Goal: Task Accomplishment & Management: Complete application form

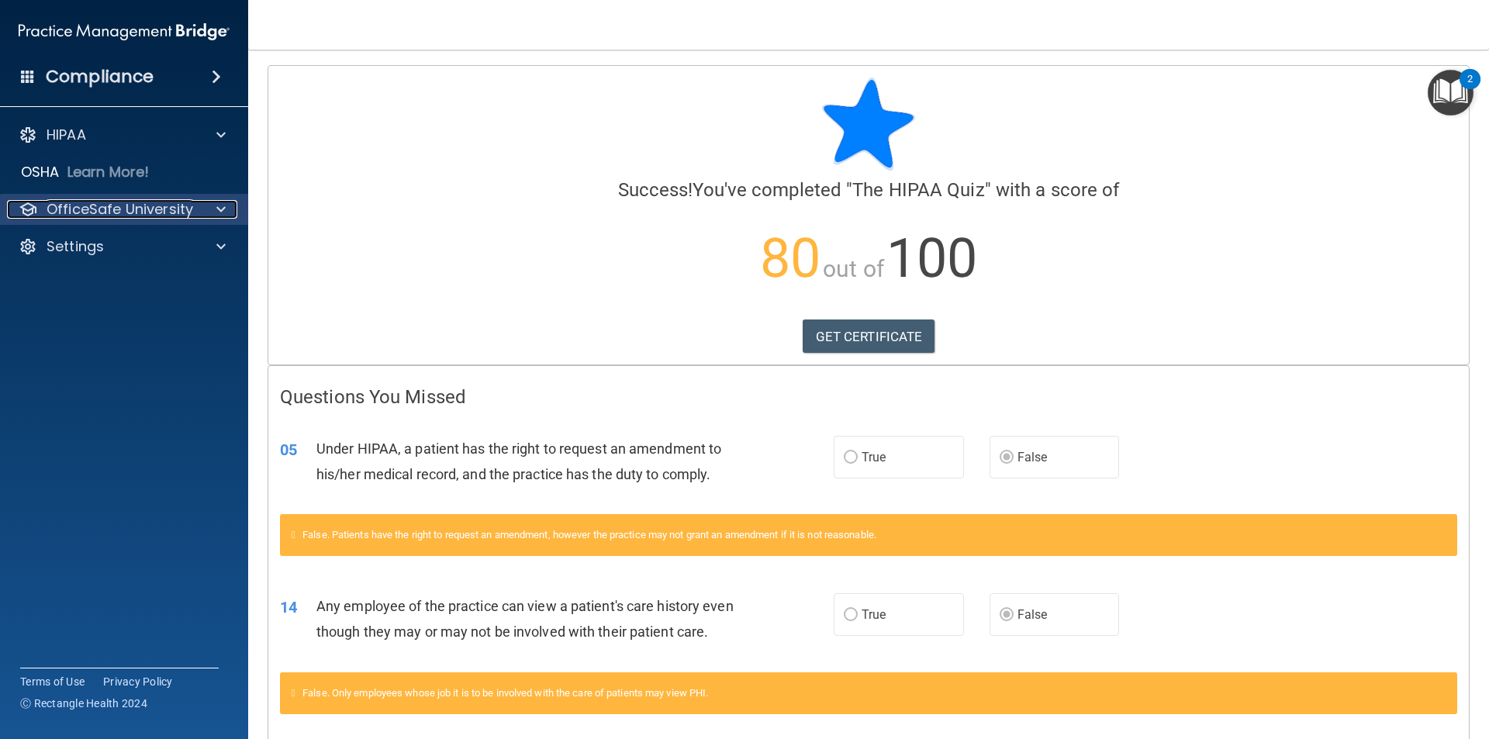
click at [122, 218] on p "OfficeSafe University" at bounding box center [120, 209] width 147 height 19
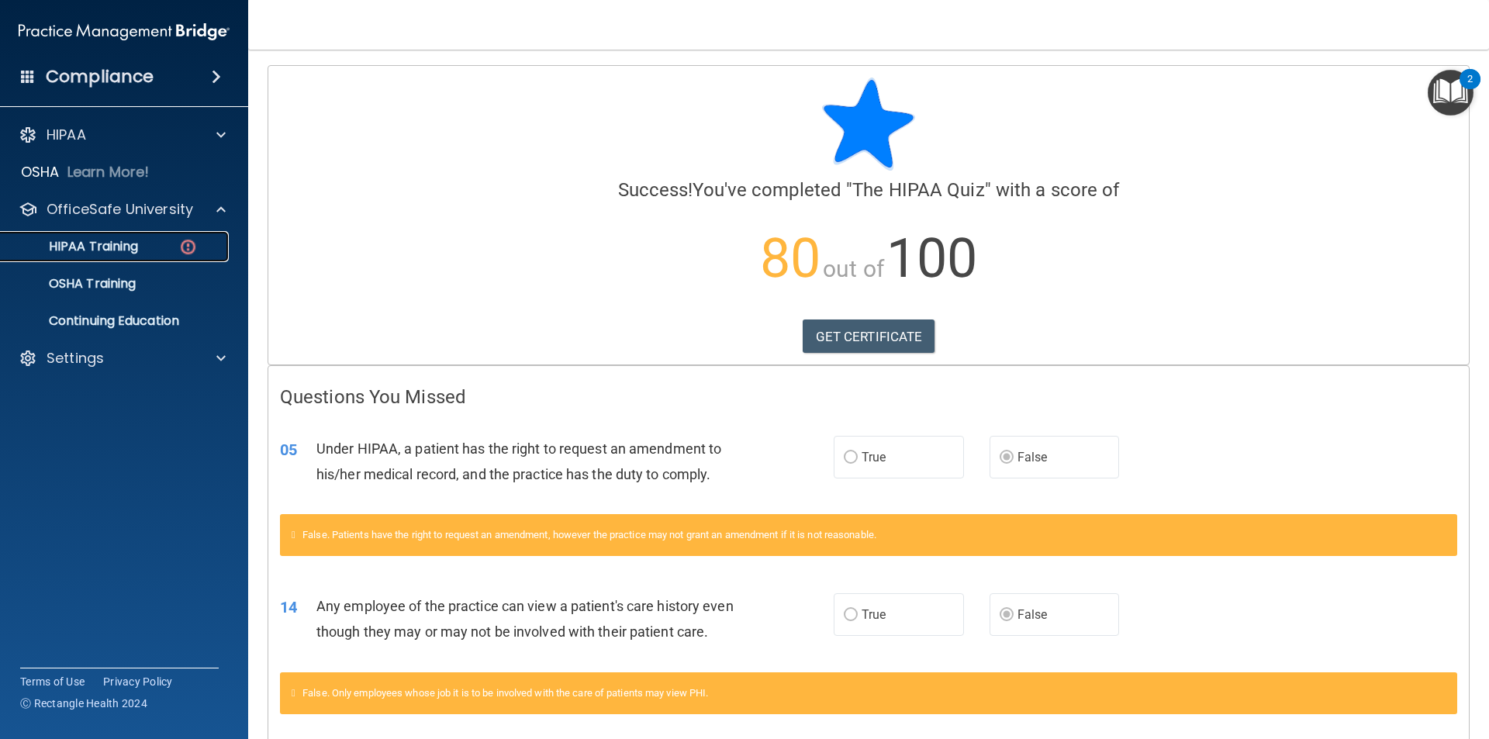
click at [119, 248] on p "HIPAA Training" at bounding box center [74, 247] width 128 height 16
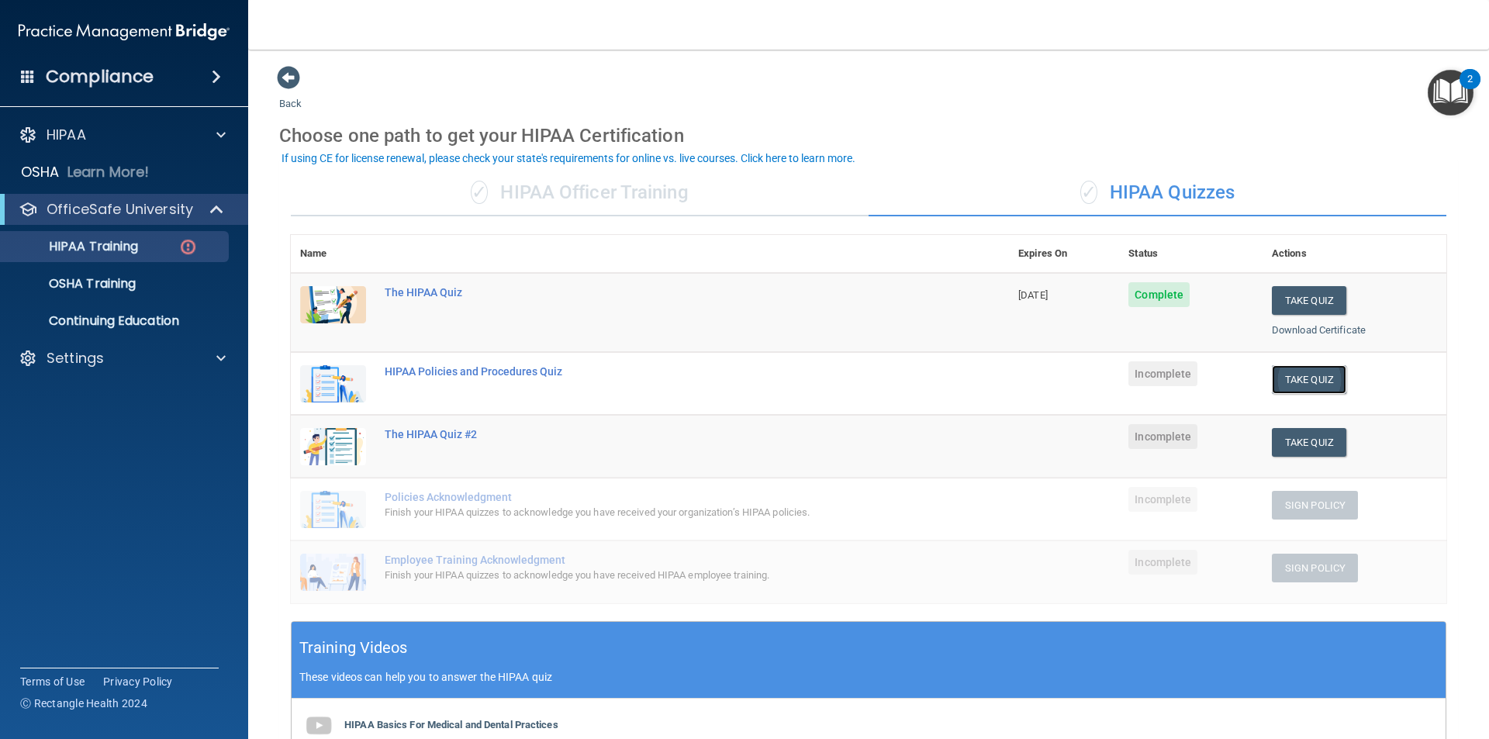
click at [1311, 382] on button "Take Quiz" at bounding box center [1309, 379] width 74 height 29
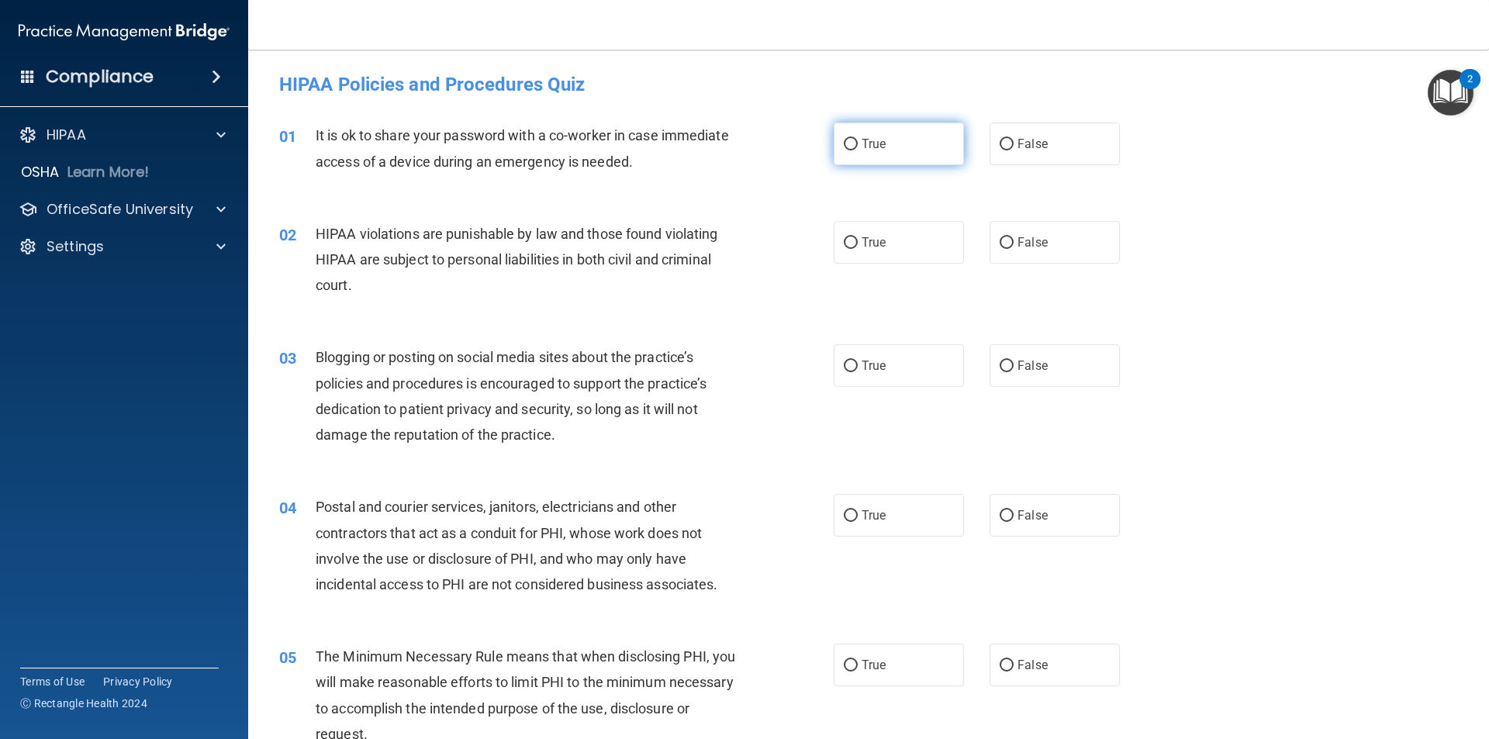
click at [848, 147] on input "True" at bounding box center [851, 145] width 14 height 12
radio input "true"
click at [844, 240] on input "True" at bounding box center [851, 243] width 14 height 12
radio input "true"
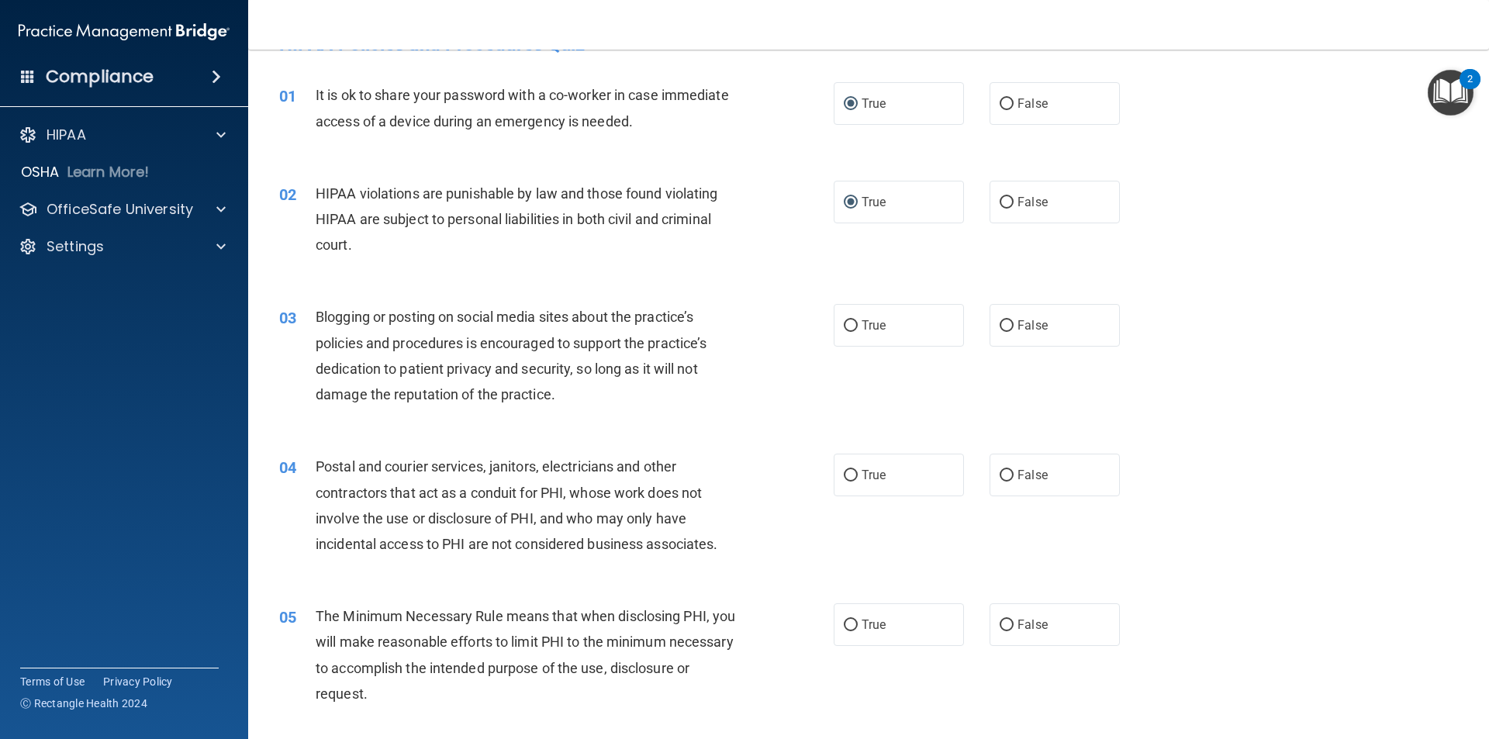
scroll to position [78, 0]
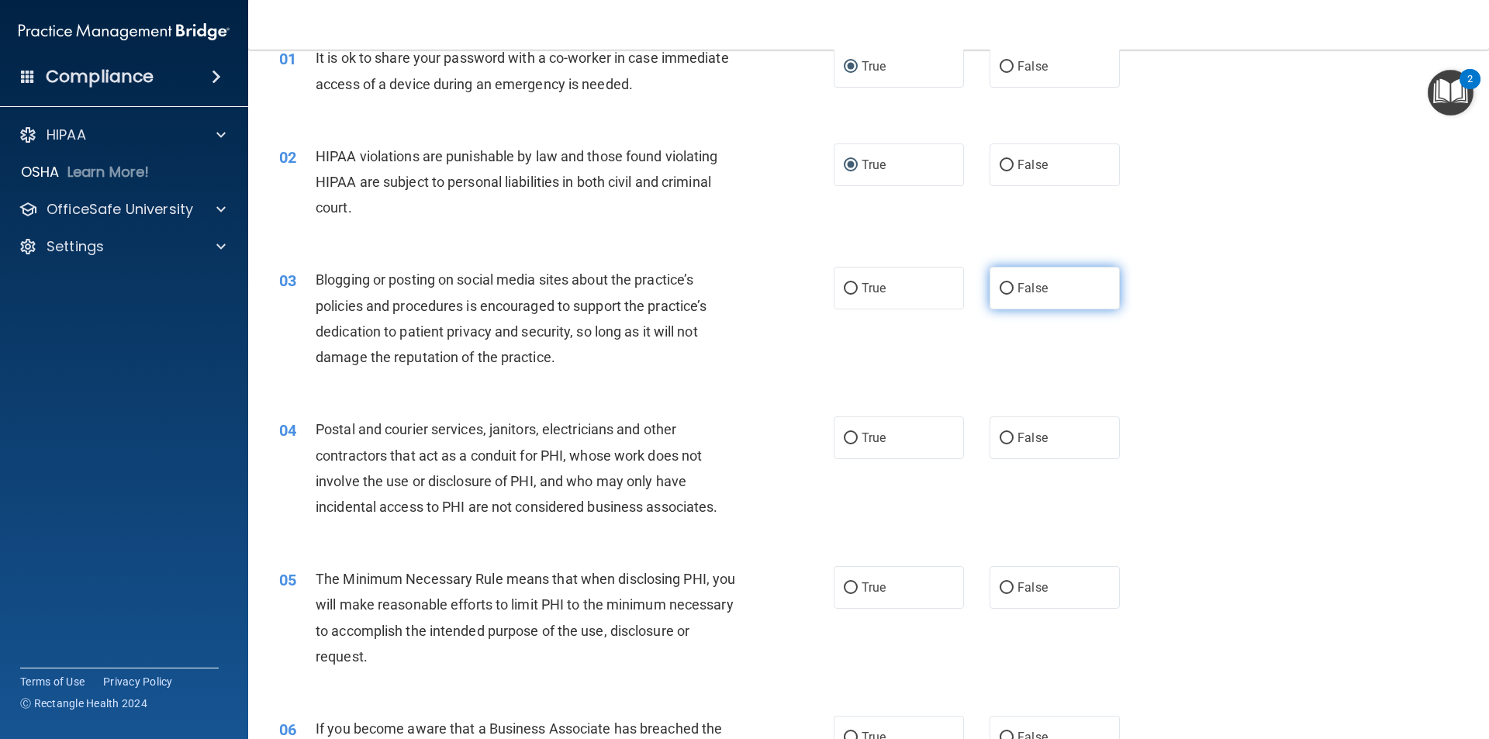
click at [1000, 286] on input "False" at bounding box center [1007, 289] width 14 height 12
radio input "true"
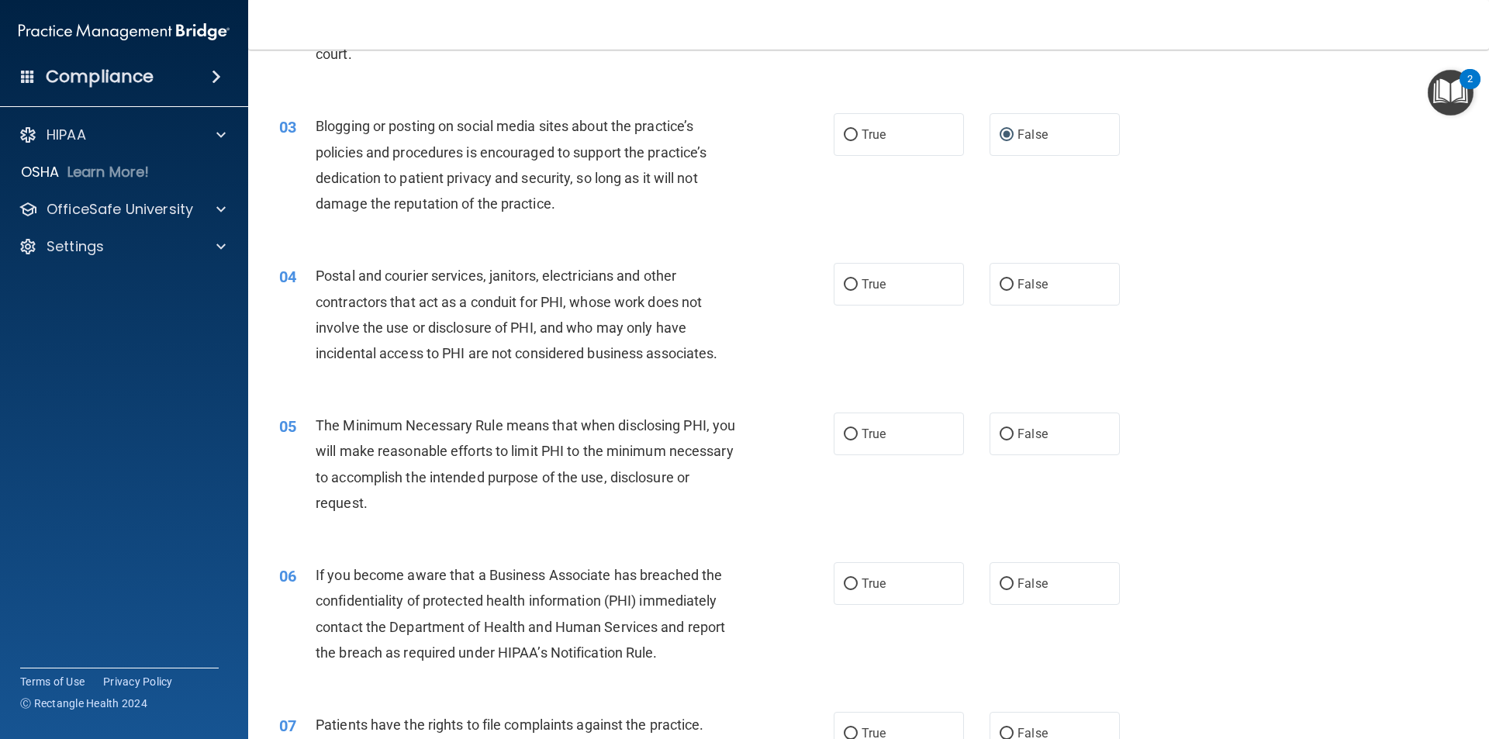
scroll to position [233, 0]
click at [1000, 282] on input "False" at bounding box center [1007, 284] width 14 height 12
radio input "true"
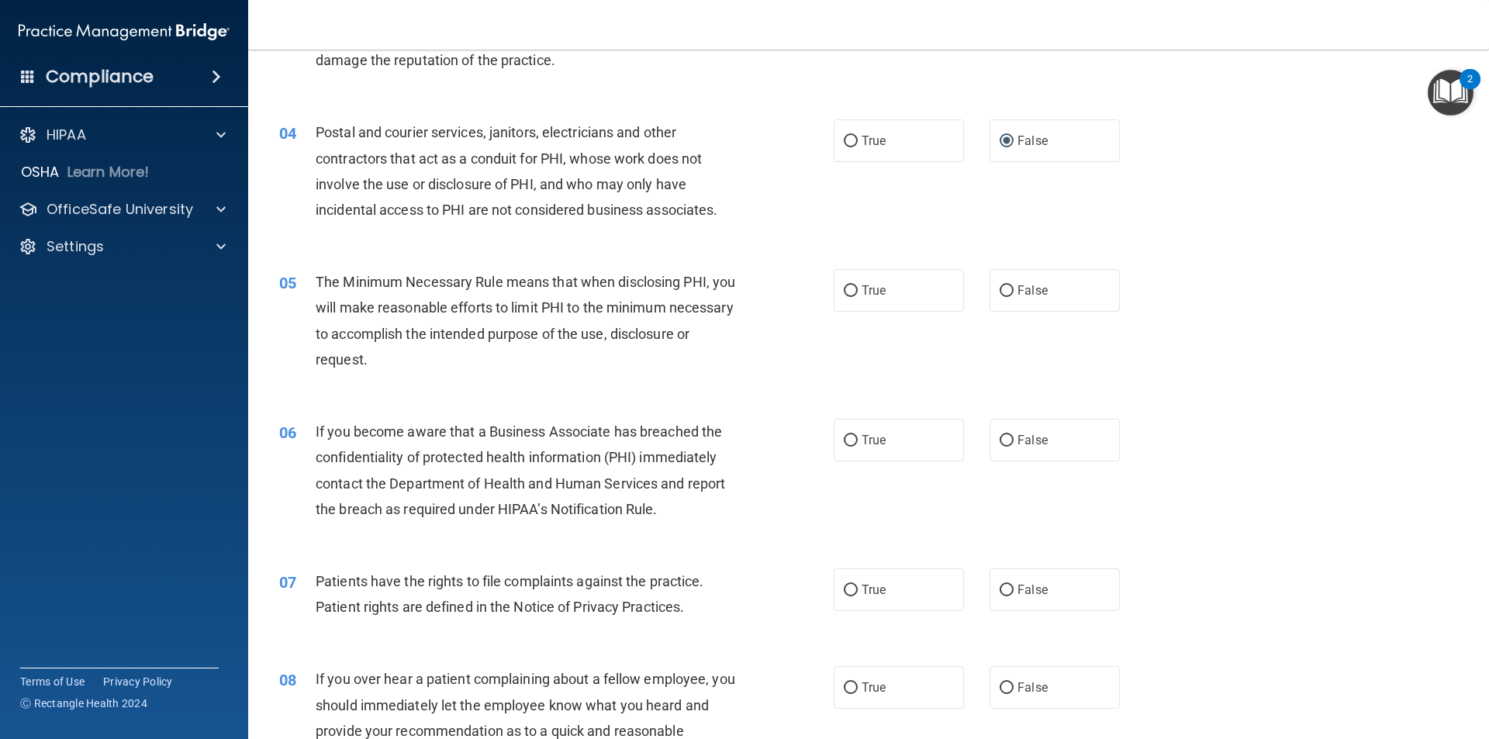
scroll to position [388, 0]
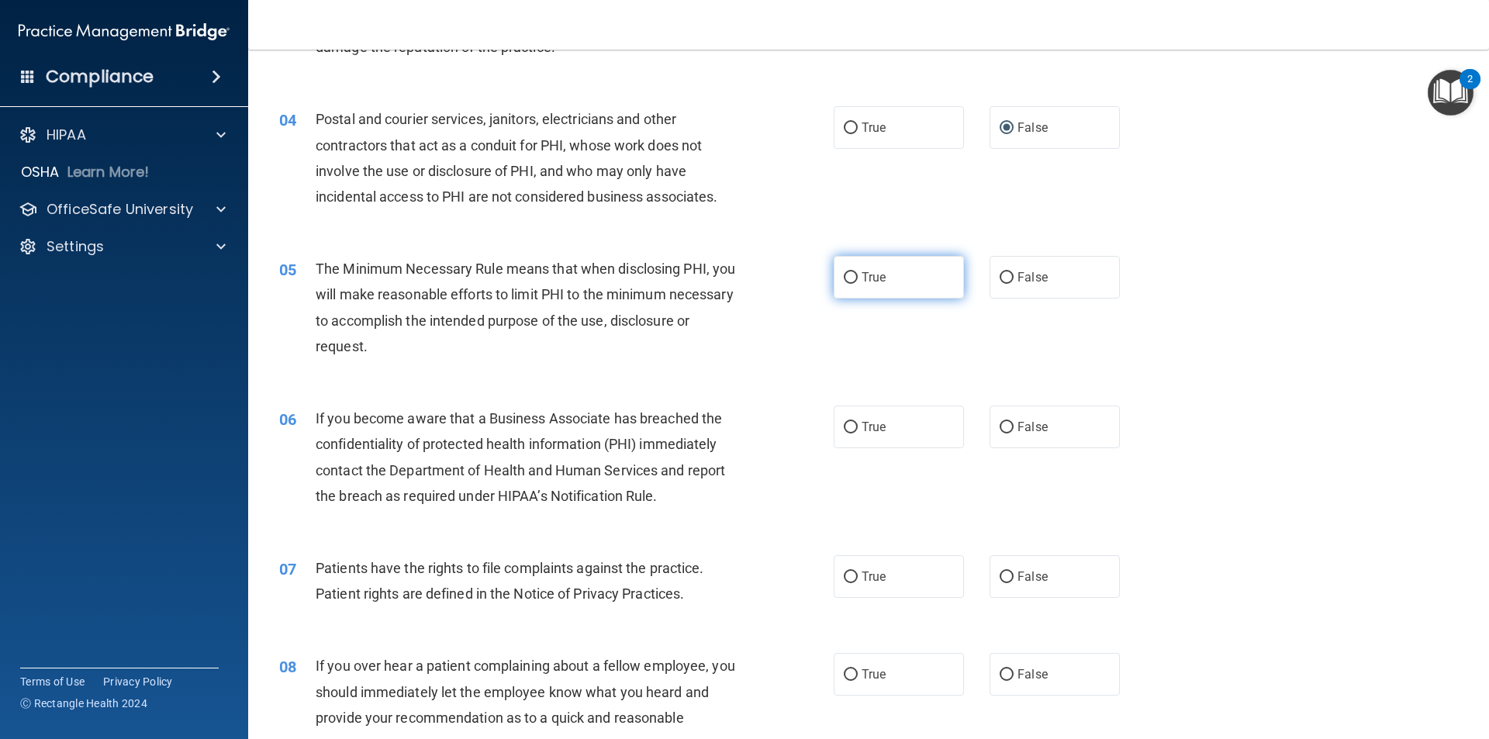
click at [851, 276] on input "True" at bounding box center [851, 278] width 14 height 12
radio input "true"
click at [845, 429] on input "True" at bounding box center [851, 428] width 14 height 12
radio input "true"
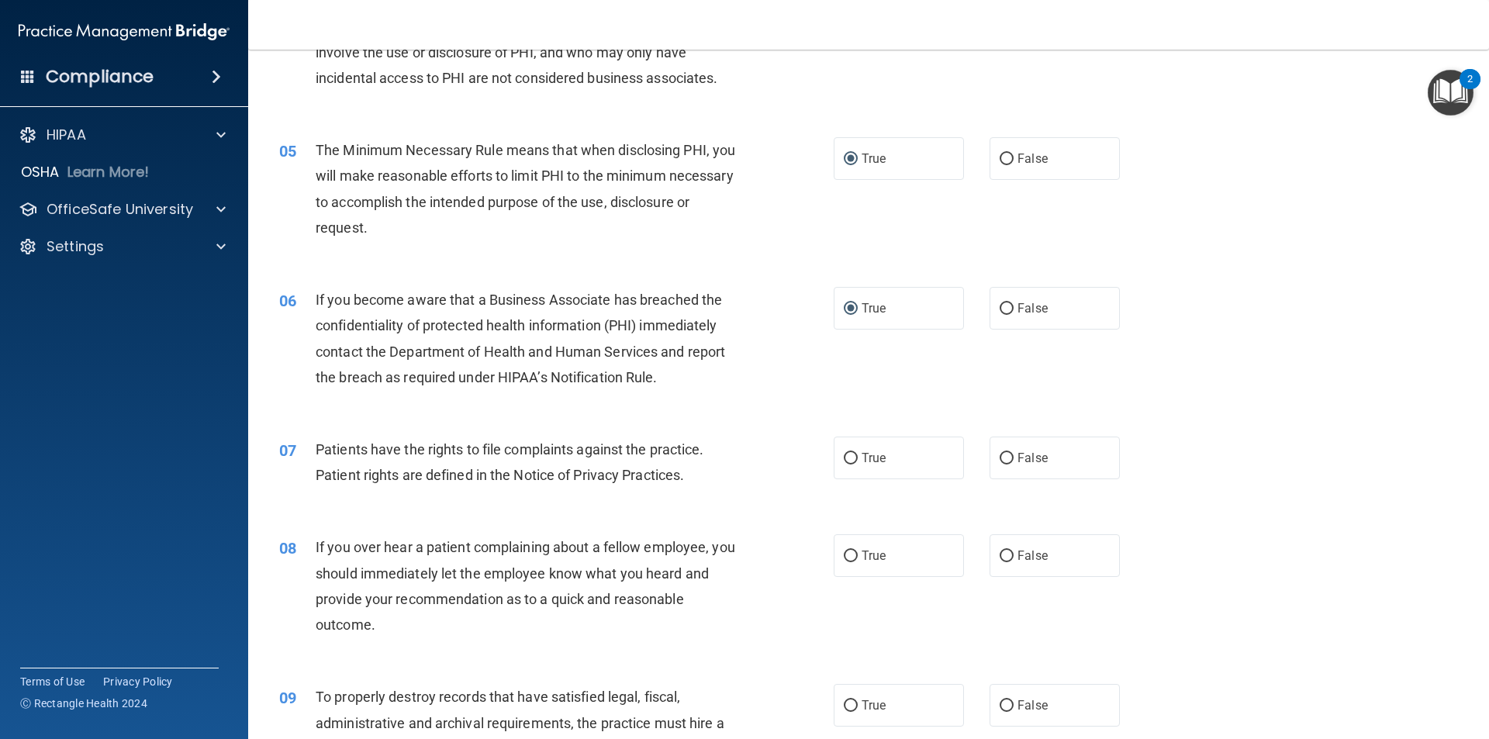
scroll to position [543, 0]
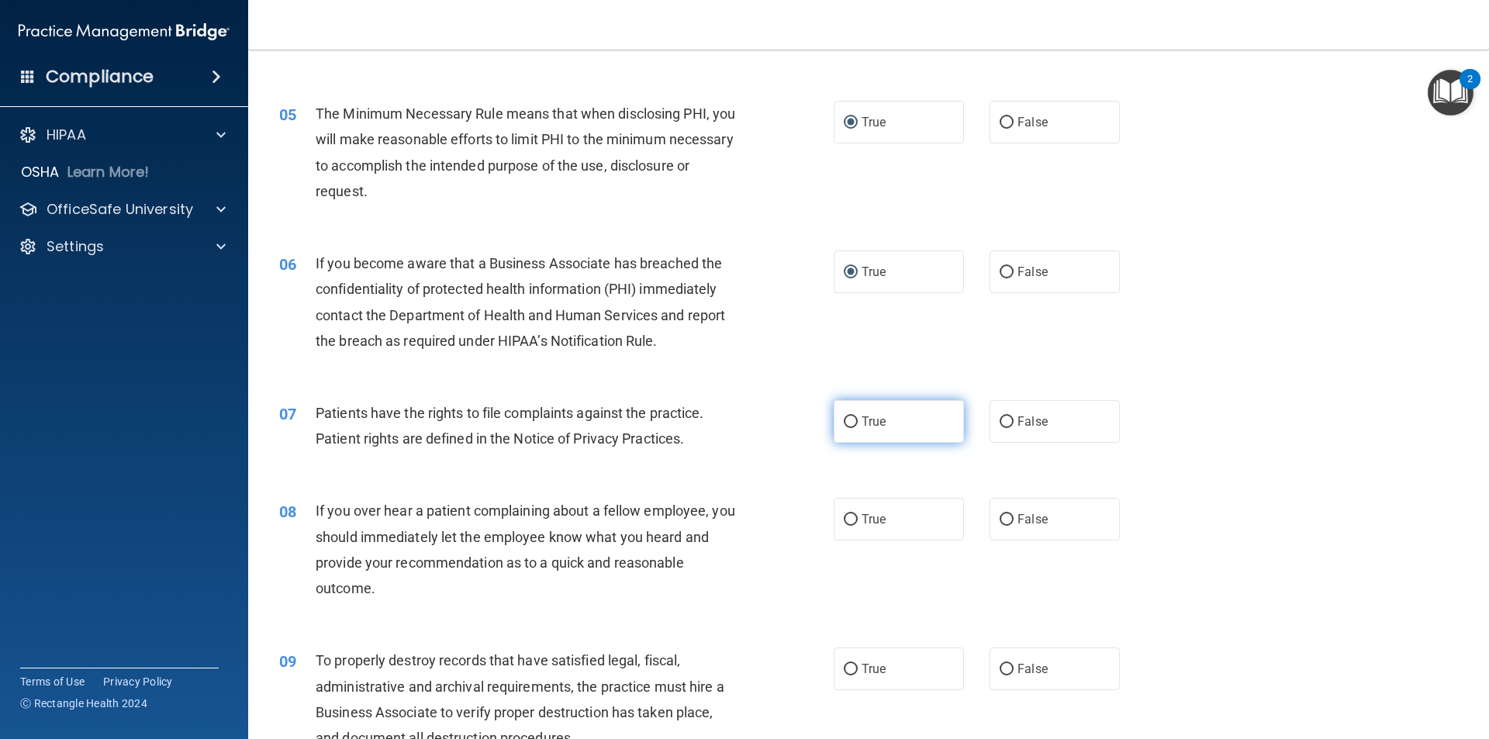
click at [846, 421] on input "True" at bounding box center [851, 422] width 14 height 12
radio input "true"
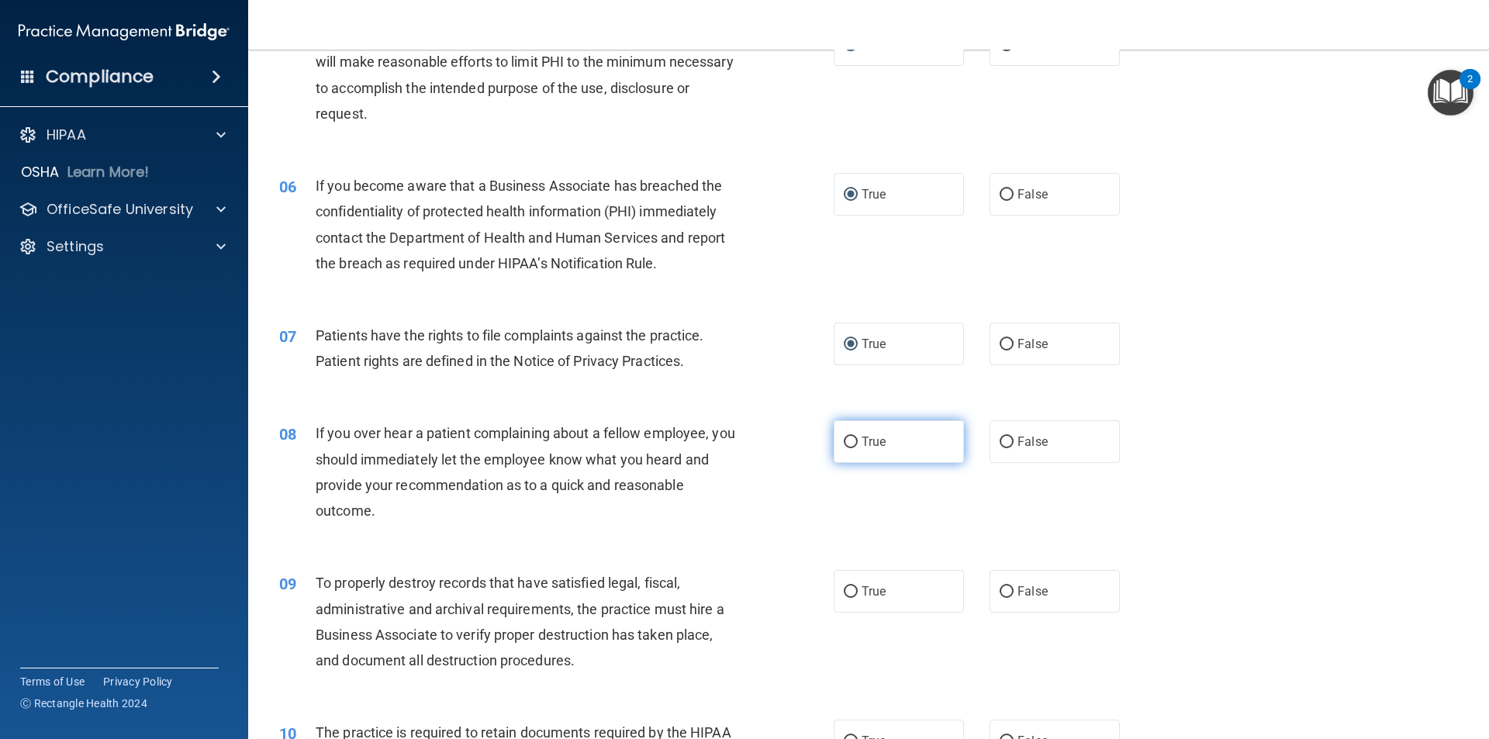
click at [844, 442] on input "True" at bounding box center [851, 443] width 14 height 12
radio input "true"
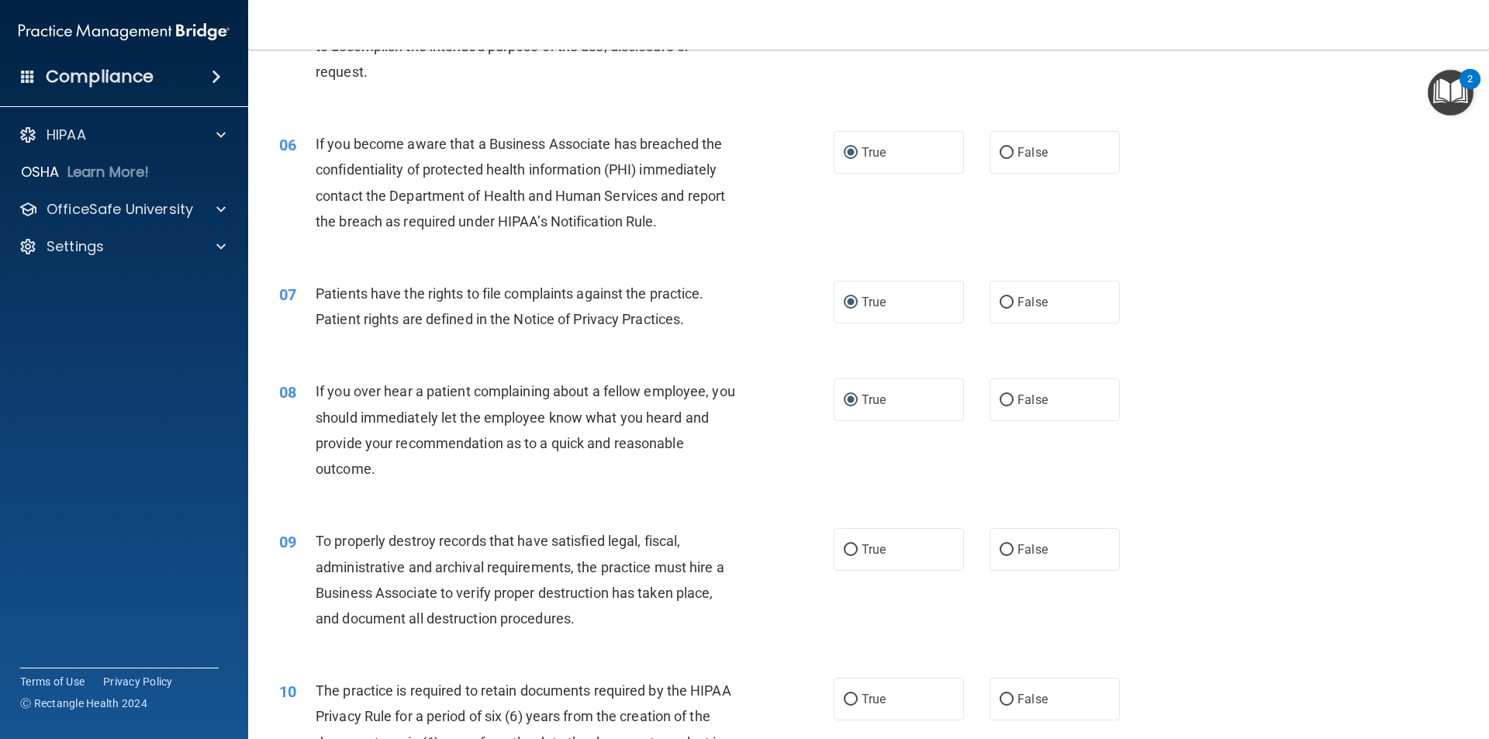
scroll to position [698, 0]
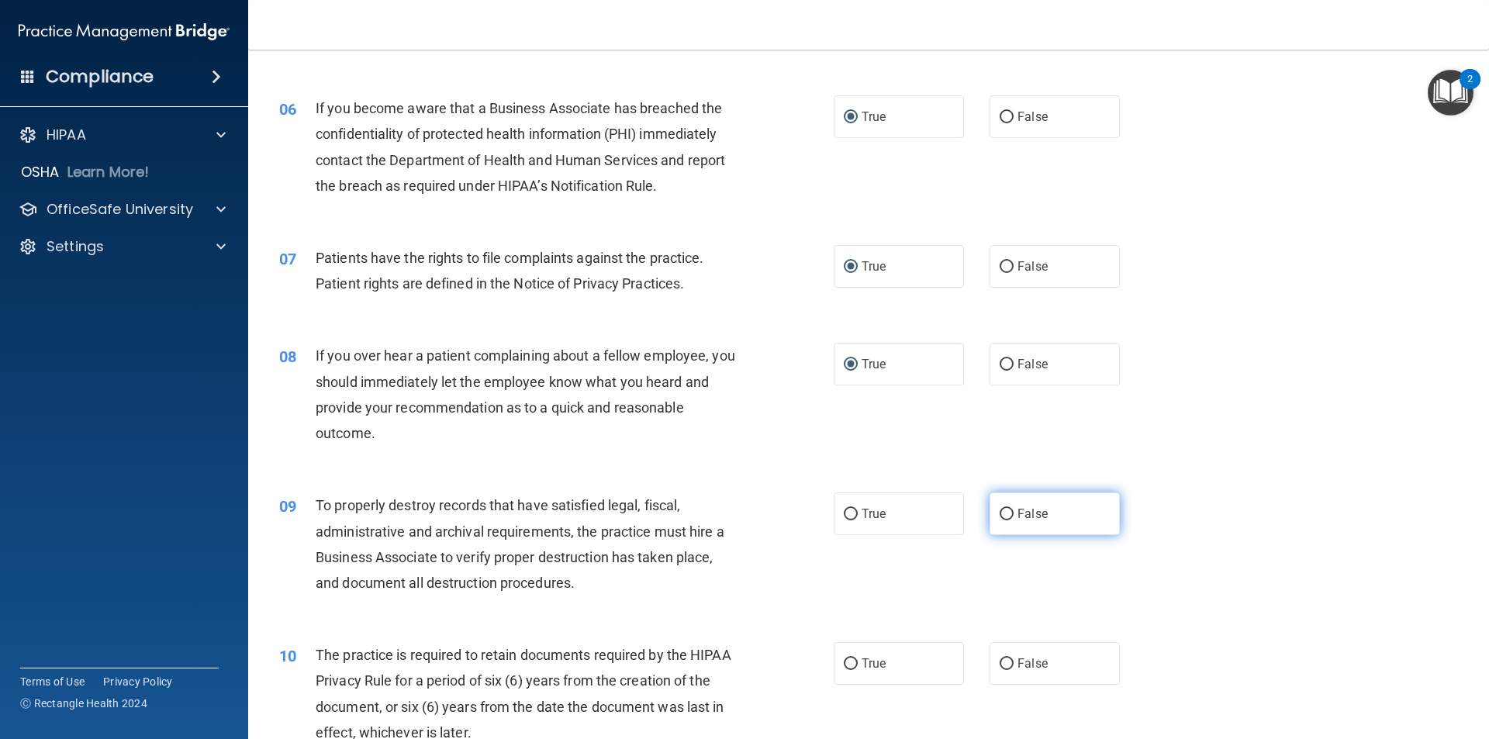
click at [1000, 515] on input "False" at bounding box center [1007, 515] width 14 height 12
radio input "true"
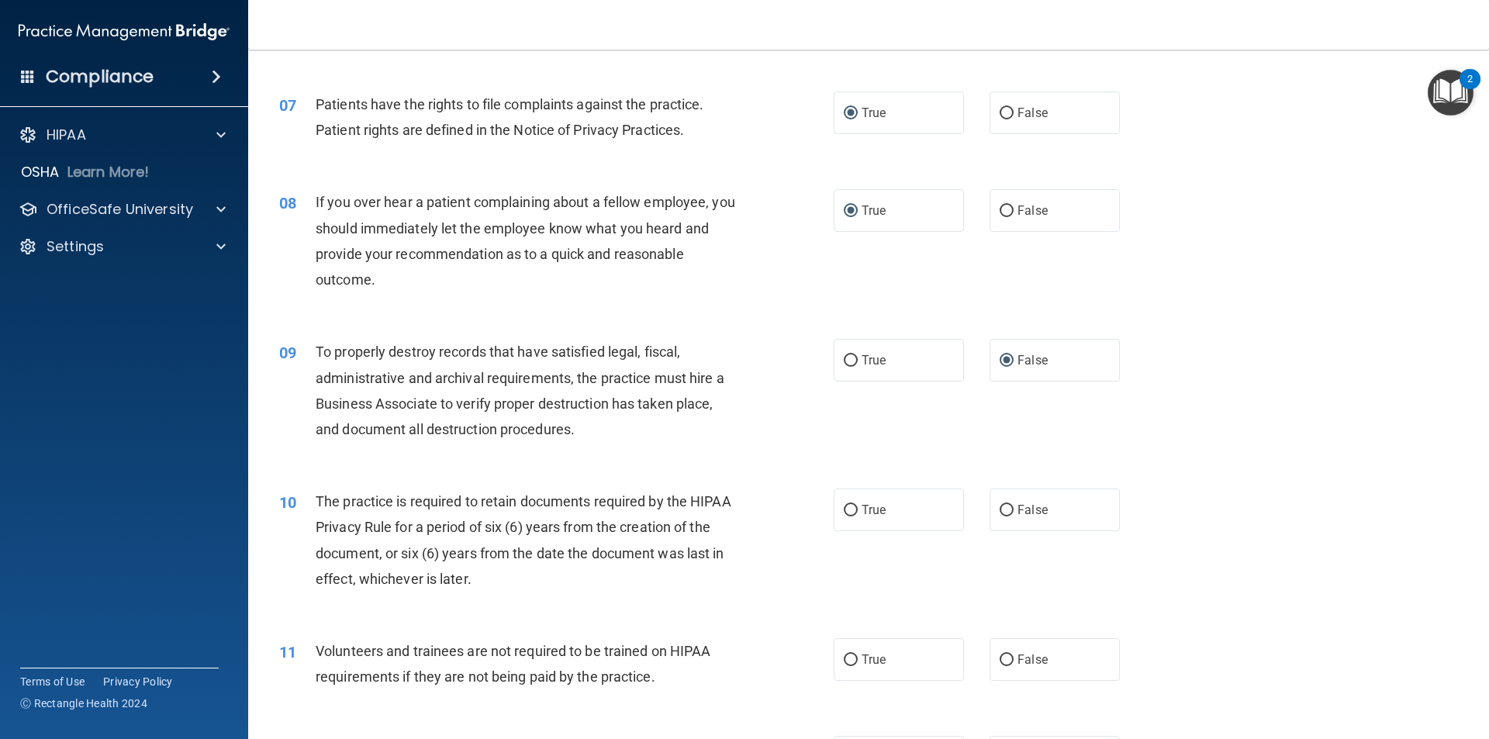
scroll to position [853, 0]
click at [848, 509] on input "True" at bounding box center [851, 509] width 14 height 12
radio input "true"
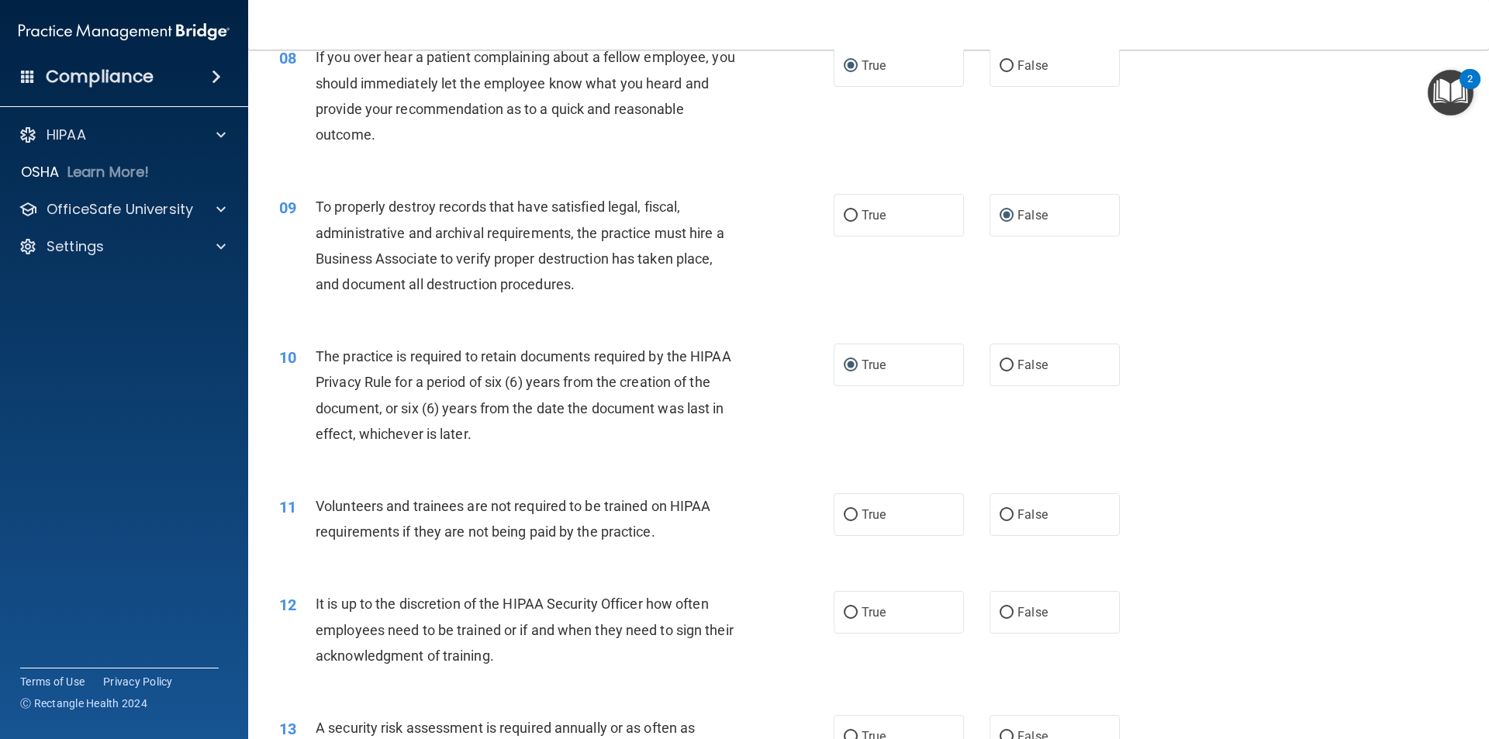
scroll to position [1008, 0]
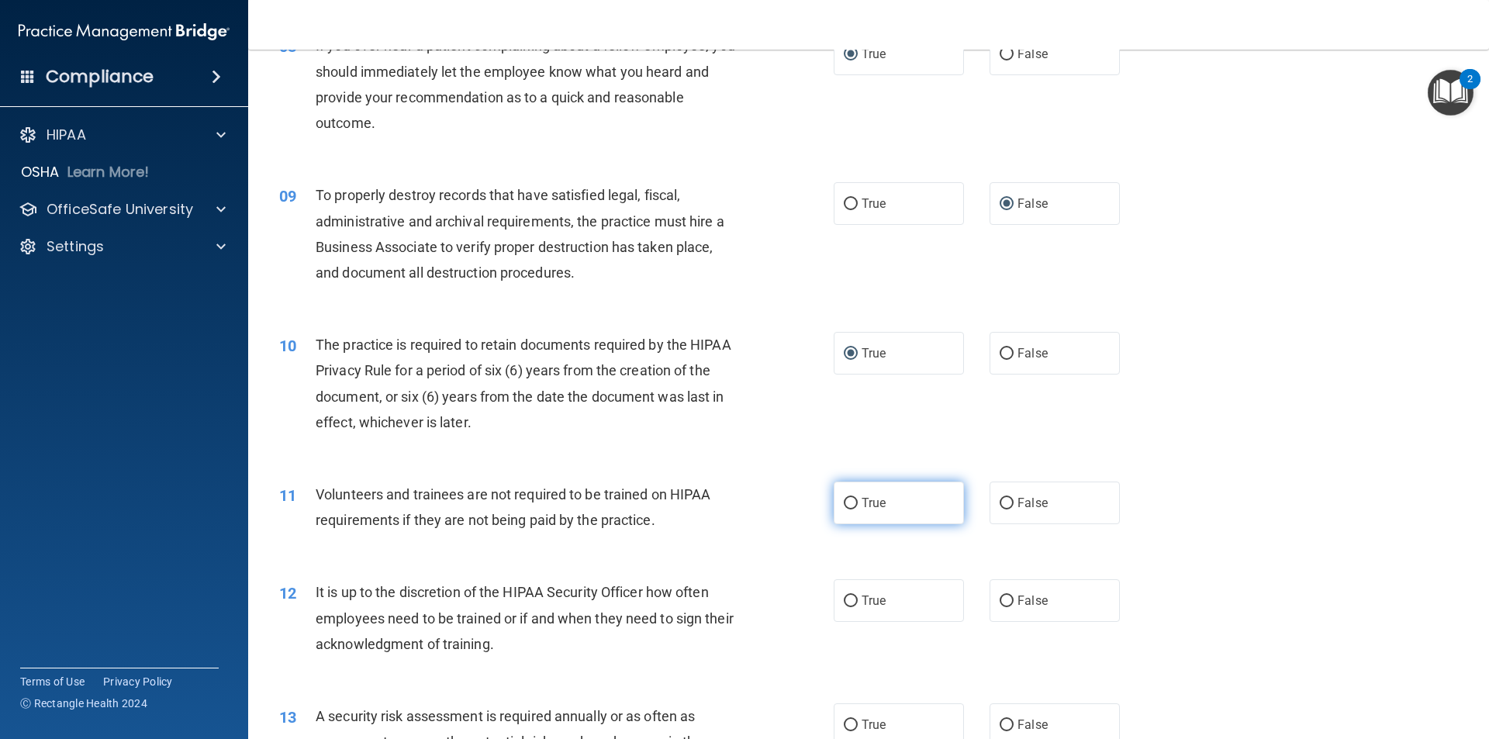
click at [844, 500] on input "True" at bounding box center [851, 504] width 14 height 12
radio input "true"
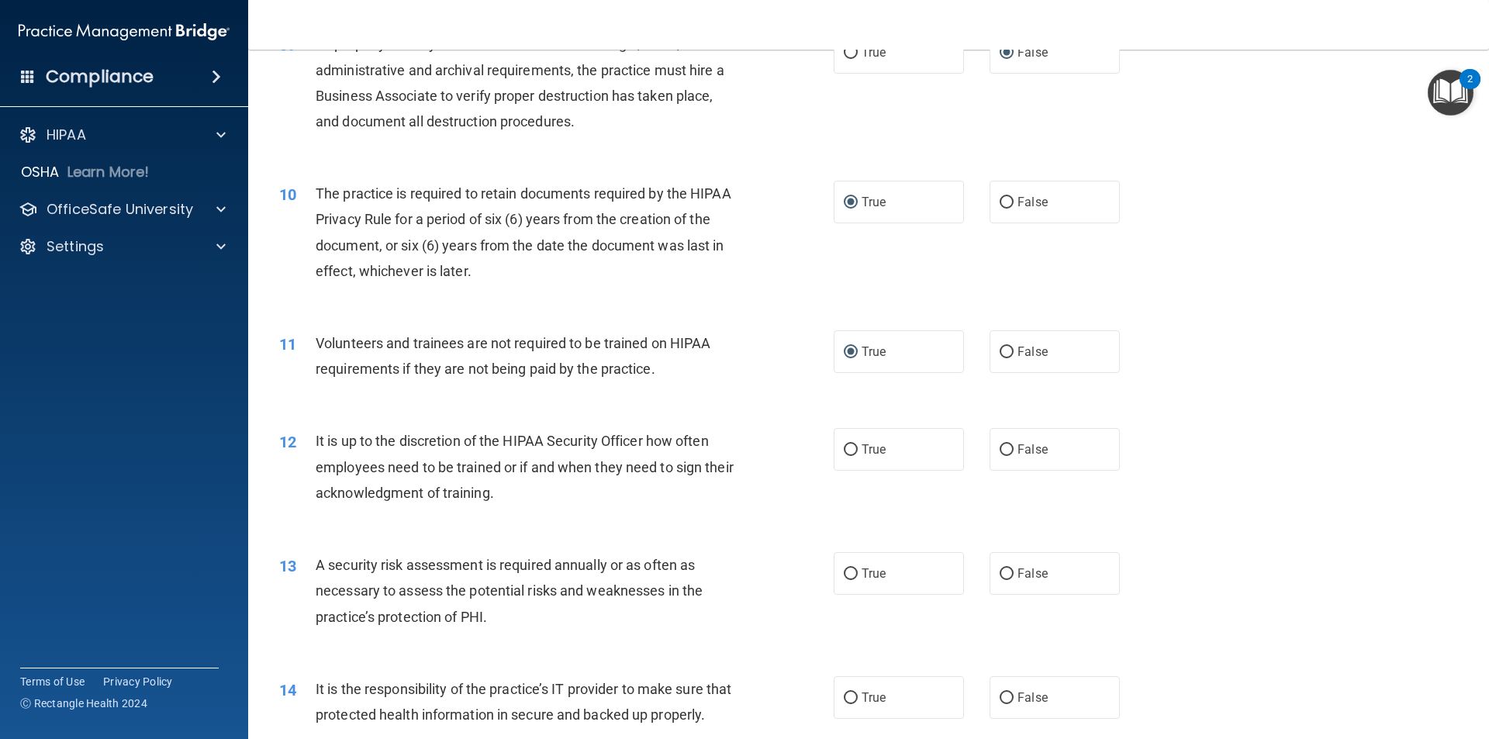
scroll to position [1163, 0]
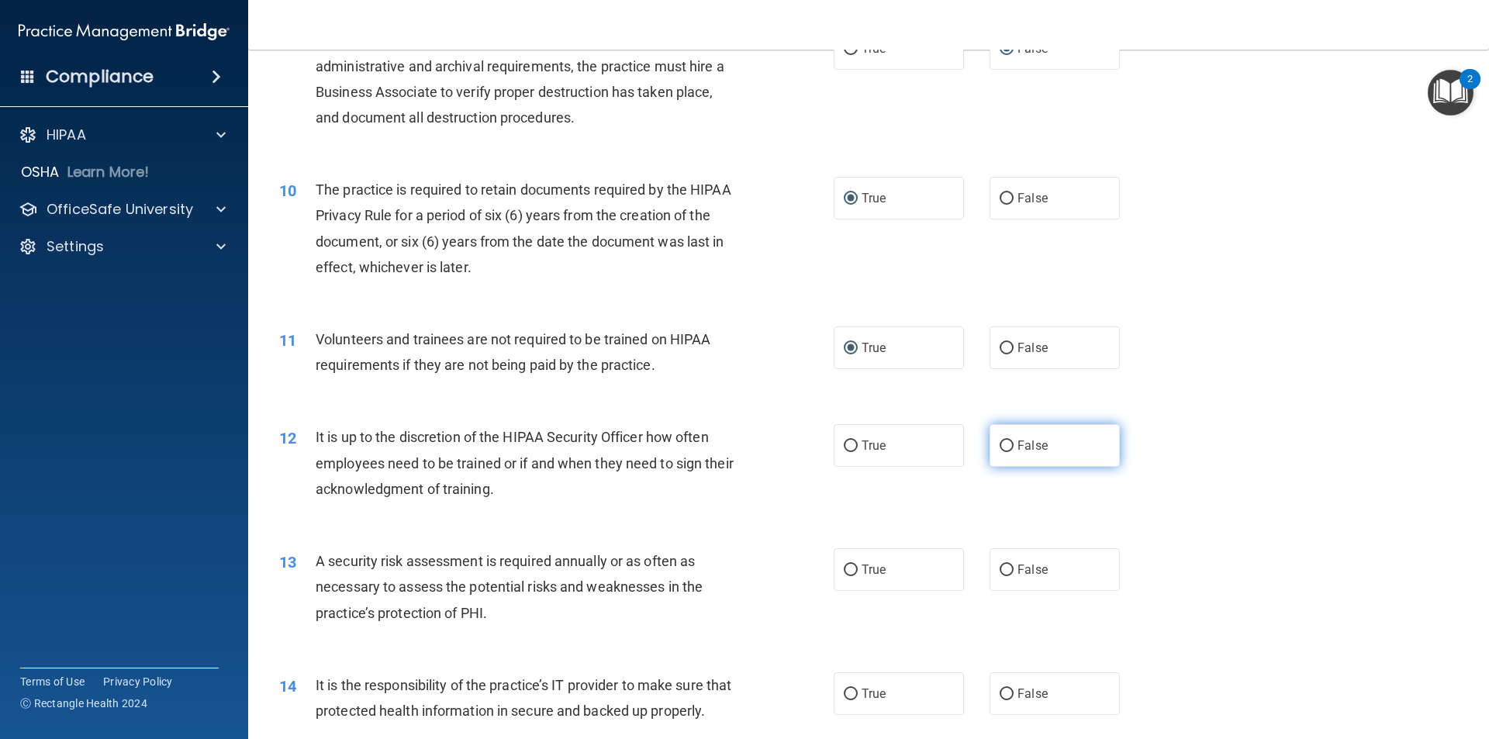
click at [1000, 444] on input "False" at bounding box center [1007, 446] width 14 height 12
radio input "true"
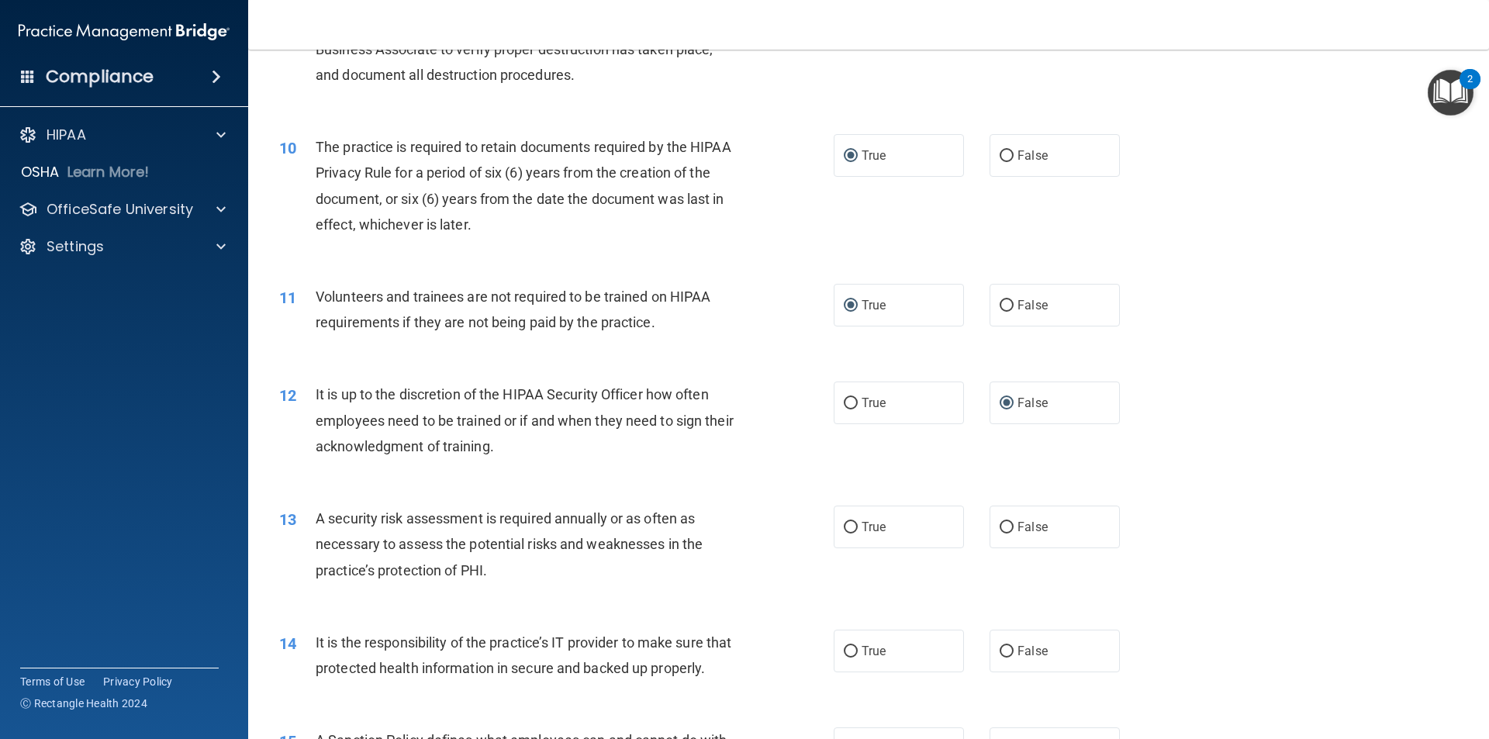
scroll to position [1241, 0]
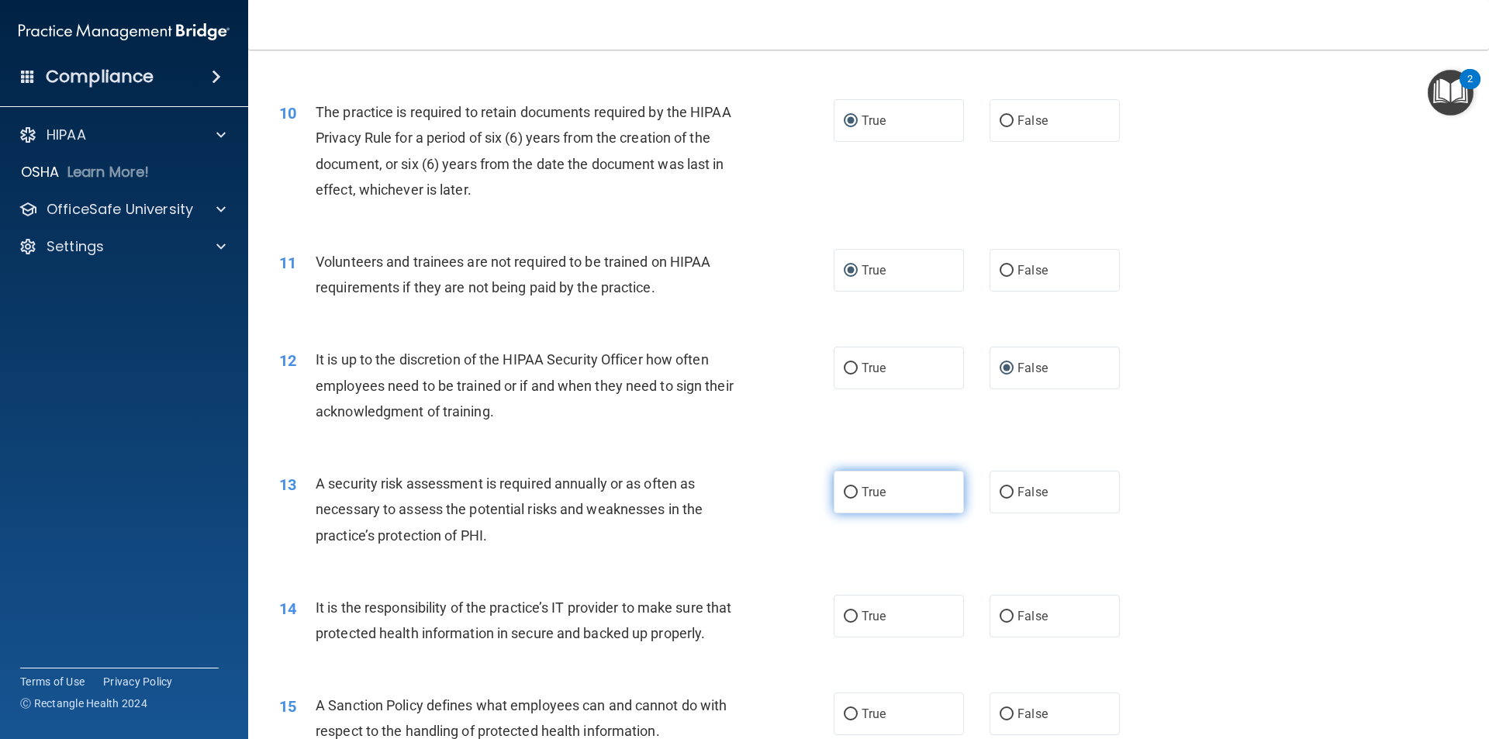
click at [844, 492] on input "True" at bounding box center [851, 493] width 14 height 12
radio input "true"
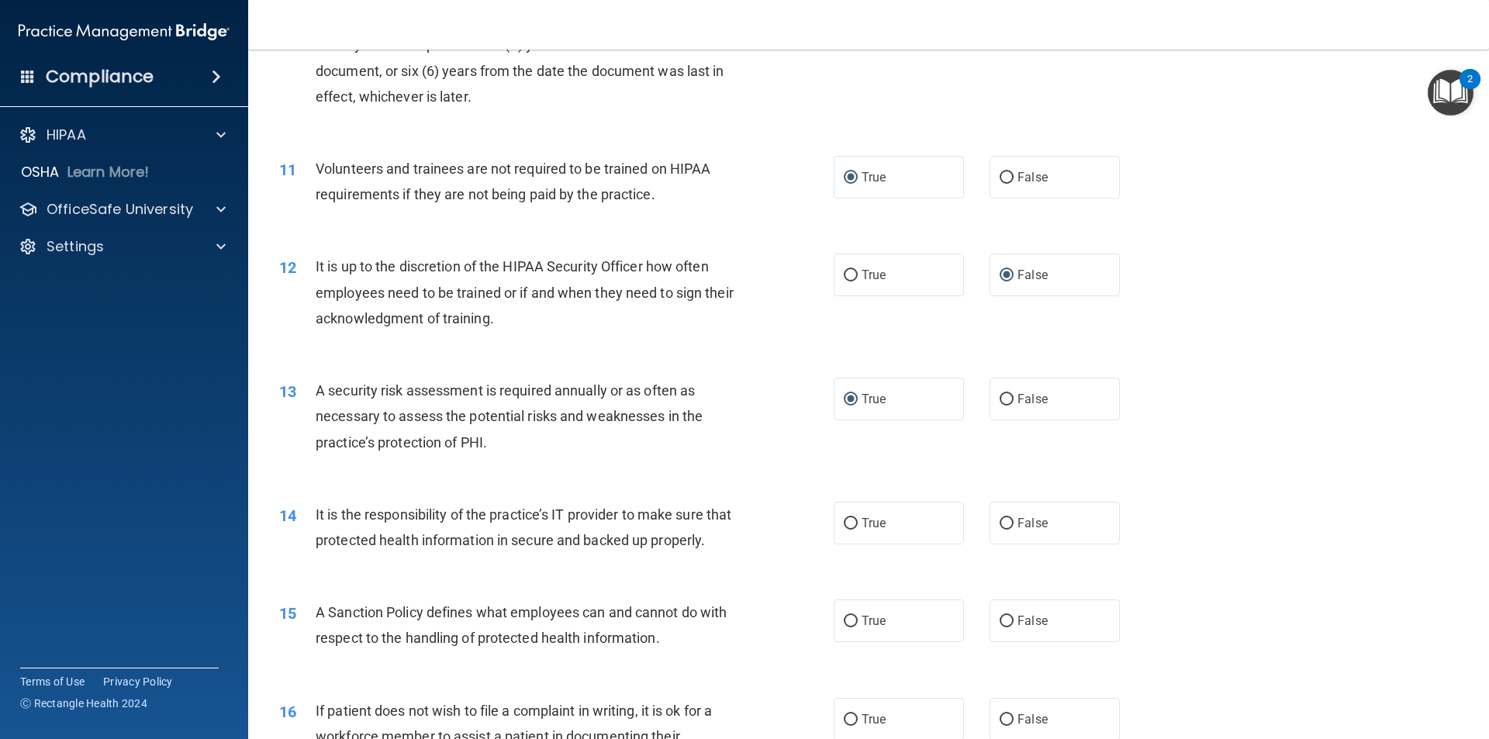
scroll to position [1396, 0]
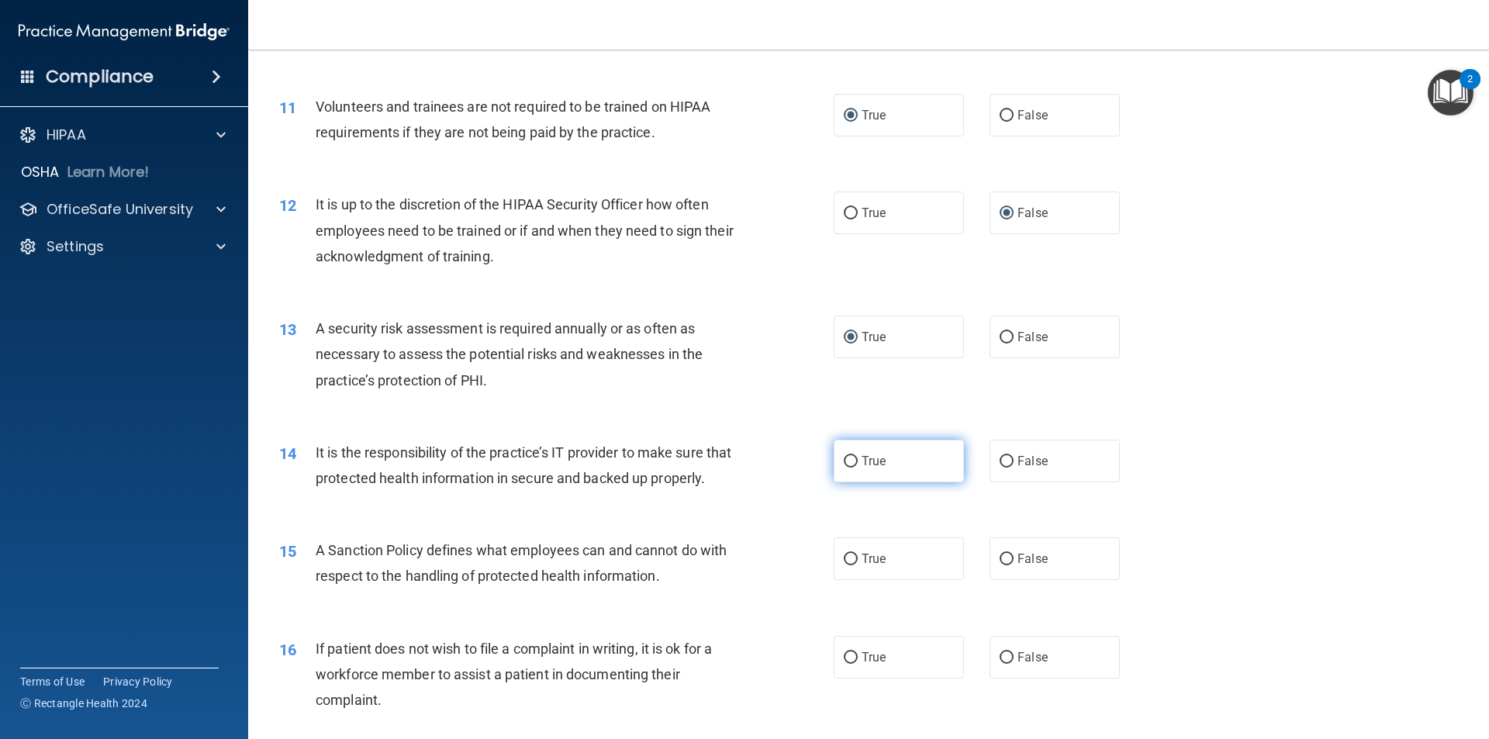
click at [844, 458] on input "True" at bounding box center [851, 462] width 14 height 12
radio input "true"
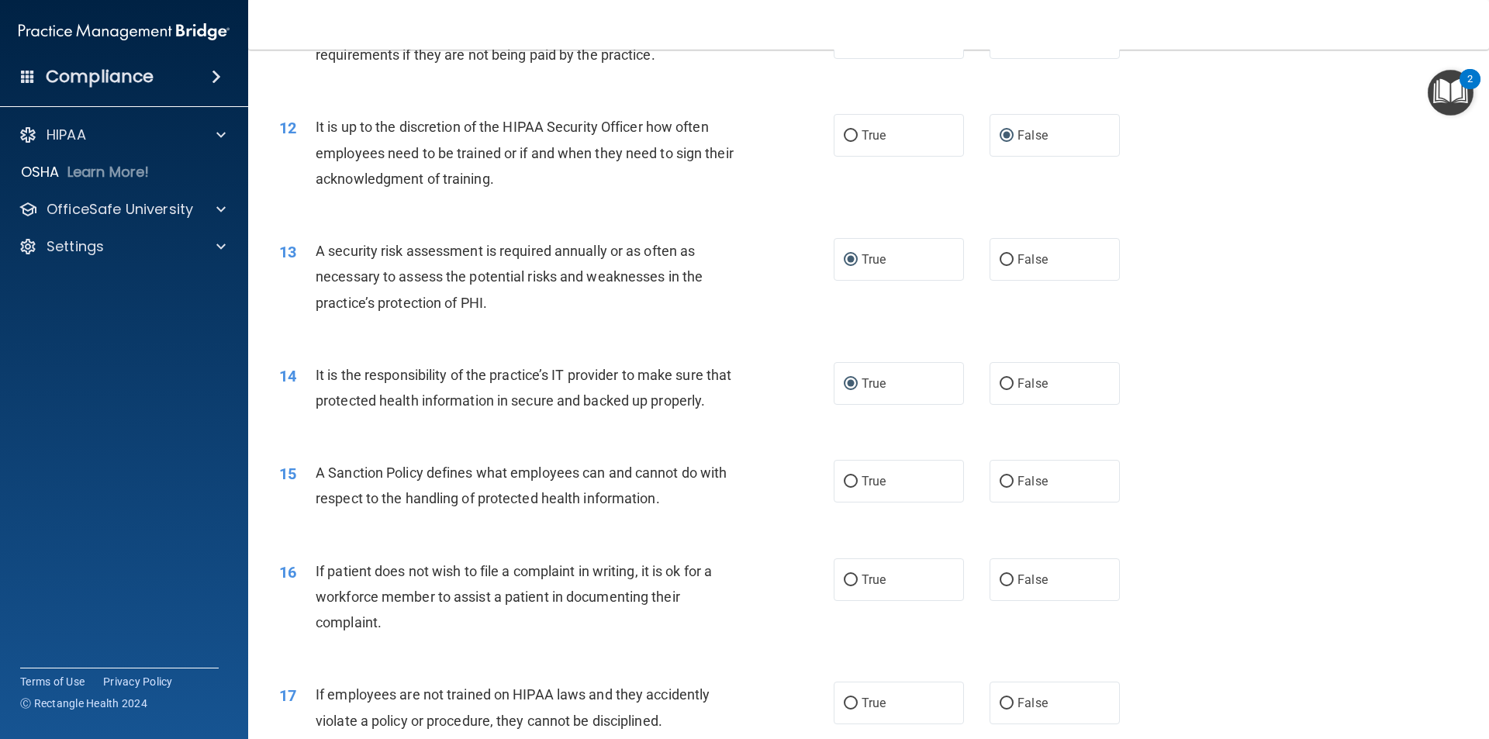
scroll to position [1551, 0]
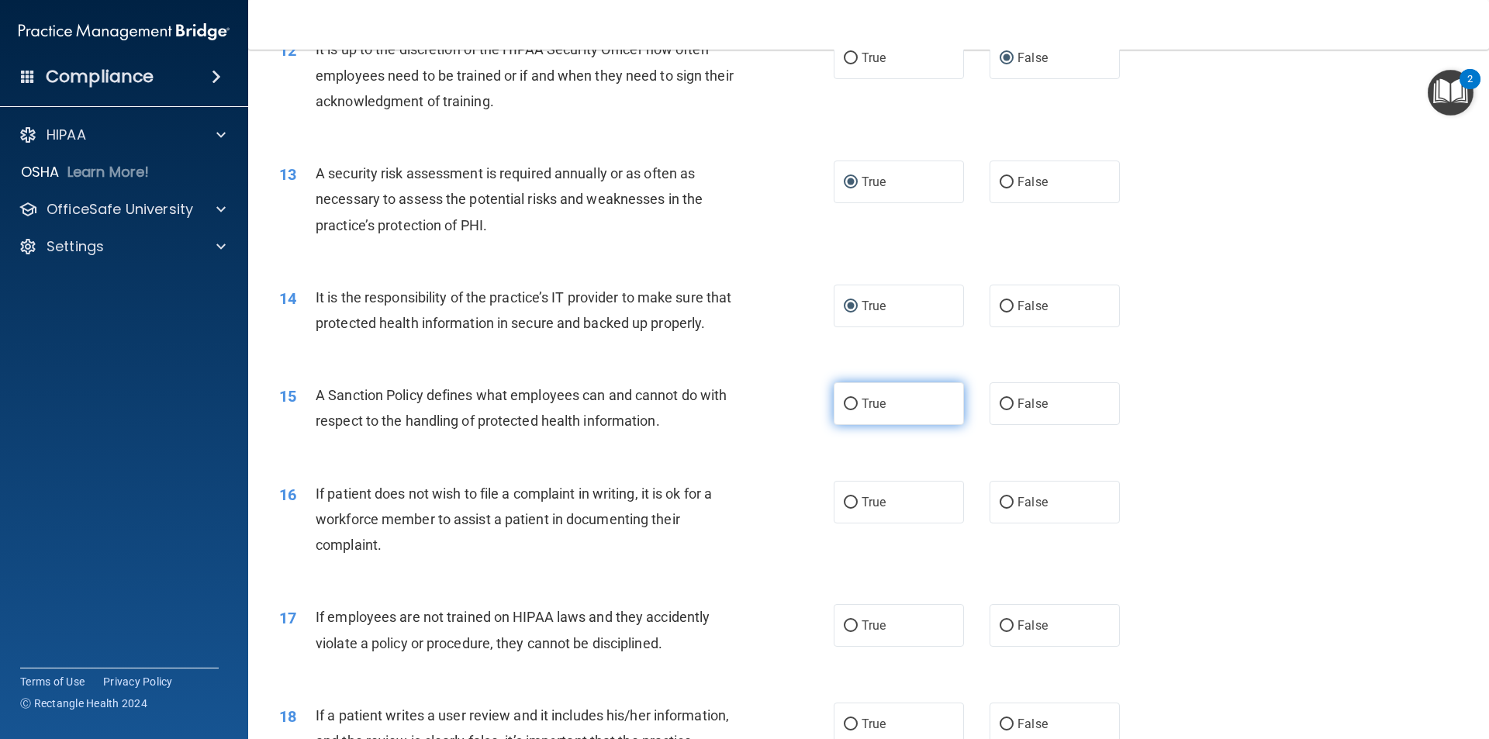
click at [844, 410] on input "True" at bounding box center [851, 405] width 14 height 12
radio input "true"
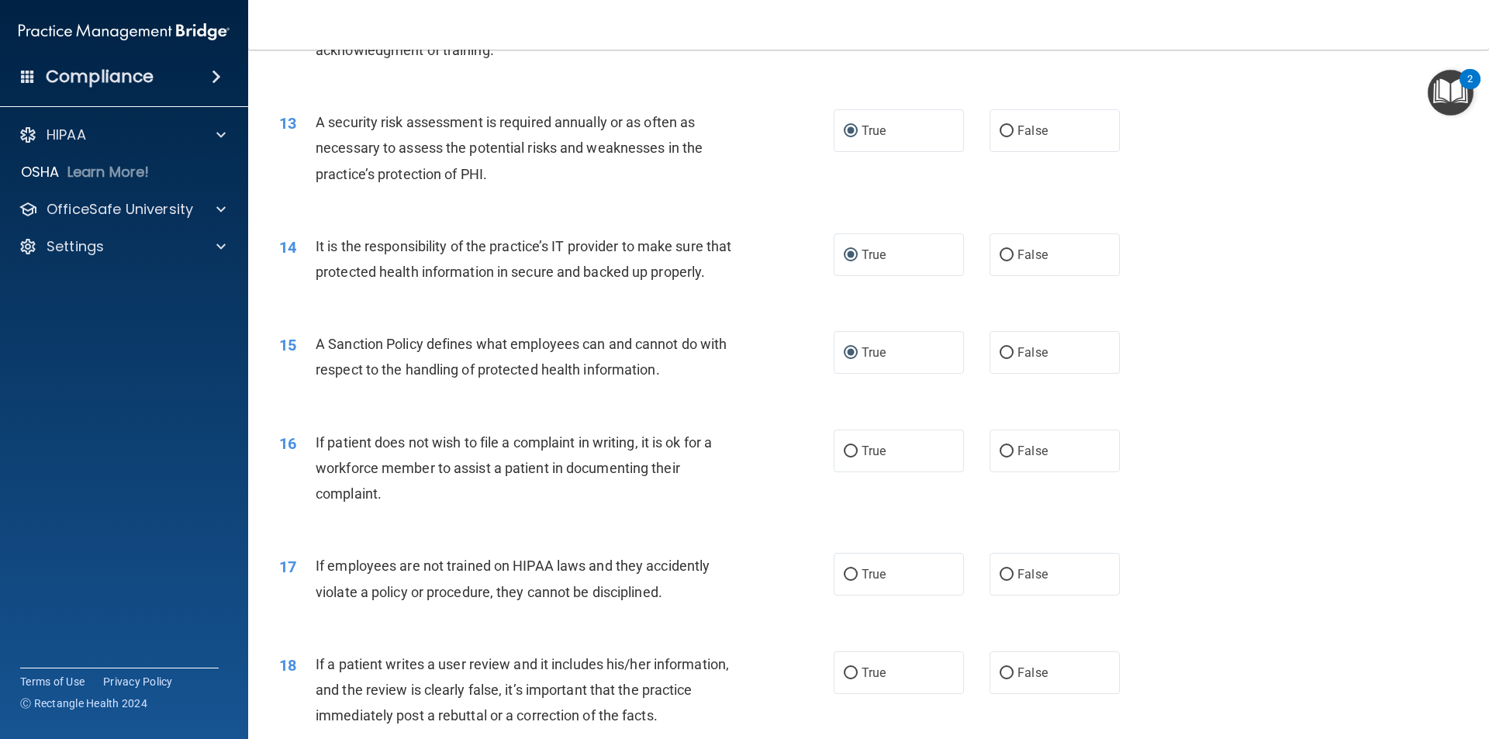
scroll to position [1629, 0]
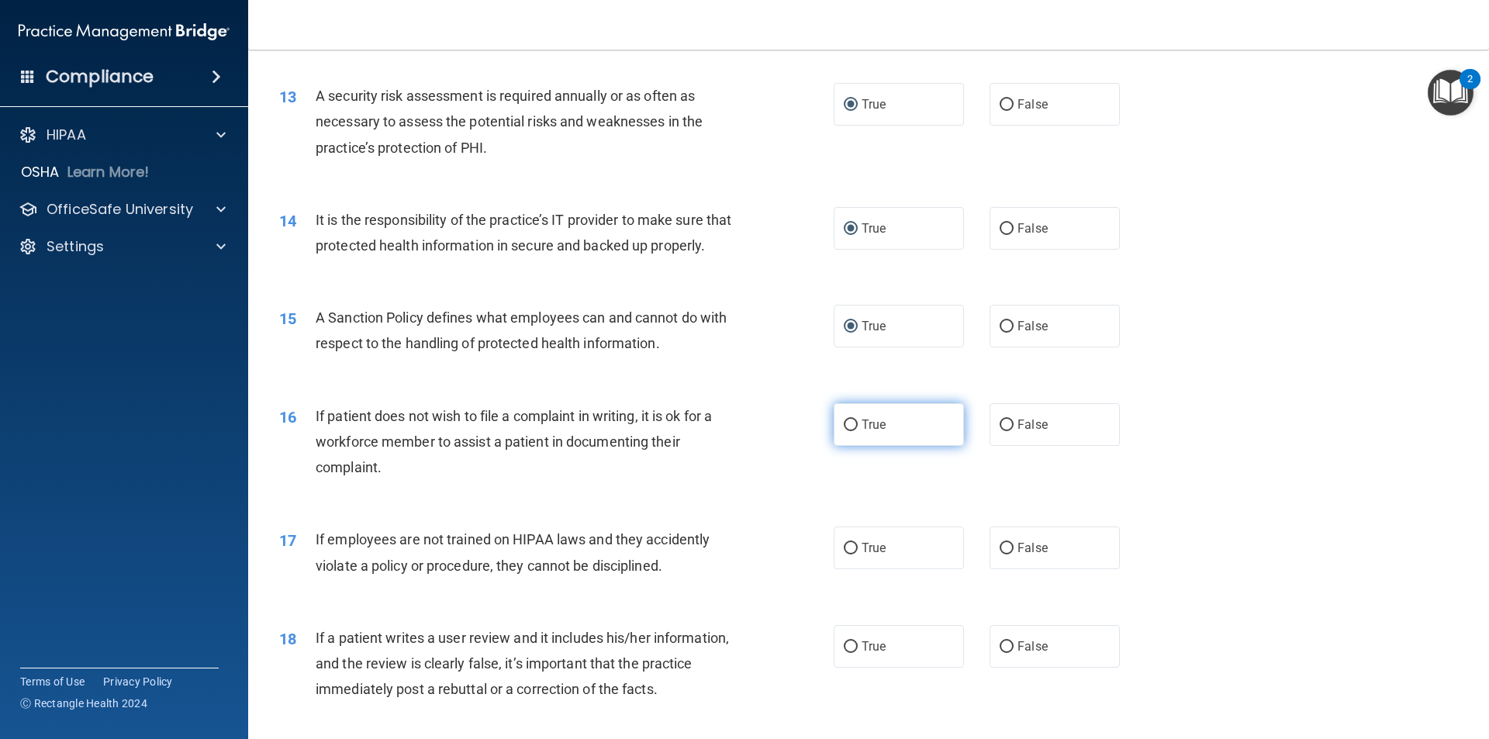
click at [847, 431] on input "True" at bounding box center [851, 426] width 14 height 12
radio input "true"
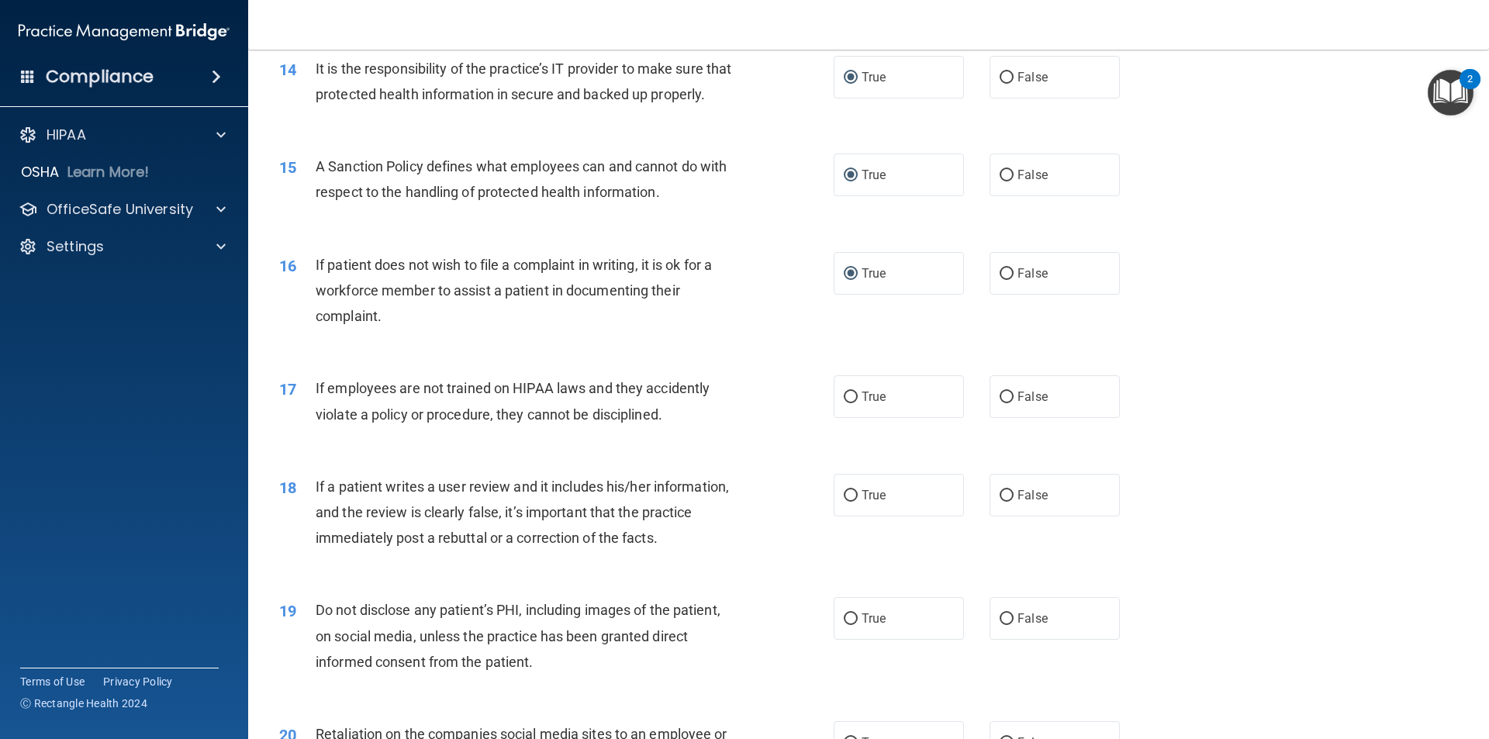
scroll to position [1784, 0]
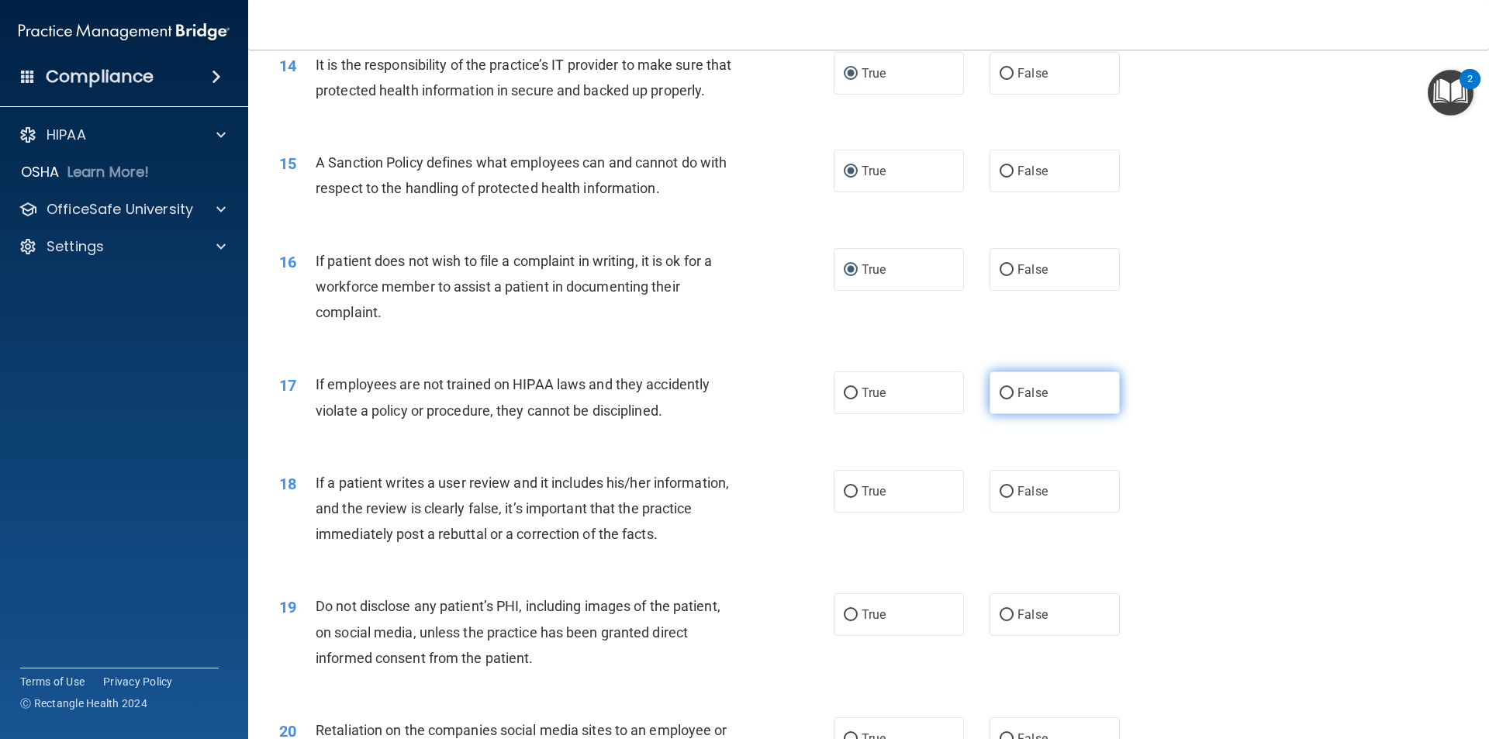
click at [1003, 399] on input "False" at bounding box center [1007, 394] width 14 height 12
radio input "true"
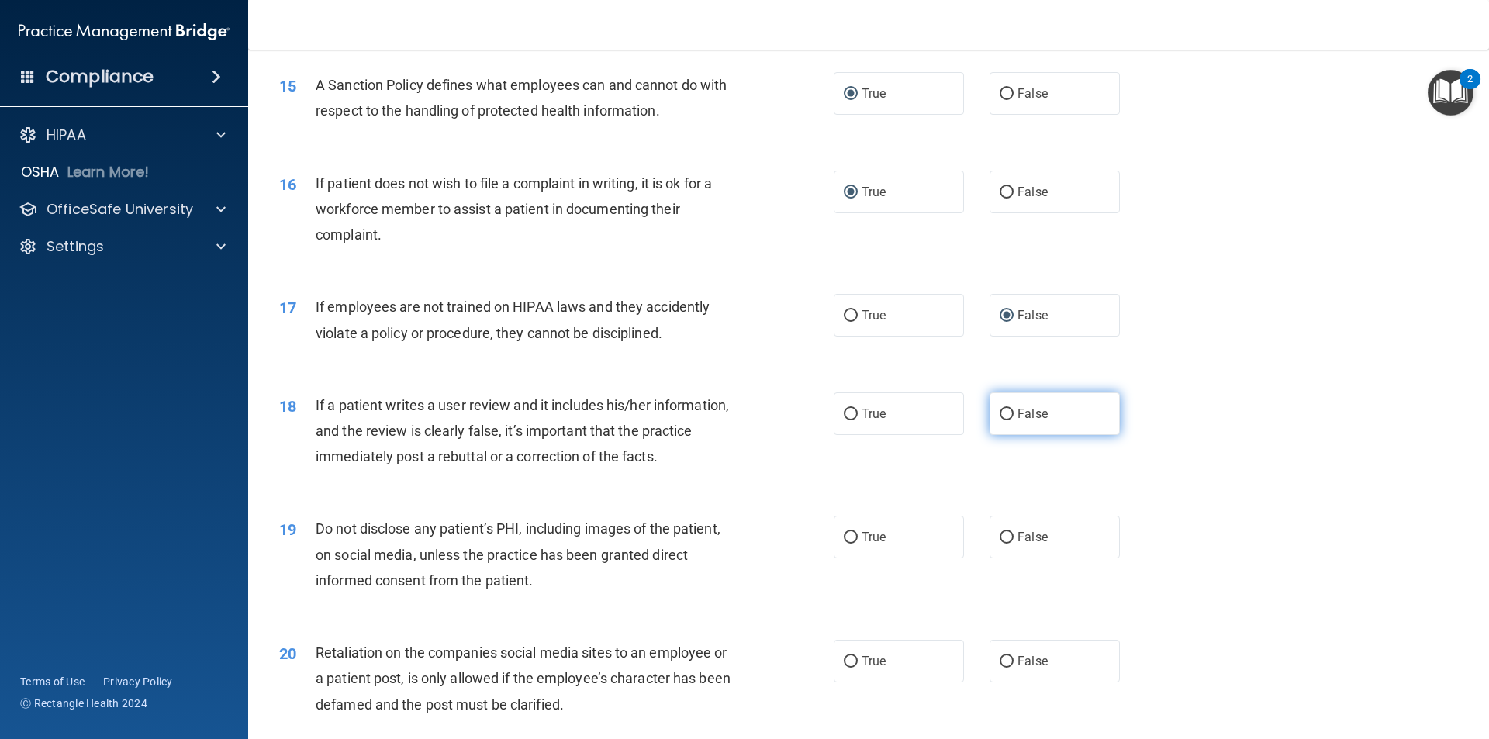
click at [1000, 420] on input "False" at bounding box center [1007, 415] width 14 height 12
radio input "true"
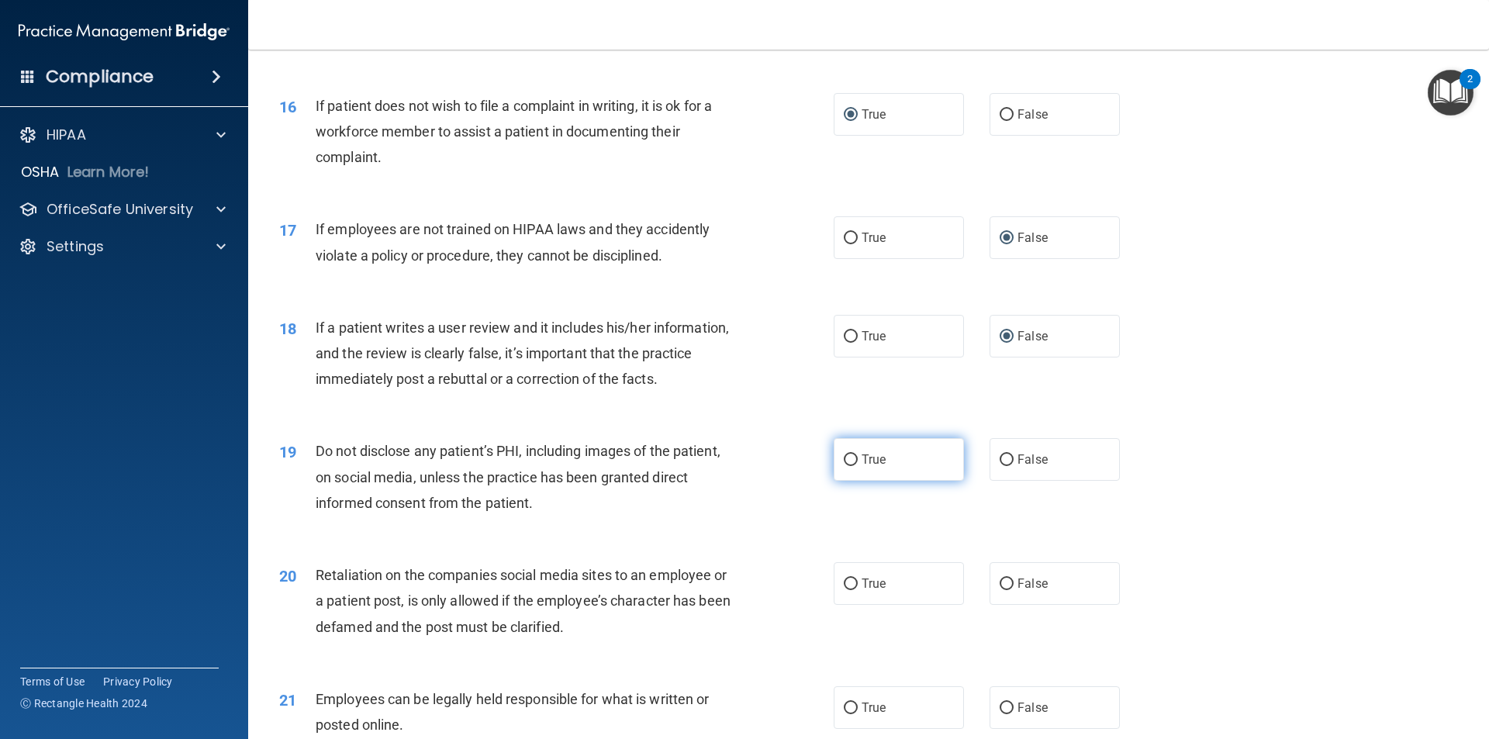
click at [845, 466] on input "True" at bounding box center [851, 460] width 14 height 12
radio input "true"
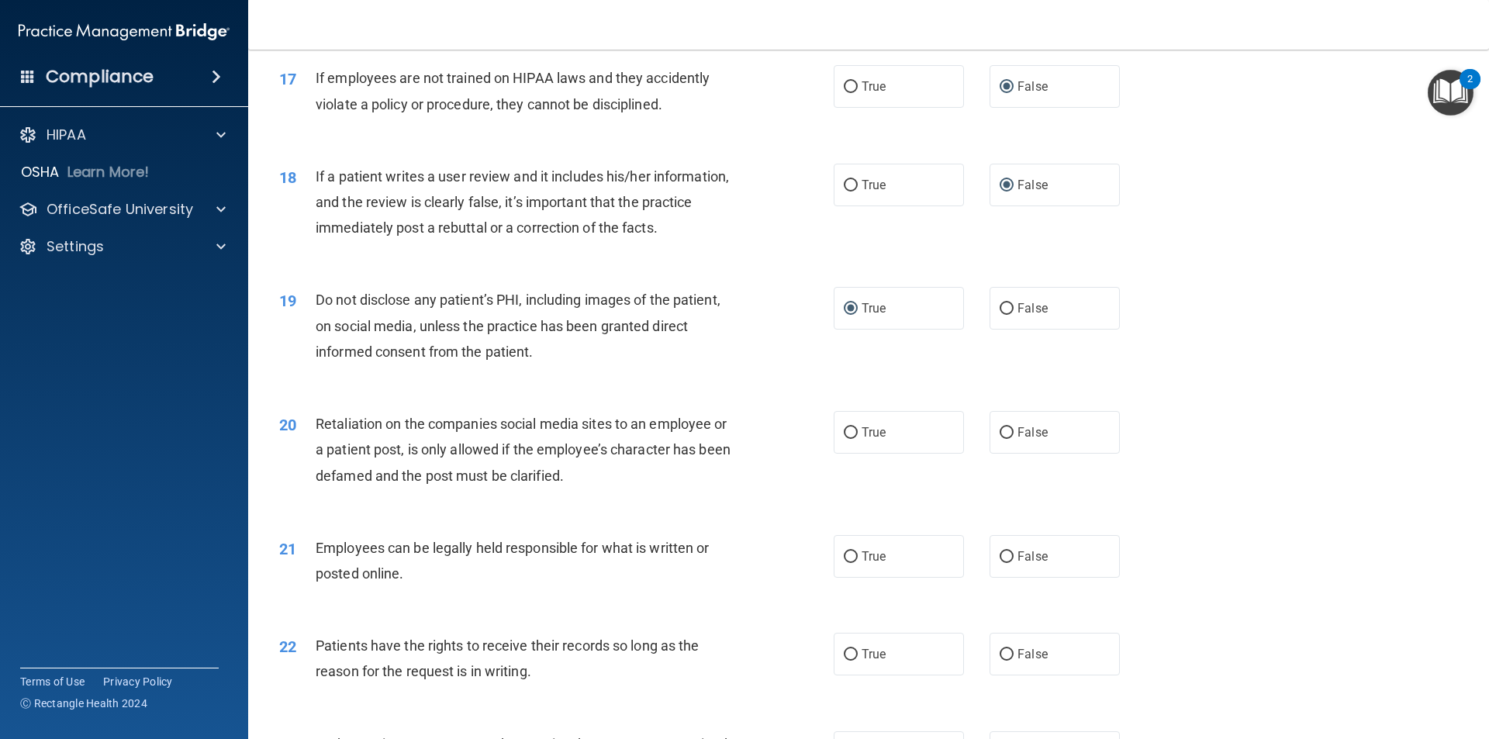
scroll to position [2094, 0]
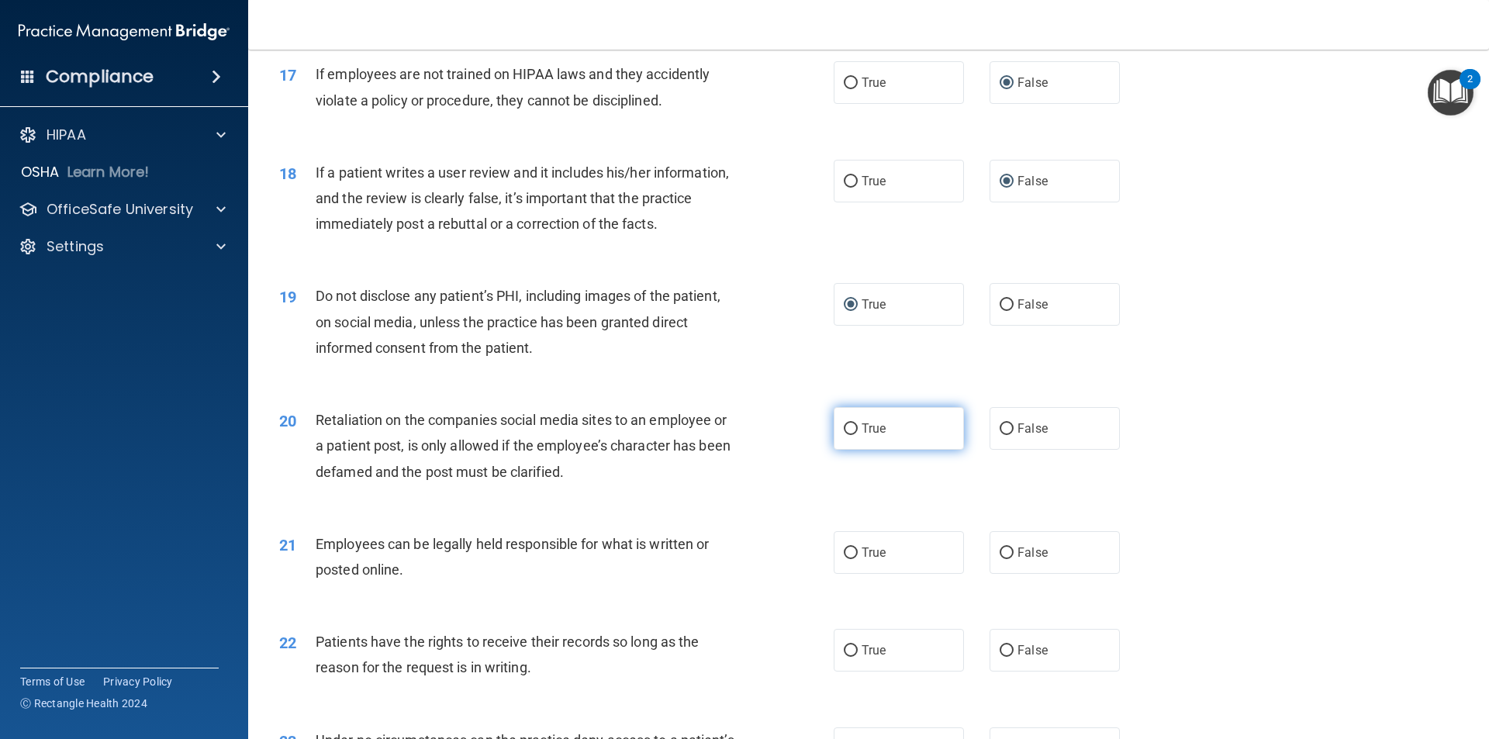
click at [848, 435] on input "True" at bounding box center [851, 429] width 14 height 12
radio input "true"
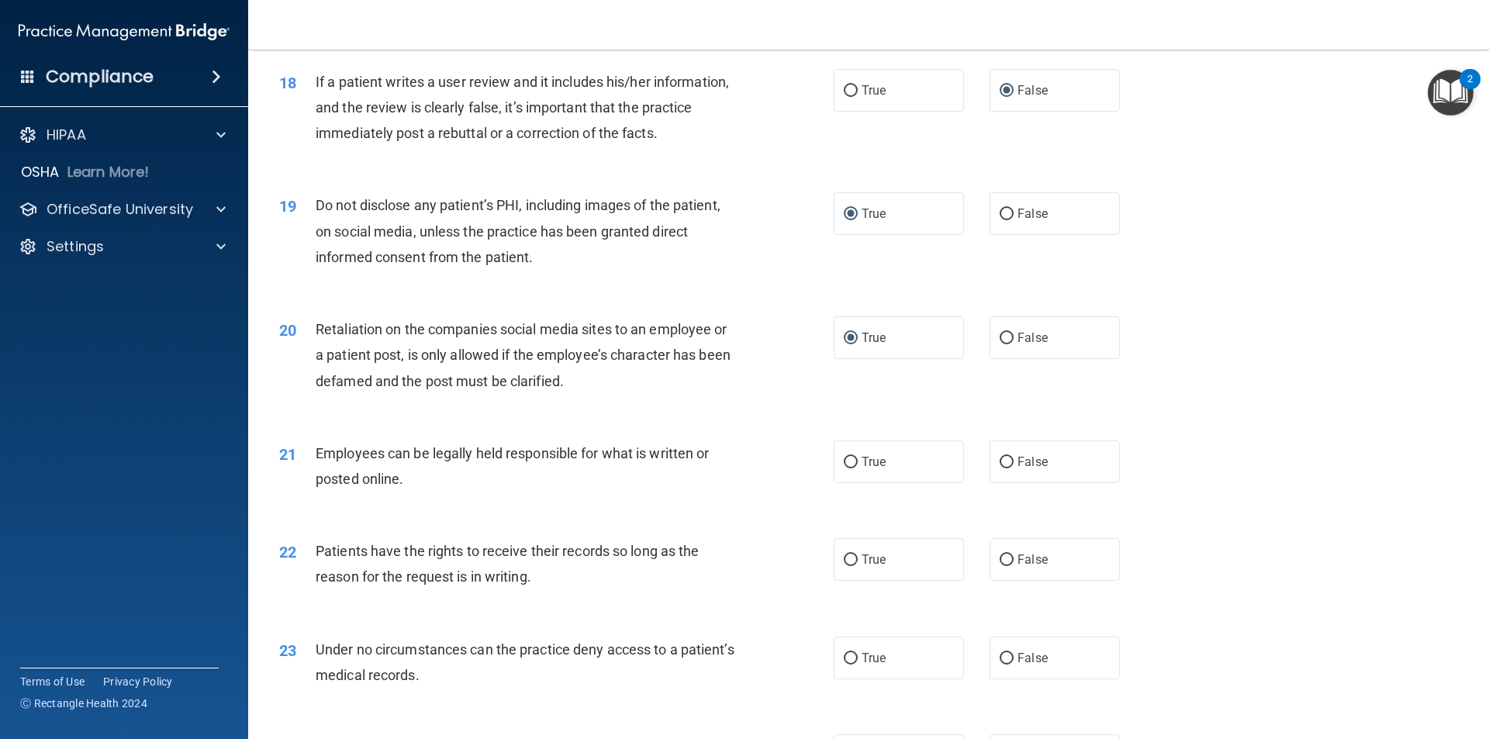
scroll to position [2249, 0]
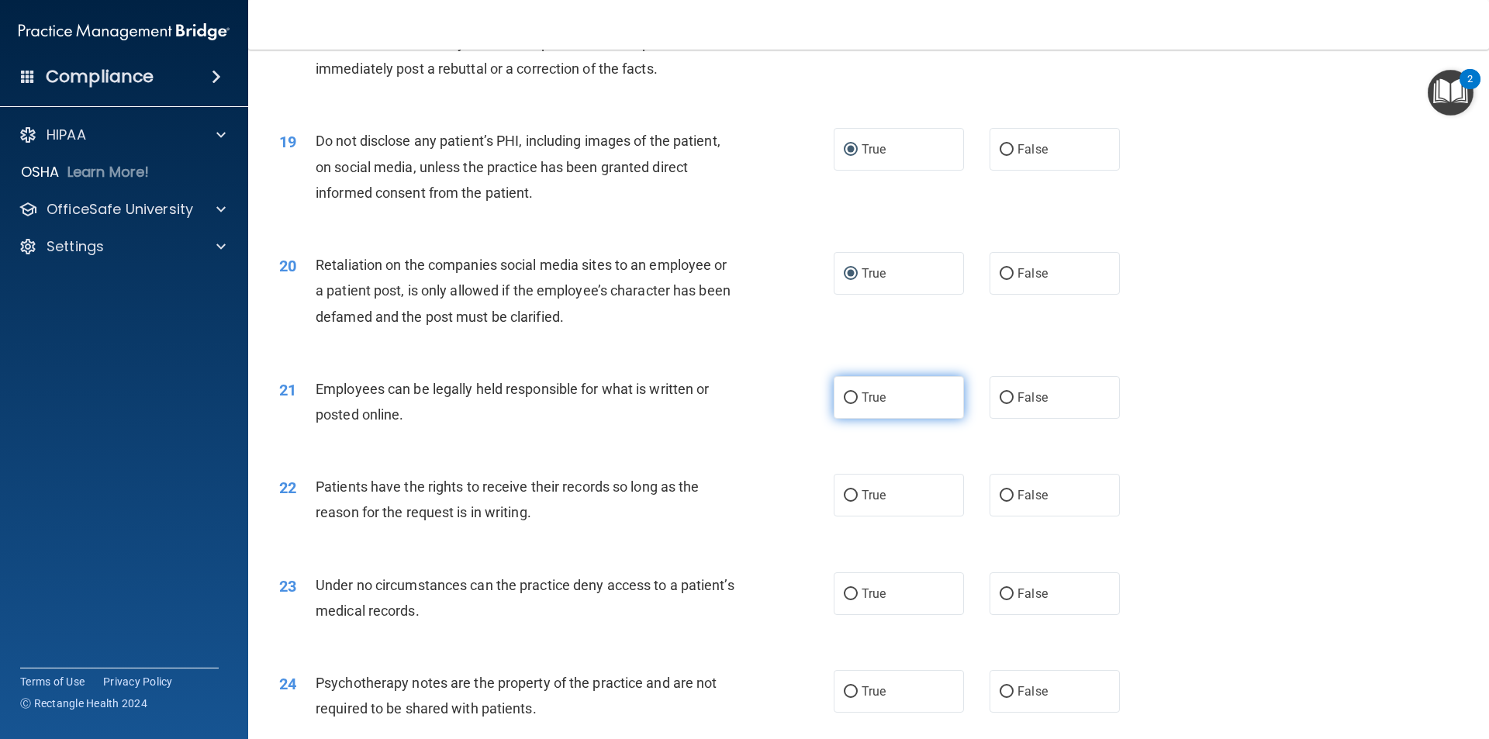
click at [845, 404] on input "True" at bounding box center [851, 398] width 14 height 12
radio input "true"
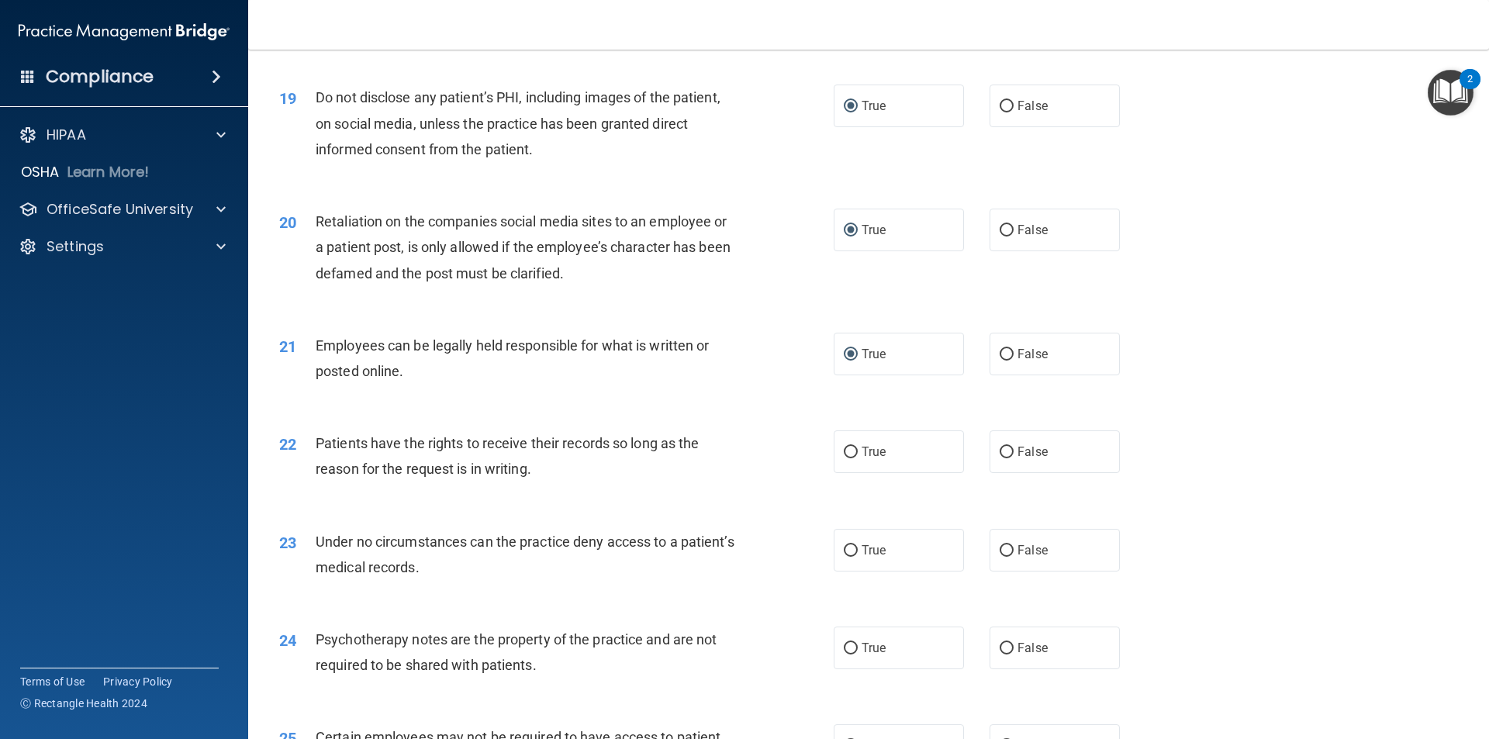
scroll to position [2327, 0]
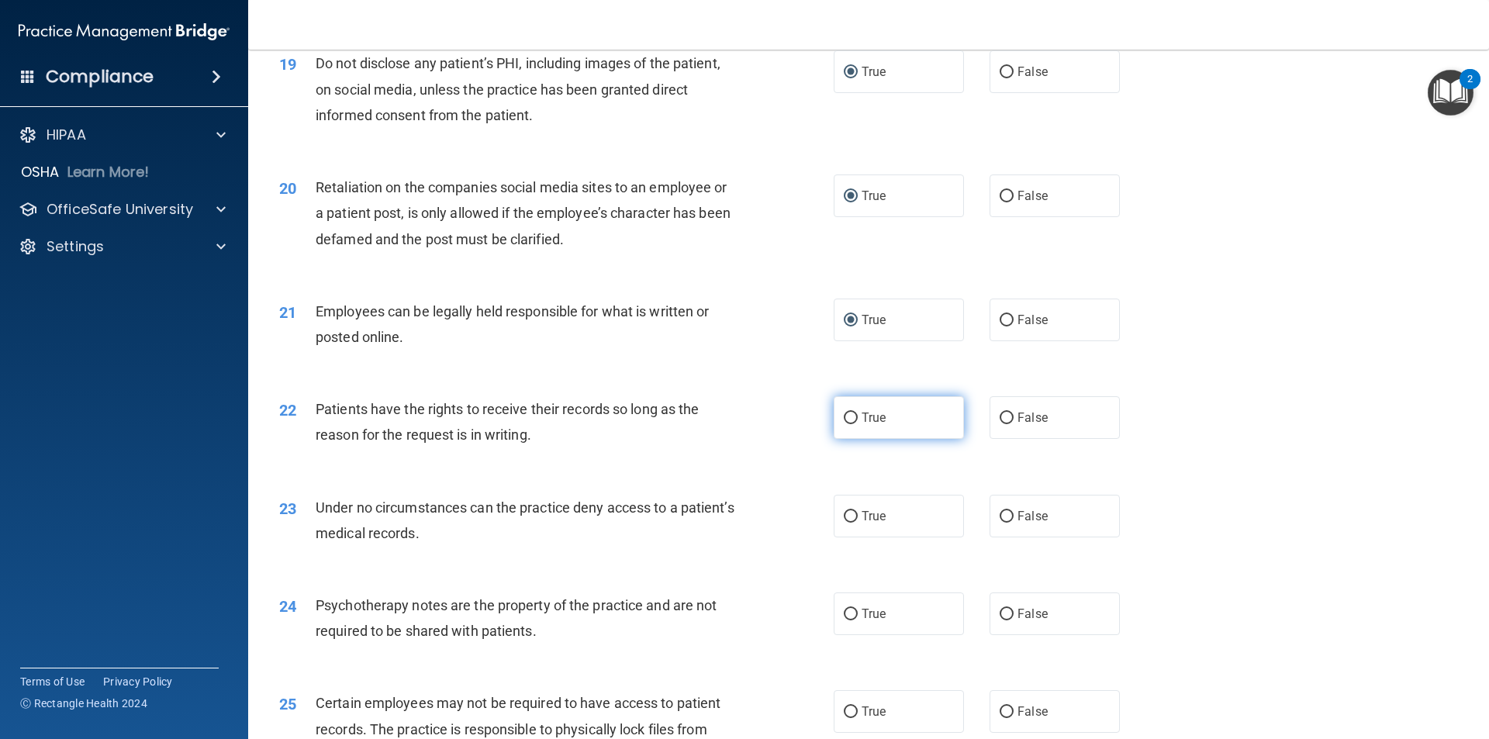
click at [845, 424] on input "True" at bounding box center [851, 419] width 14 height 12
radio input "true"
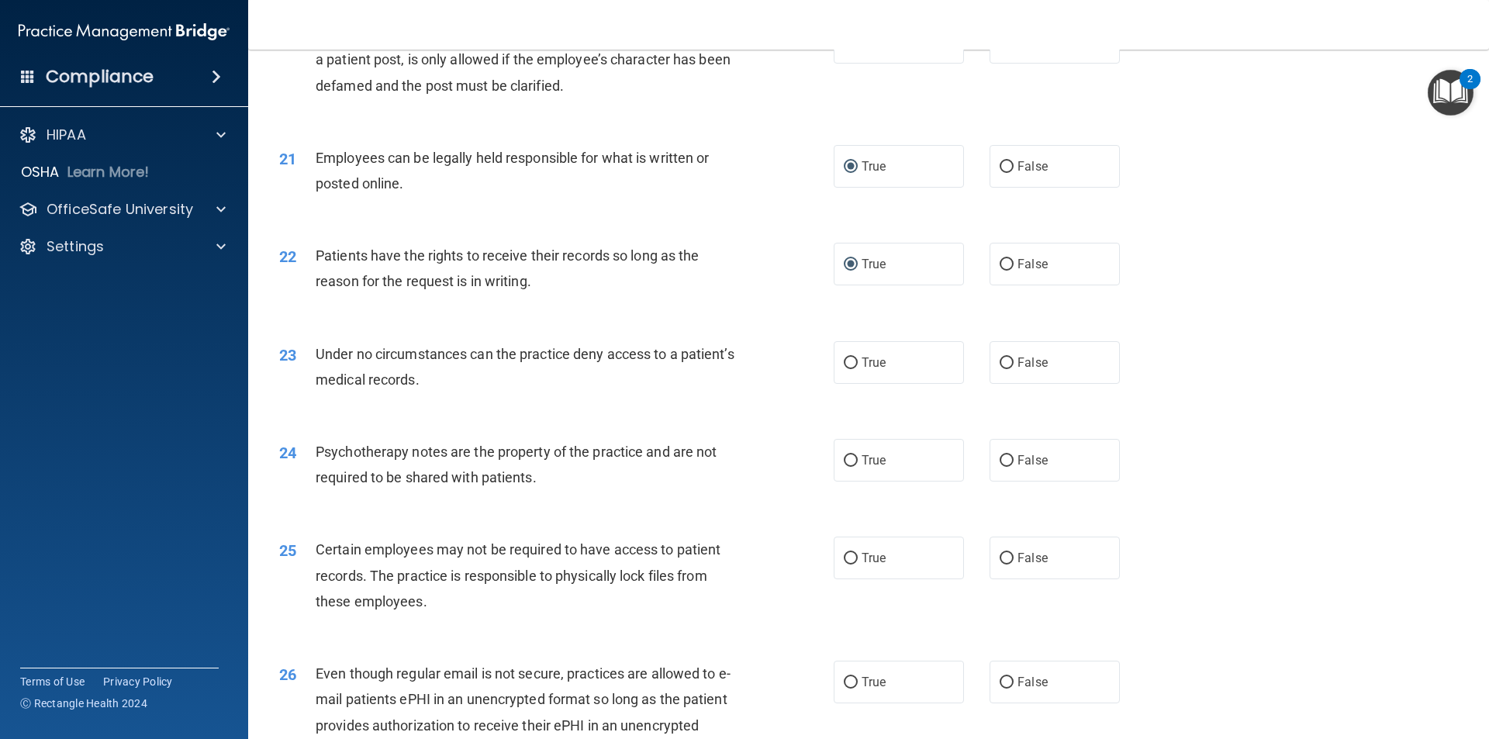
scroll to position [2482, 0]
click at [1004, 368] on input "False" at bounding box center [1007, 362] width 14 height 12
radio input "true"
click at [1001, 465] on input "False" at bounding box center [1007, 460] width 14 height 12
radio input "true"
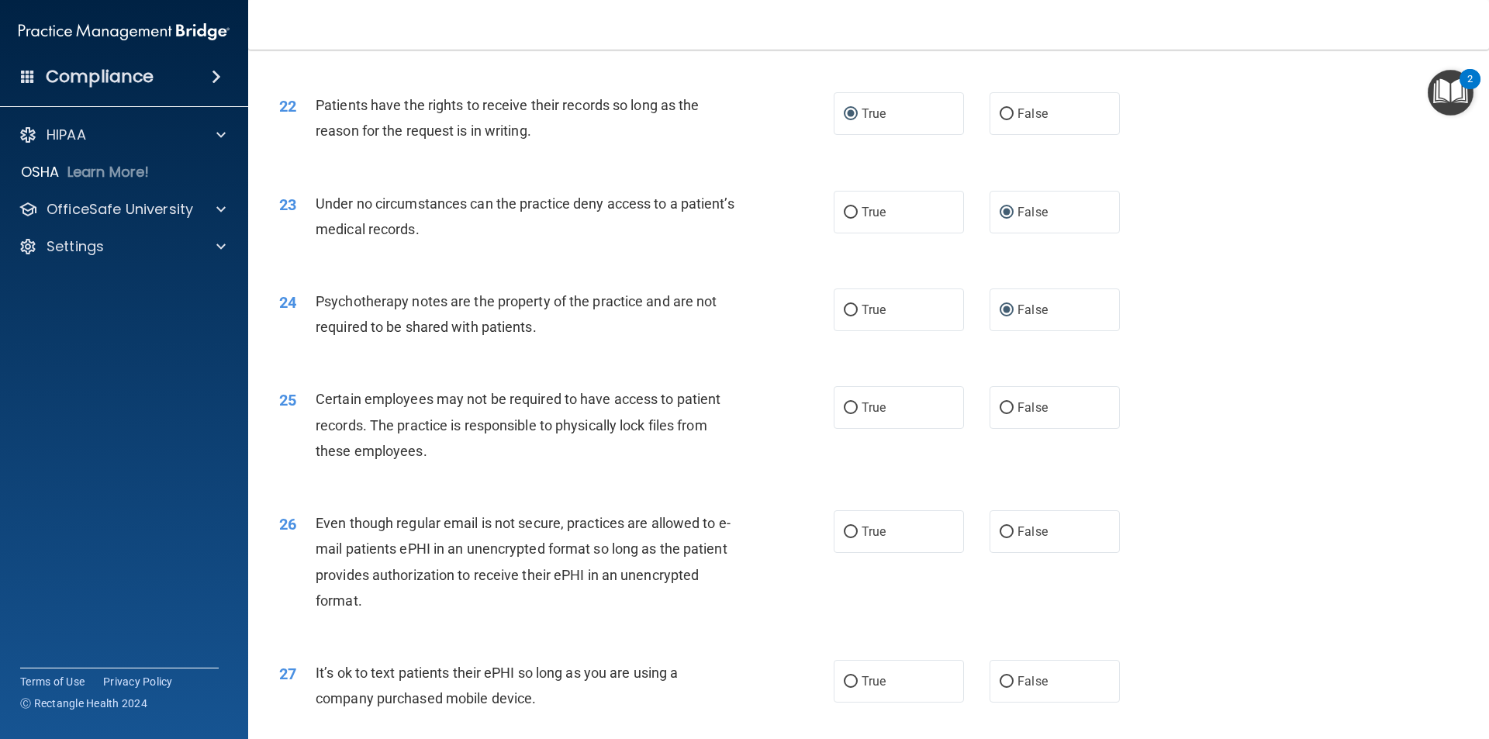
scroll to position [2637, 0]
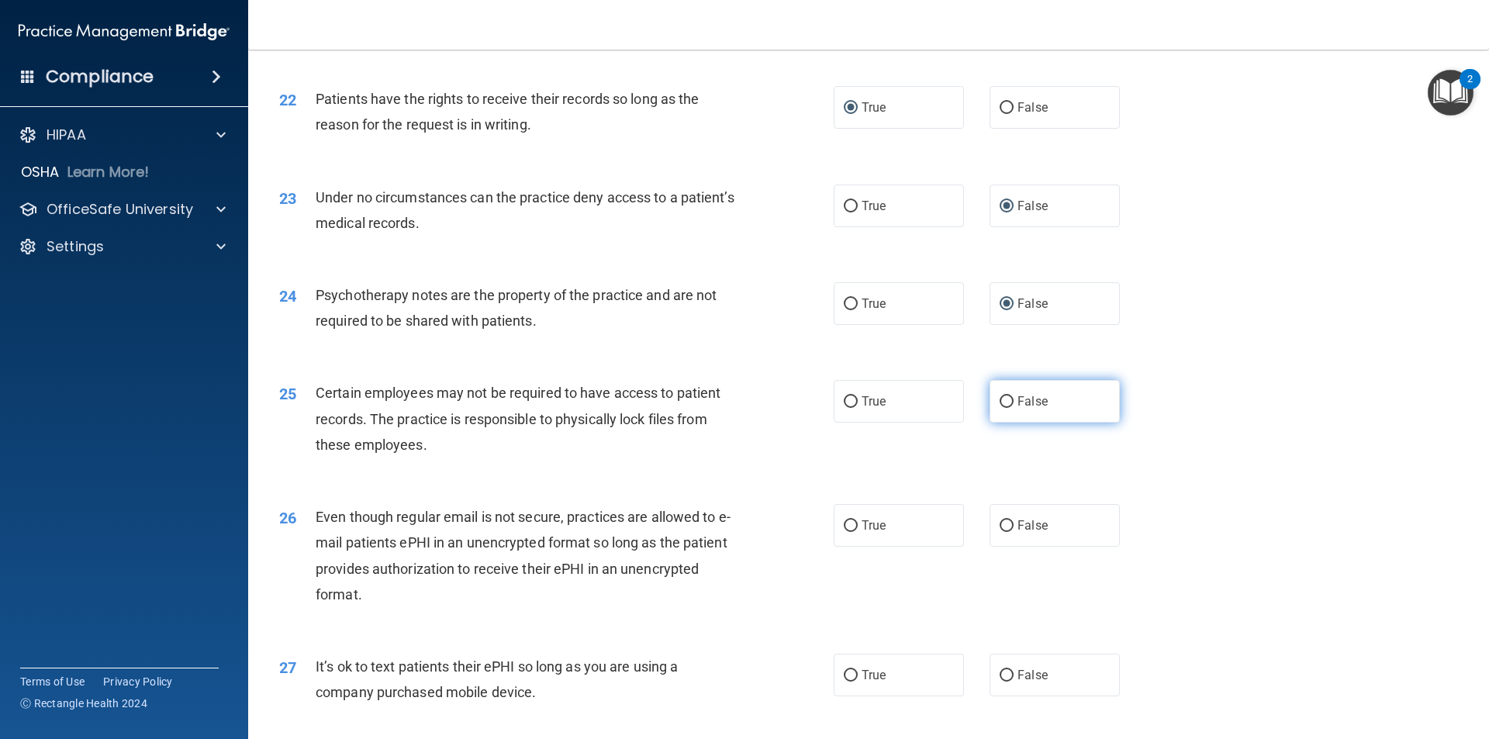
click at [1001, 408] on input "False" at bounding box center [1007, 402] width 14 height 12
radio input "true"
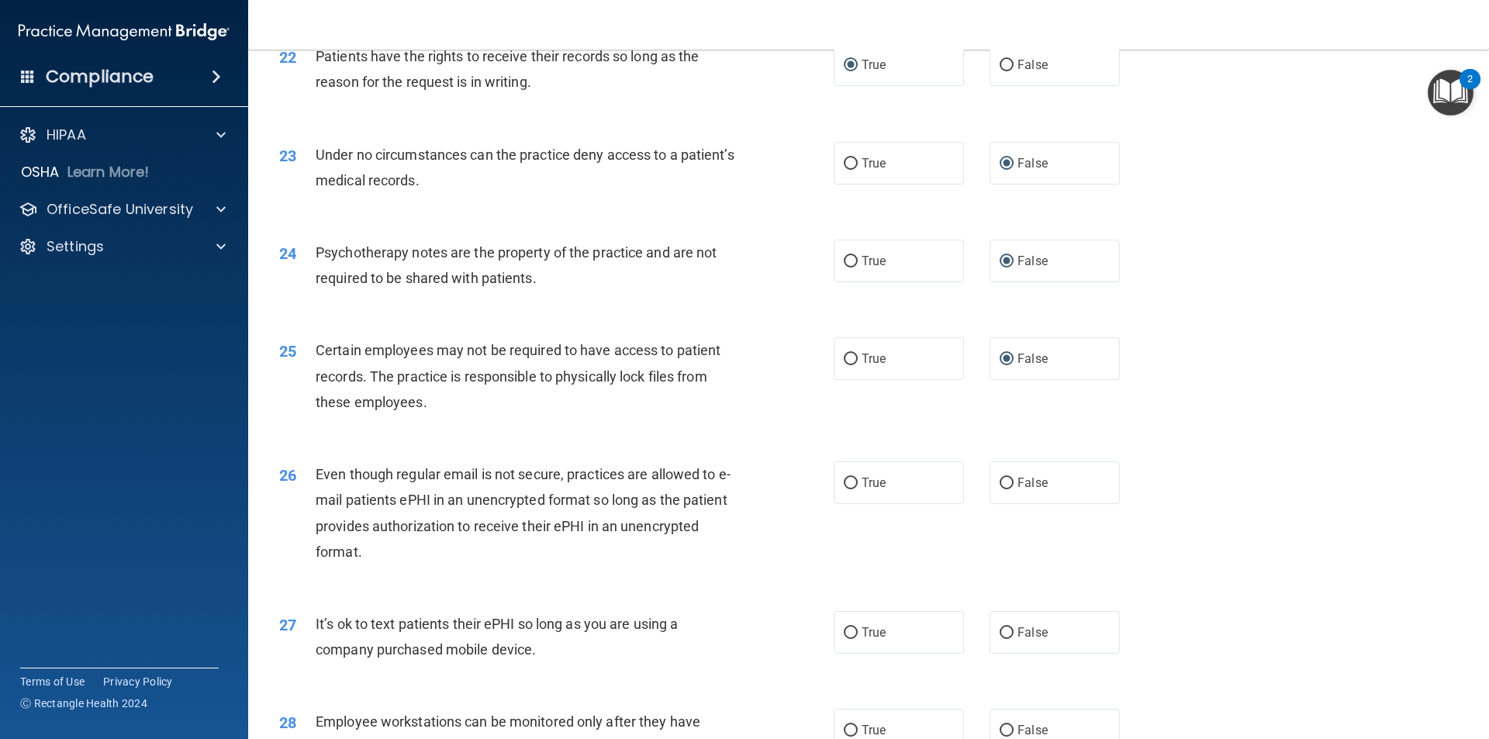
scroll to position [2714, 0]
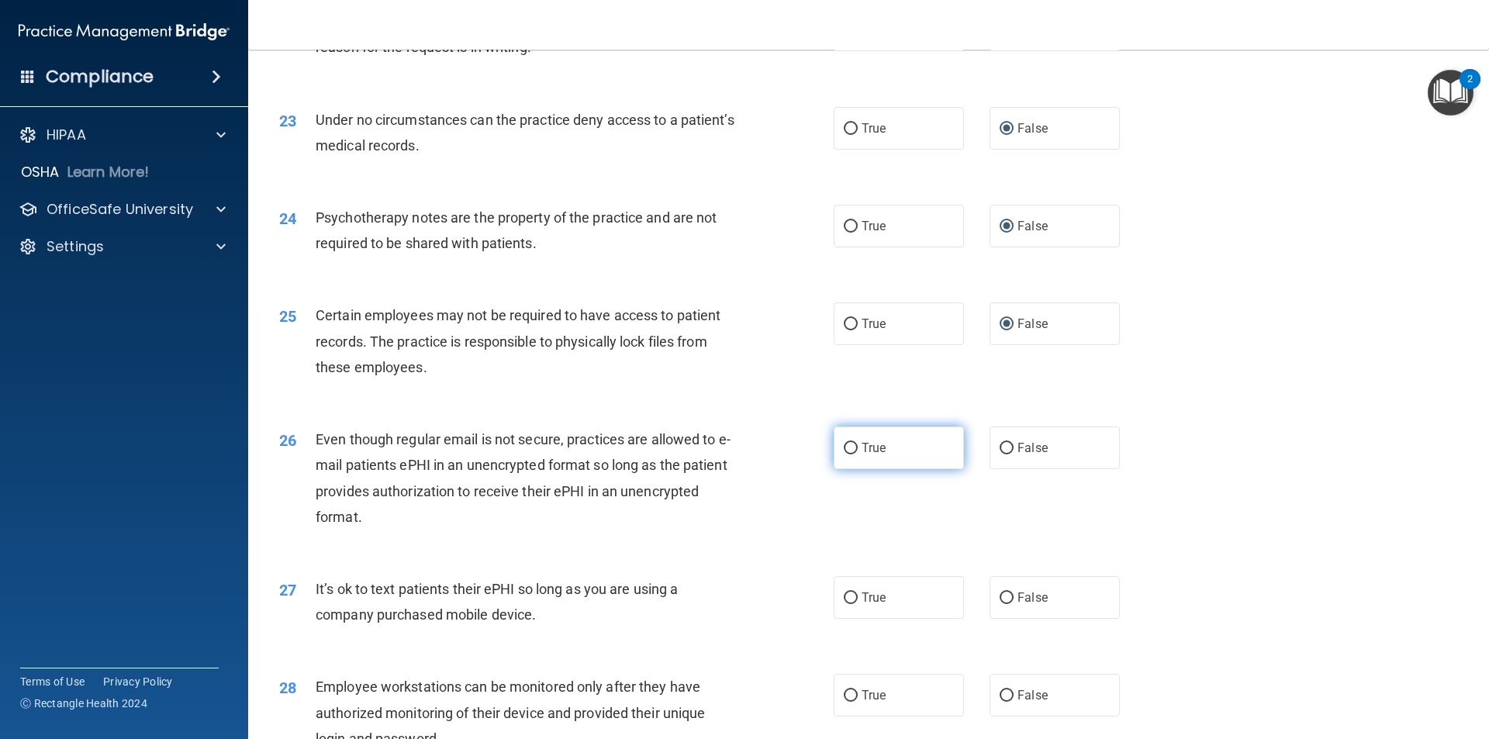
click at [848, 454] on input "True" at bounding box center [851, 449] width 14 height 12
radio input "true"
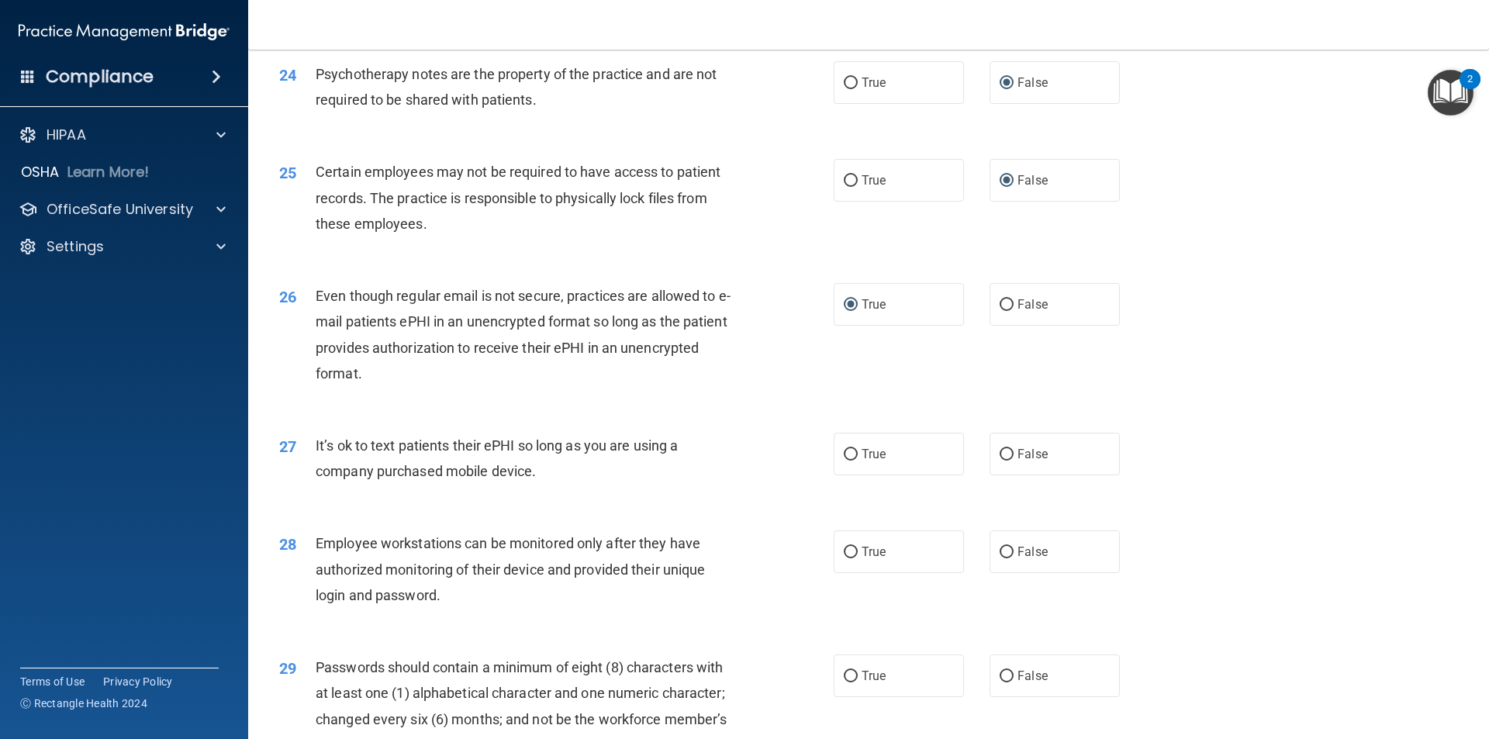
scroll to position [2869, 0]
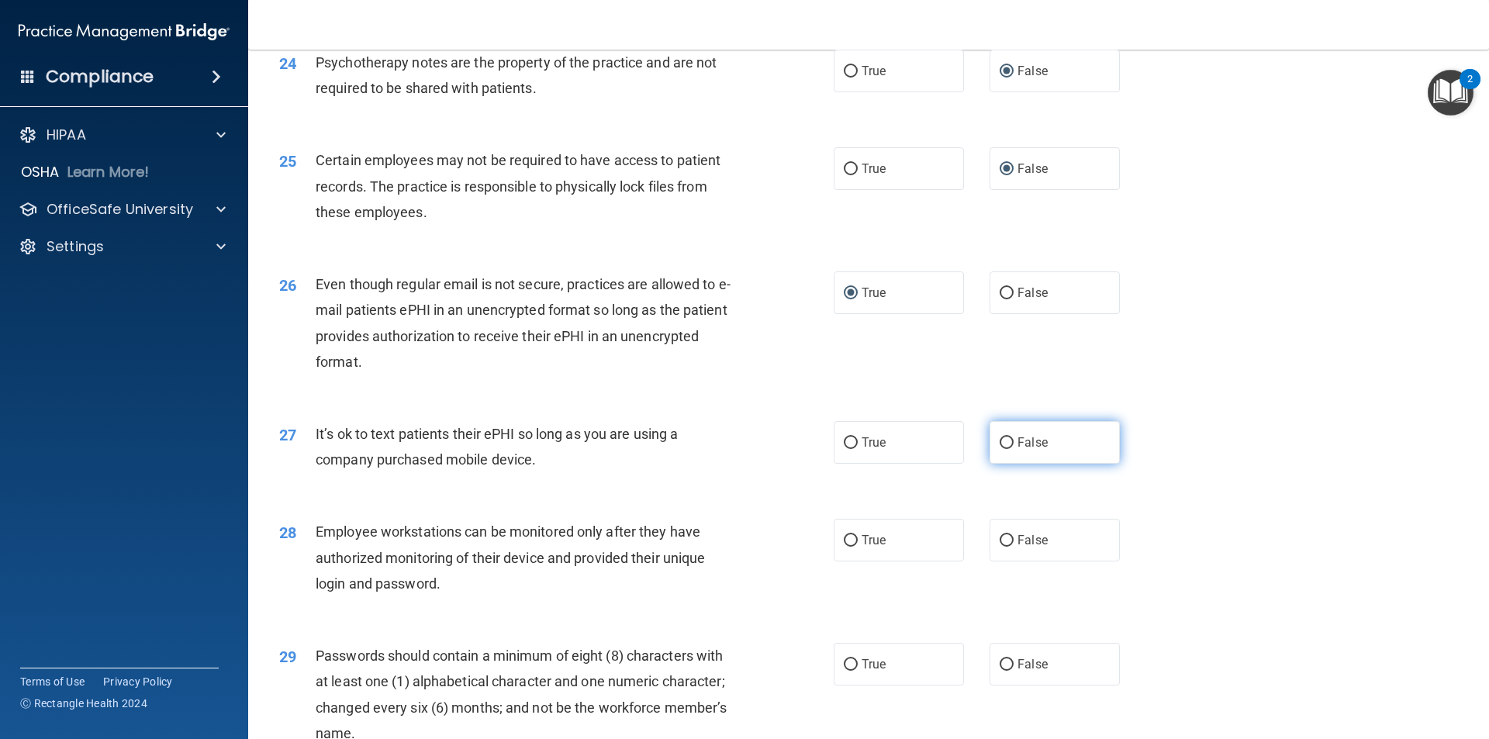
click at [1000, 449] on input "False" at bounding box center [1007, 443] width 14 height 12
radio input "true"
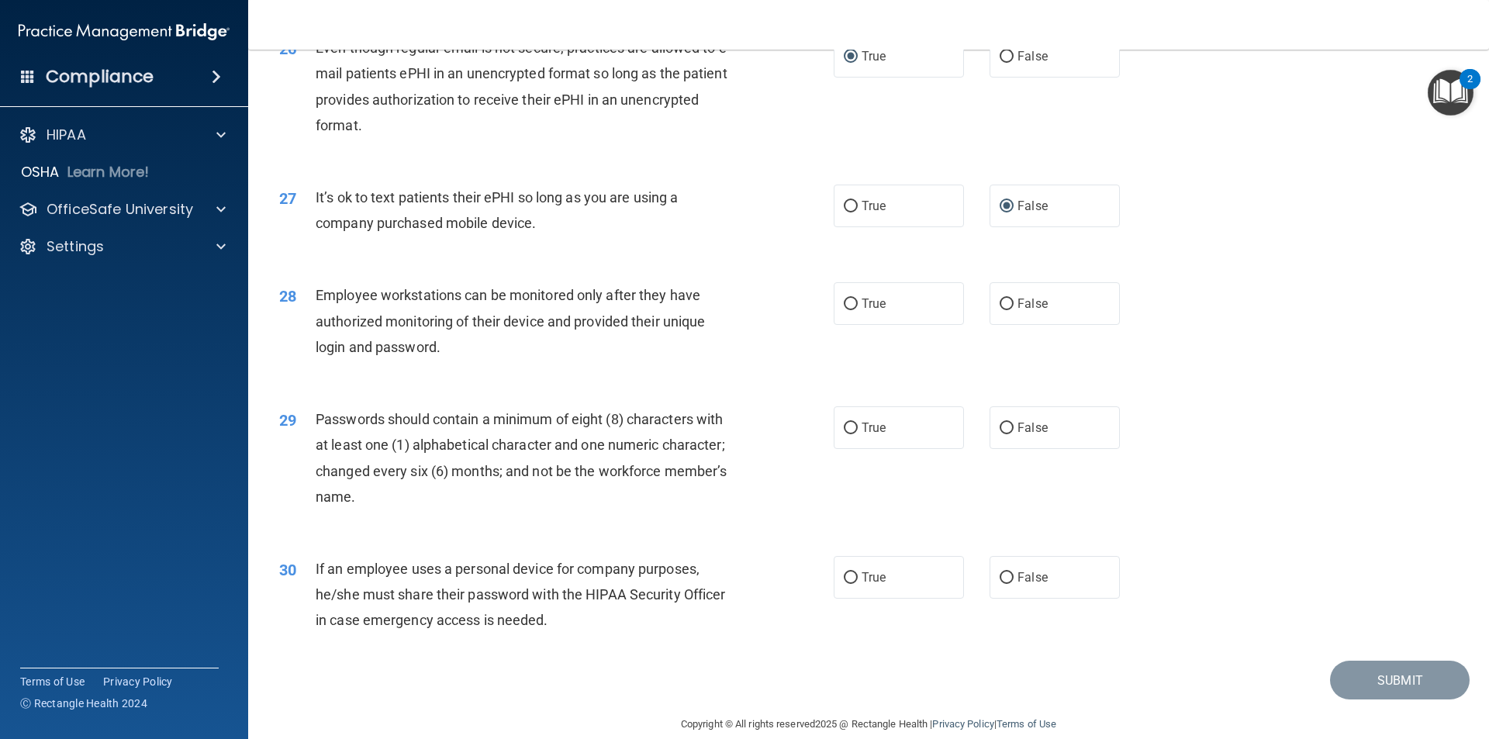
scroll to position [2999, 0]
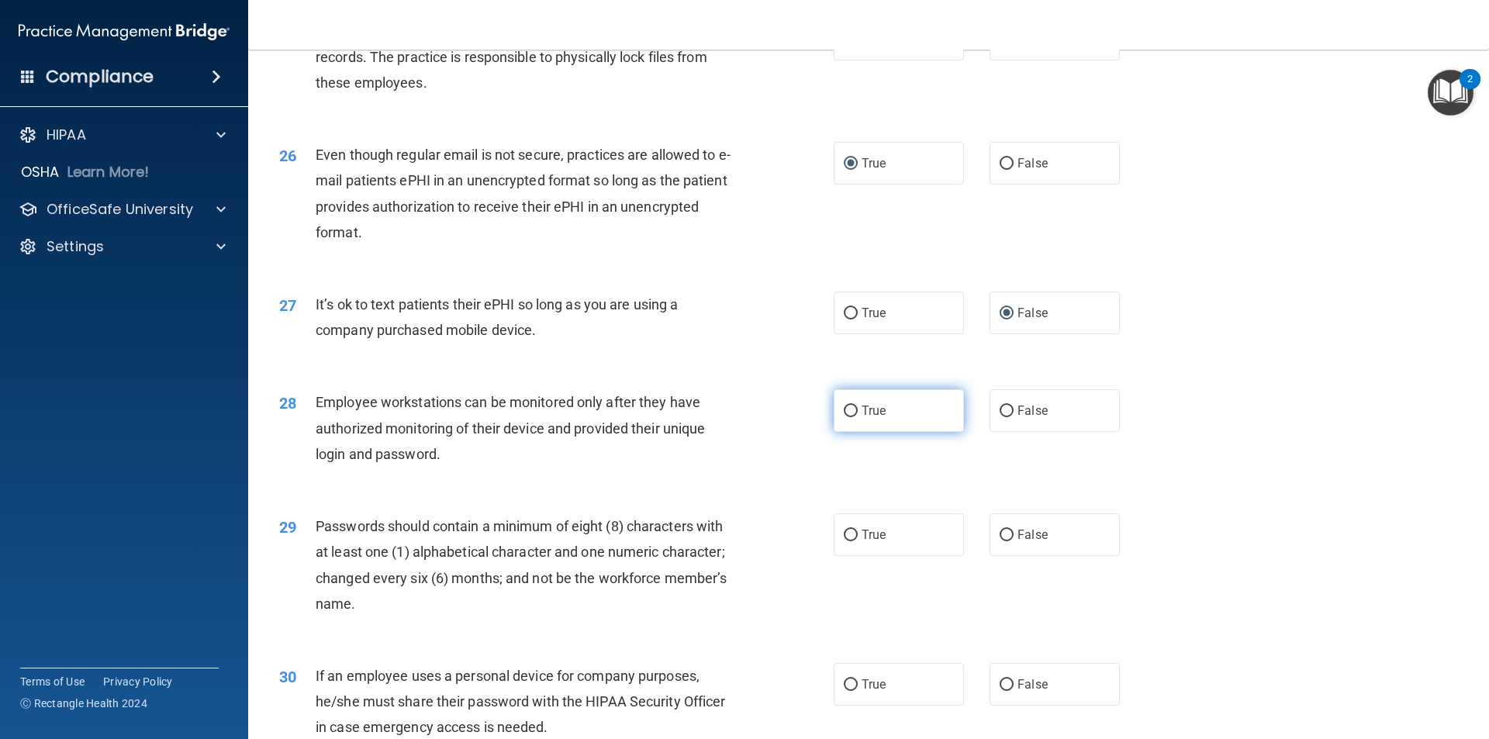
click at [849, 417] on input "True" at bounding box center [851, 412] width 14 height 12
radio input "true"
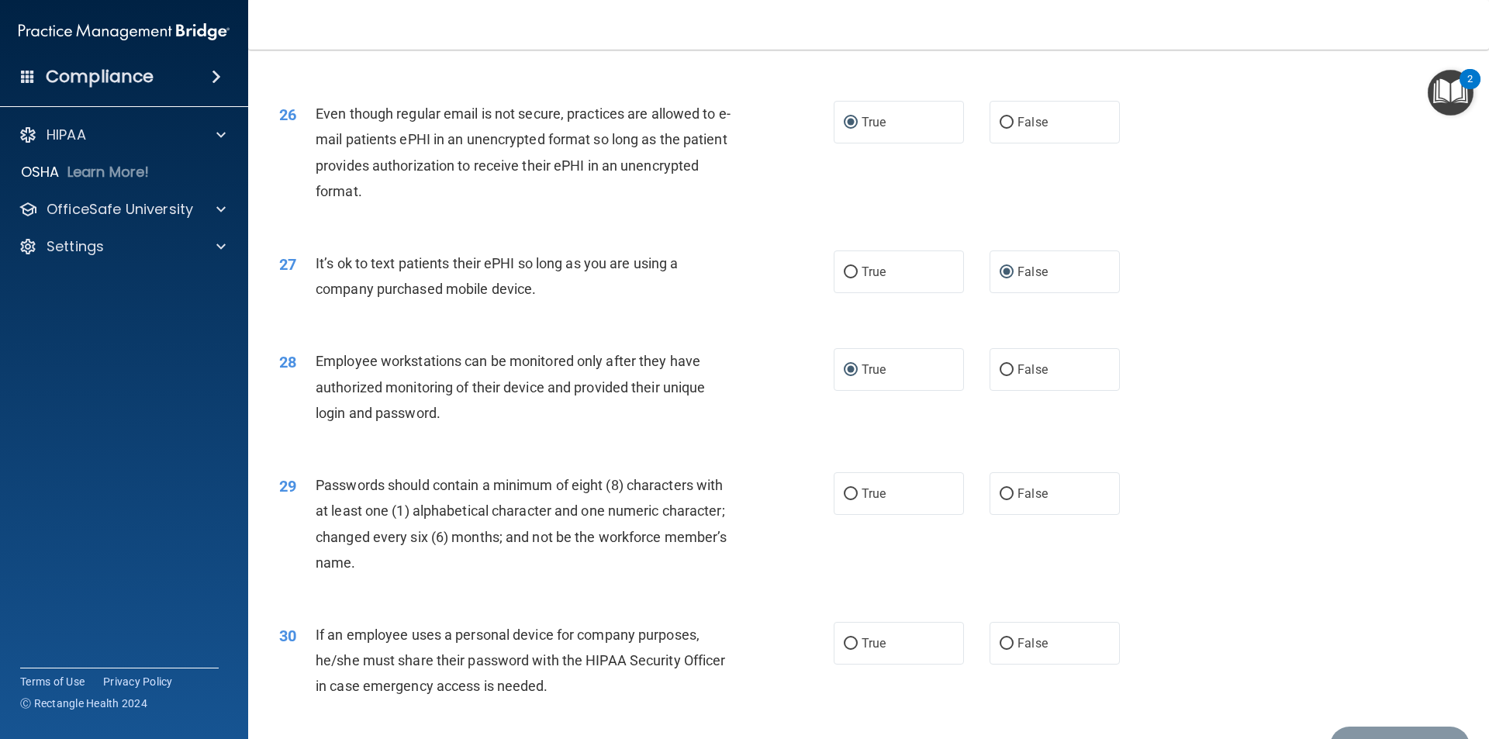
scroll to position [3076, 0]
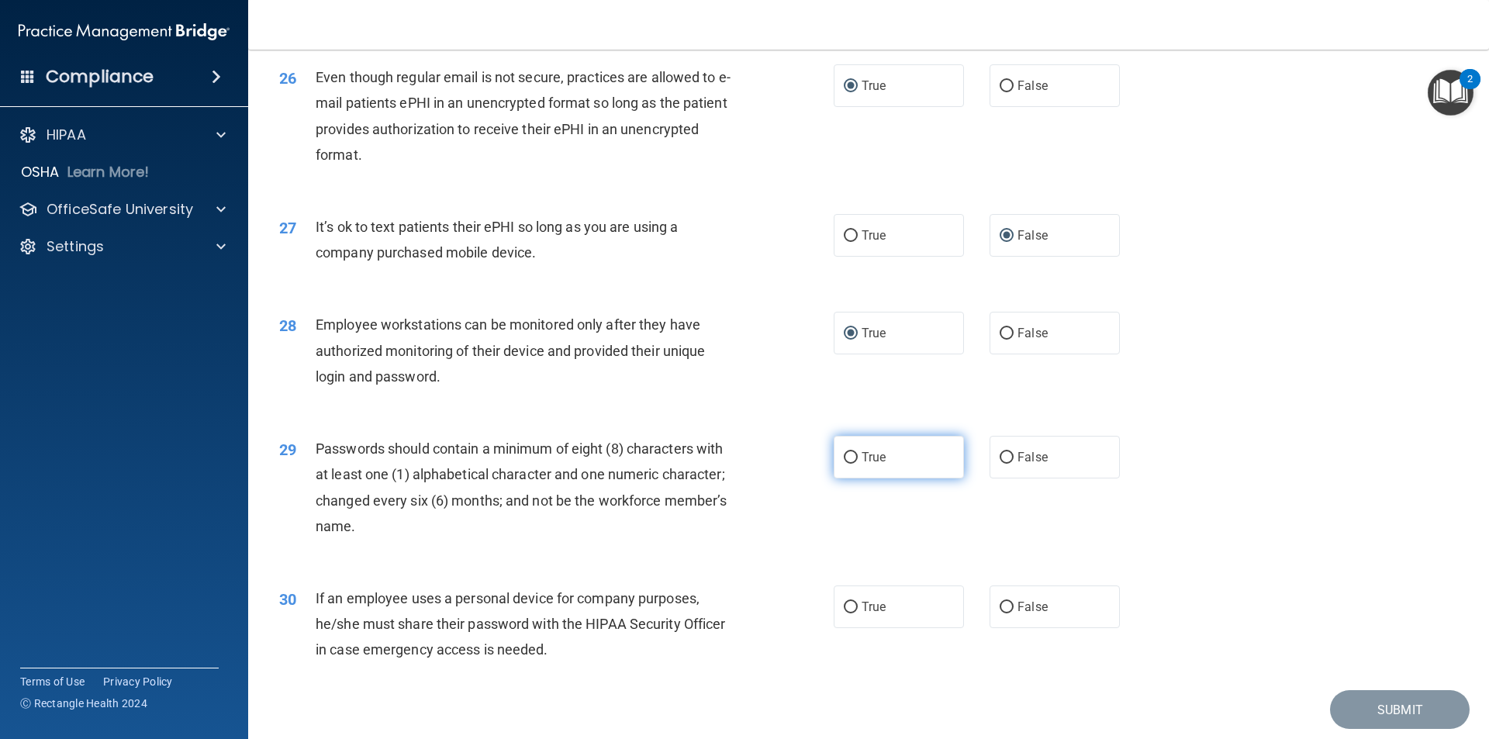
click at [850, 464] on input "True" at bounding box center [851, 458] width 14 height 12
radio input "true"
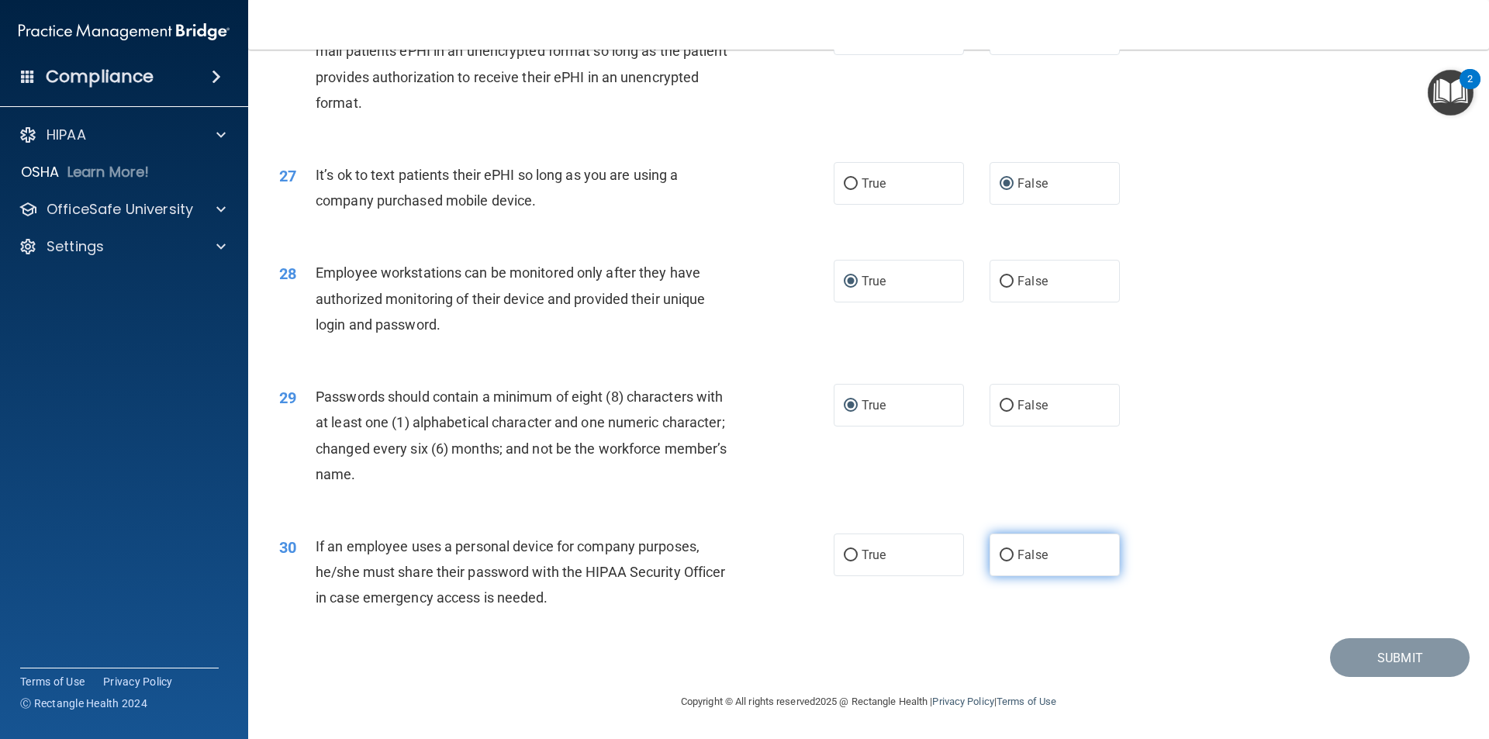
click at [1003, 556] on input "False" at bounding box center [1007, 556] width 14 height 12
radio input "true"
click at [1368, 657] on button "Submit" at bounding box center [1400, 658] width 140 height 40
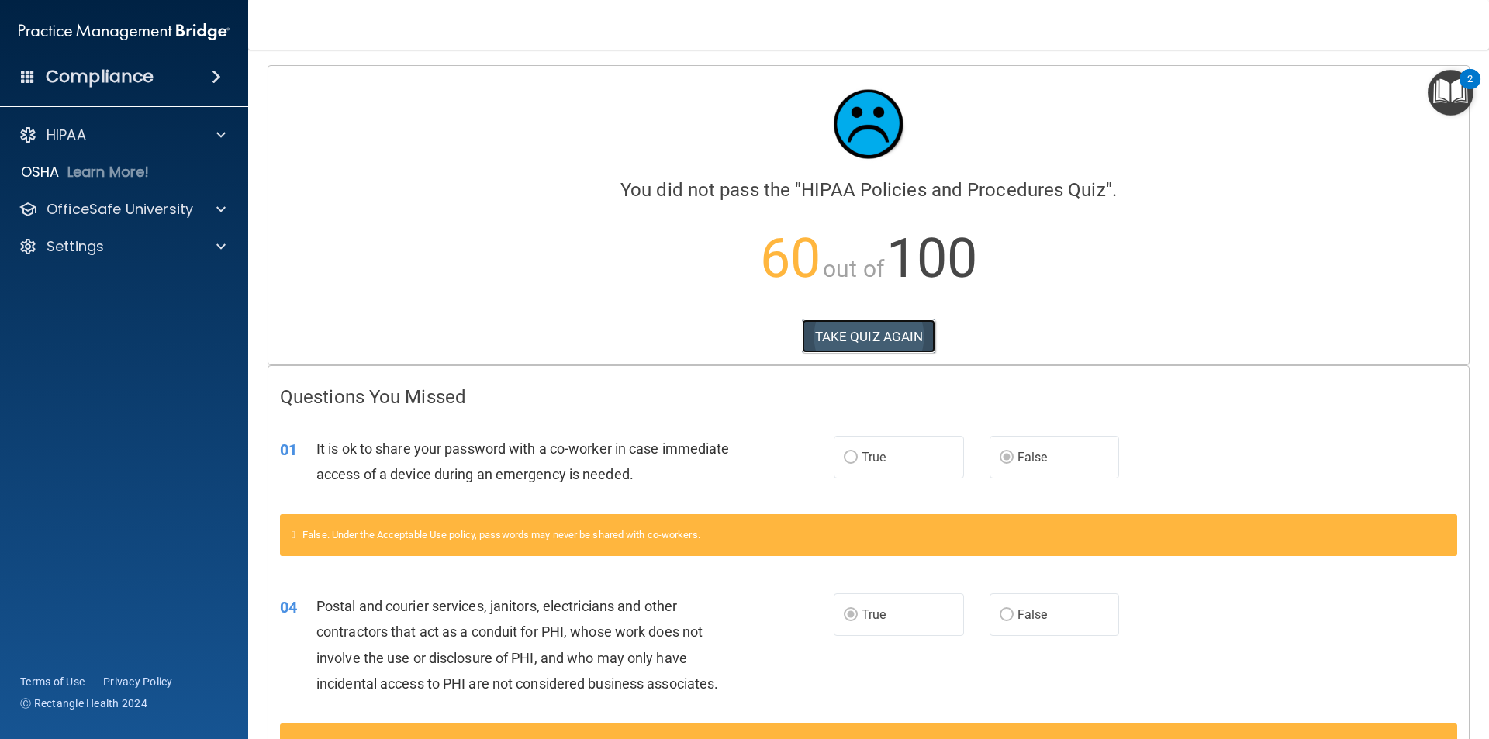
click at [875, 339] on button "TAKE QUIZ AGAIN" at bounding box center [869, 337] width 134 height 34
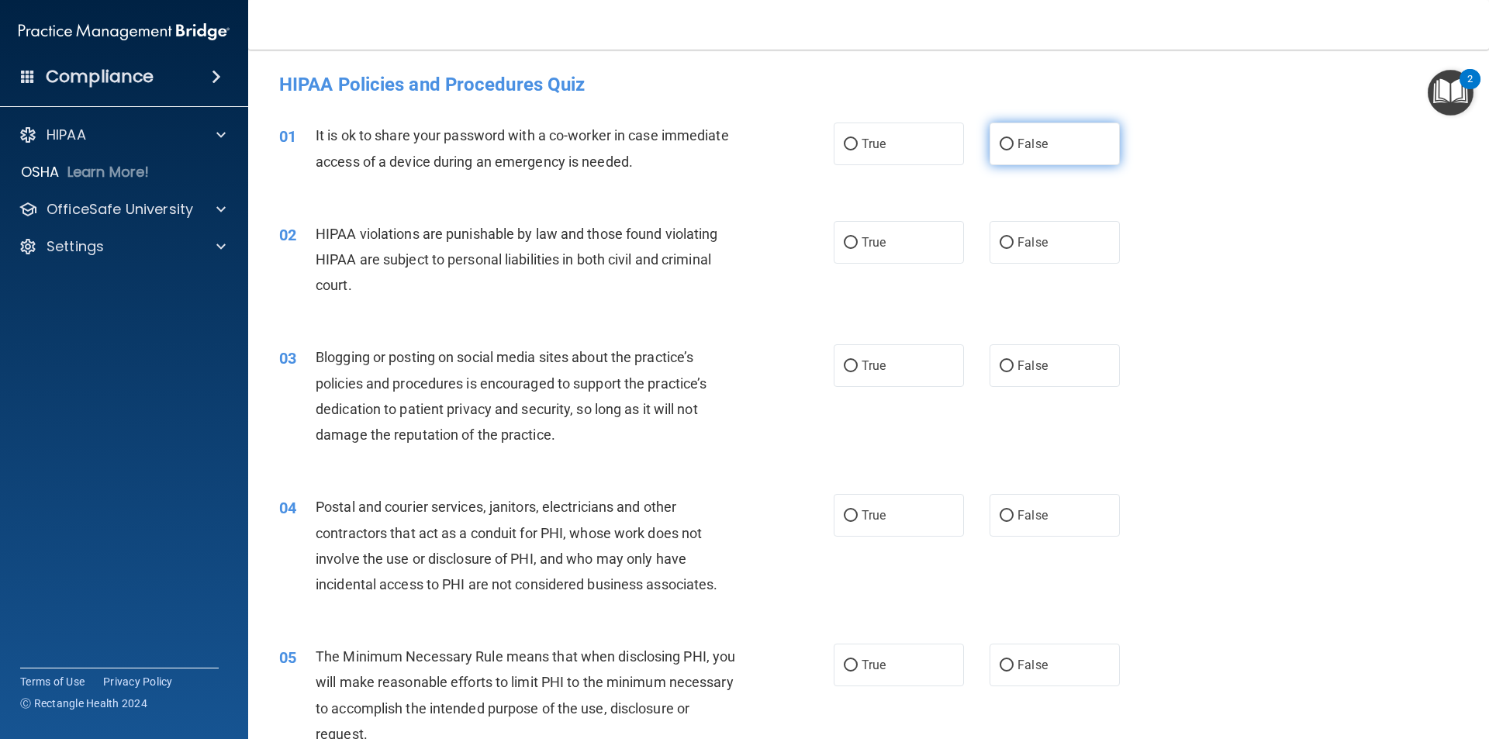
click at [1004, 141] on input "False" at bounding box center [1007, 145] width 14 height 12
radio input "true"
click at [850, 239] on input "True" at bounding box center [851, 243] width 14 height 12
radio input "true"
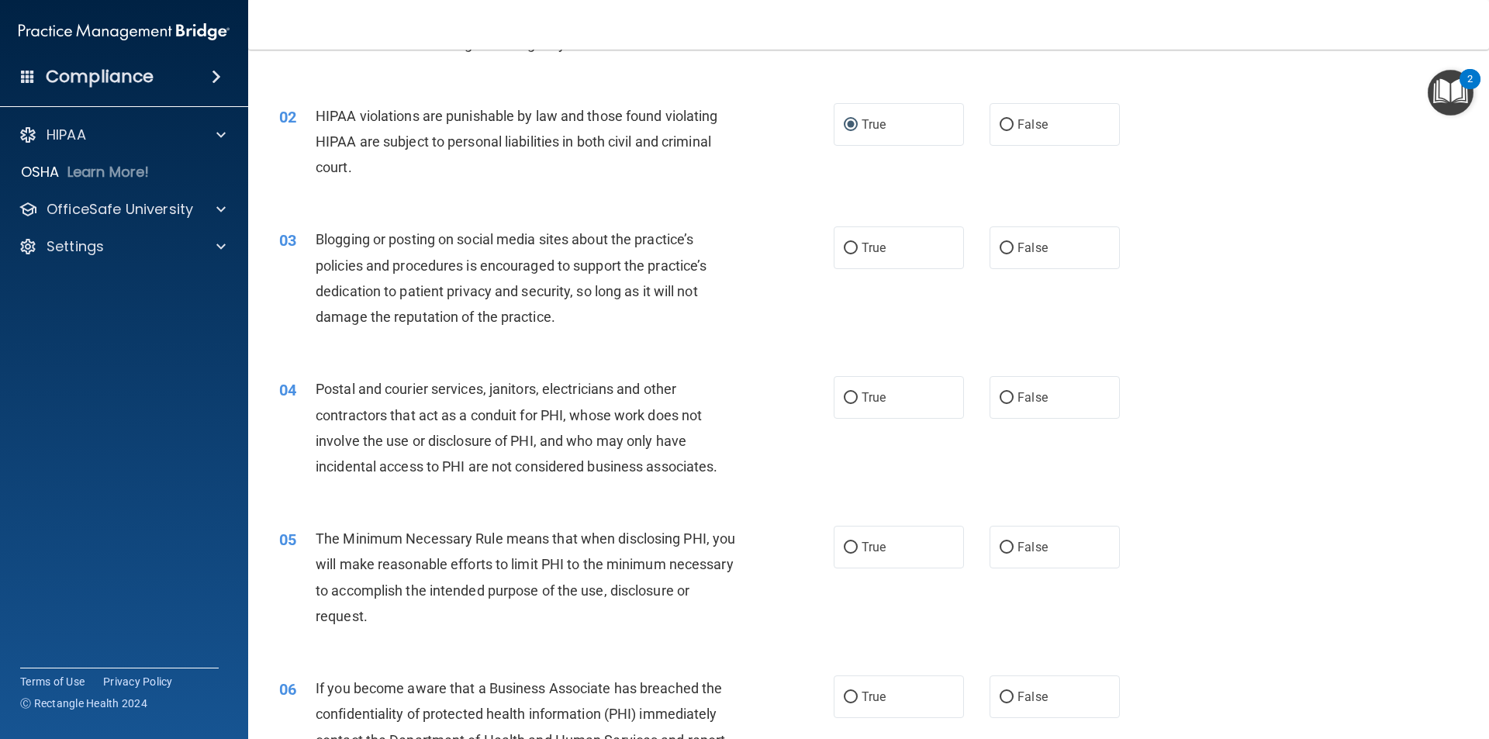
scroll to position [155, 0]
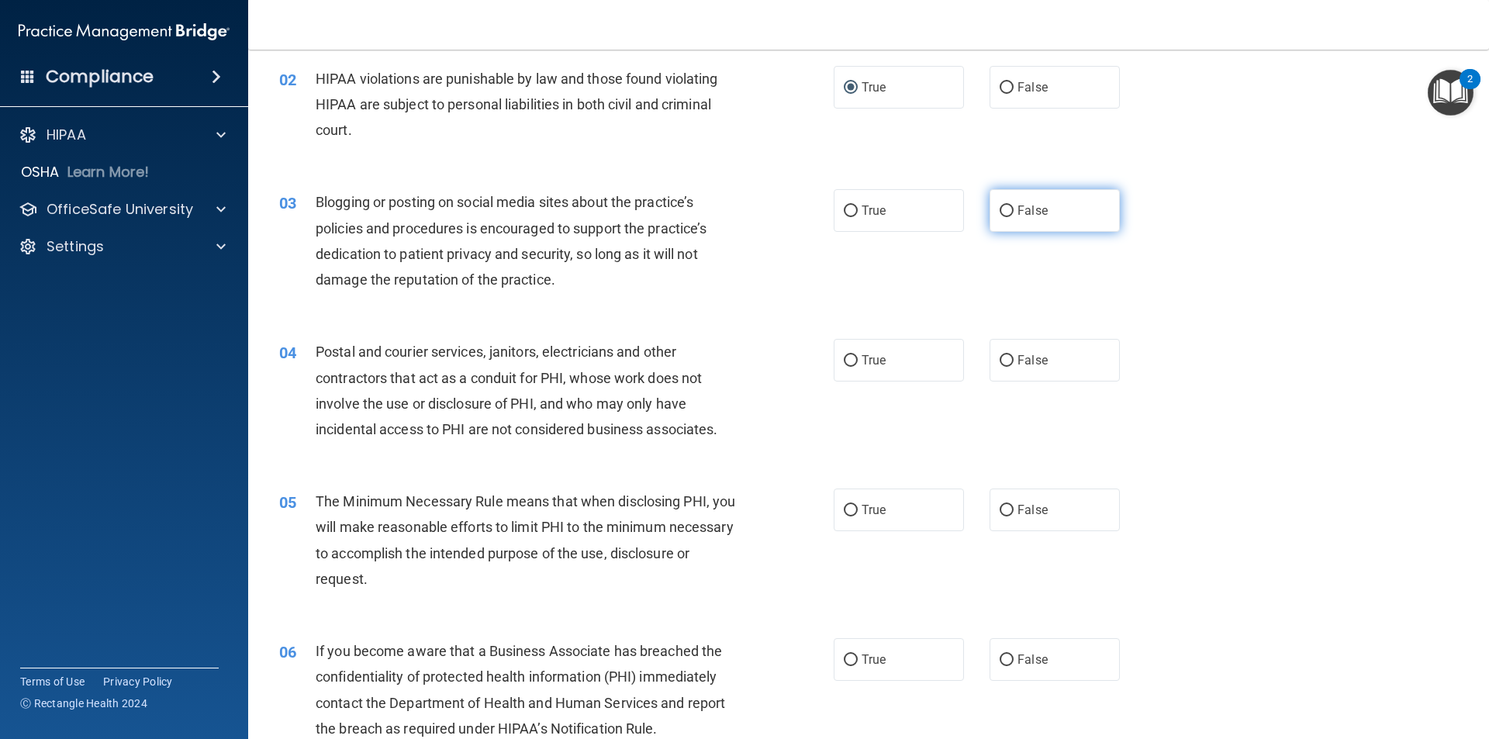
click at [1003, 211] on input "False" at bounding box center [1007, 212] width 14 height 12
radio input "true"
click at [845, 361] on input "True" at bounding box center [851, 361] width 14 height 12
radio input "true"
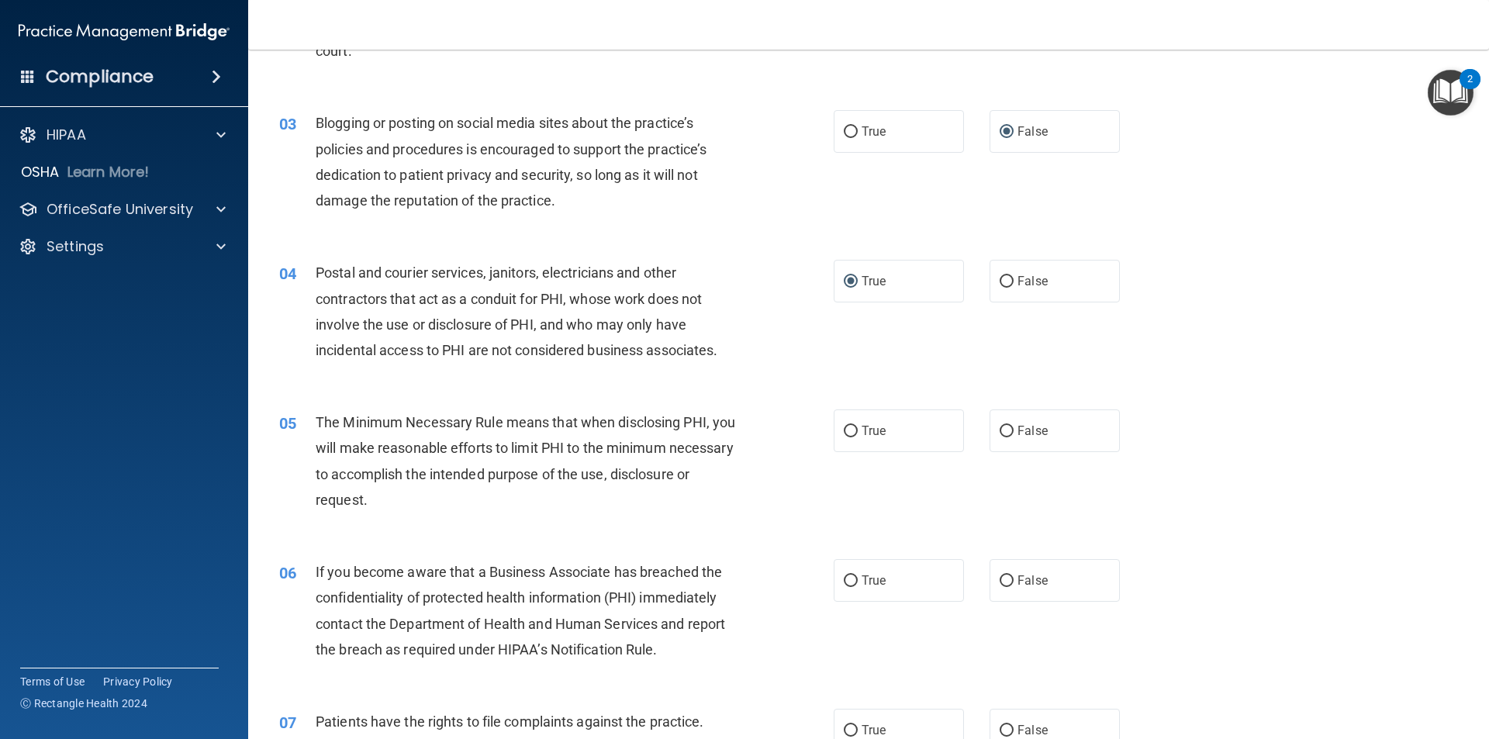
scroll to position [310, 0]
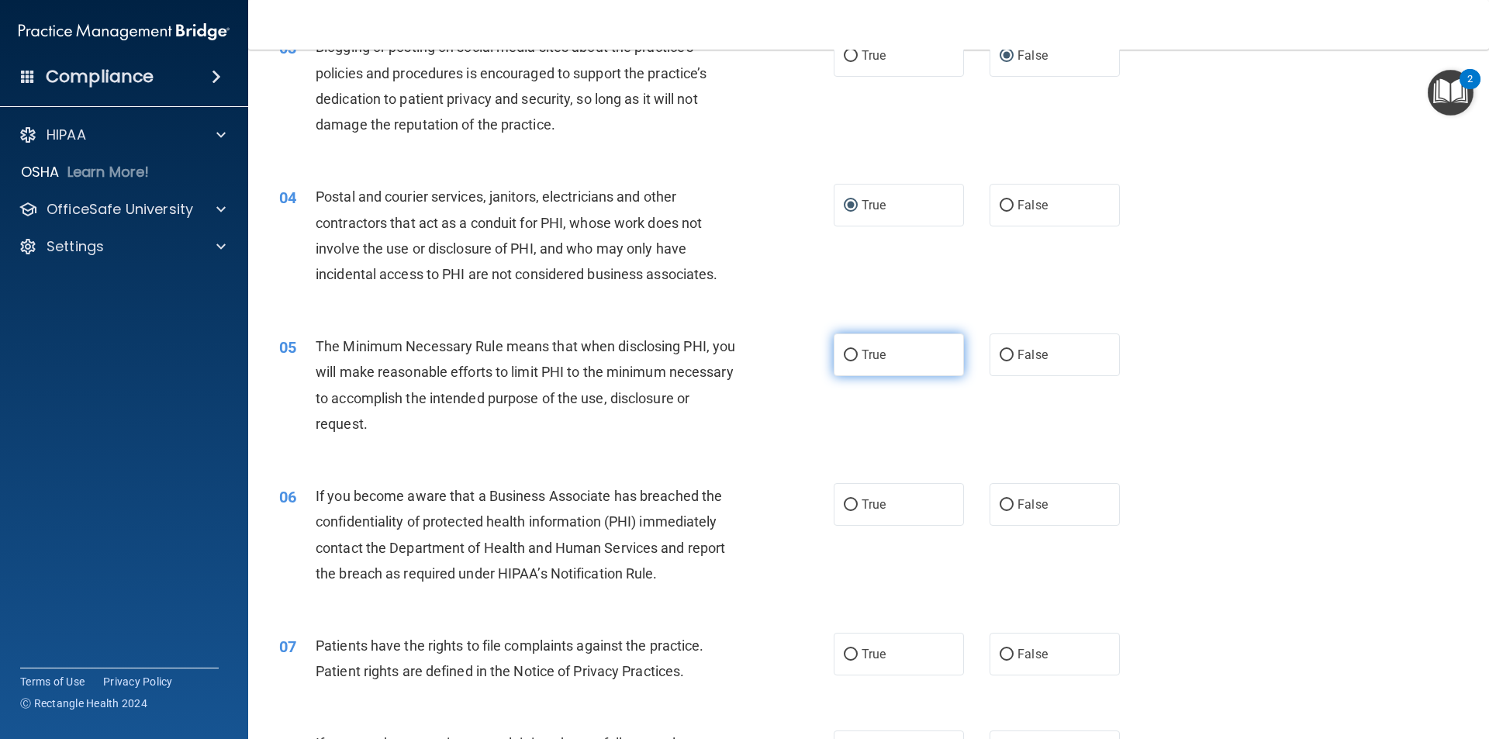
click at [846, 350] on input "True" at bounding box center [851, 356] width 14 height 12
radio input "true"
click at [1000, 501] on input "False" at bounding box center [1007, 505] width 14 height 12
radio input "true"
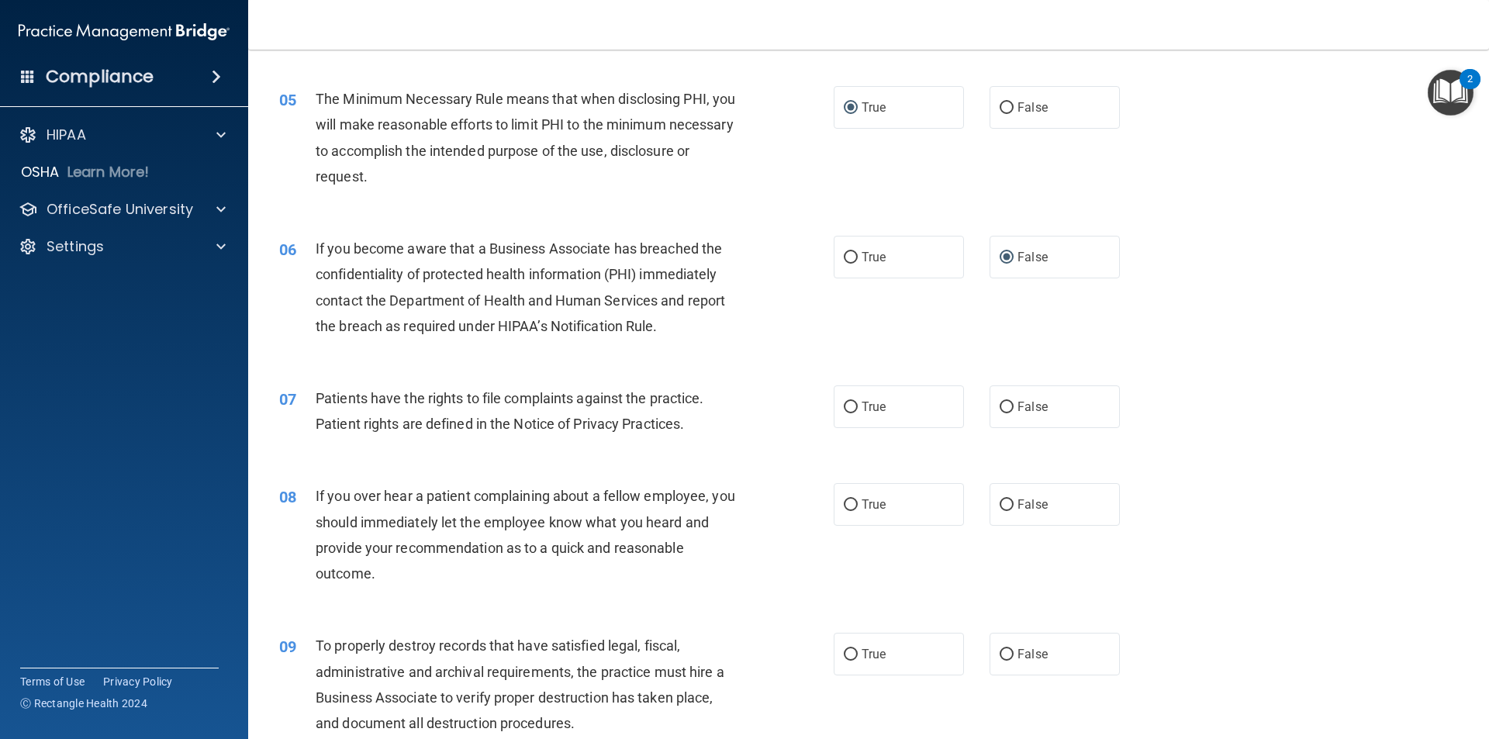
scroll to position [620, 0]
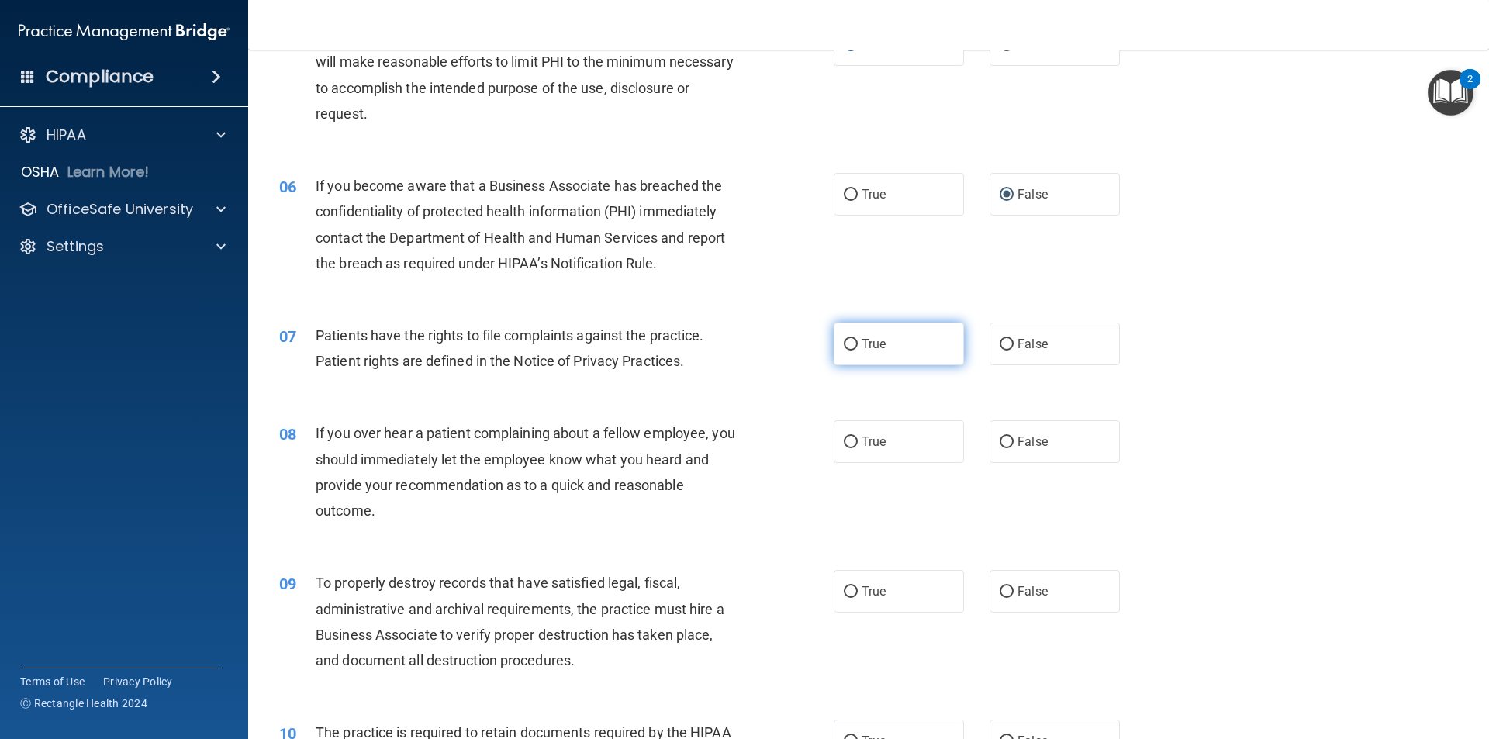
click at [845, 344] on input "True" at bounding box center [851, 345] width 14 height 12
radio input "true"
click at [1000, 437] on input "False" at bounding box center [1007, 443] width 14 height 12
radio input "true"
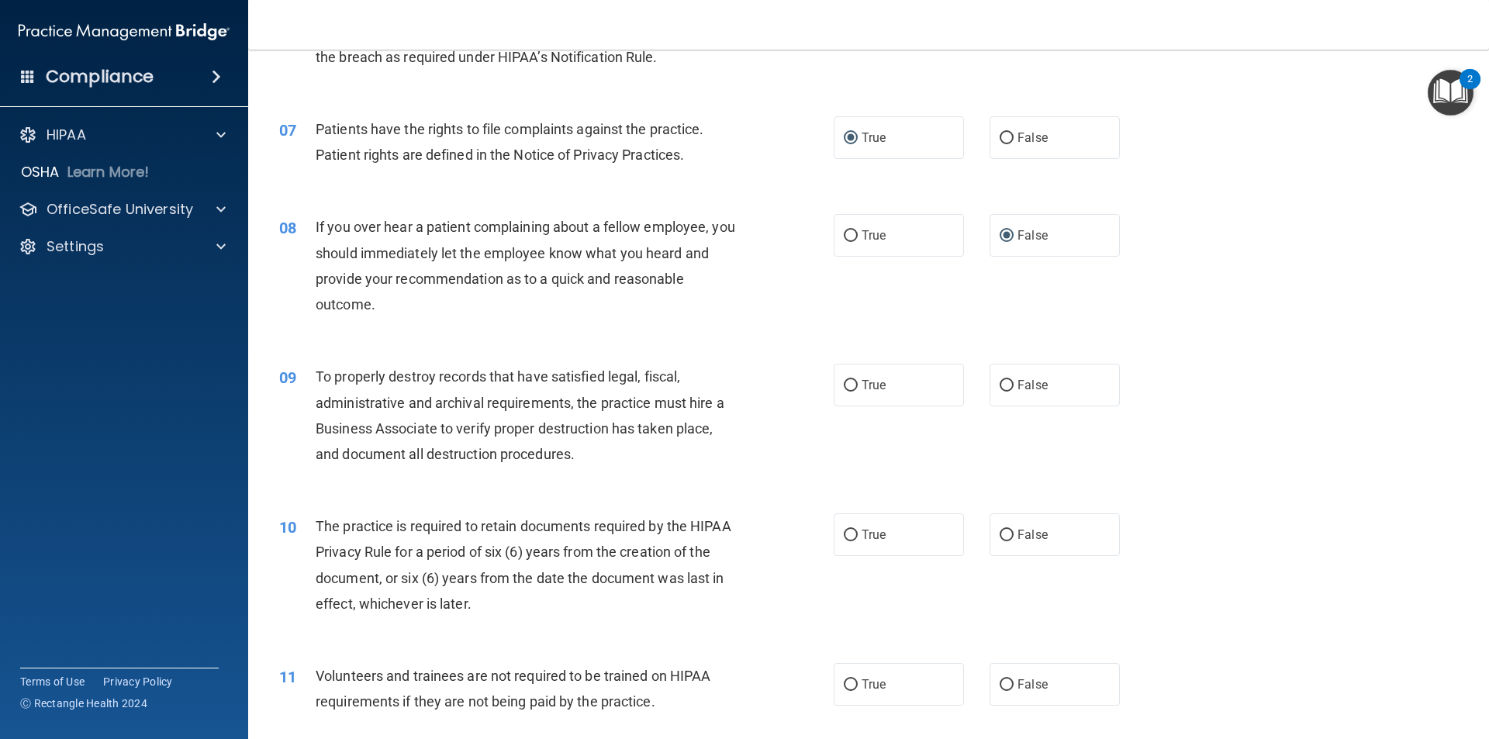
scroll to position [853, 0]
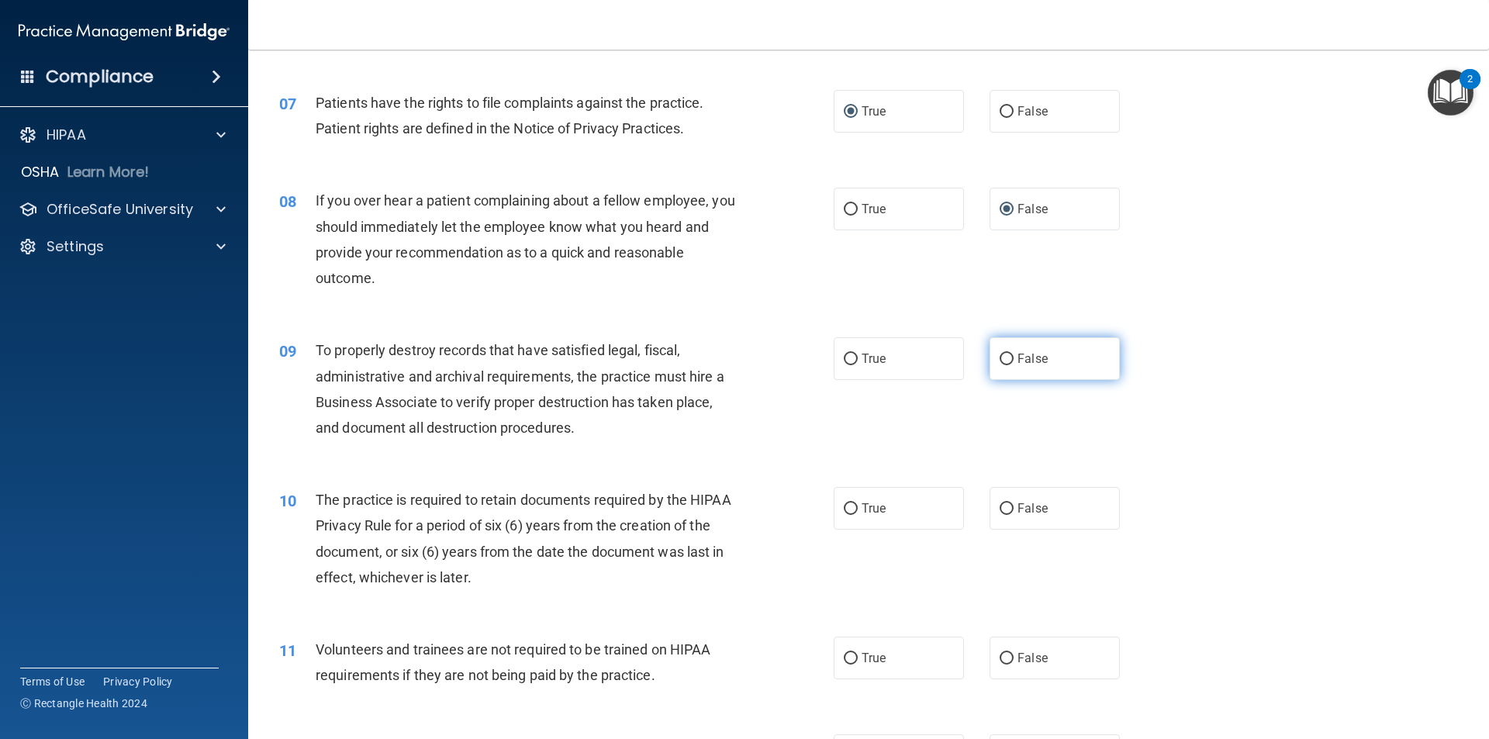
click at [1000, 359] on input "False" at bounding box center [1007, 360] width 14 height 12
radio input "true"
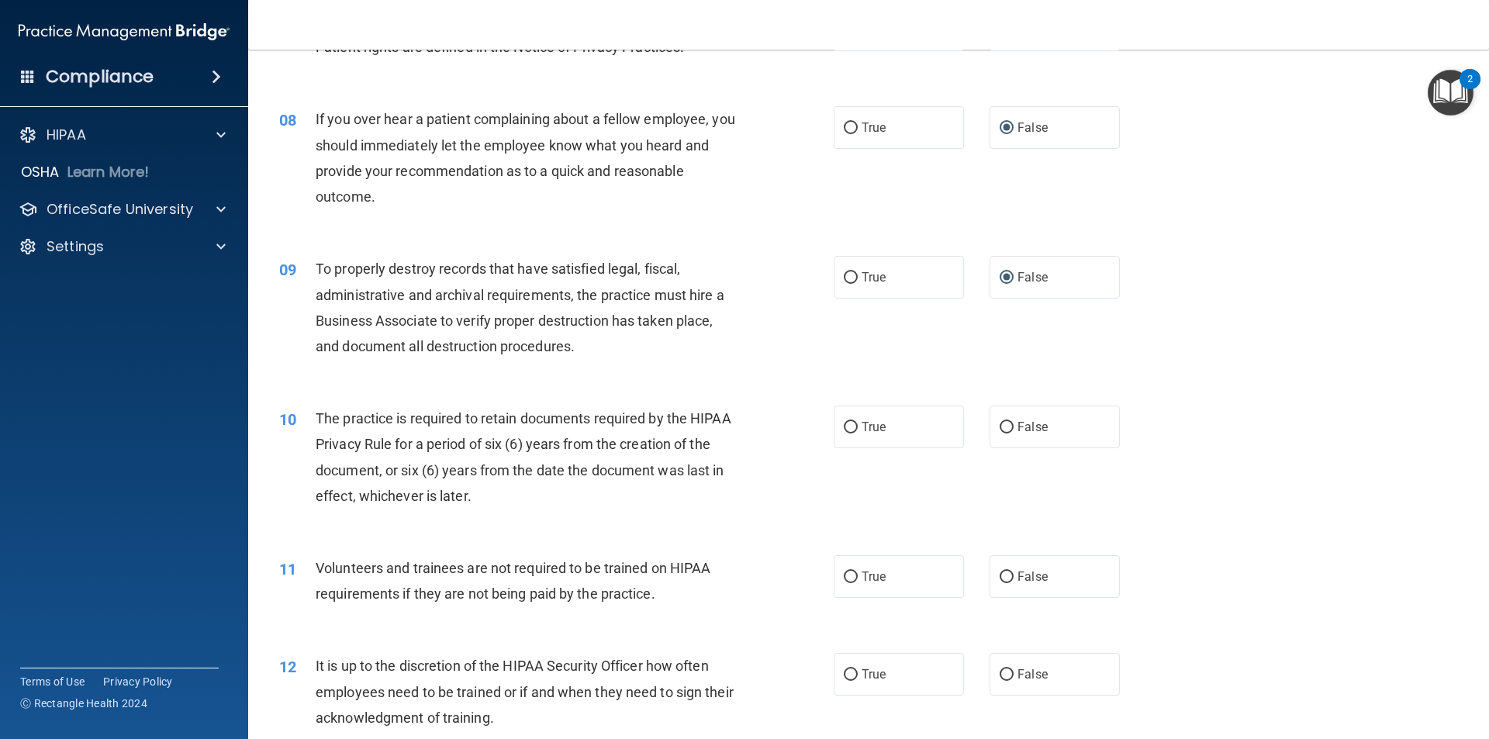
scroll to position [1008, 0]
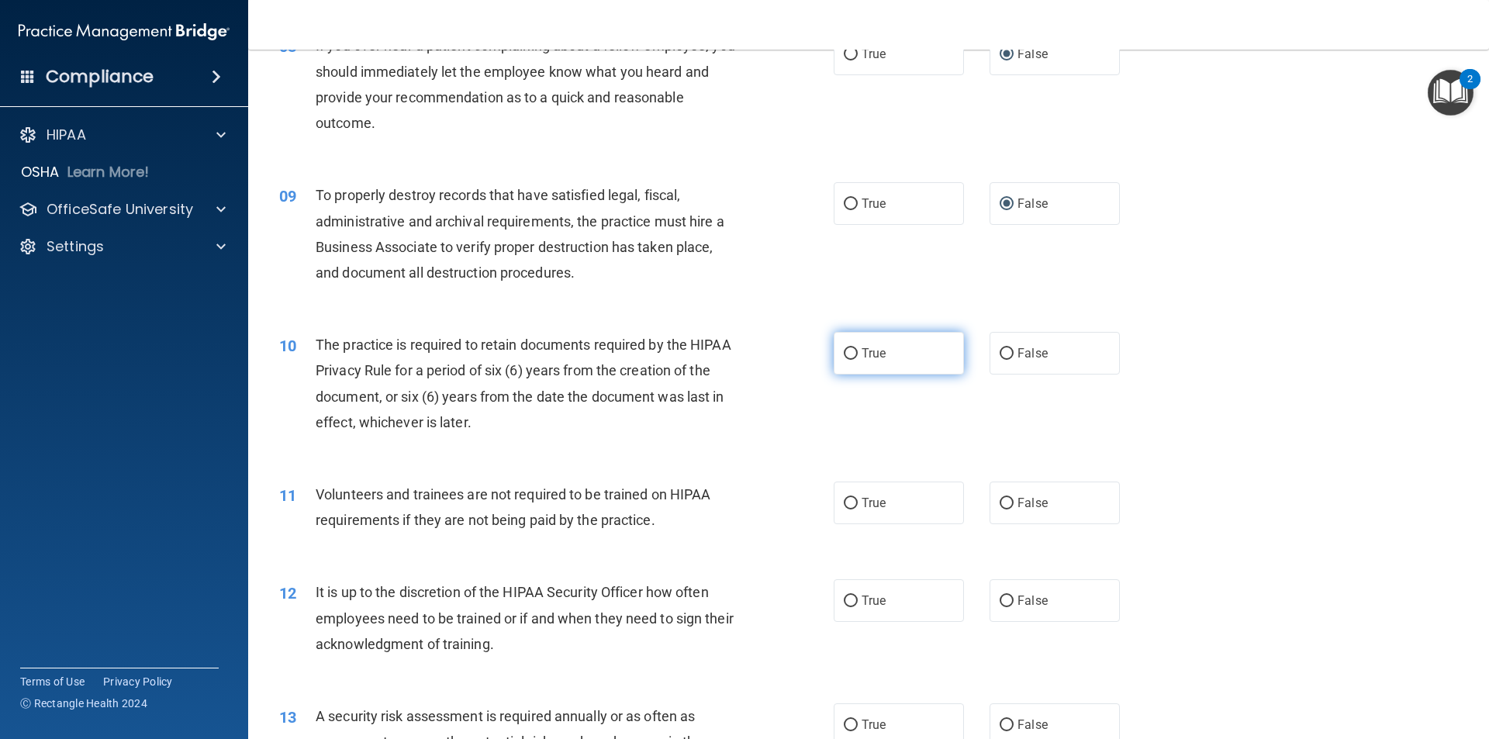
click at [846, 354] on input "True" at bounding box center [851, 354] width 14 height 12
radio input "true"
click at [1003, 503] on input "False" at bounding box center [1007, 504] width 14 height 12
radio input "true"
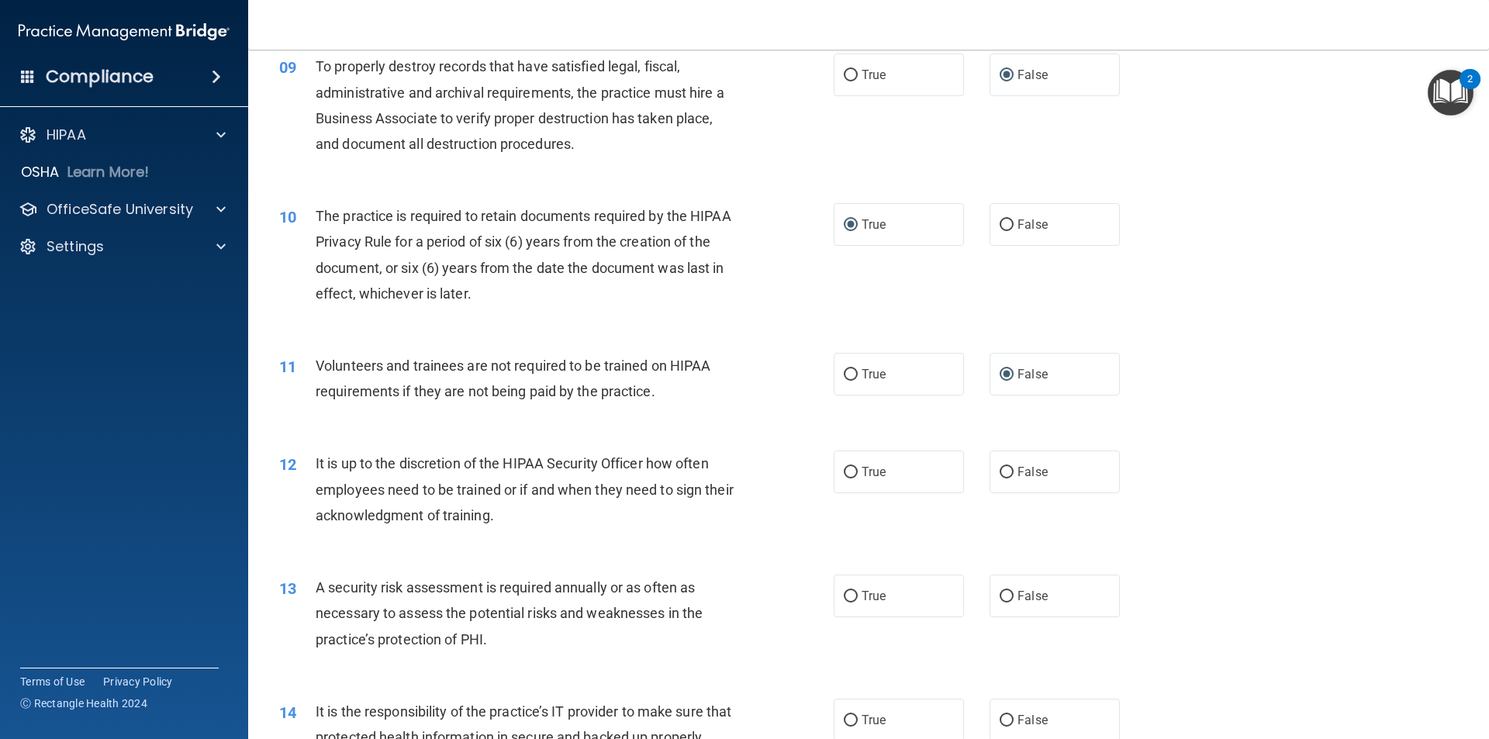
scroll to position [1163, 0]
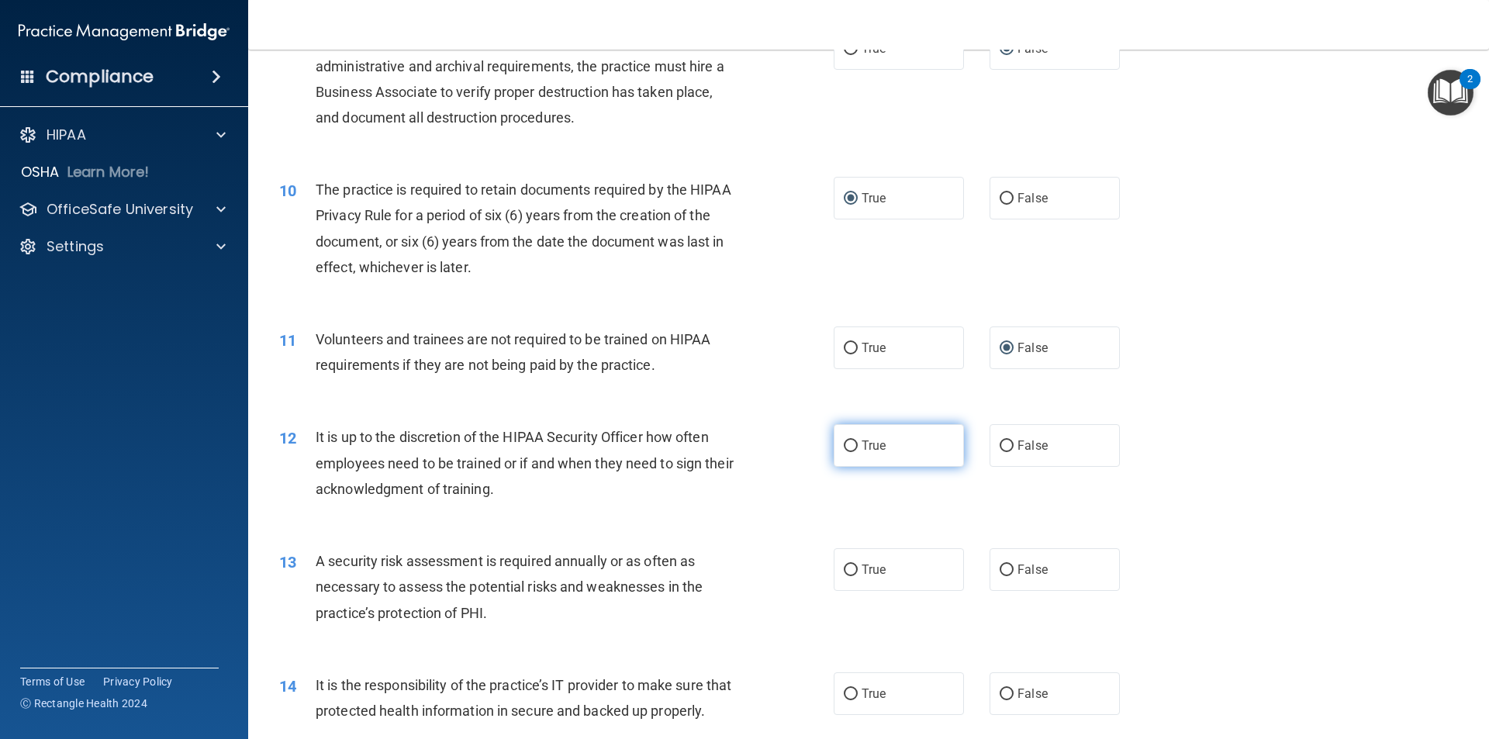
click at [847, 451] on input "True" at bounding box center [851, 446] width 14 height 12
radio input "true"
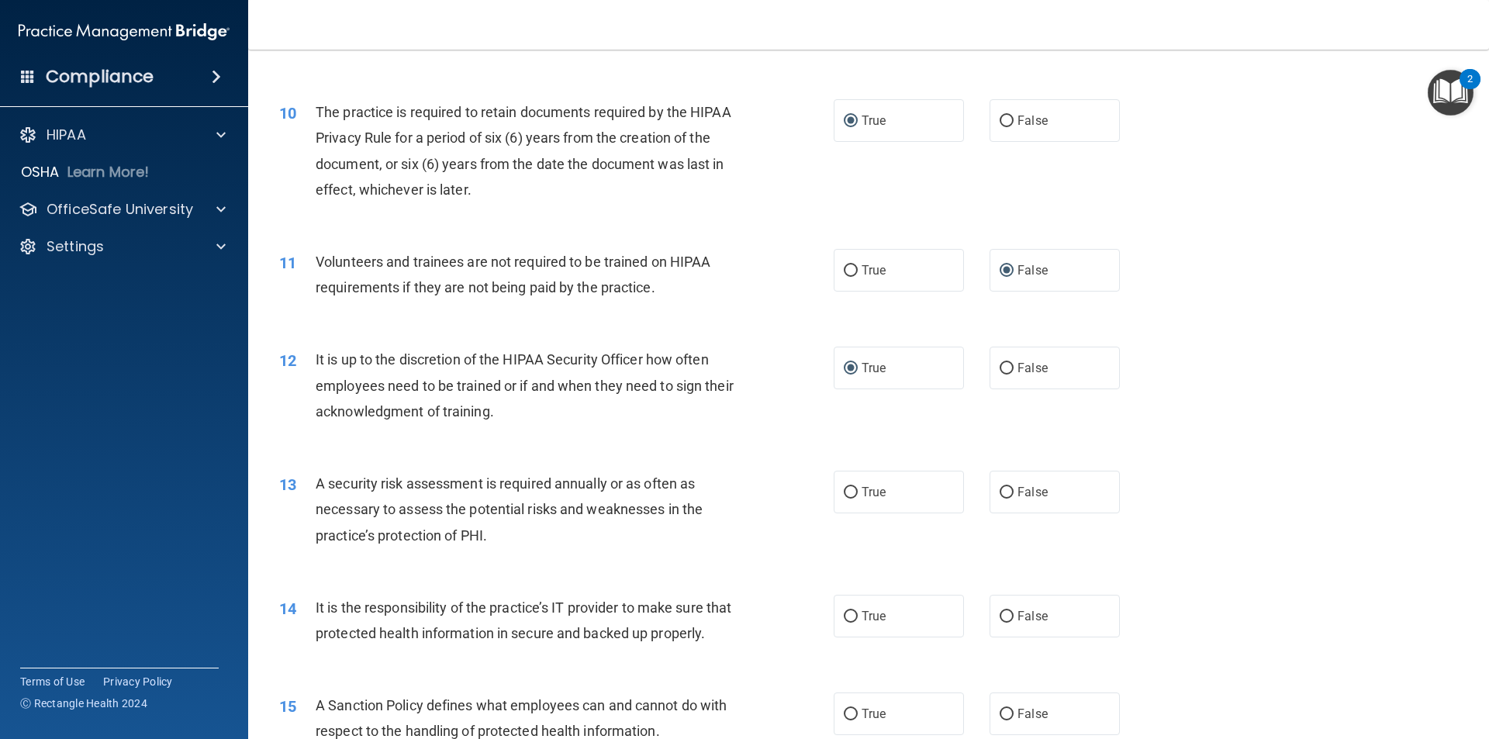
scroll to position [1318, 0]
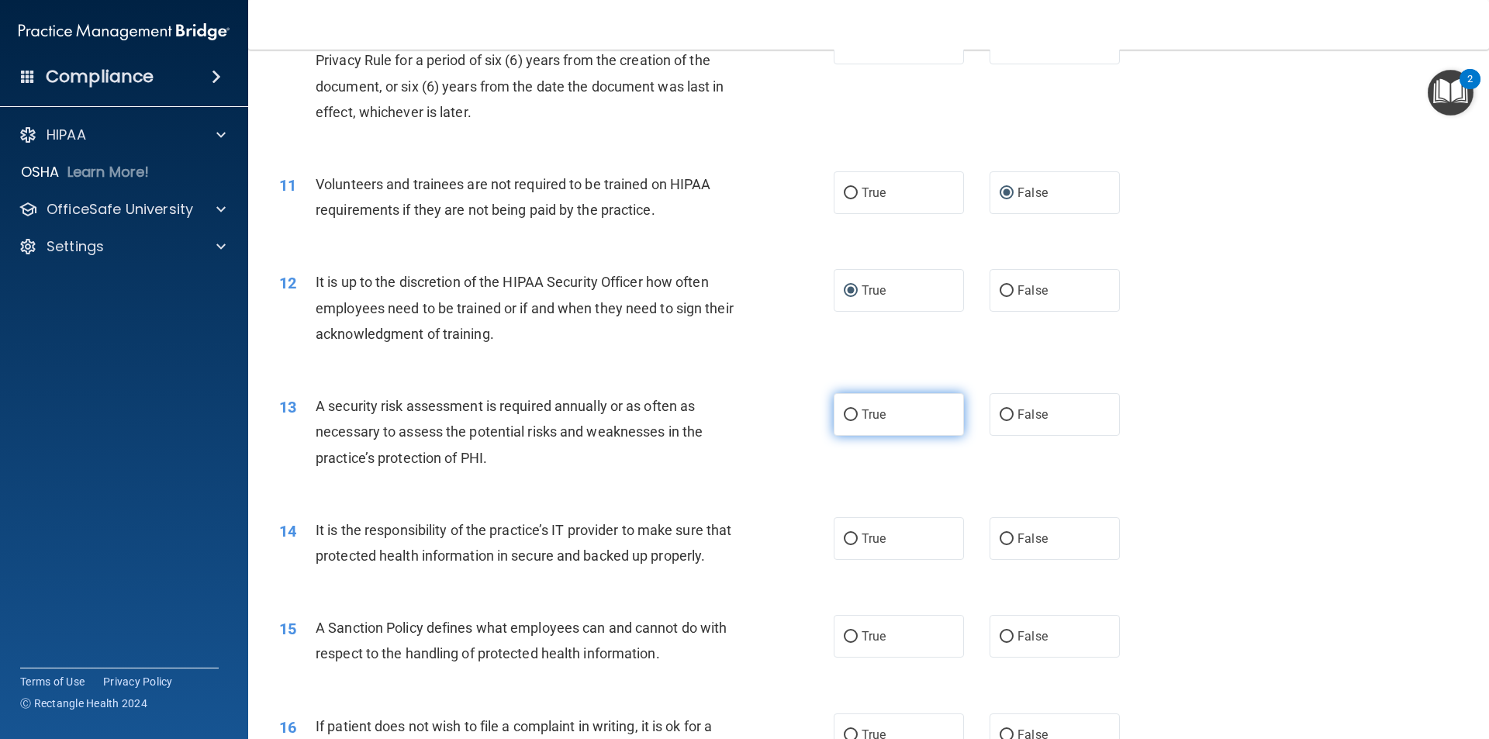
click at [848, 417] on input "True" at bounding box center [851, 415] width 14 height 12
radio input "true"
click at [1000, 541] on input "False" at bounding box center [1007, 540] width 14 height 12
radio input "true"
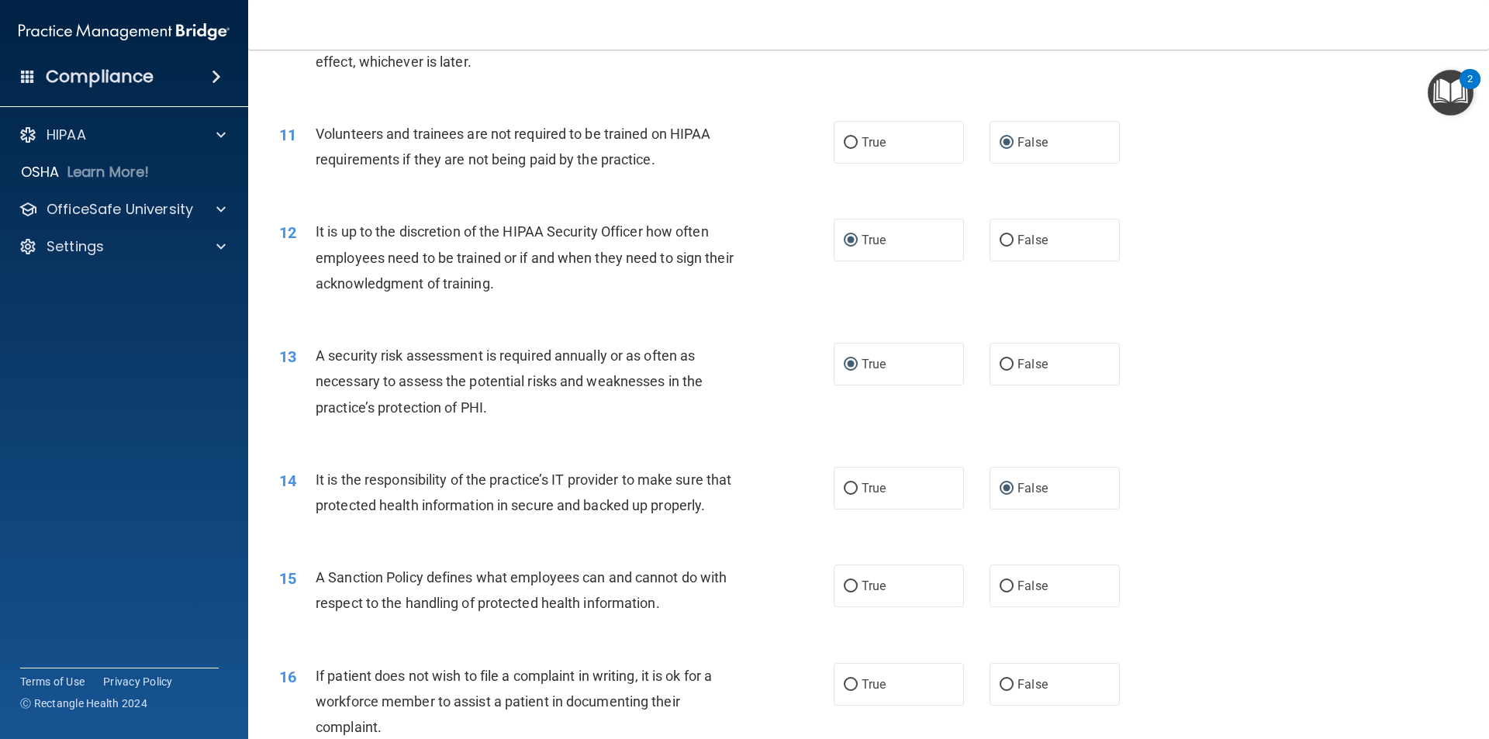
scroll to position [1396, 0]
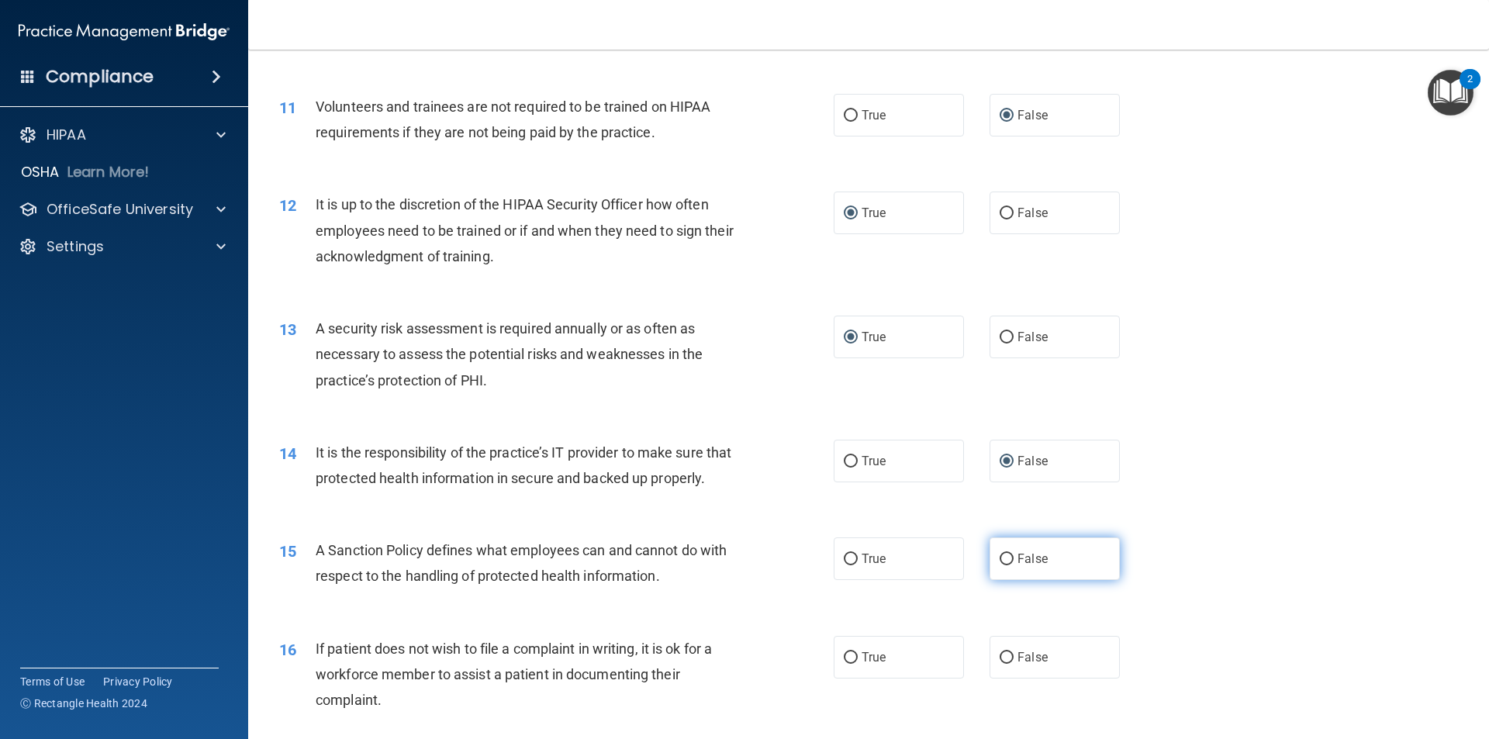
click at [1000, 565] on input "False" at bounding box center [1007, 560] width 14 height 12
radio input "true"
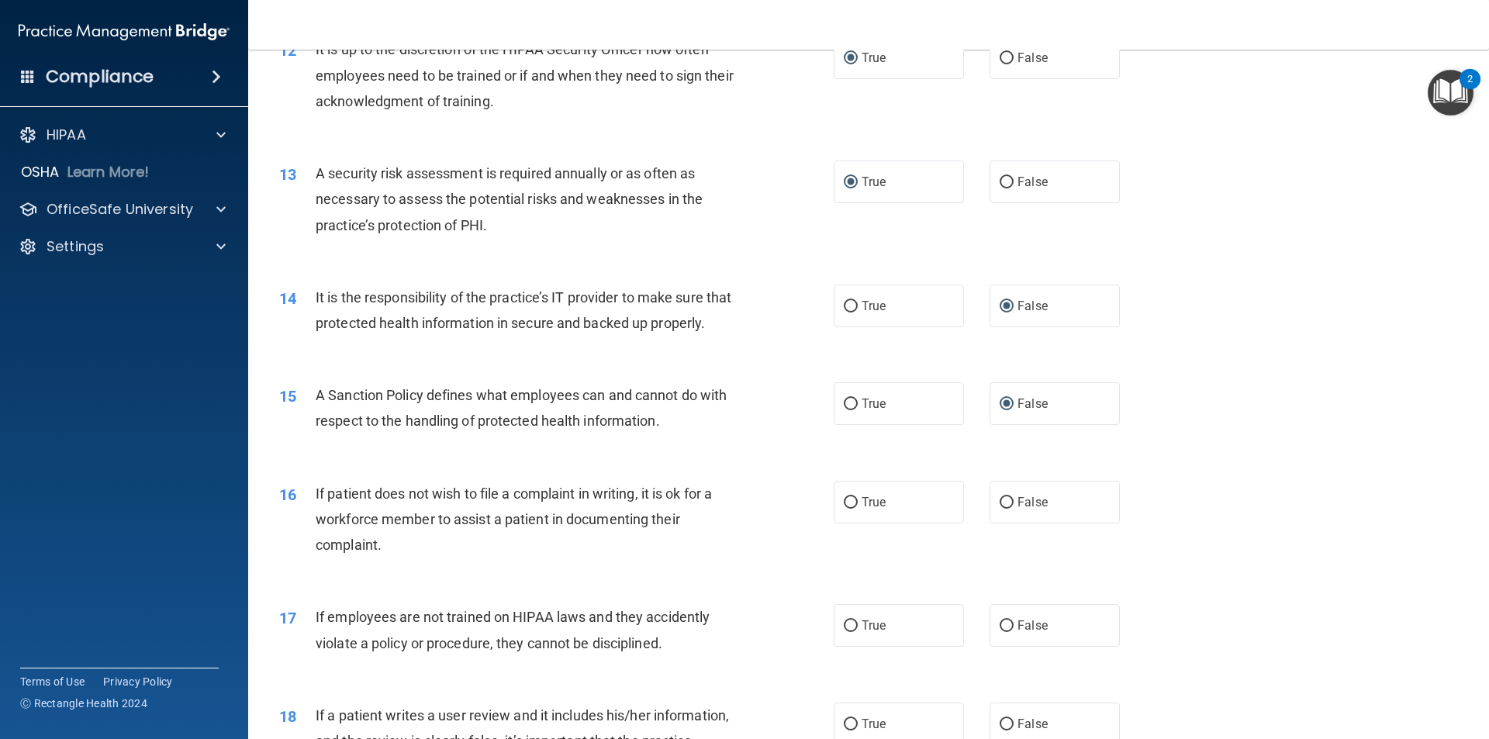
scroll to position [1629, 0]
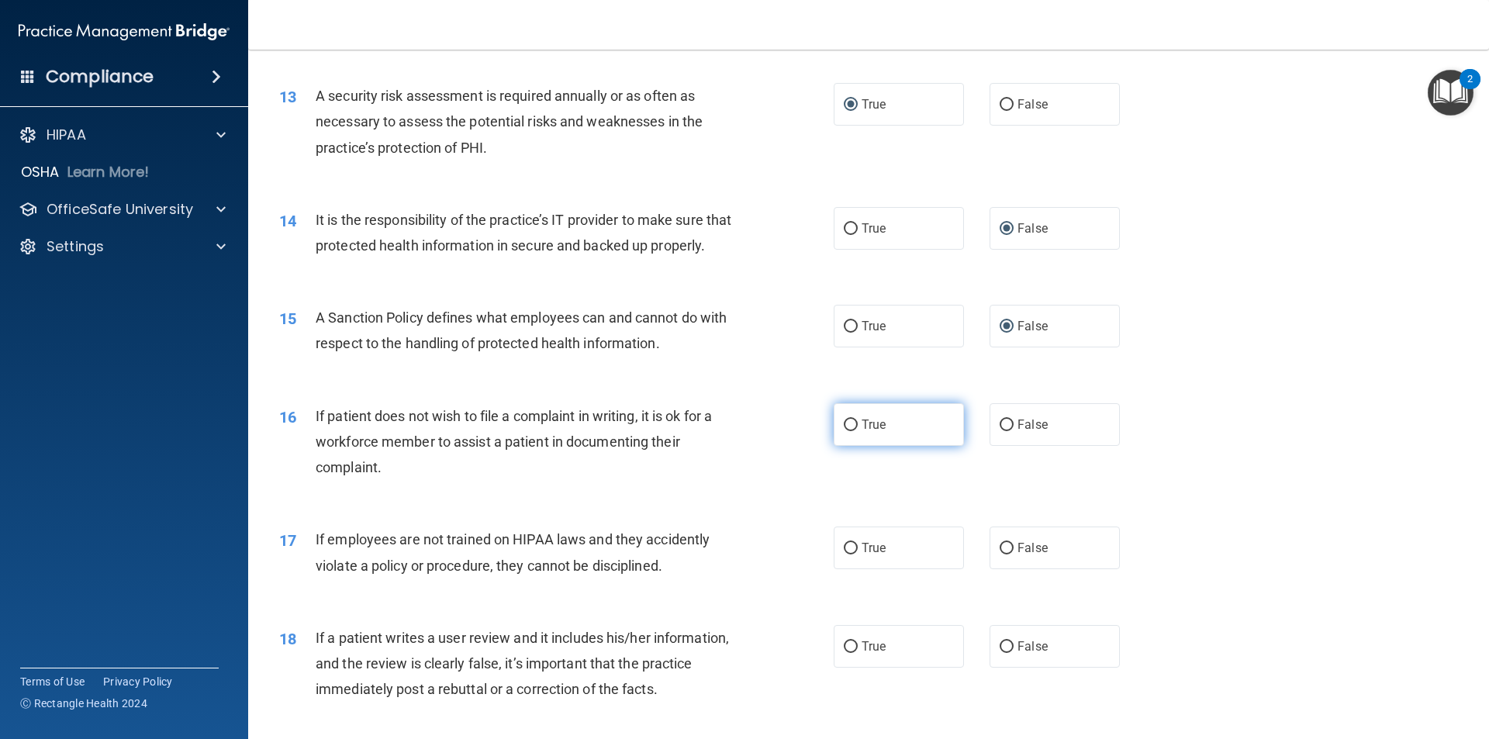
click at [845, 431] on input "True" at bounding box center [851, 426] width 14 height 12
radio input "true"
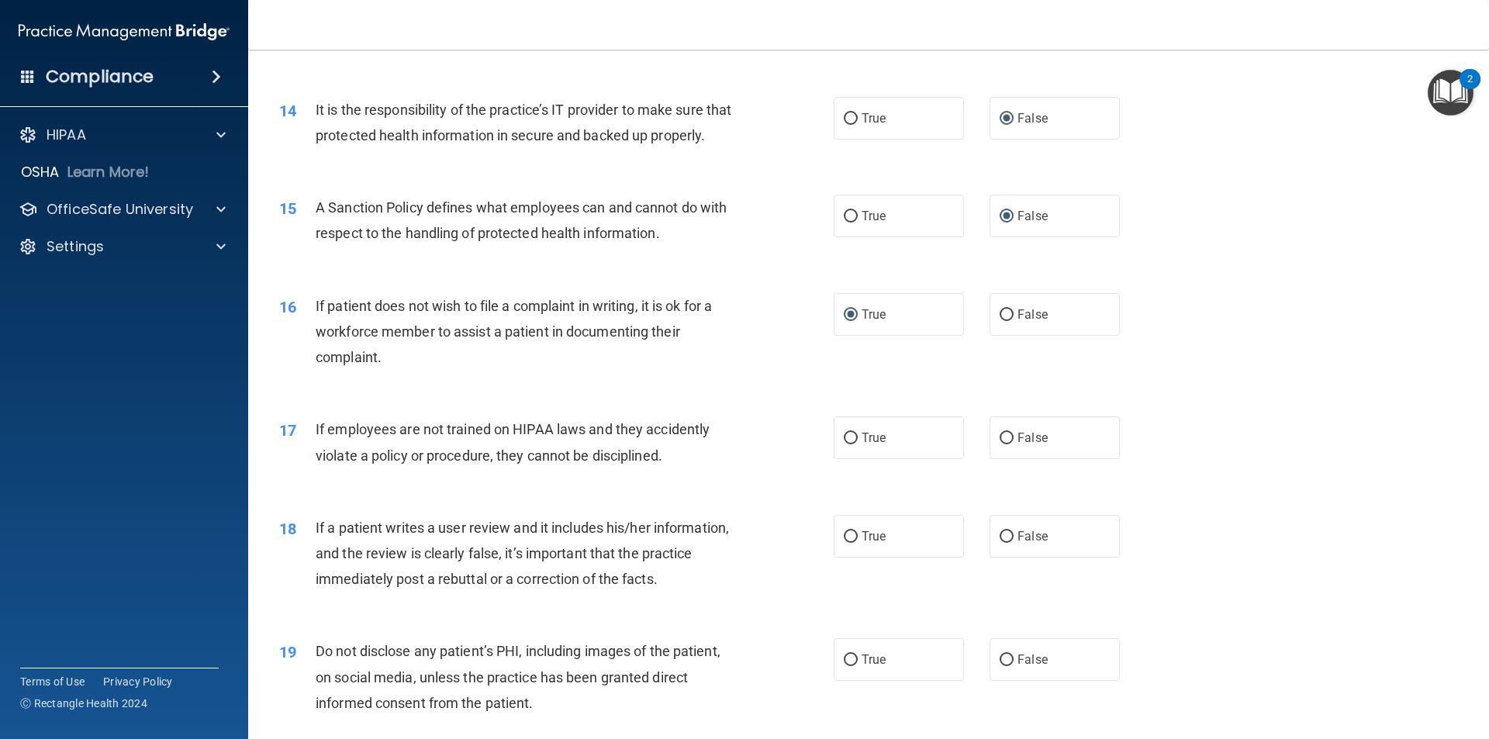
scroll to position [1784, 0]
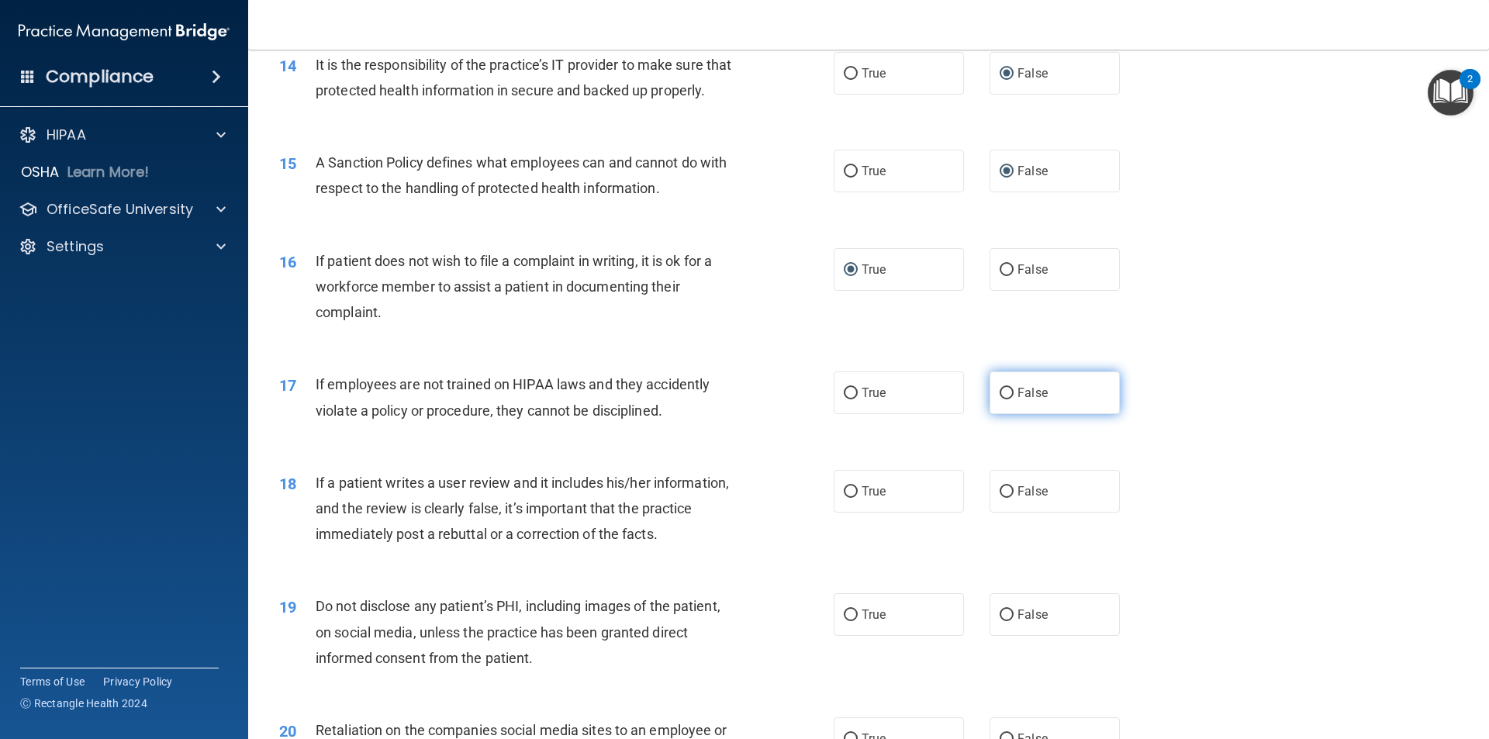
click at [1000, 399] on input "False" at bounding box center [1007, 394] width 14 height 12
radio input "true"
click at [1002, 498] on input "False" at bounding box center [1007, 492] width 14 height 12
radio input "true"
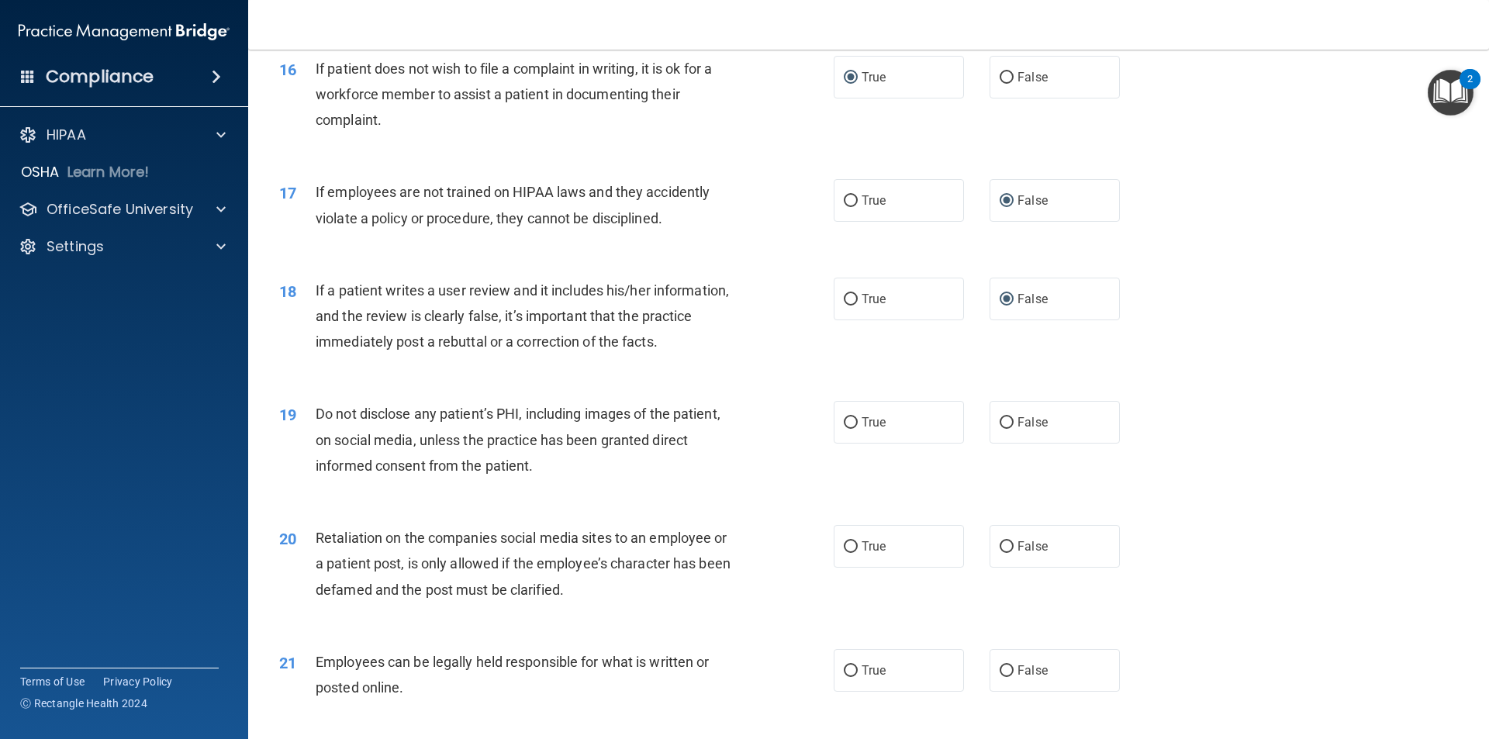
scroll to position [2016, 0]
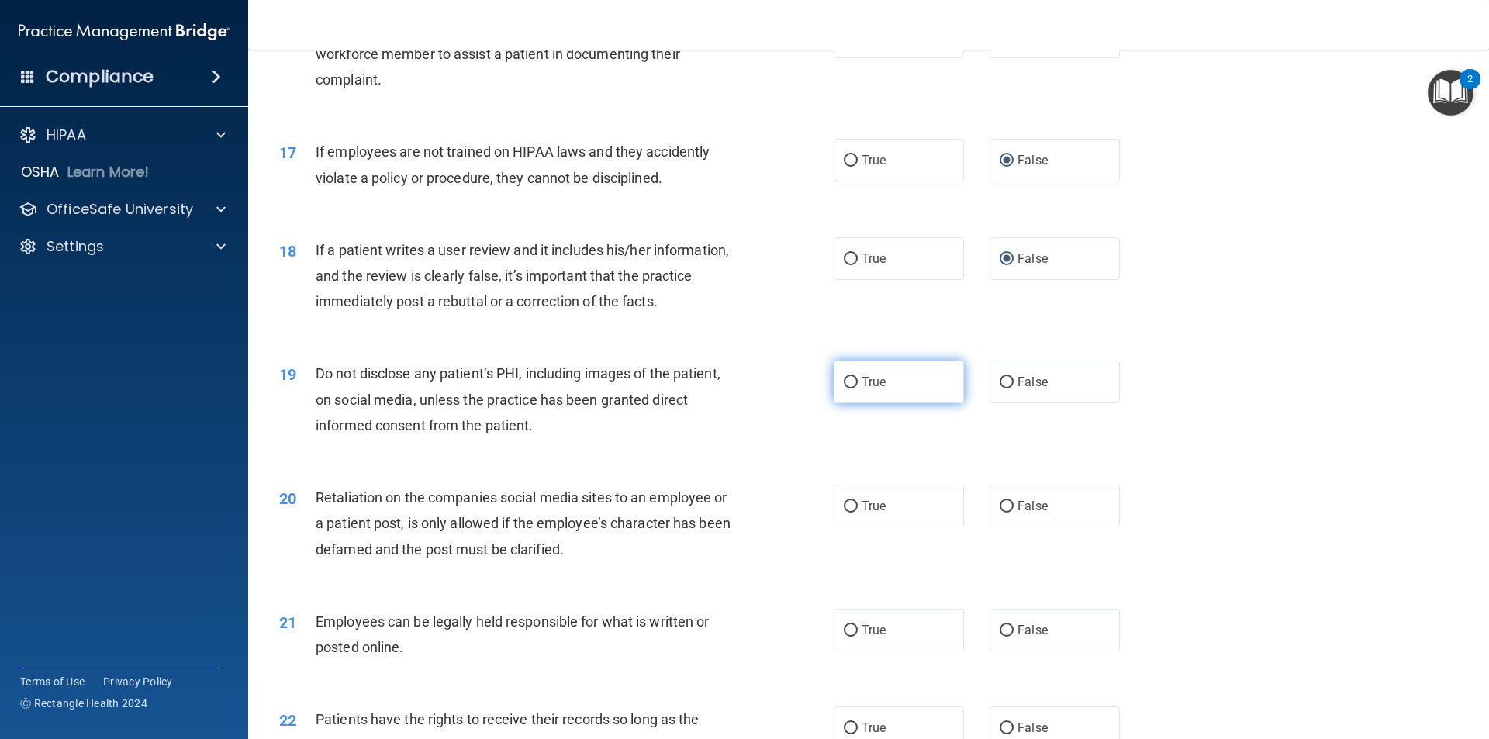
click at [845, 389] on input "True" at bounding box center [851, 383] width 14 height 12
radio input "true"
click at [1002, 513] on input "False" at bounding box center [1007, 507] width 14 height 12
radio input "true"
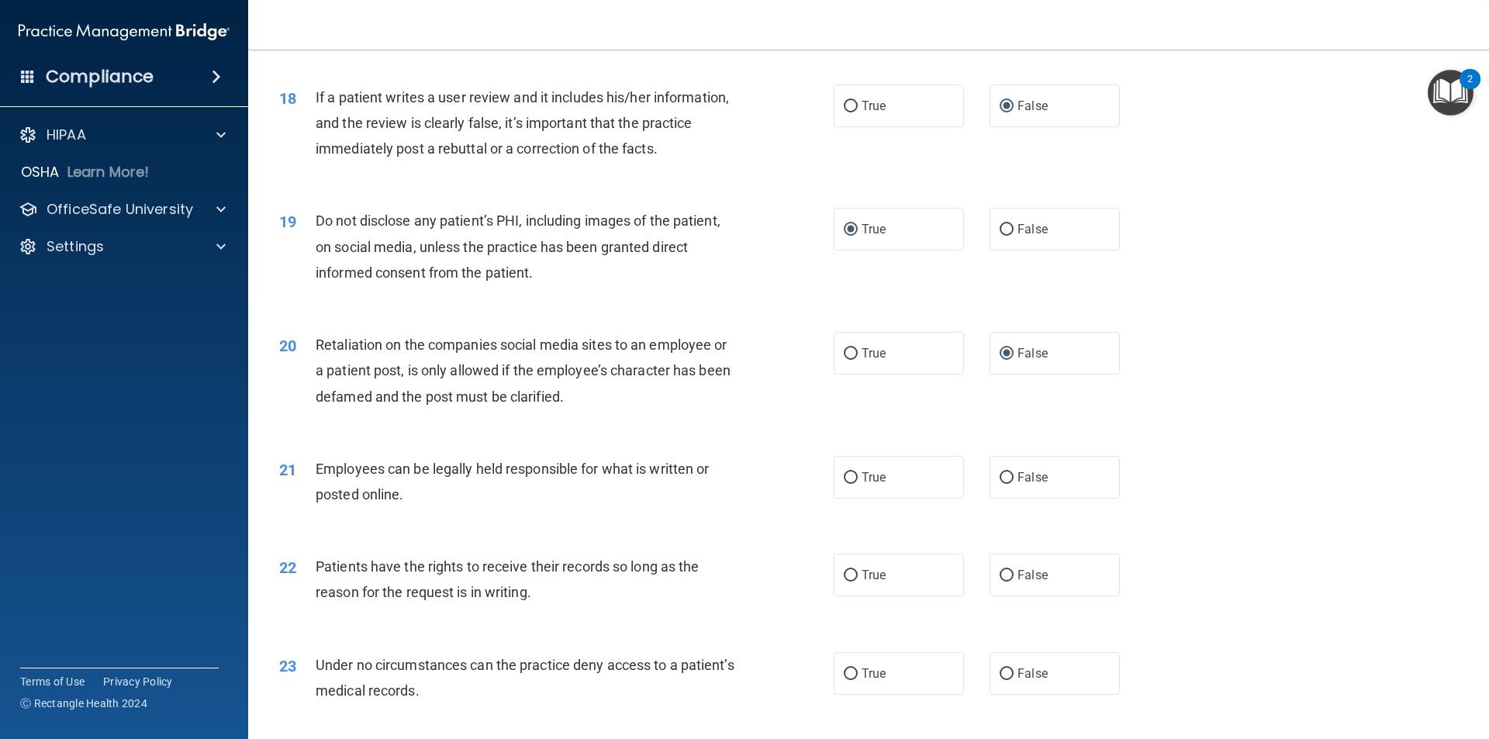
scroll to position [2171, 0]
click at [850, 482] on input "True" at bounding box center [851, 476] width 14 height 12
radio input "true"
click at [1003, 579] on input "False" at bounding box center [1007, 574] width 14 height 12
radio input "true"
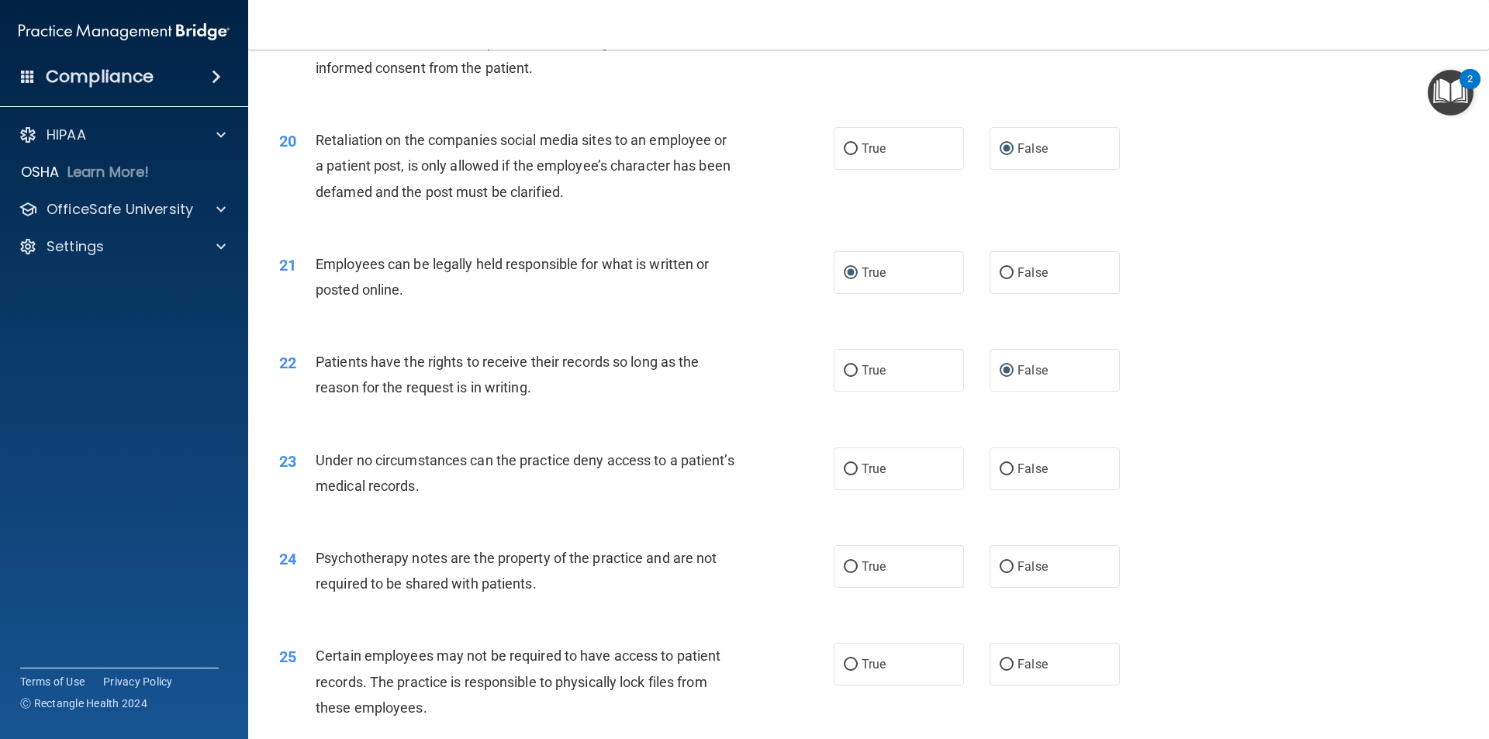
scroll to position [2404, 0]
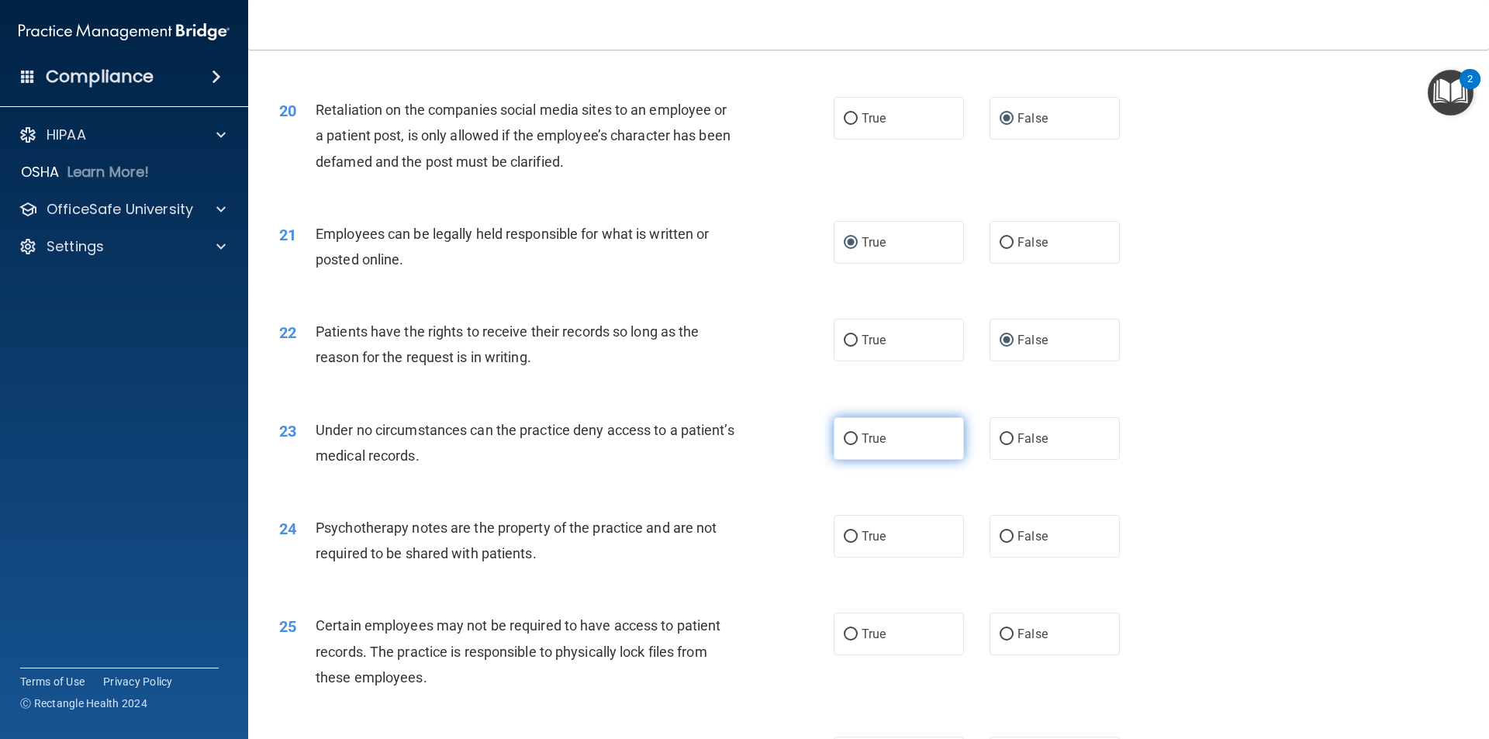
click at [844, 445] on input "True" at bounding box center [851, 440] width 14 height 12
radio input "true"
click at [845, 543] on input "True" at bounding box center [851, 537] width 14 height 12
radio input "true"
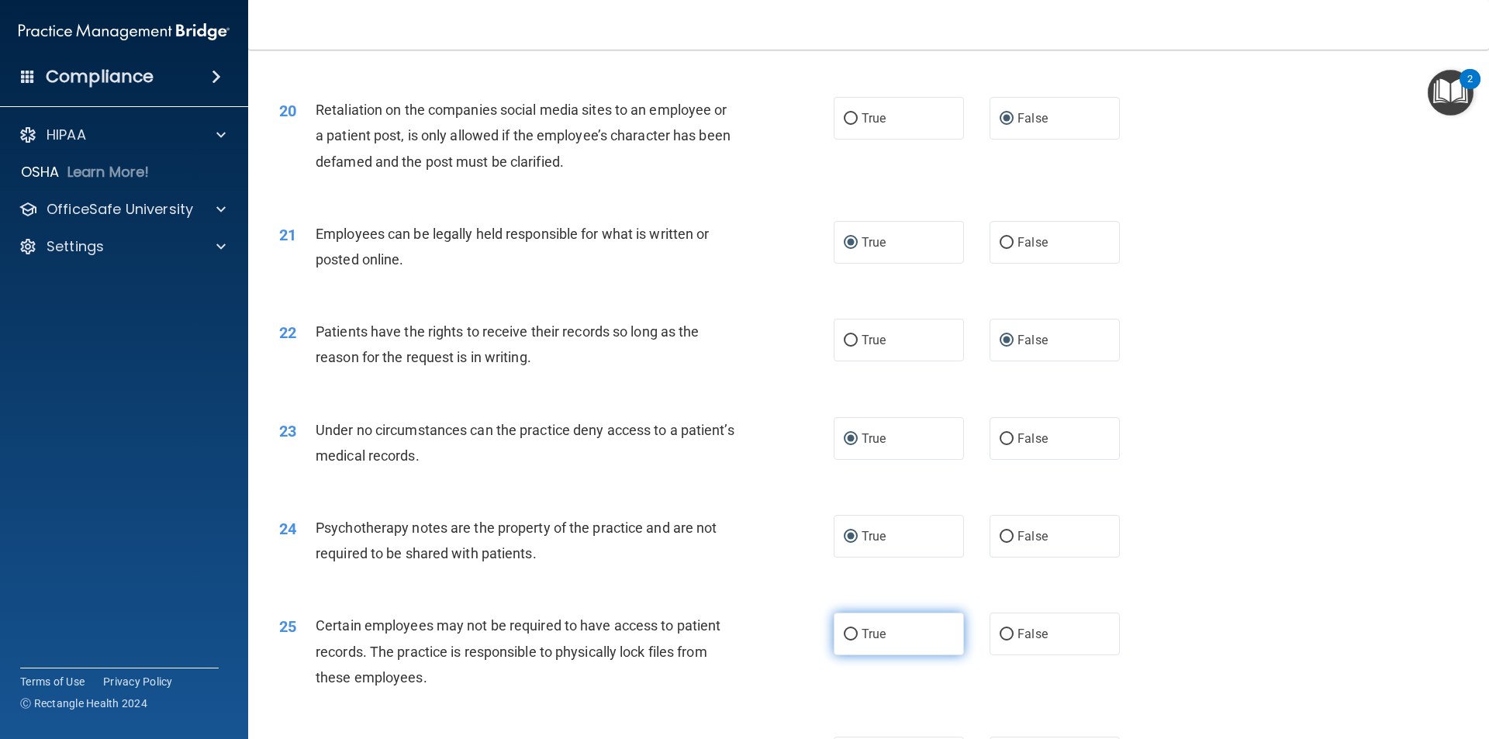
click at [844, 641] on input "True" at bounding box center [851, 635] width 14 height 12
radio input "true"
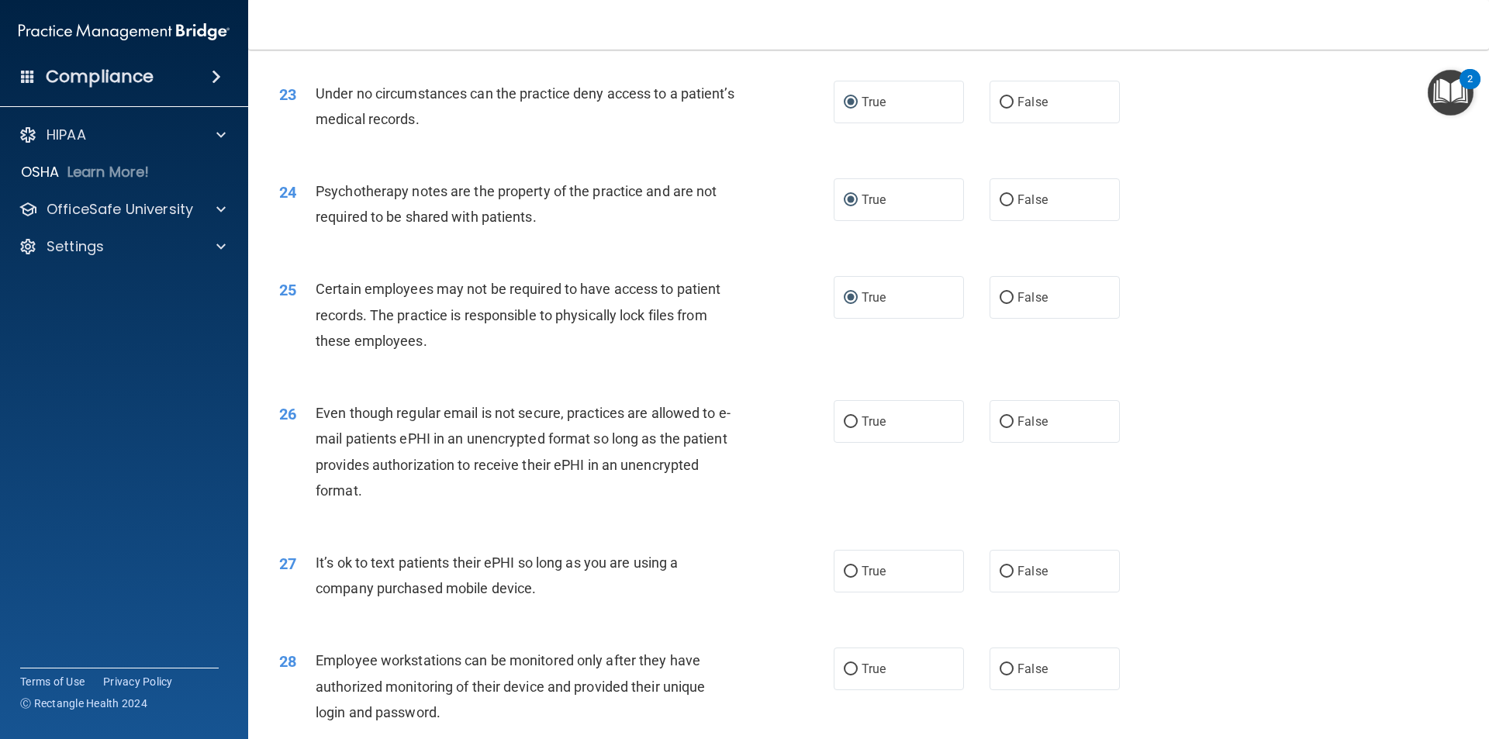
scroll to position [2792, 0]
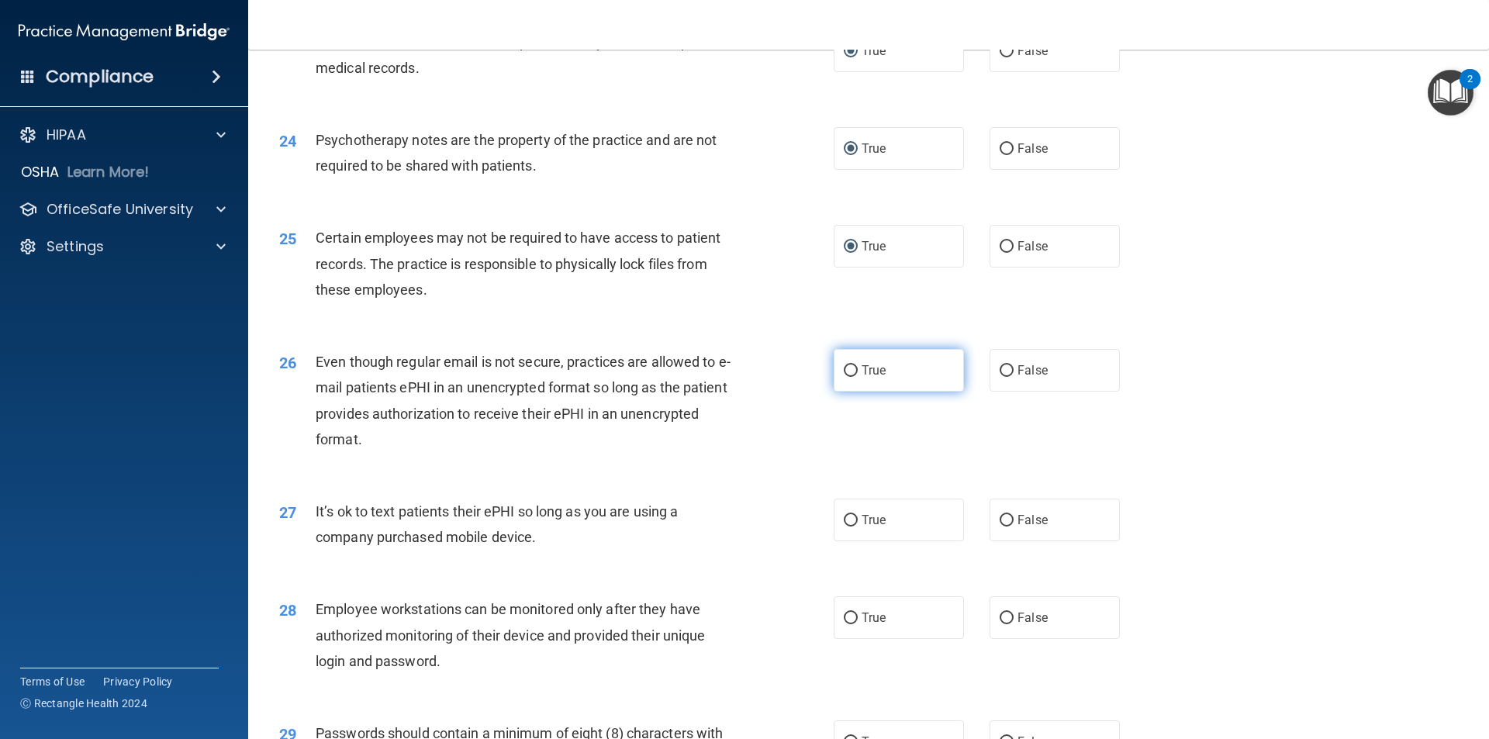
click at [844, 377] on input "True" at bounding box center [851, 371] width 14 height 12
radio input "true"
click at [1004, 527] on input "False" at bounding box center [1007, 521] width 14 height 12
radio input "true"
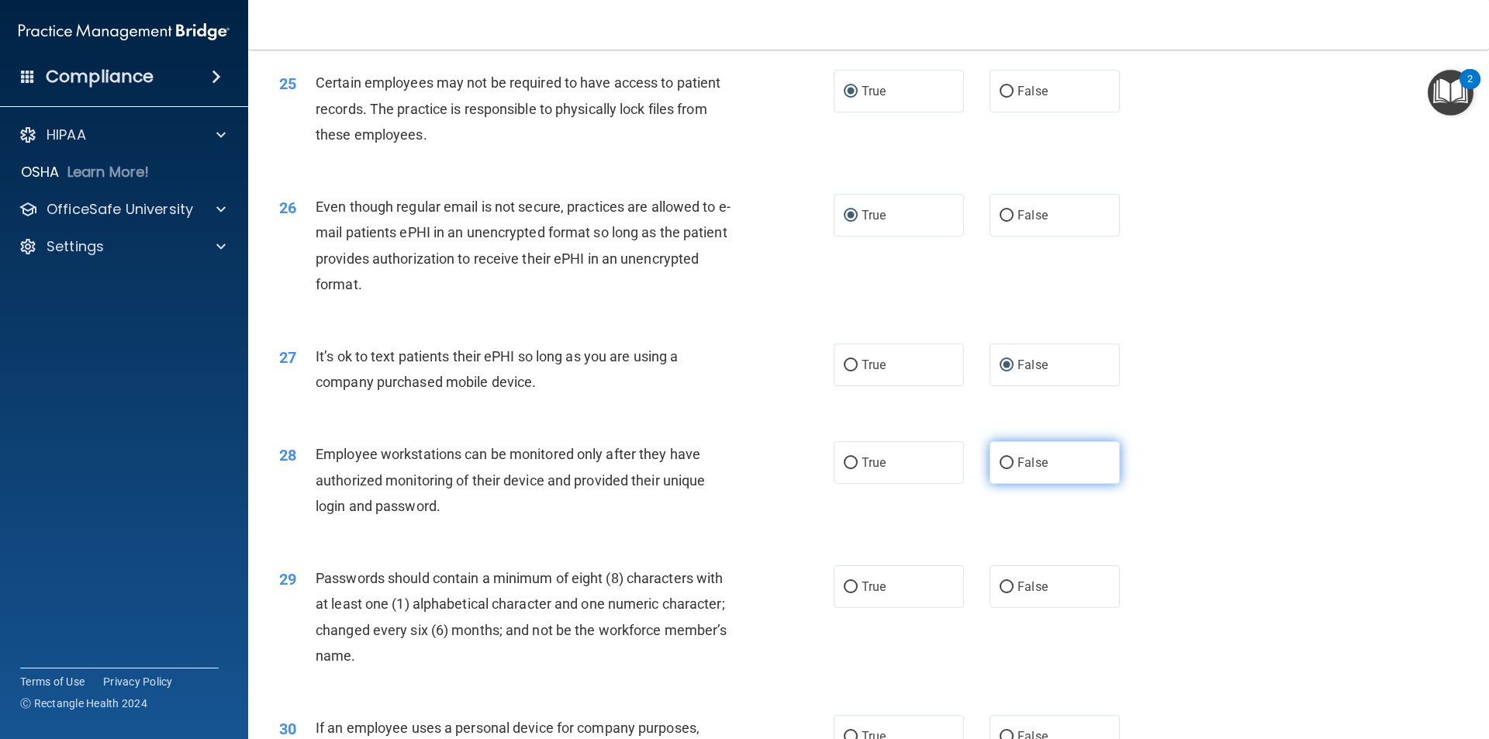
click at [1000, 469] on input "False" at bounding box center [1007, 464] width 14 height 12
radio input "true"
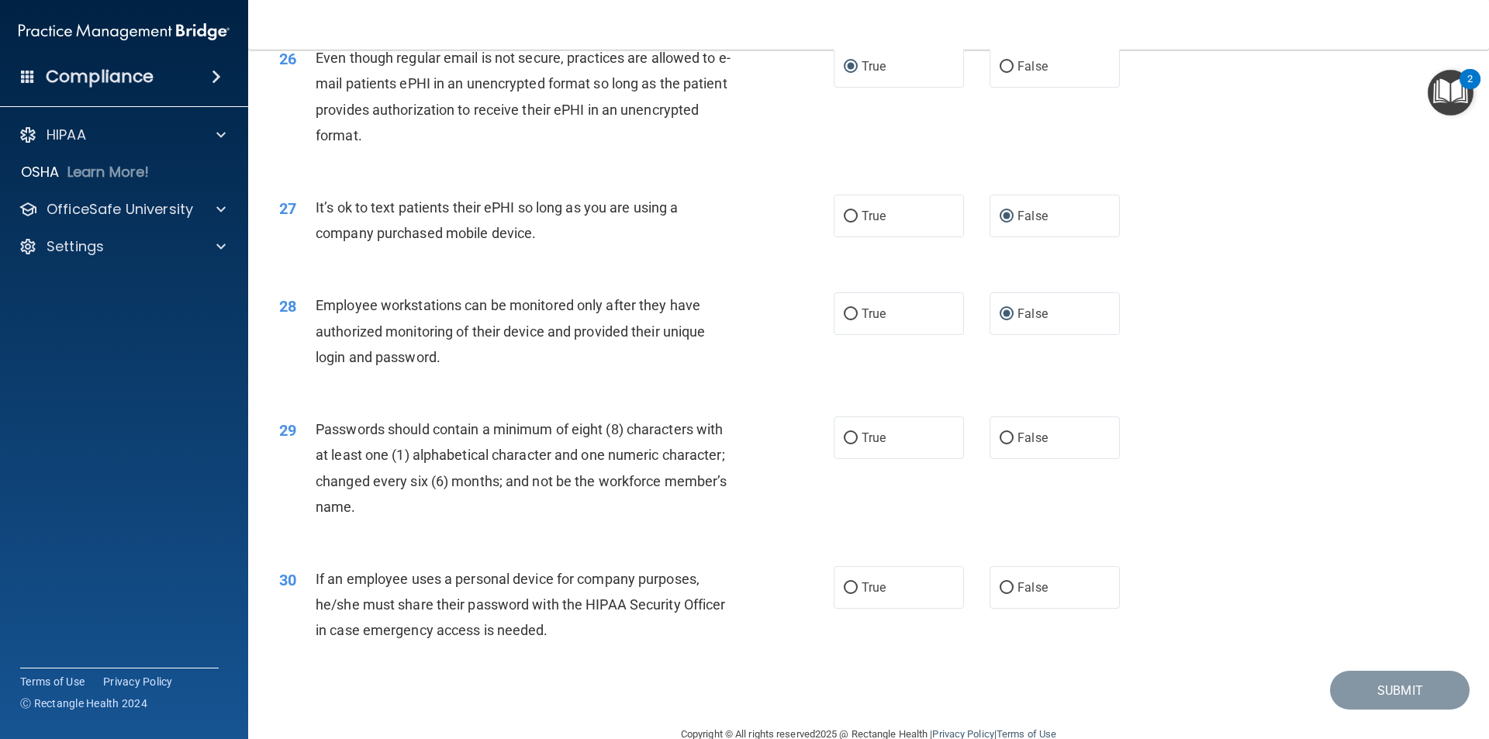
scroll to position [3102, 0]
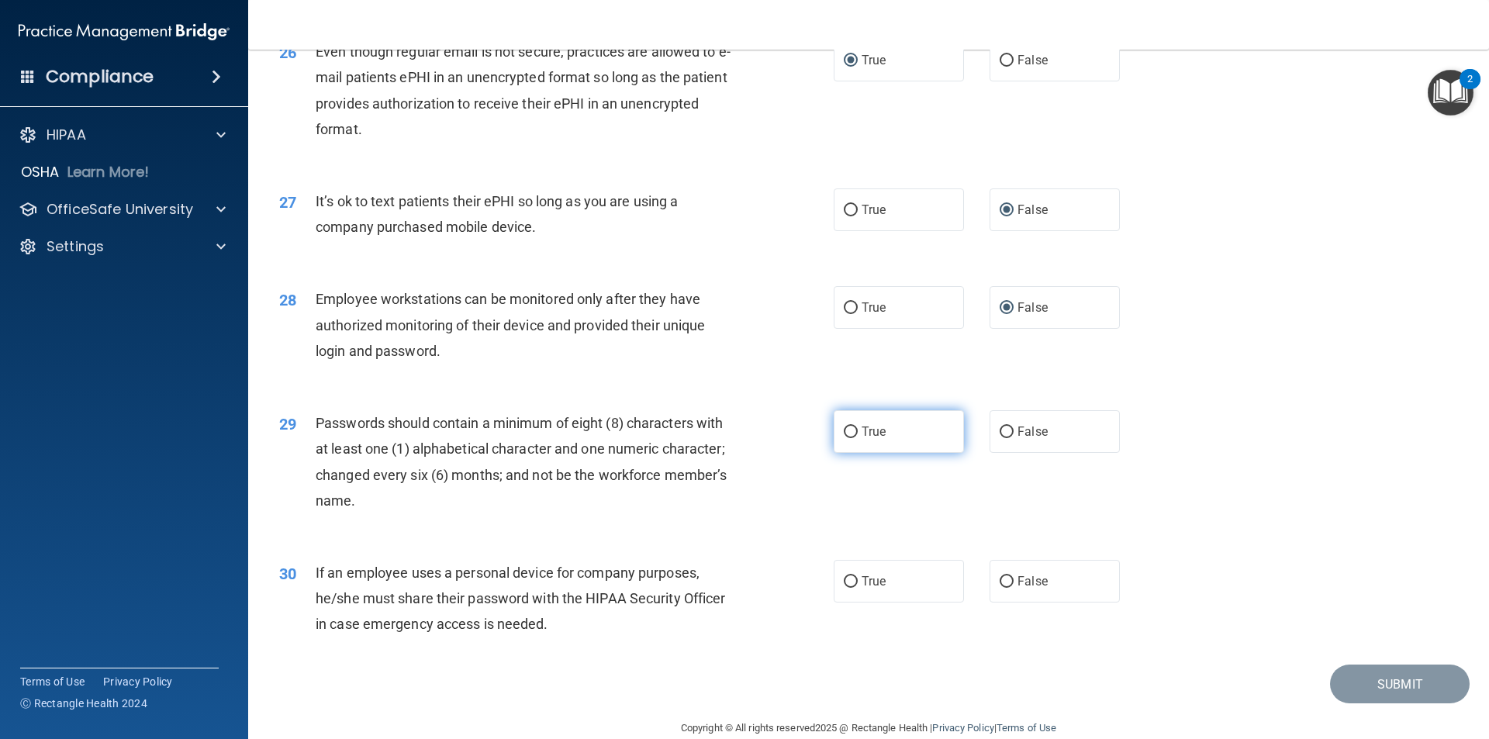
click at [848, 438] on input "True" at bounding box center [851, 433] width 14 height 12
radio input "true"
click at [844, 588] on input "True" at bounding box center [851, 582] width 14 height 12
radio input "true"
click at [1387, 704] on button "Submit" at bounding box center [1400, 685] width 140 height 40
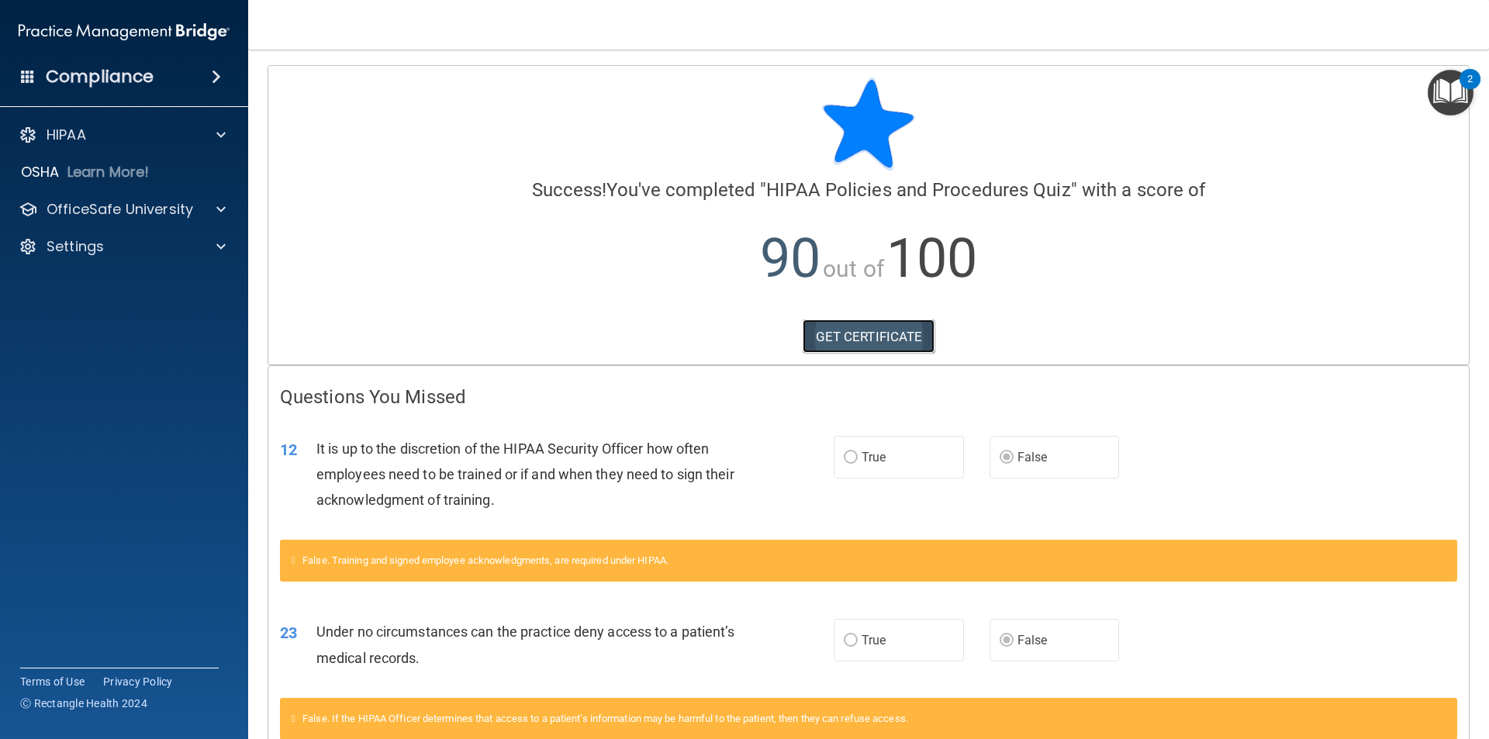
click at [867, 338] on link "GET CERTIFICATE" at bounding box center [869, 337] width 133 height 34
click at [223, 210] on span at bounding box center [220, 209] width 9 height 19
click at [123, 246] on p "HIPAA Training" at bounding box center [74, 247] width 128 height 16
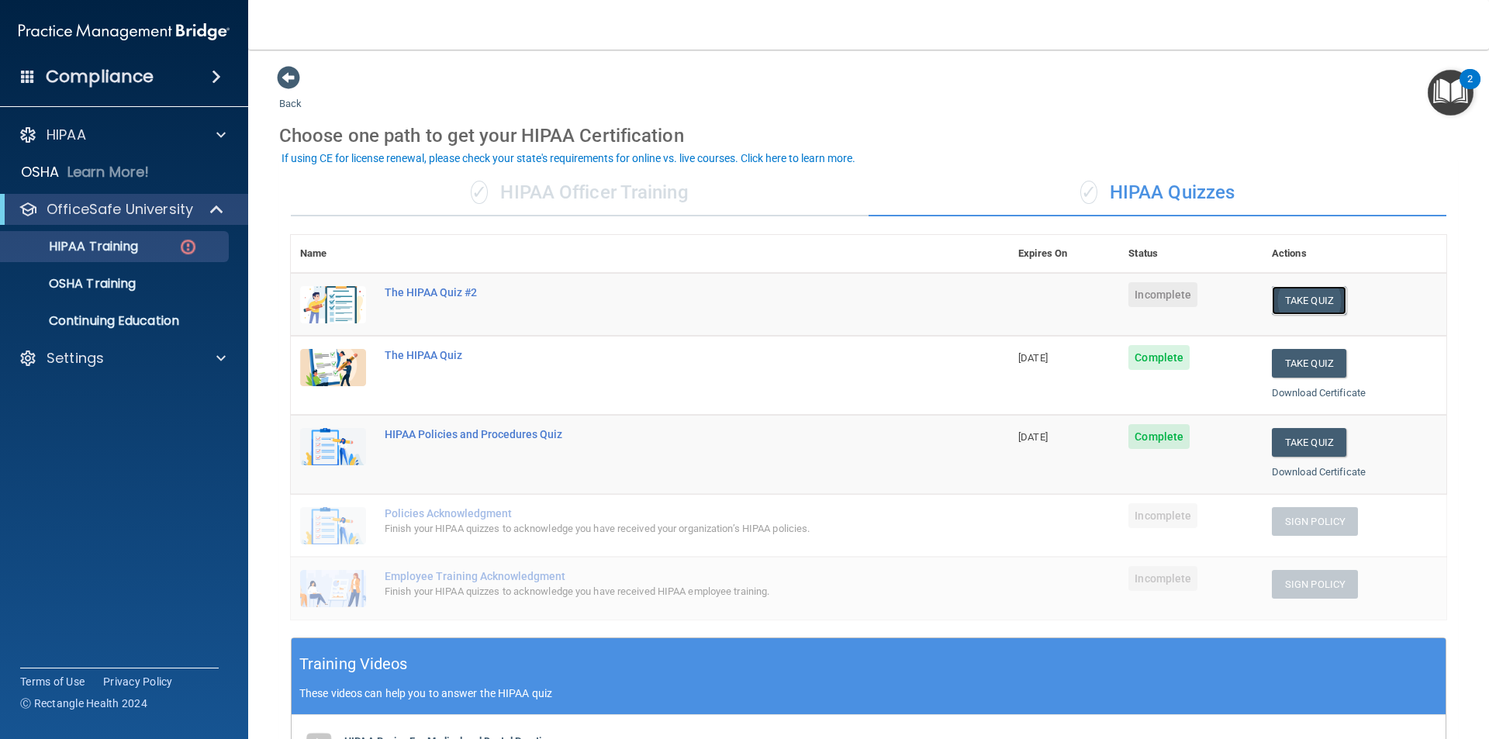
click at [1304, 299] on button "Take Quiz" at bounding box center [1309, 300] width 74 height 29
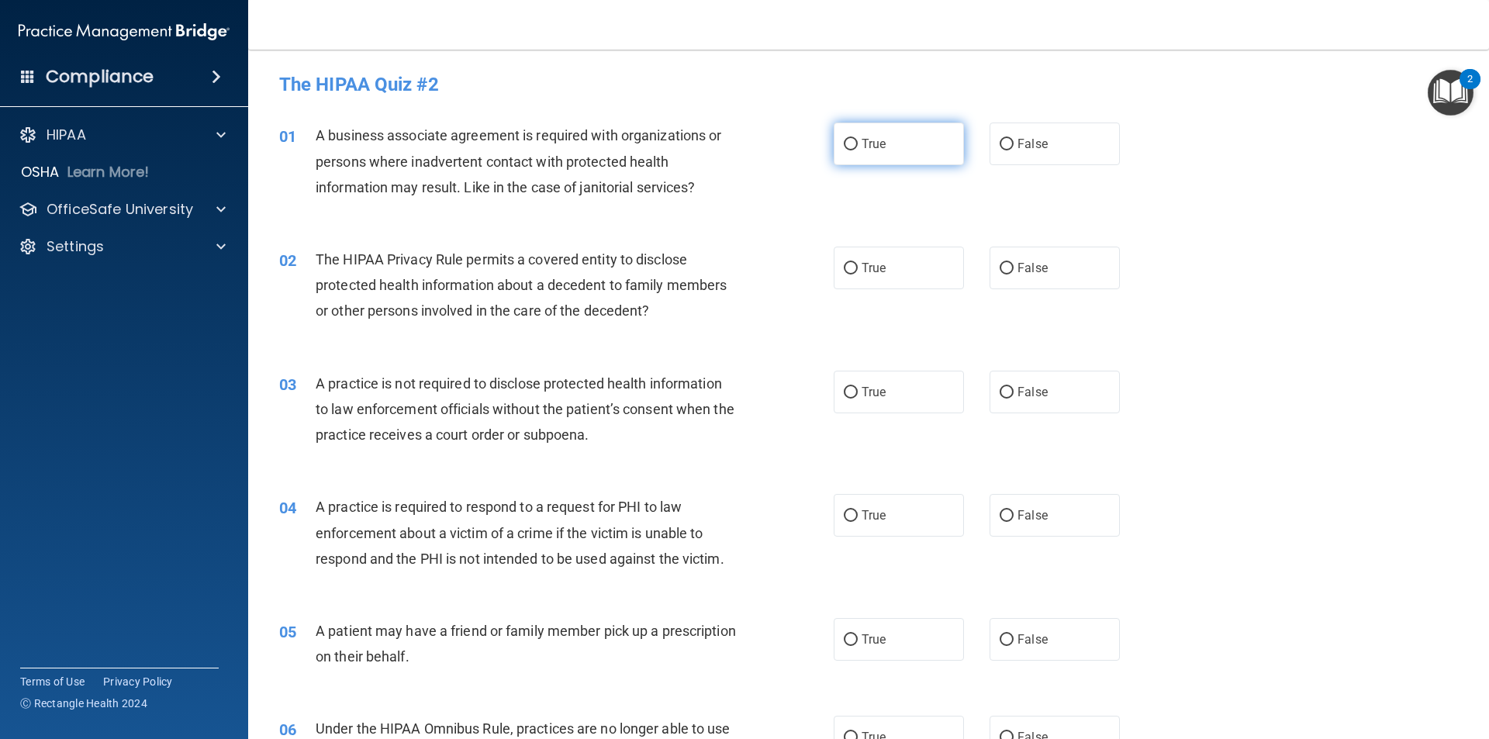
click at [848, 140] on input "True" at bounding box center [851, 145] width 14 height 12
radio input "true"
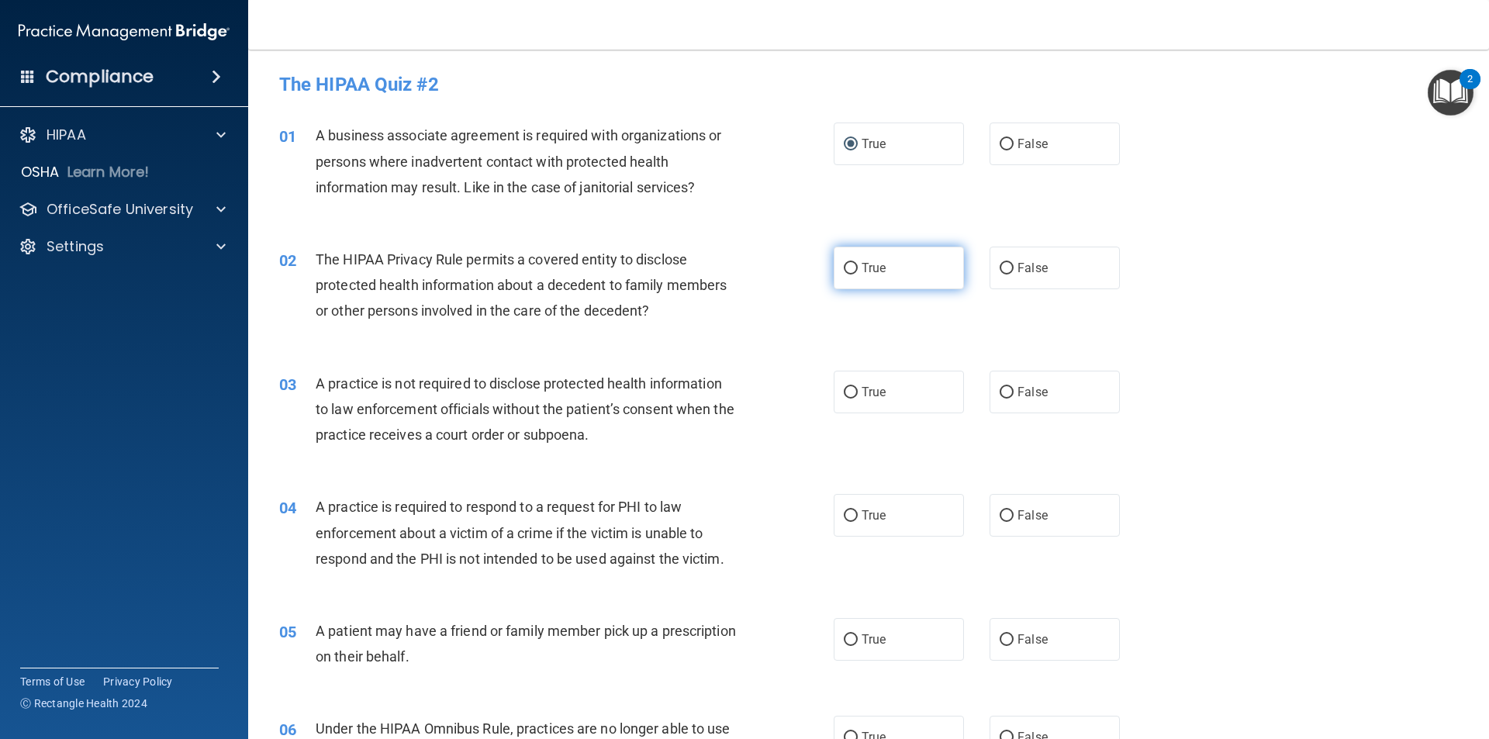
click at [844, 267] on input "True" at bounding box center [851, 269] width 14 height 12
radio input "true"
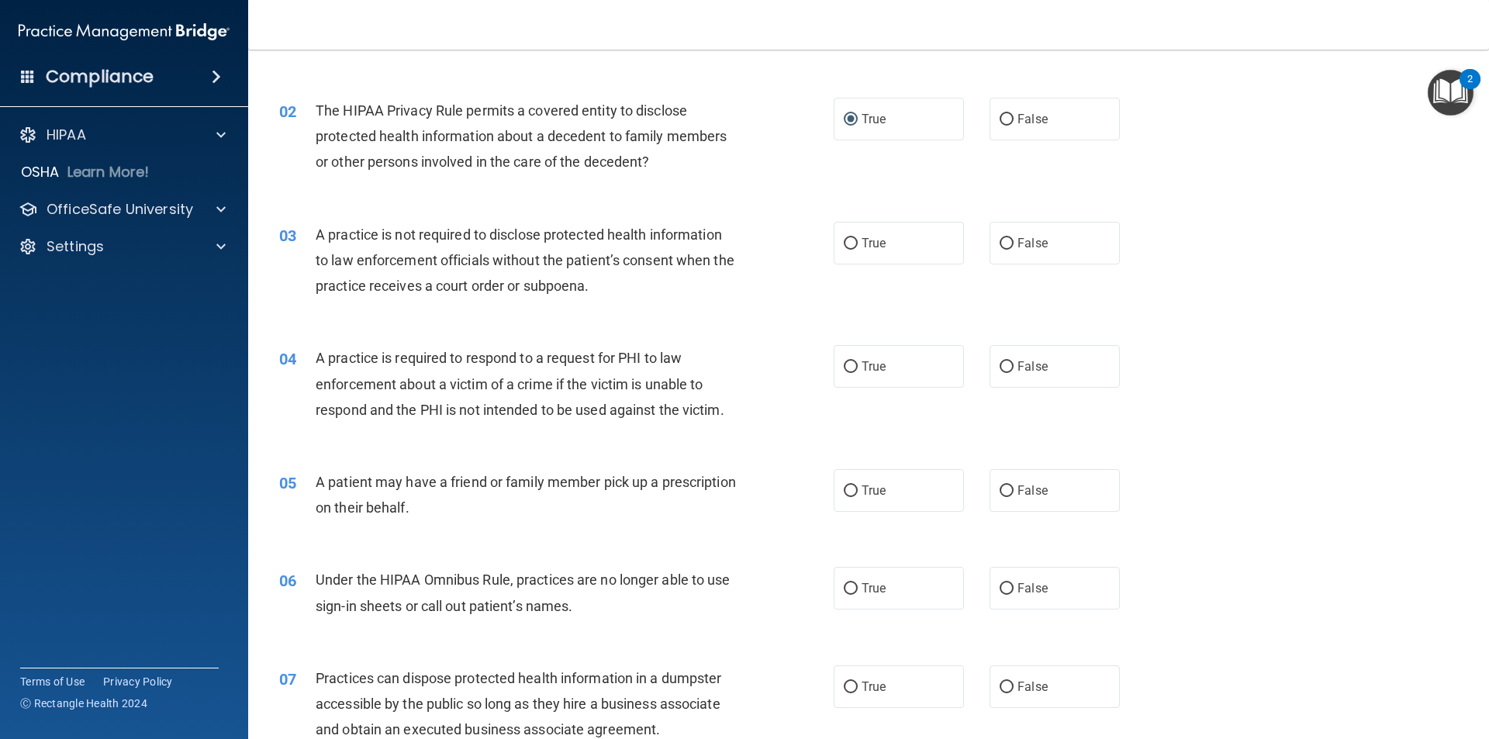
scroll to position [155, 0]
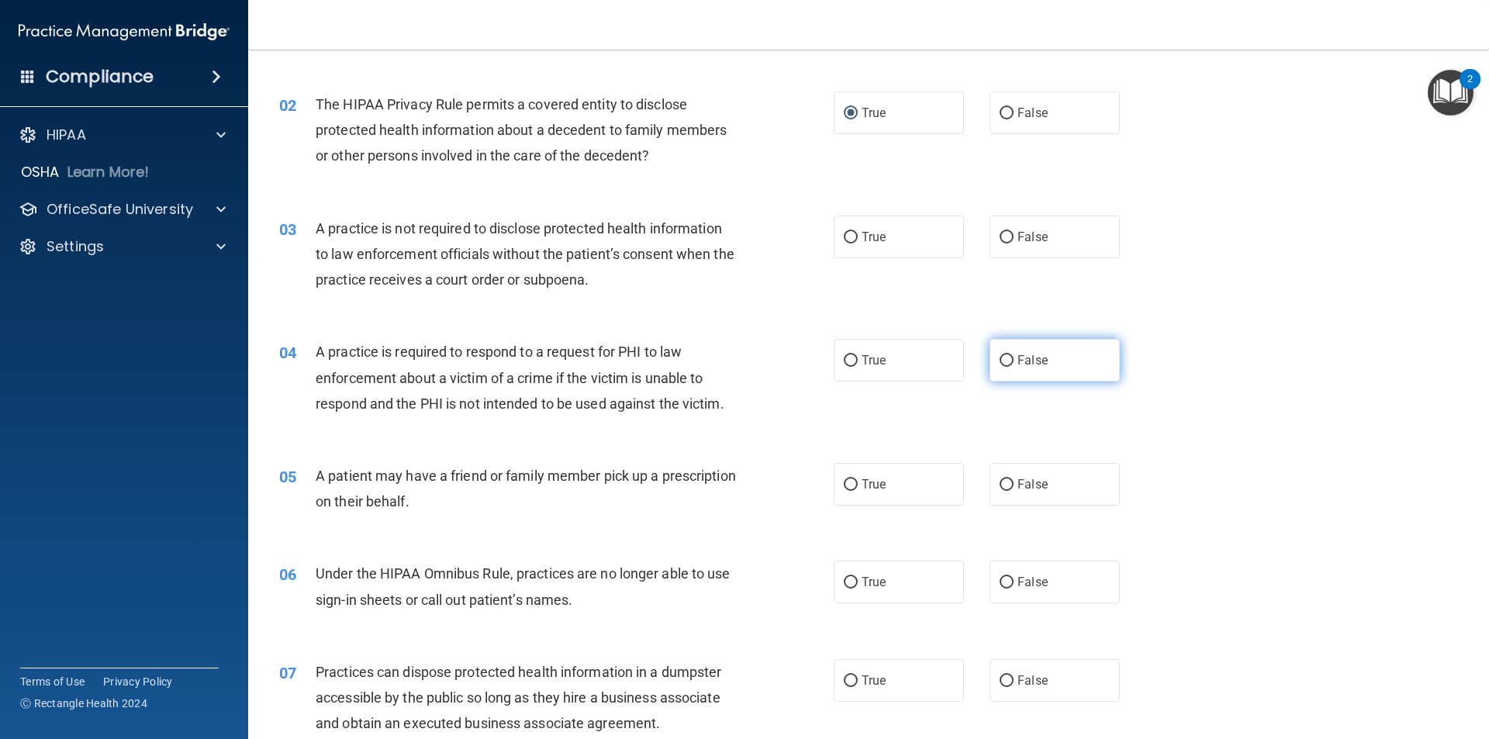
click at [1001, 358] on input "False" at bounding box center [1007, 361] width 14 height 12
radio input "true"
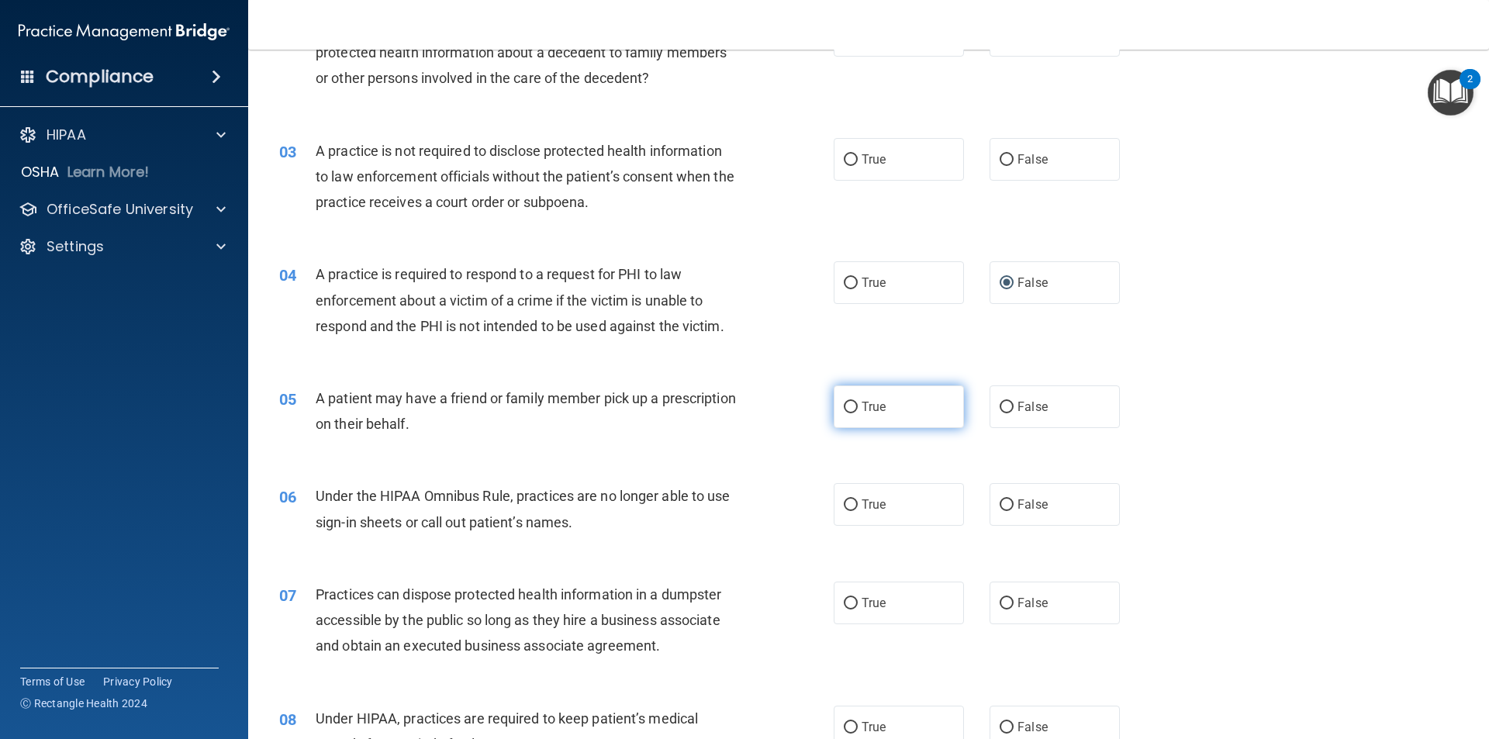
click at [845, 410] on input "True" at bounding box center [851, 408] width 14 height 12
radio input "true"
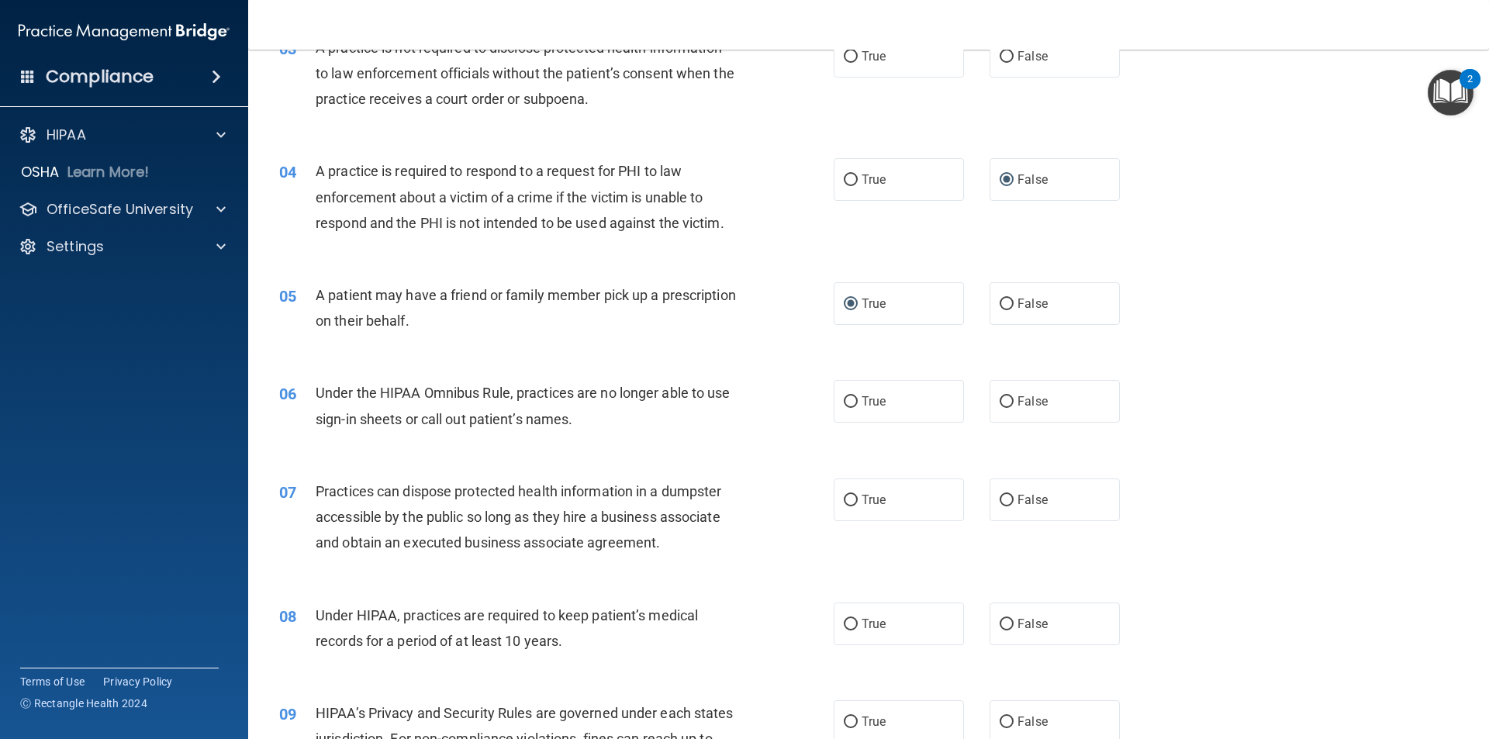
scroll to position [388, 0]
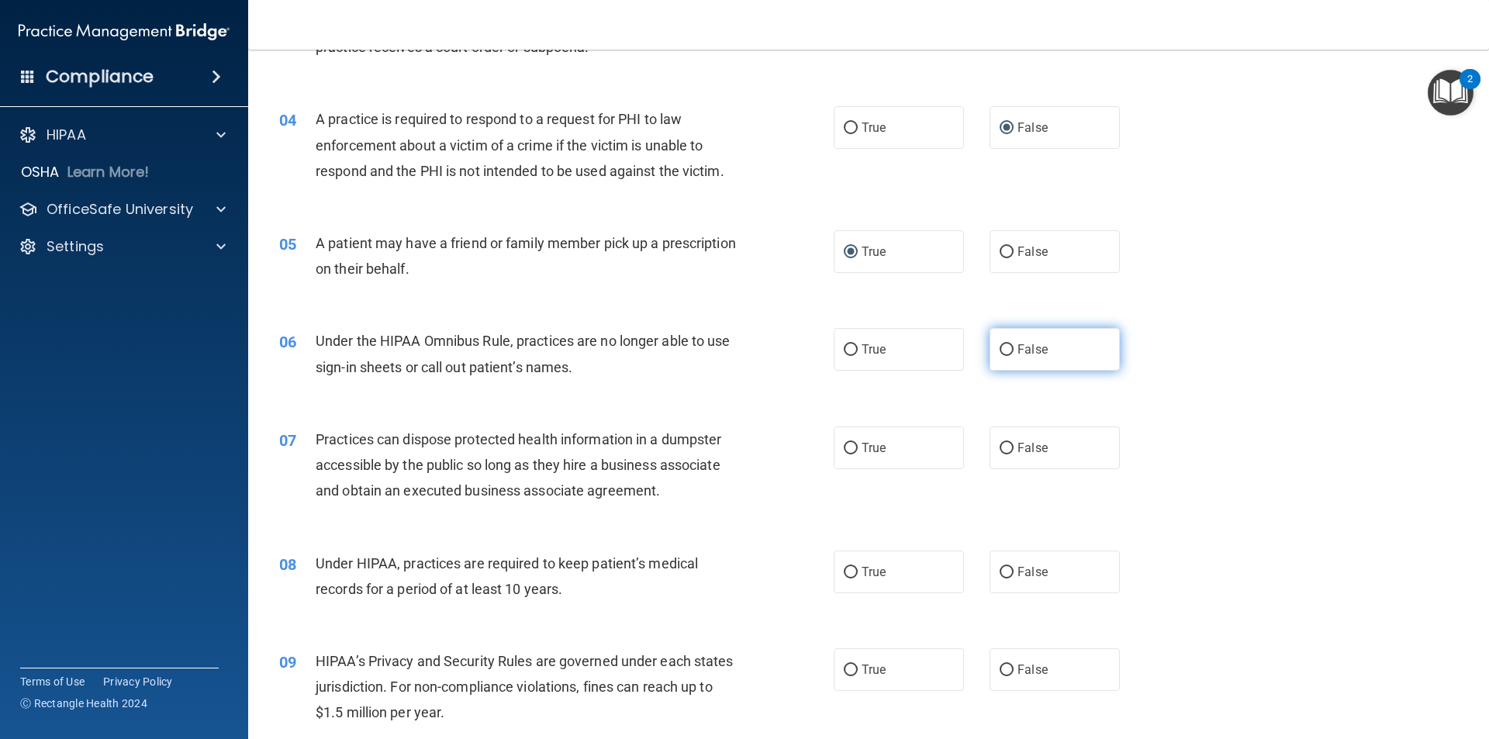
click at [1003, 347] on input "False" at bounding box center [1007, 350] width 14 height 12
radio input "true"
click at [1001, 448] on input "False" at bounding box center [1007, 449] width 14 height 12
radio input "true"
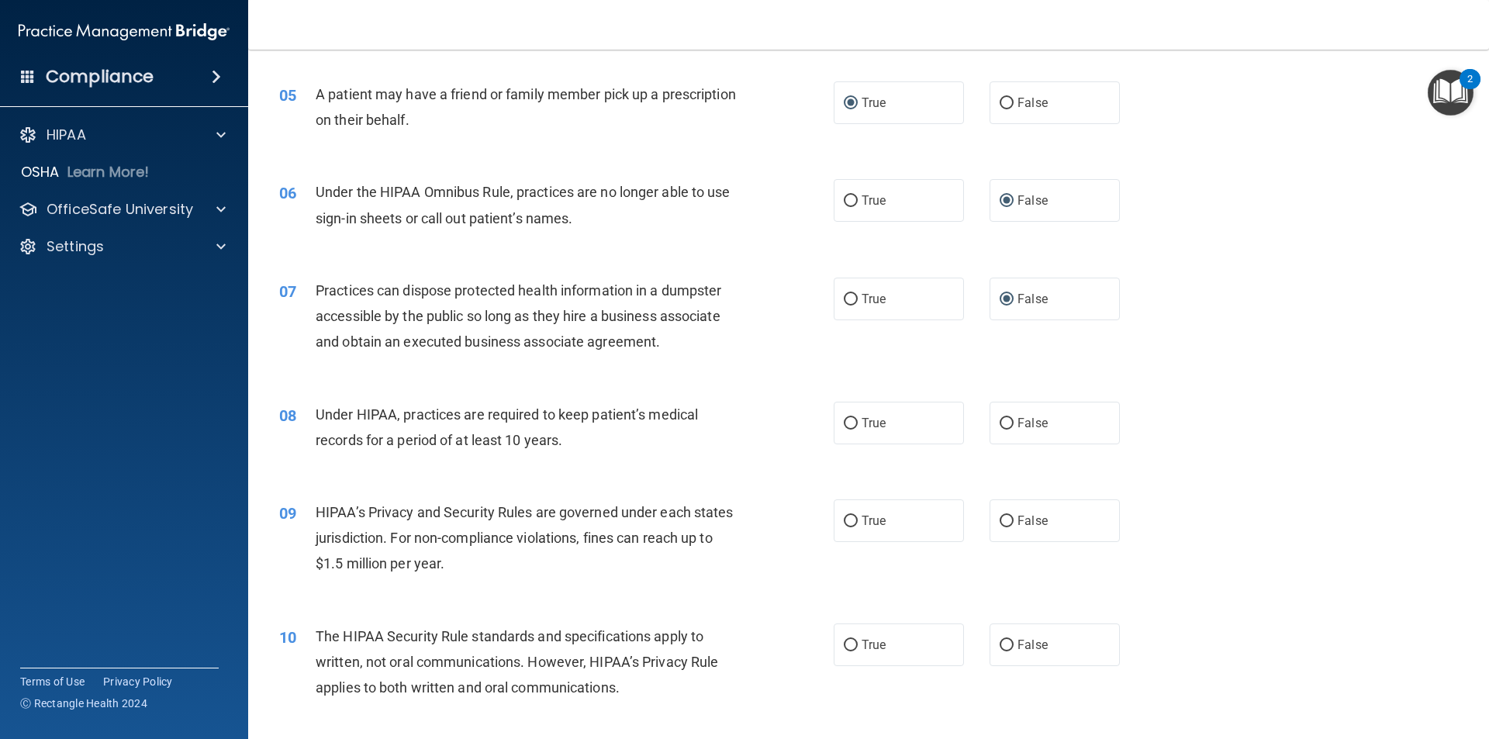
scroll to position [543, 0]
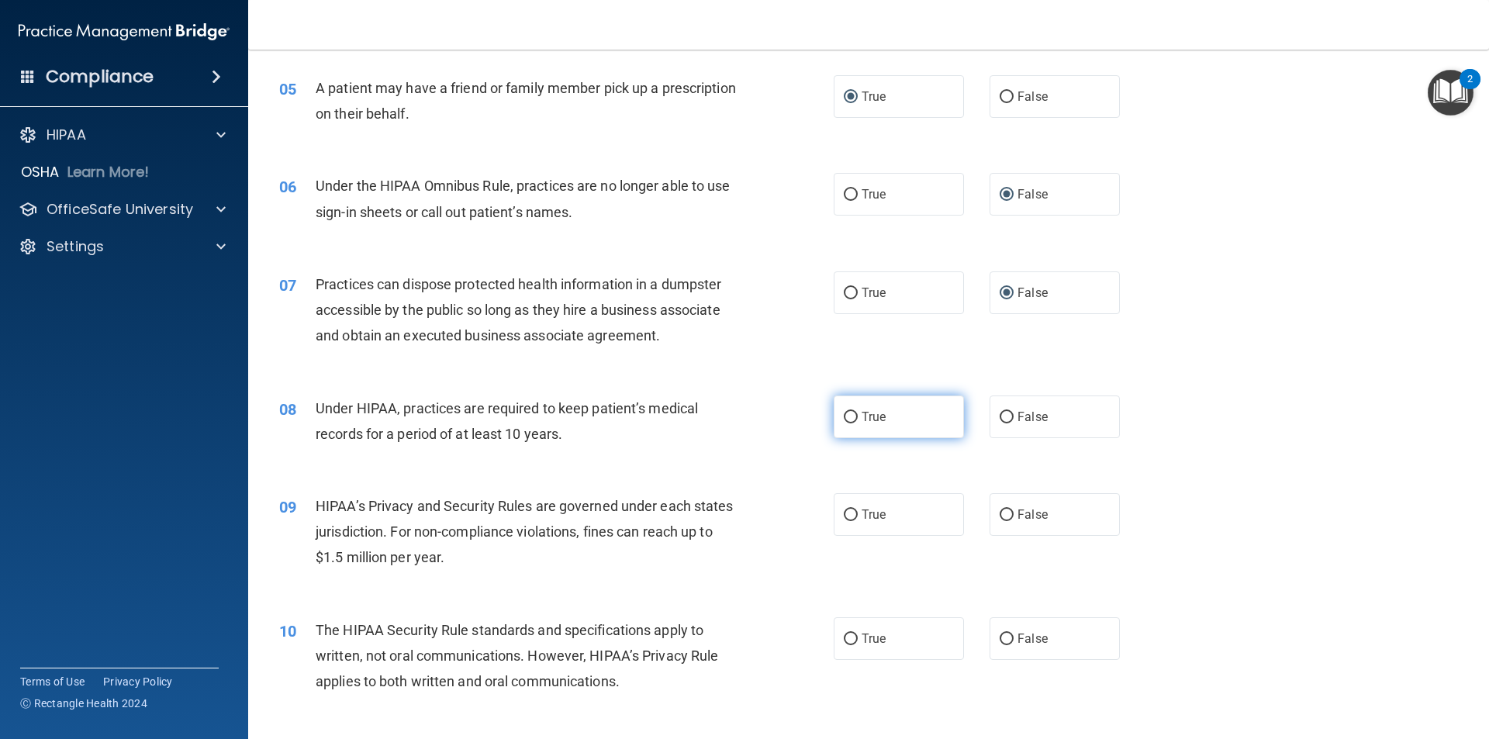
click at [847, 414] on input "True" at bounding box center [851, 418] width 14 height 12
radio input "true"
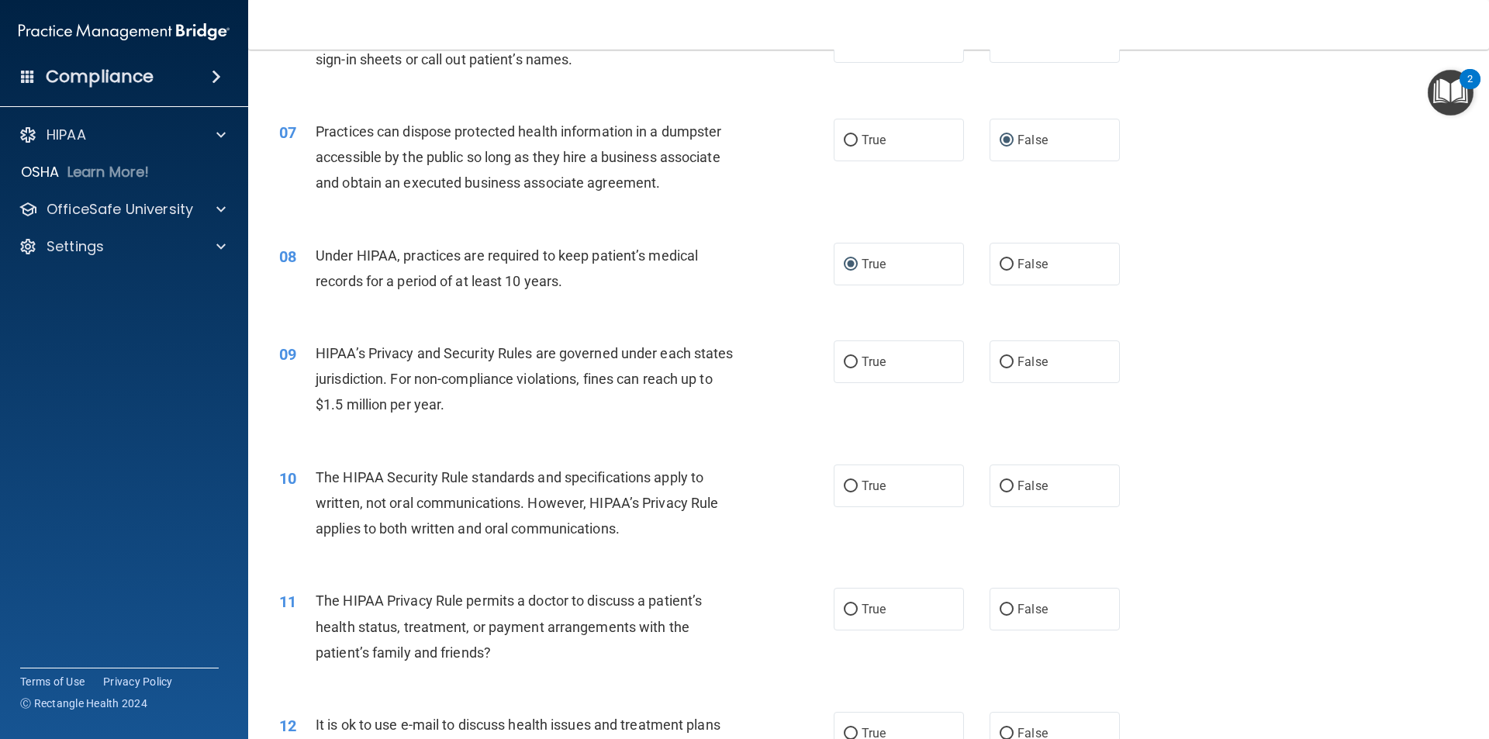
scroll to position [698, 0]
click at [844, 360] on input "True" at bounding box center [851, 360] width 14 height 12
radio input "true"
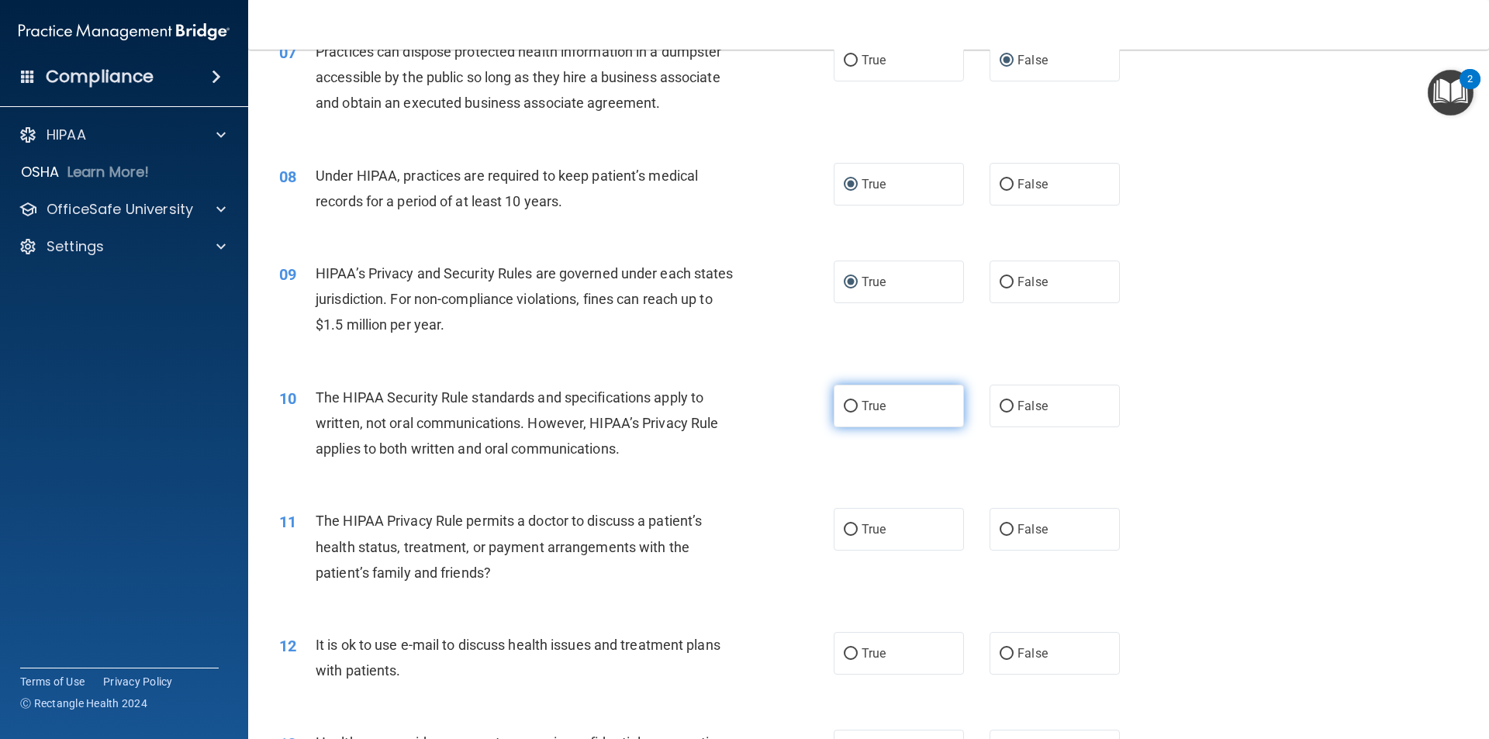
click at [845, 409] on input "True" at bounding box center [851, 407] width 14 height 12
radio input "true"
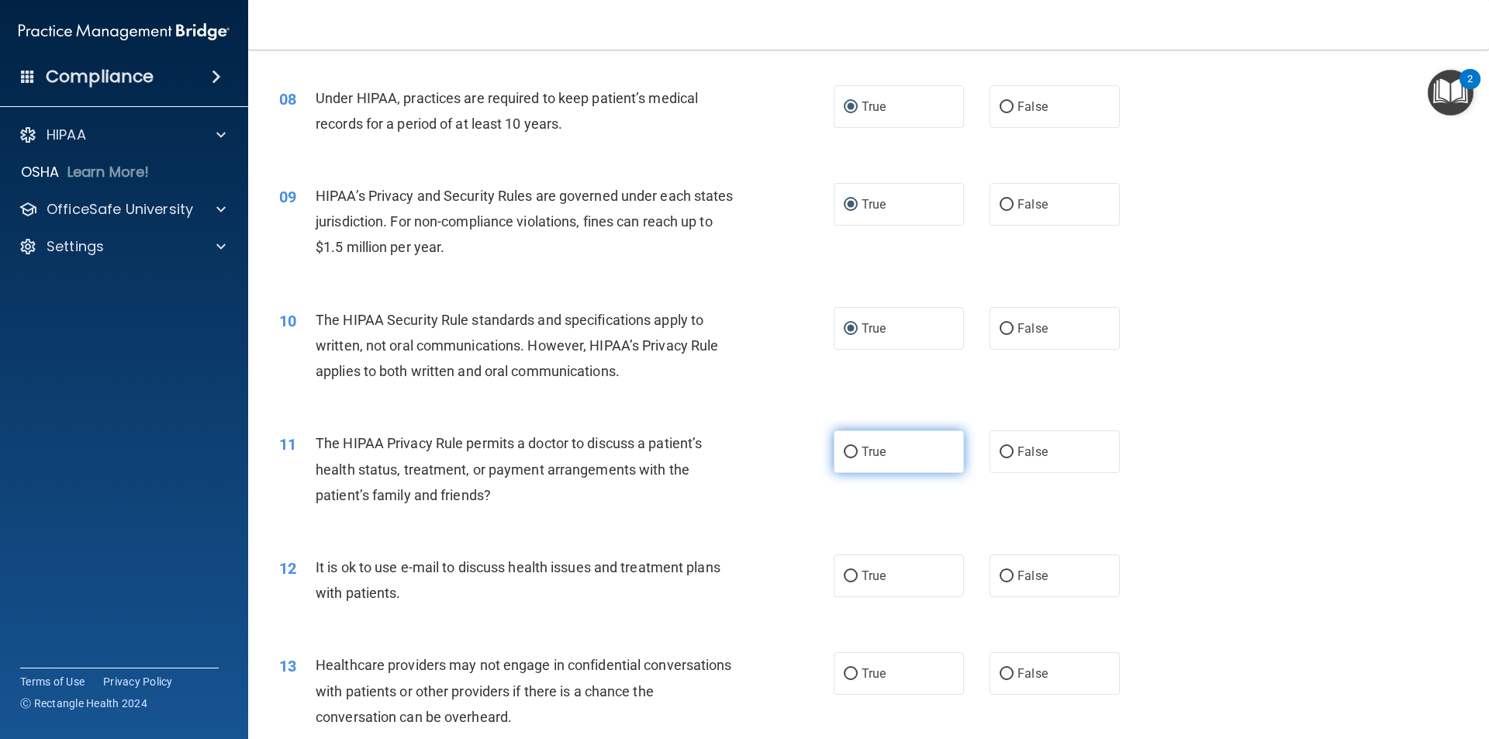
click at [845, 454] on input "True" at bounding box center [851, 453] width 14 height 12
radio input "true"
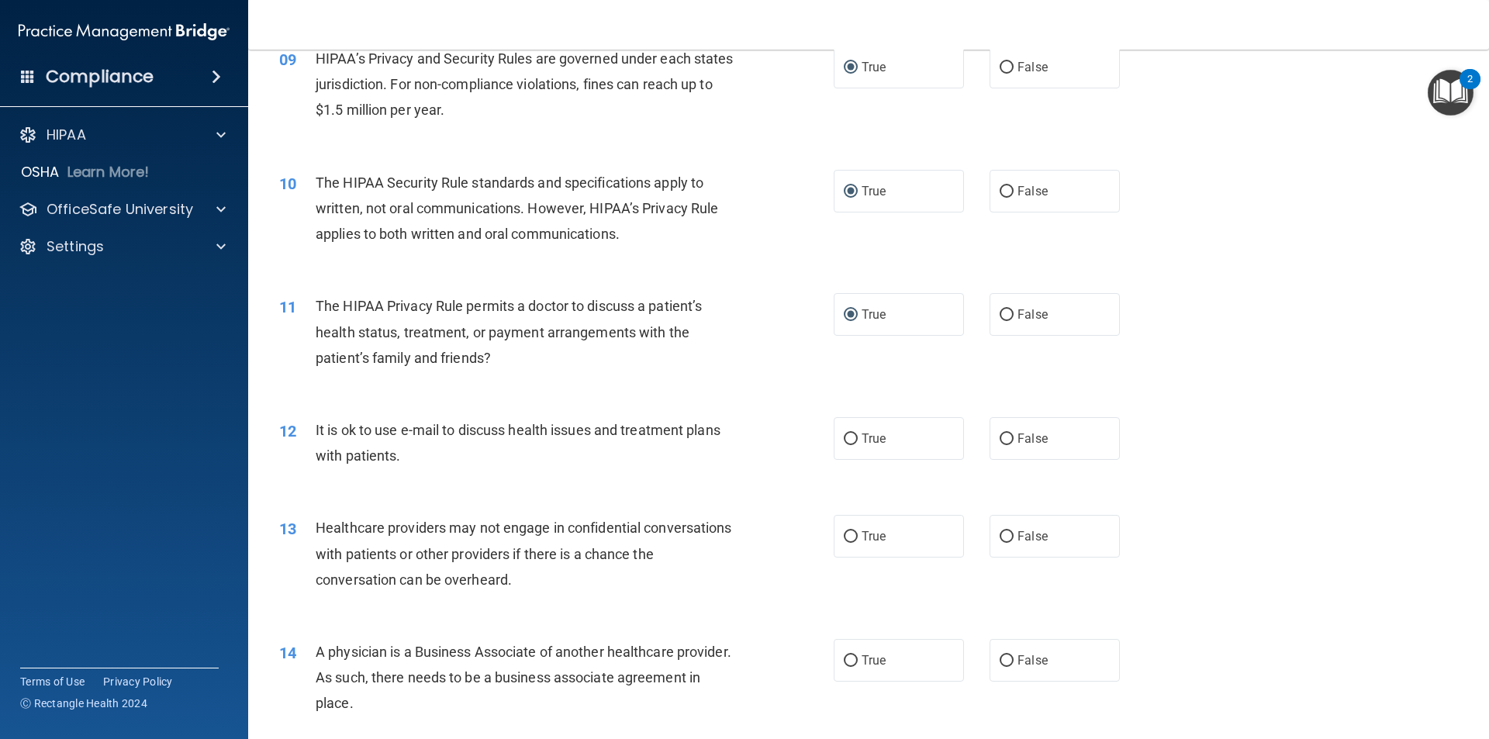
scroll to position [1008, 0]
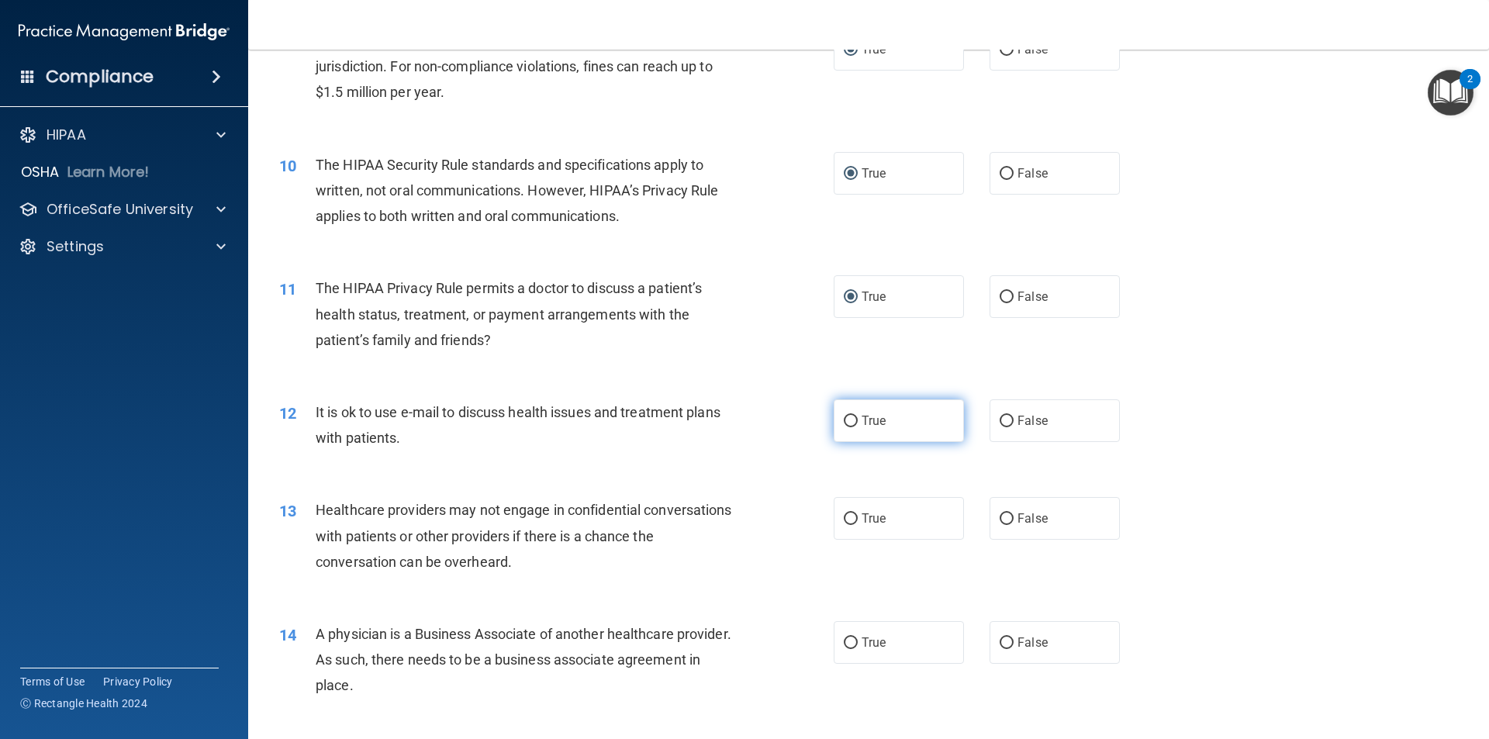
click at [846, 420] on input "True" at bounding box center [851, 422] width 14 height 12
radio input "true"
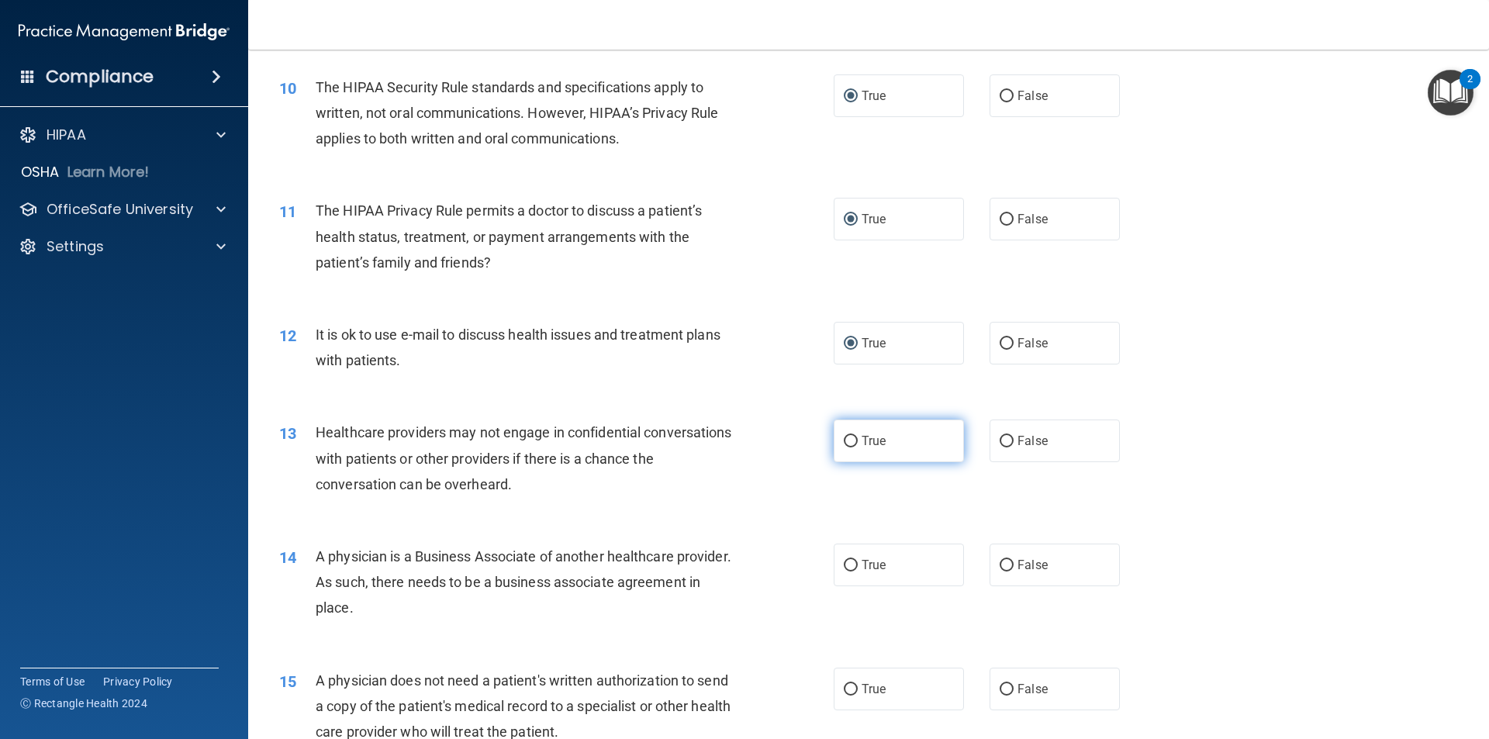
click at [844, 441] on input "True" at bounding box center [851, 442] width 14 height 12
radio input "true"
click at [1000, 564] on input "False" at bounding box center [1007, 566] width 14 height 12
radio input "true"
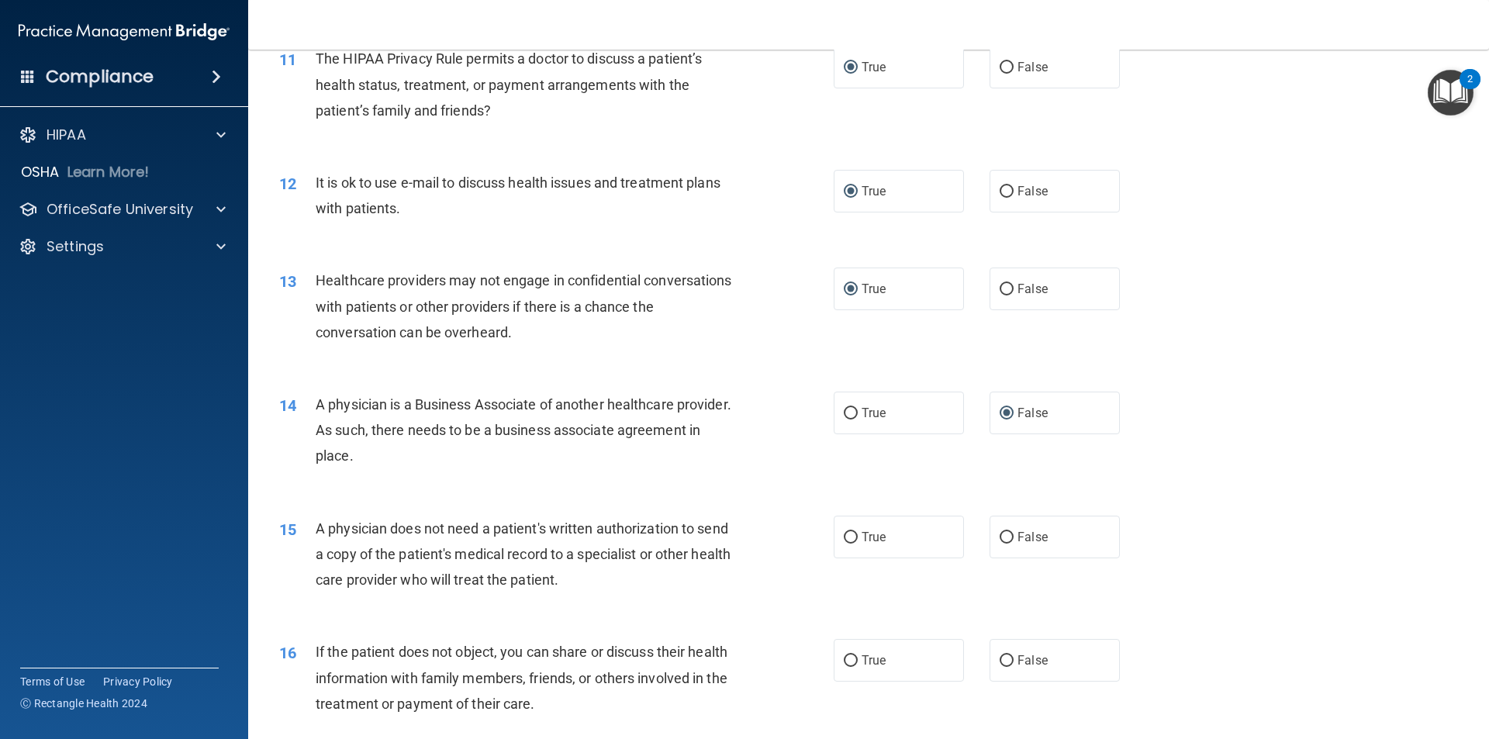
scroll to position [1241, 0]
click at [1000, 534] on input "False" at bounding box center [1007, 535] width 14 height 12
radio input "true"
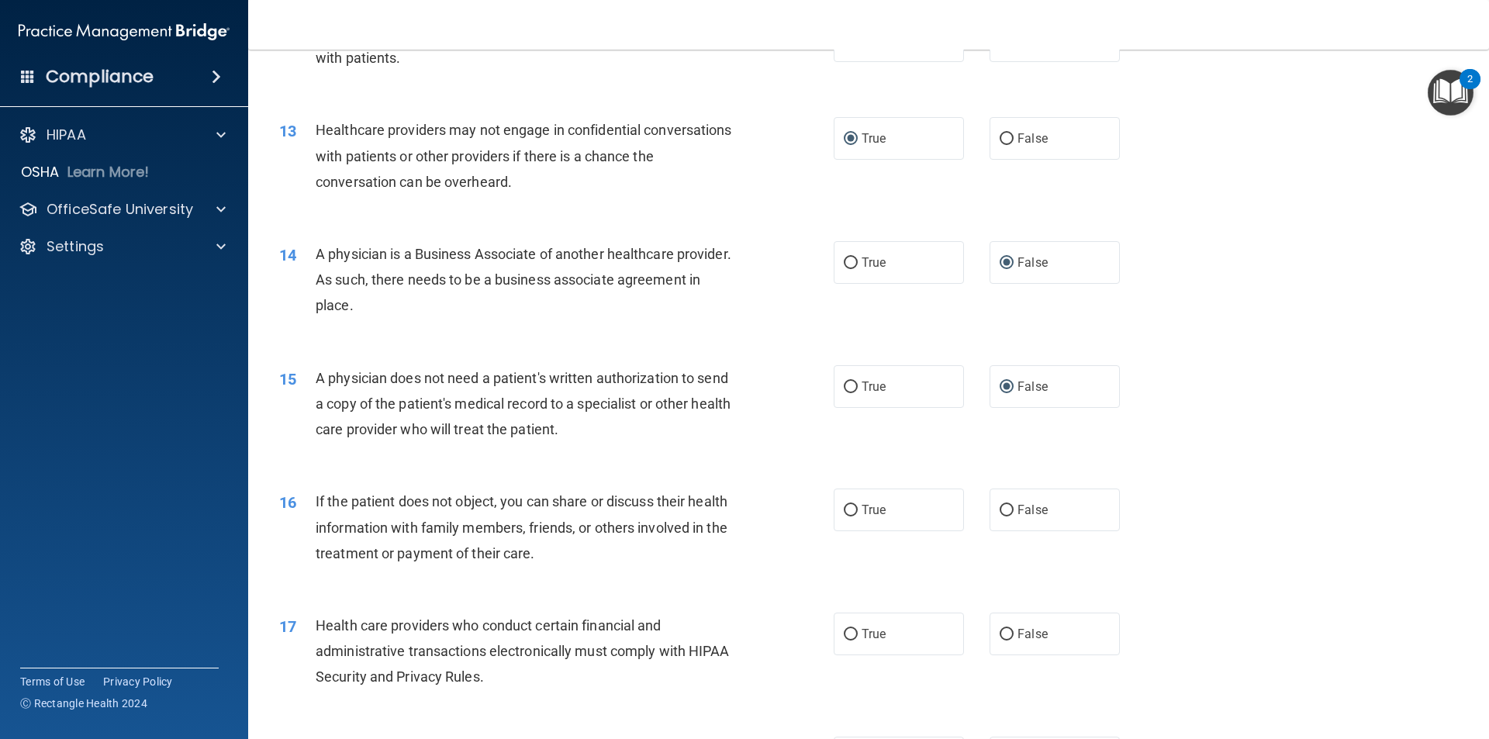
scroll to position [1473, 0]
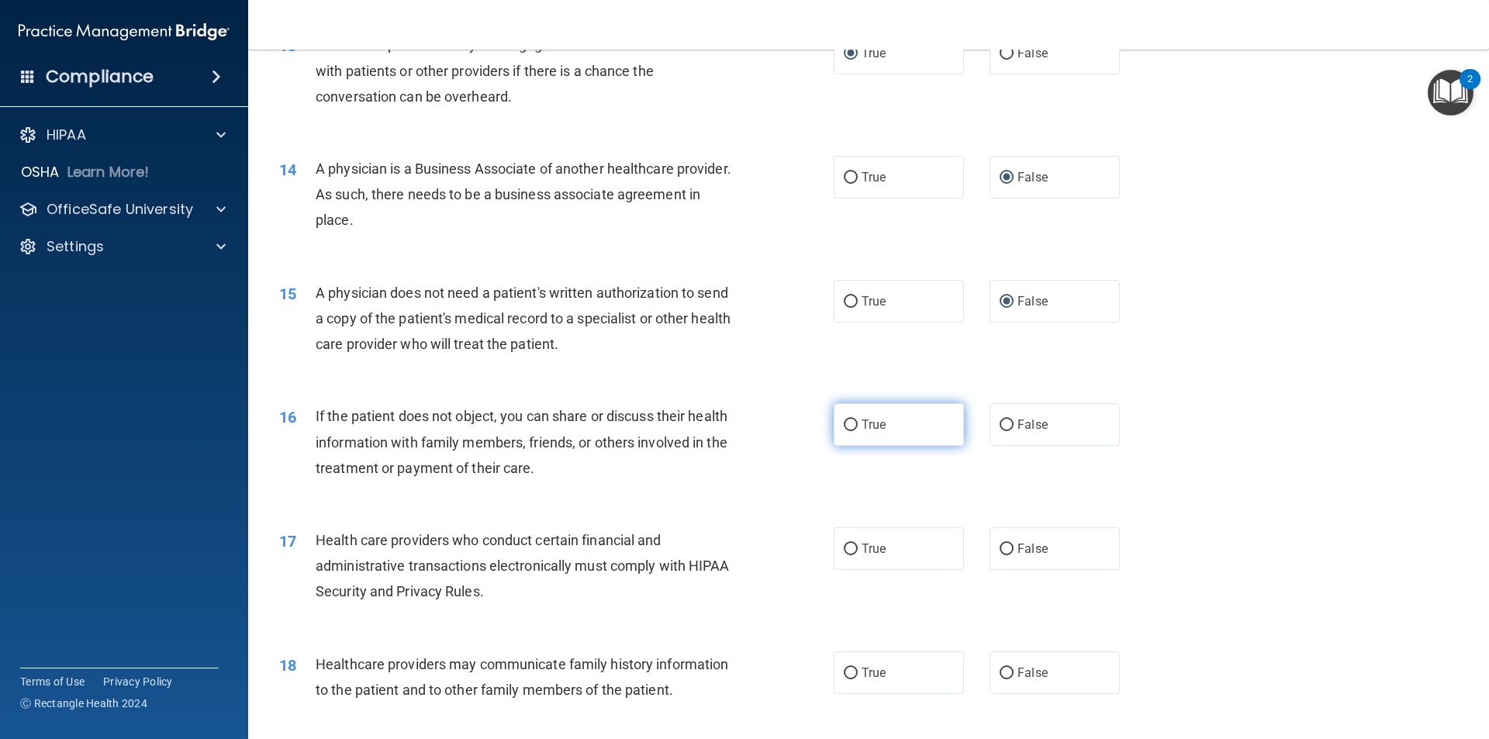
click at [844, 426] on input "True" at bounding box center [851, 426] width 14 height 12
radio input "true"
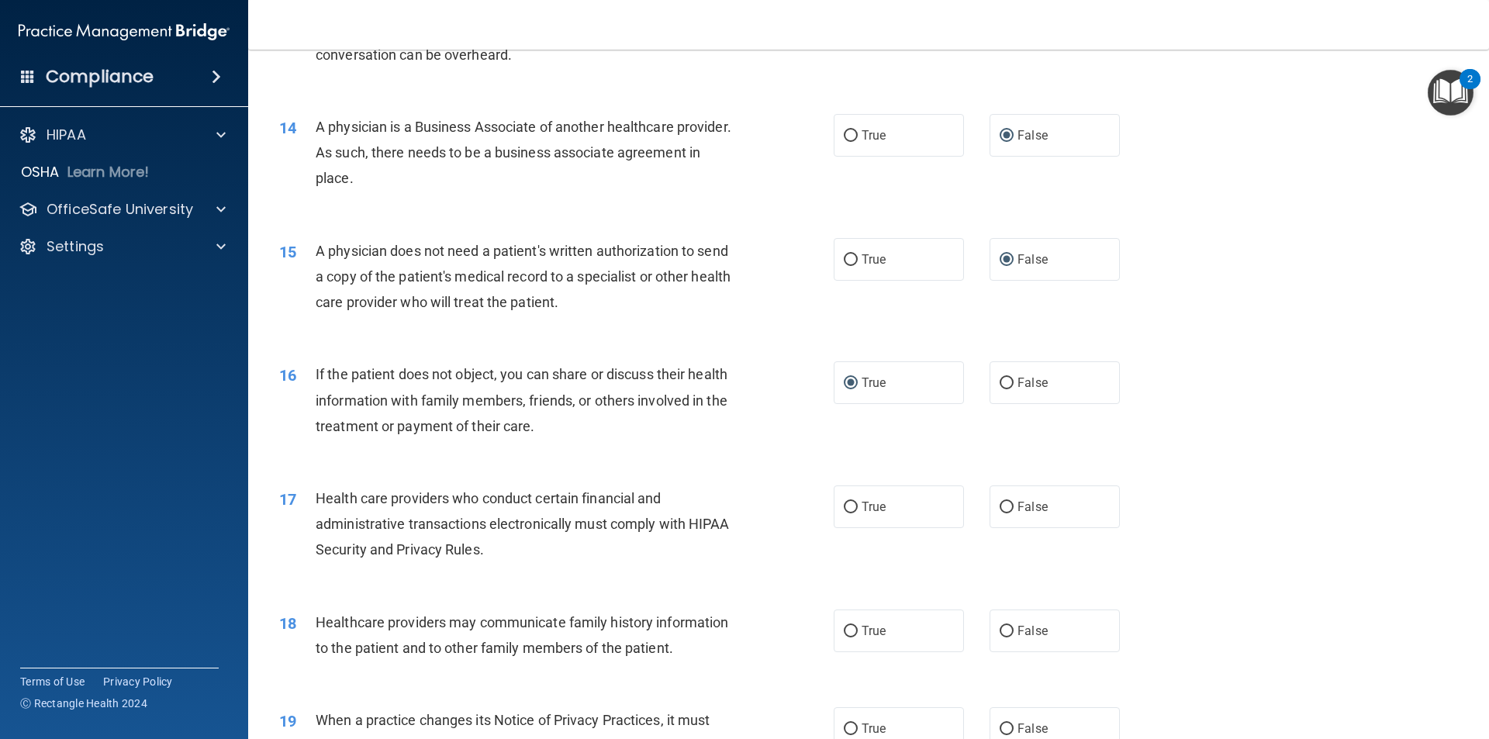
scroll to position [1551, 0]
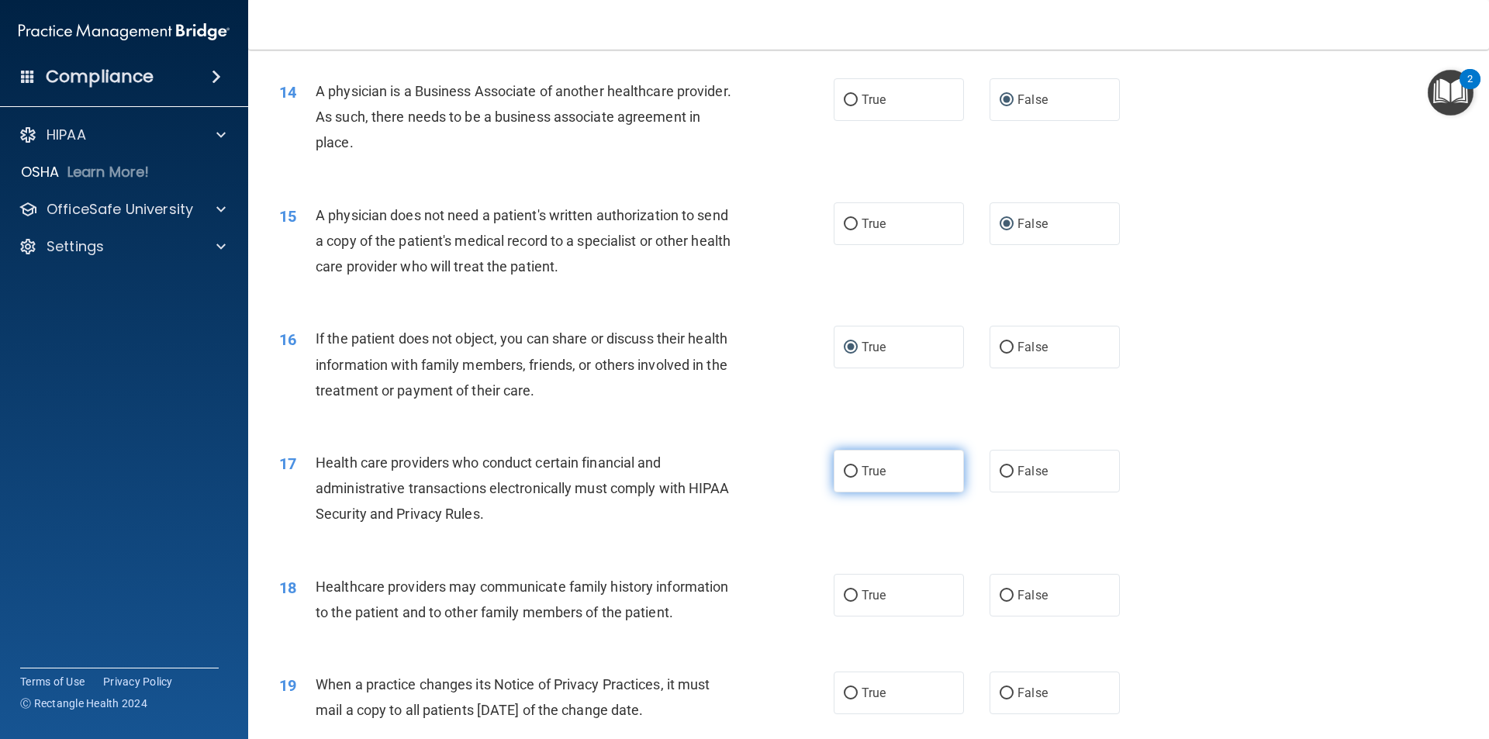
click at [848, 474] on input "True" at bounding box center [851, 472] width 14 height 12
radio input "true"
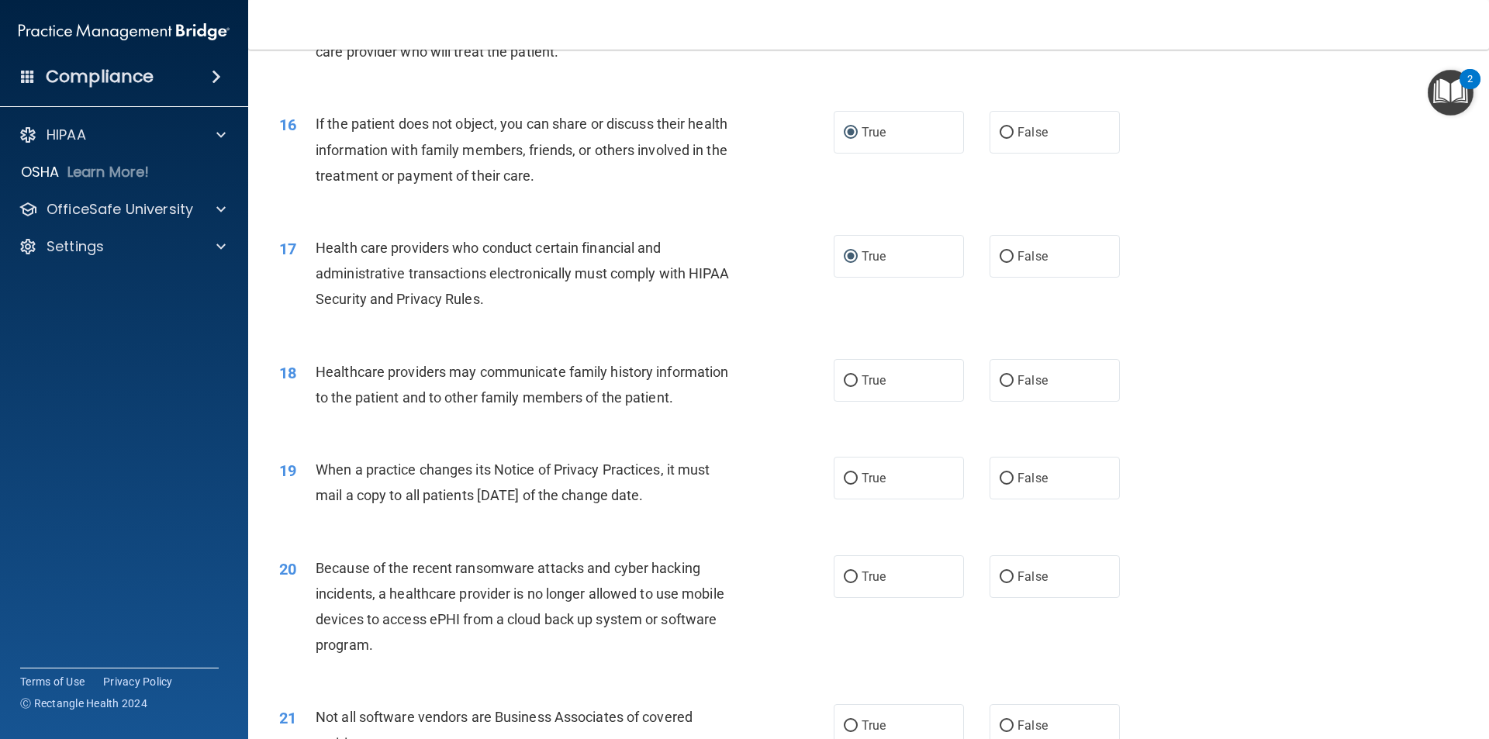
scroll to position [1784, 0]
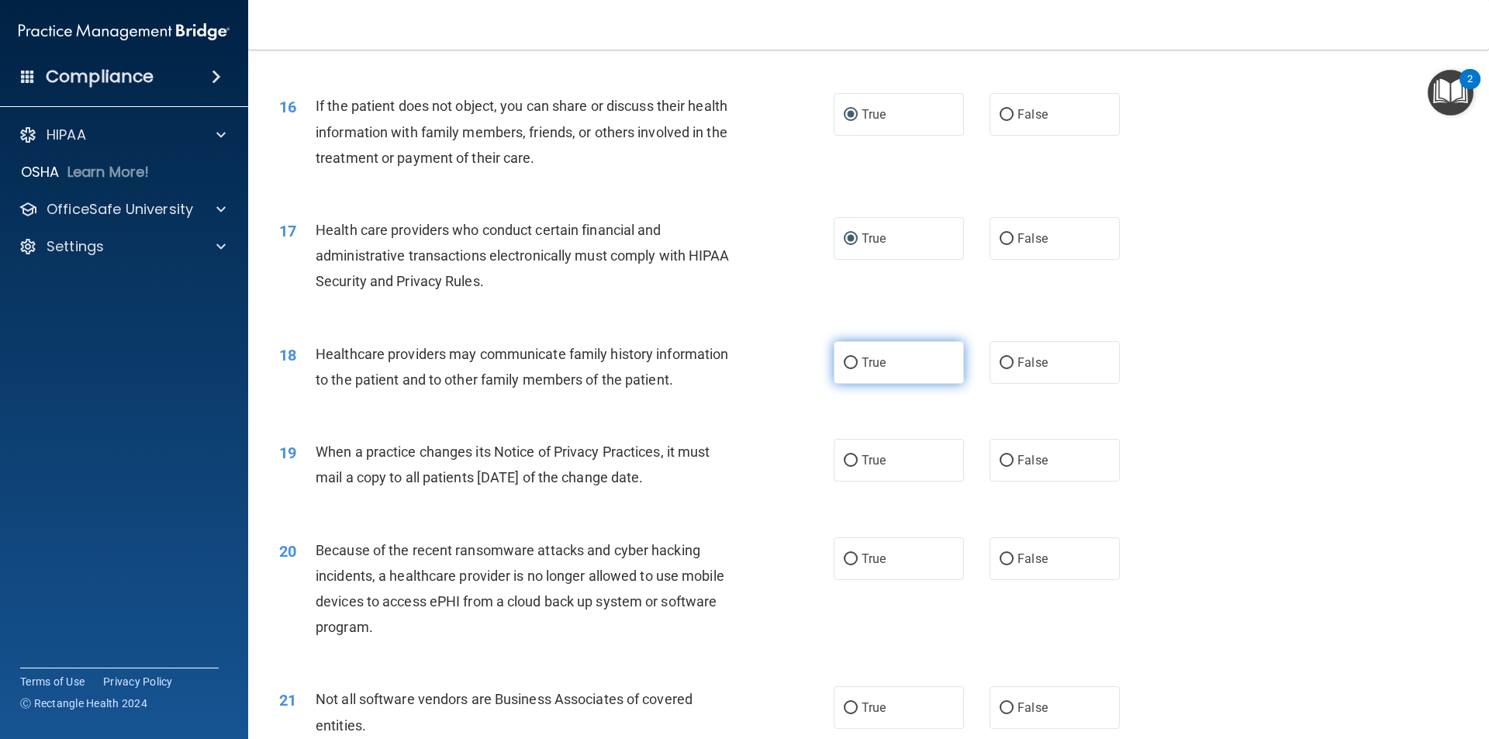
click at [847, 360] on input "True" at bounding box center [851, 364] width 14 height 12
radio input "true"
click at [847, 462] on input "True" at bounding box center [851, 461] width 14 height 12
radio input "true"
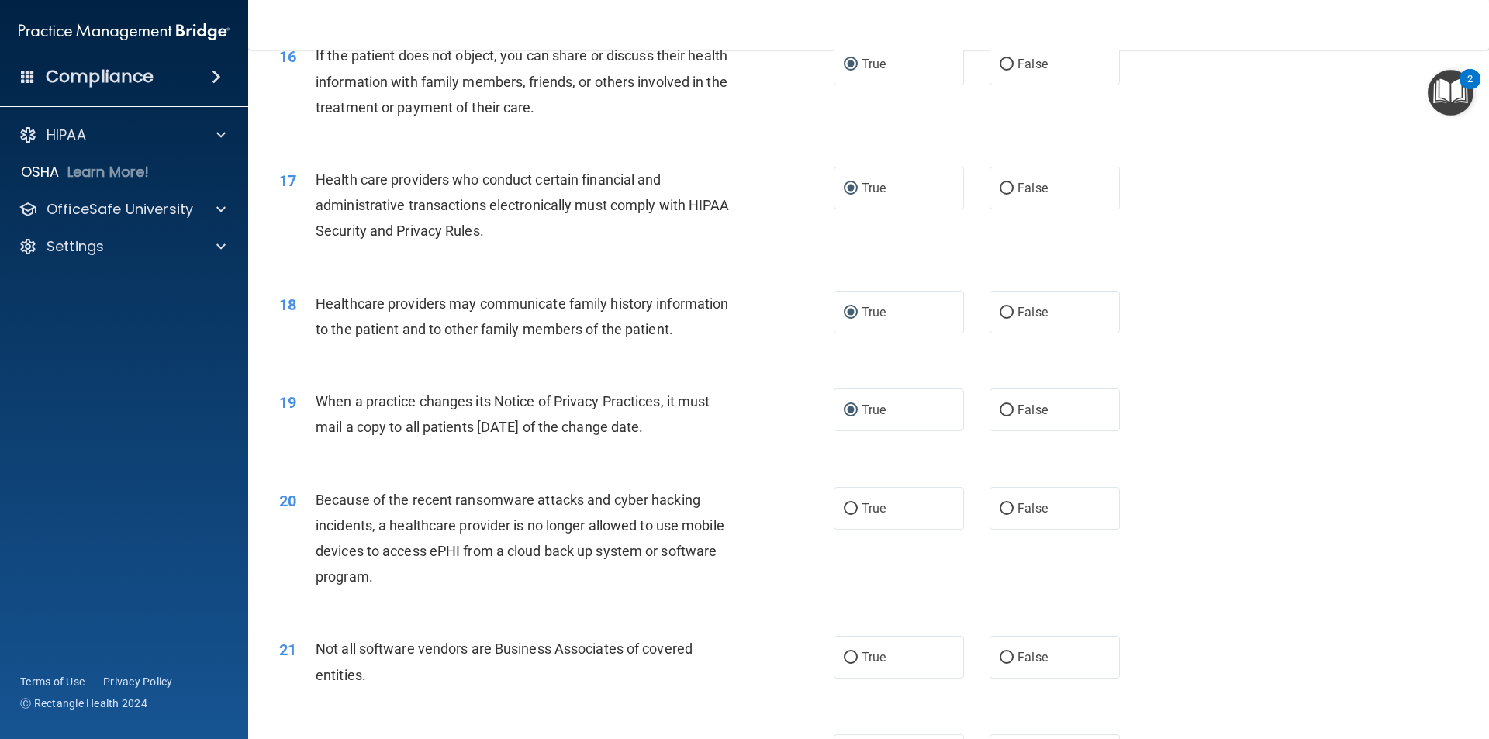
scroll to position [1861, 0]
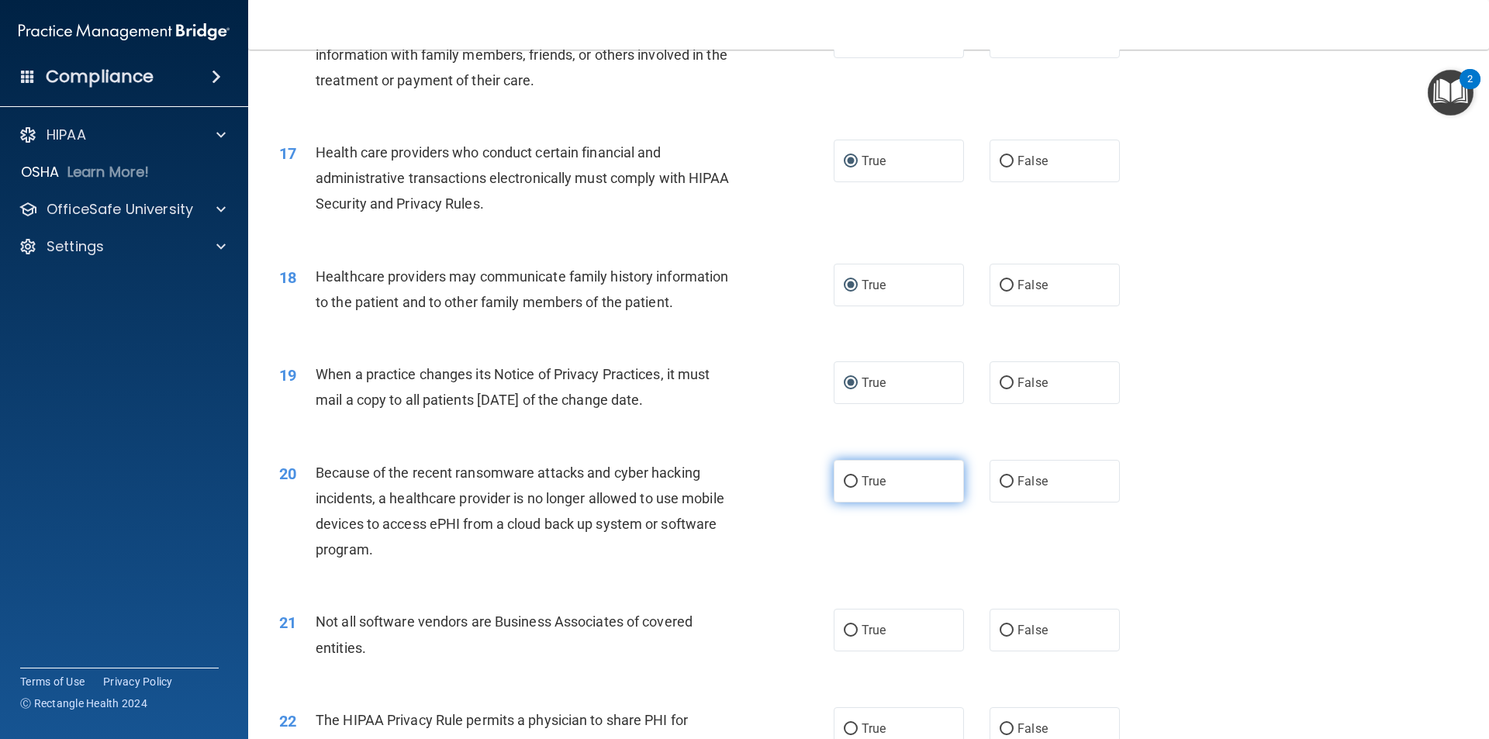
click at [851, 482] on input "True" at bounding box center [851, 482] width 14 height 12
radio input "true"
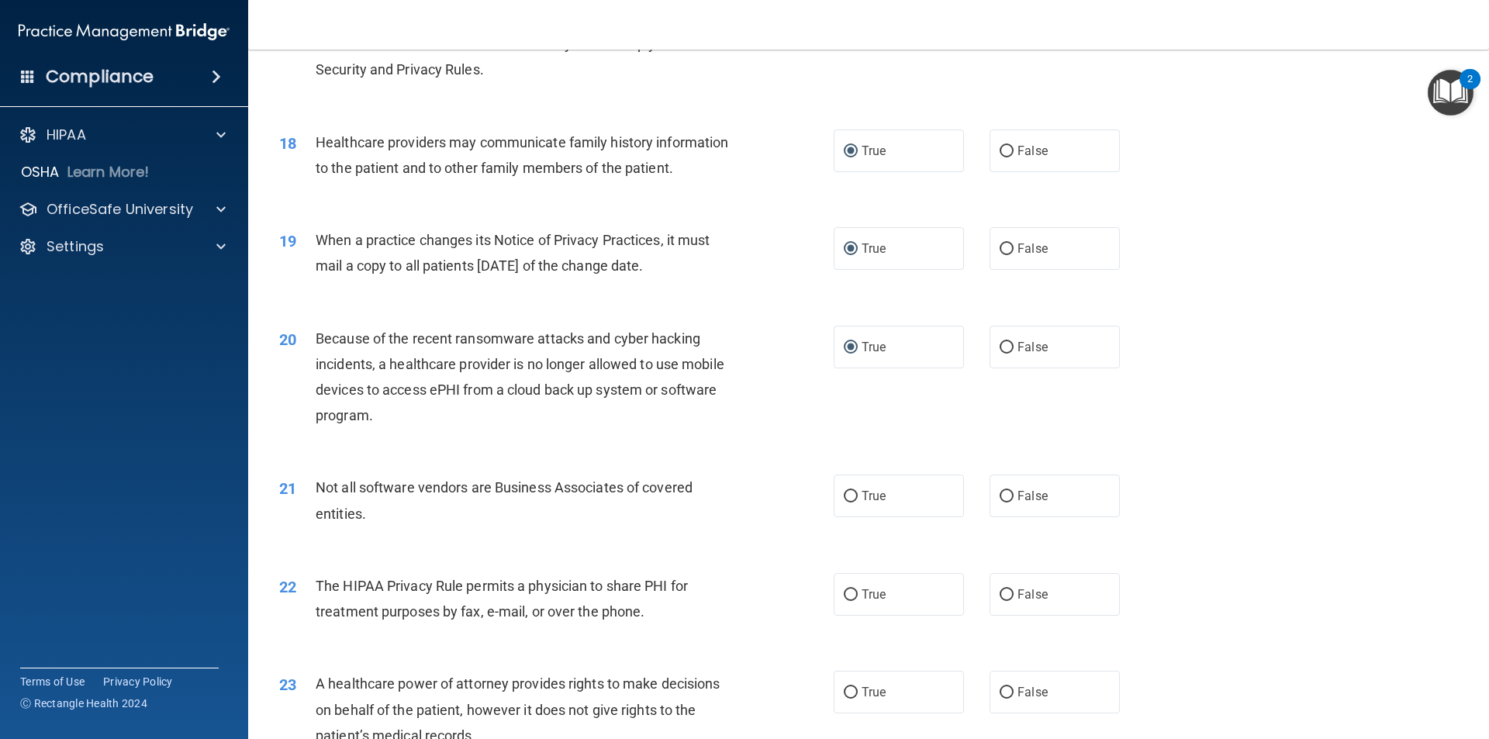
scroll to position [2016, 0]
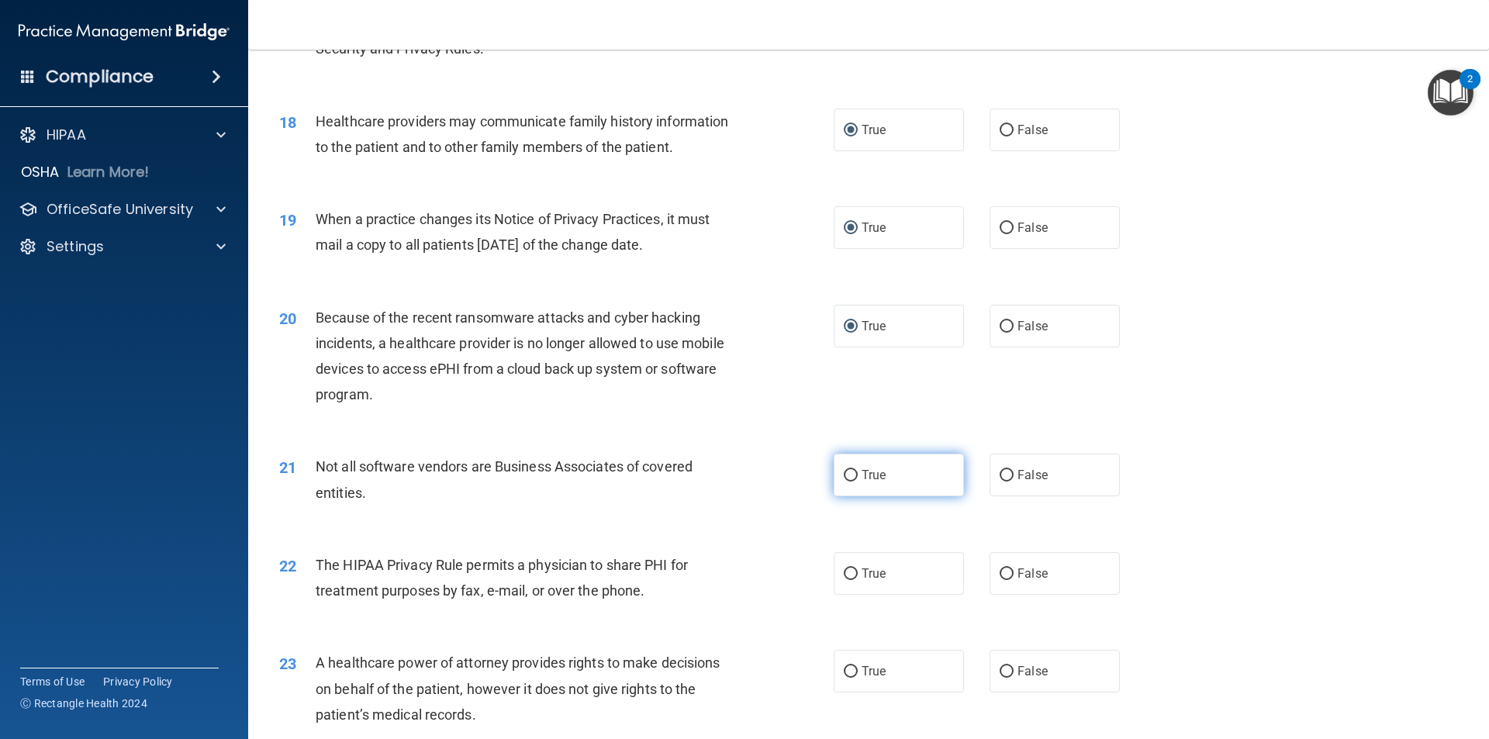
click at [848, 475] on input "True" at bounding box center [851, 476] width 14 height 12
radio input "true"
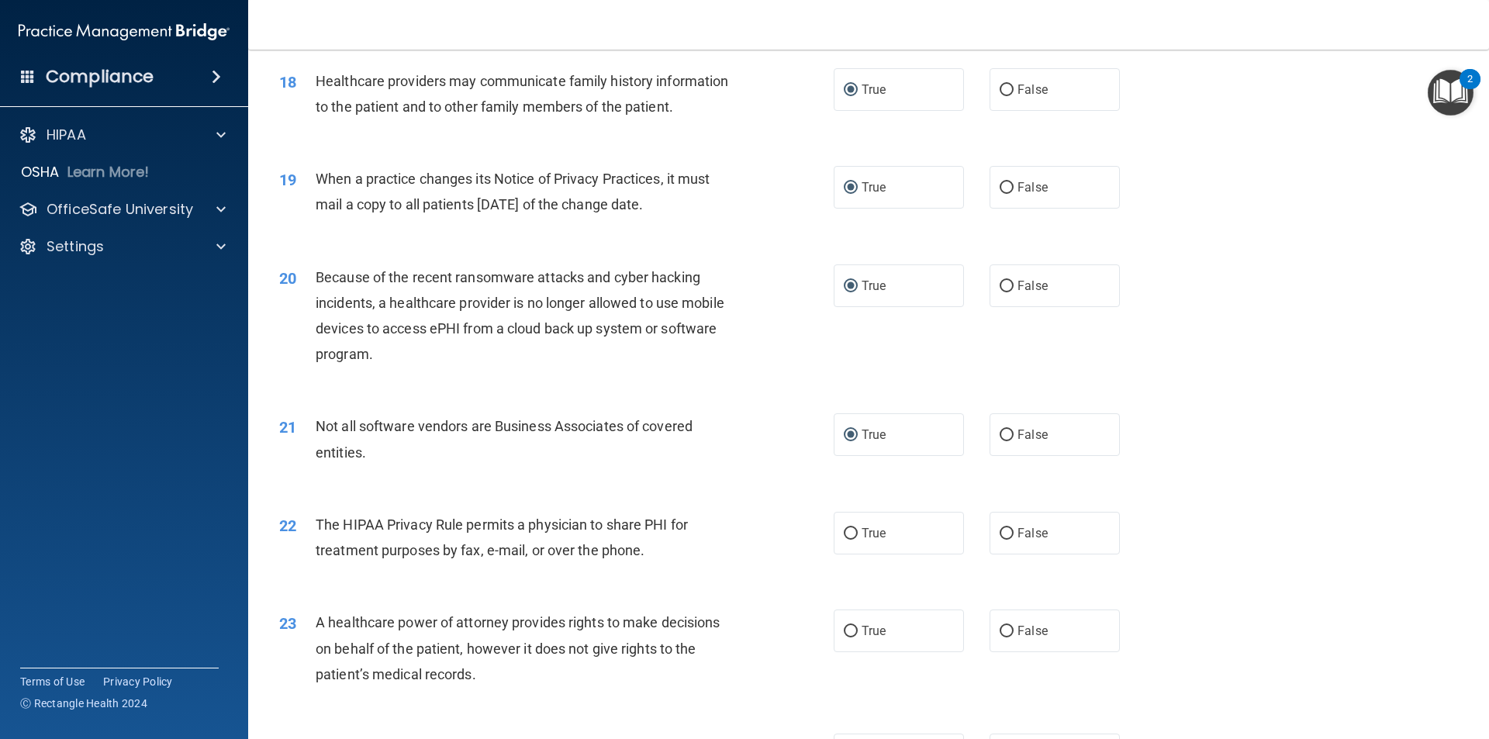
scroll to position [2094, 0]
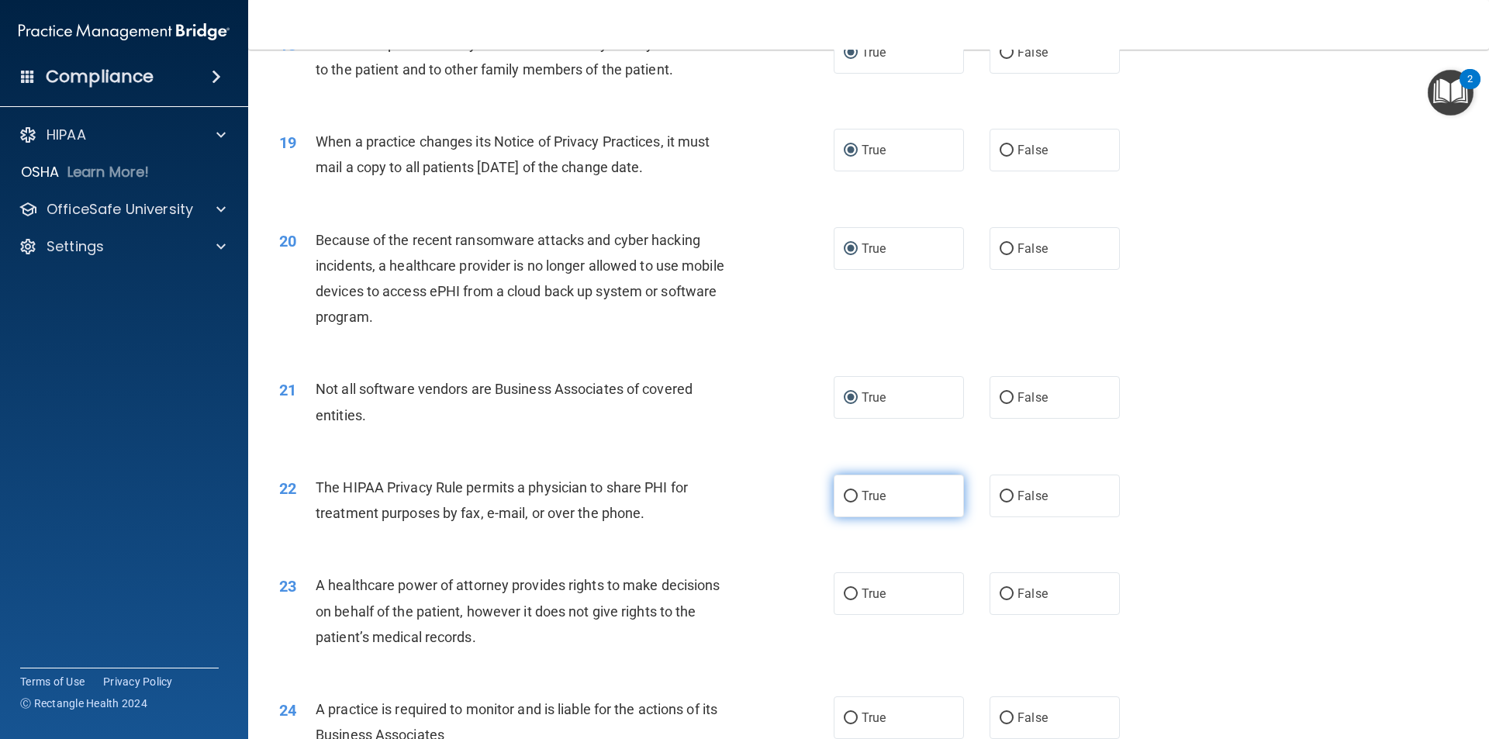
click at [845, 495] on input "True" at bounding box center [851, 497] width 14 height 12
radio input "true"
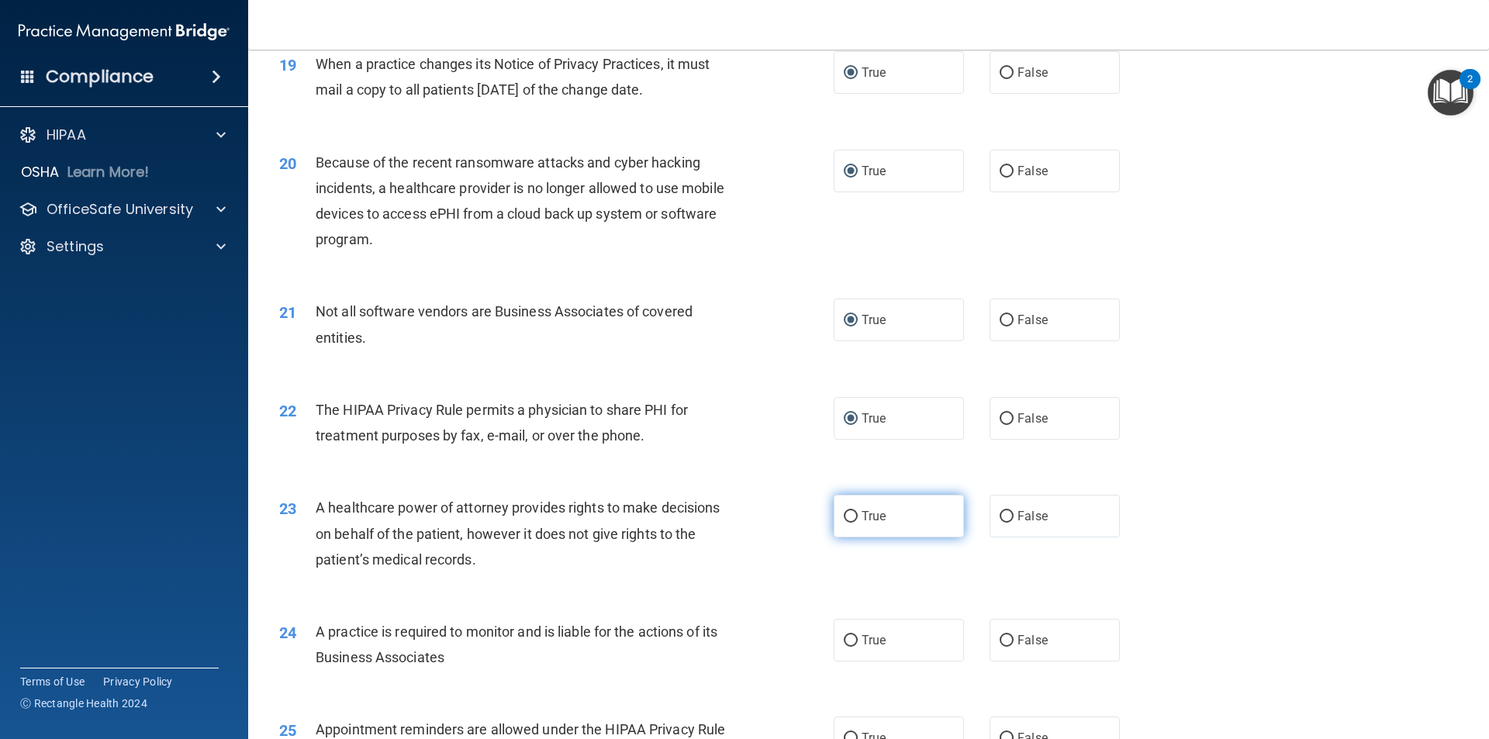
click at [845, 514] on input "True" at bounding box center [851, 517] width 14 height 12
radio input "true"
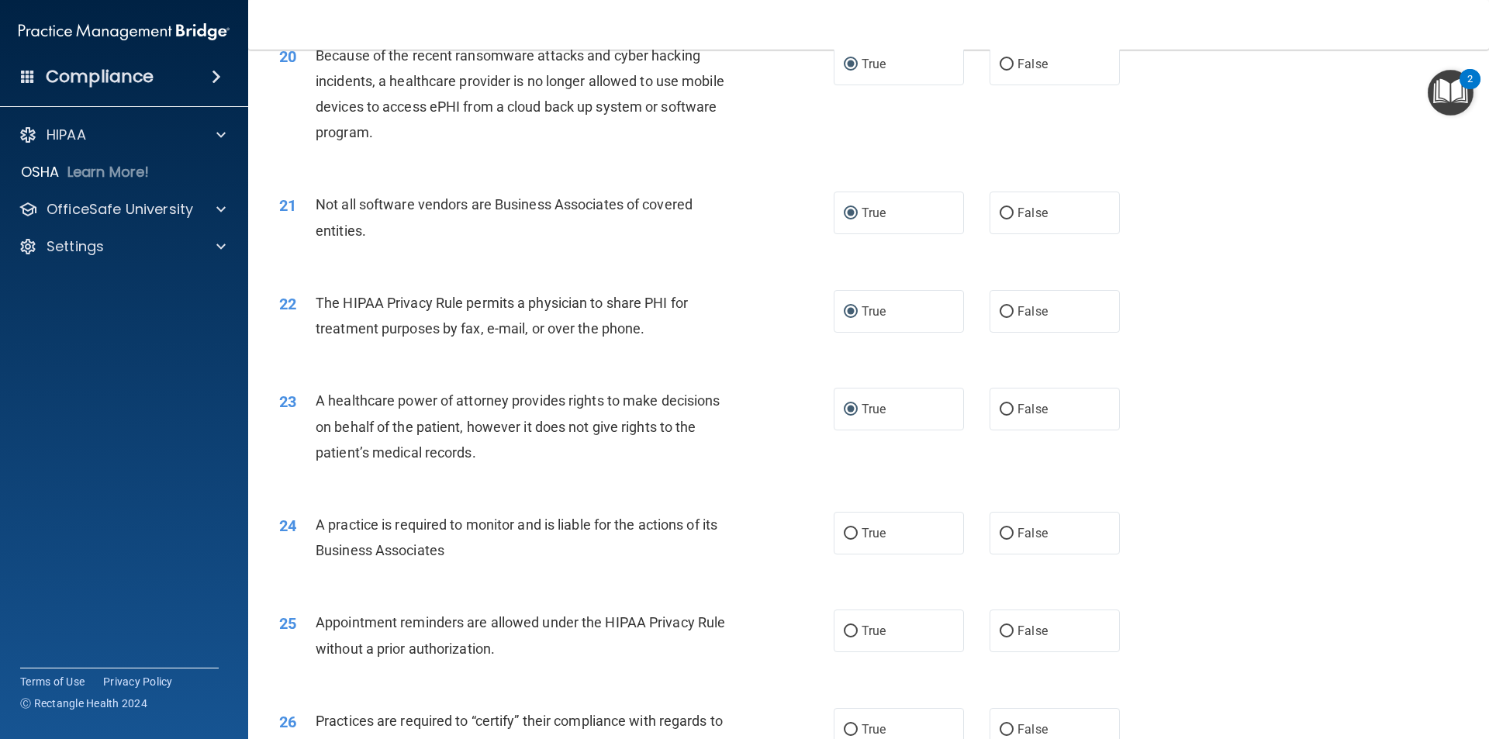
scroll to position [2327, 0]
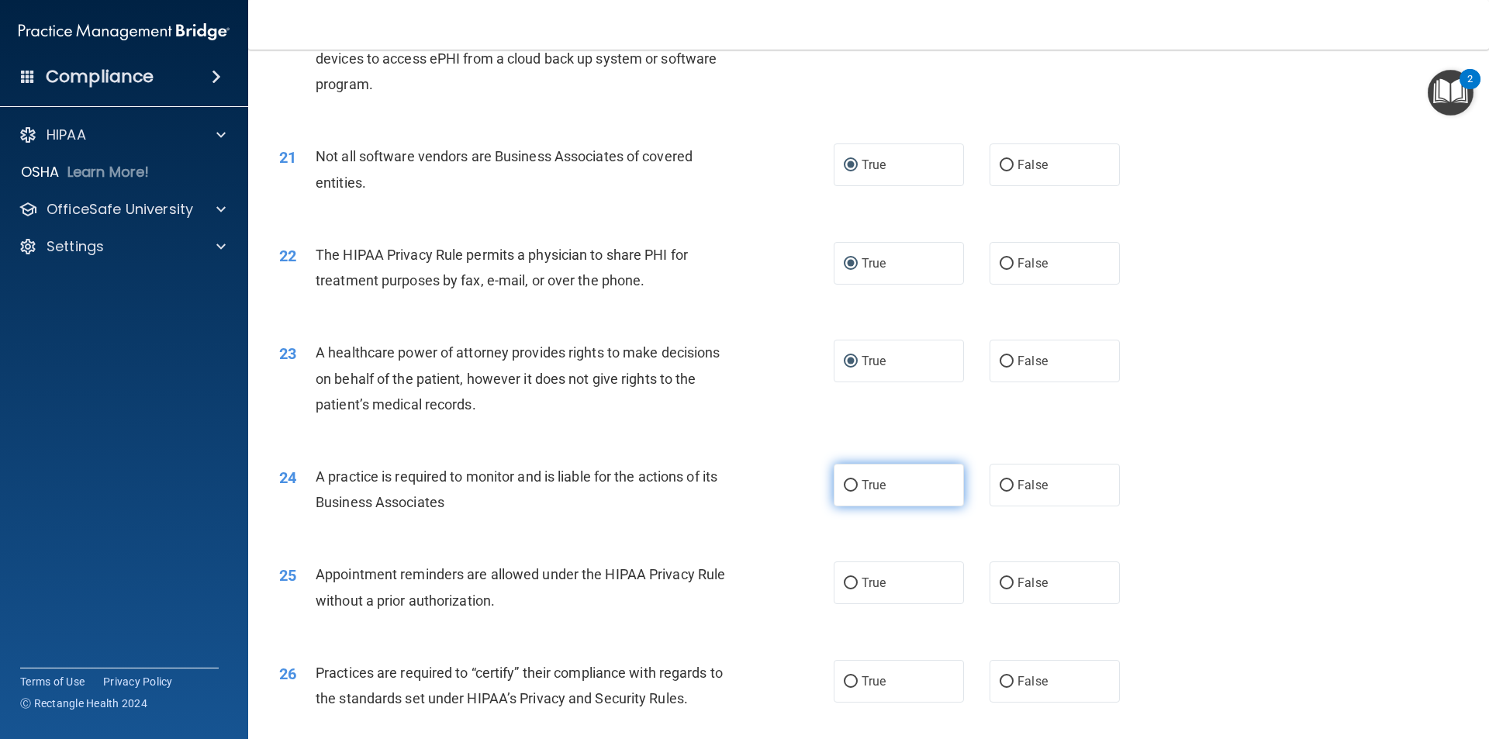
click at [847, 484] on input "True" at bounding box center [851, 486] width 14 height 12
radio input "true"
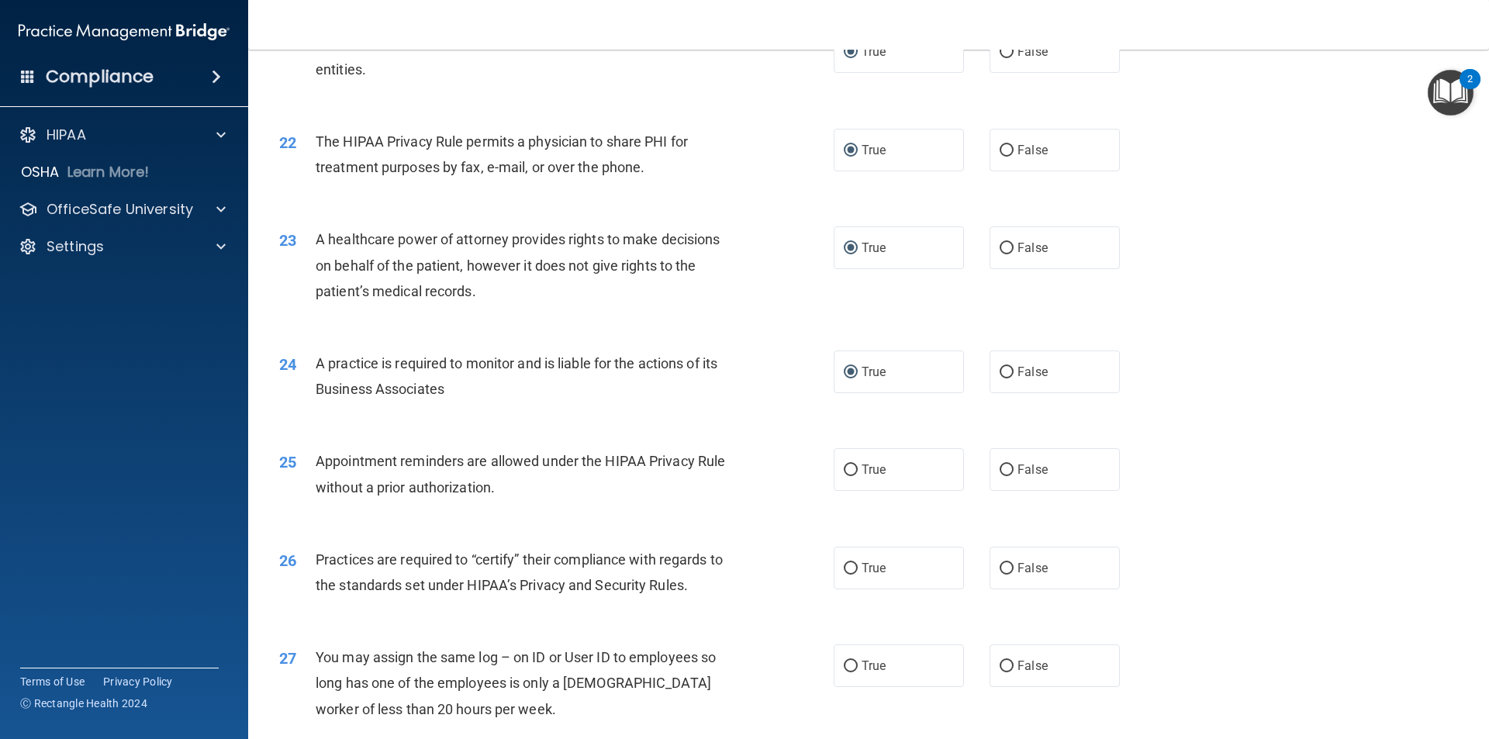
scroll to position [2482, 0]
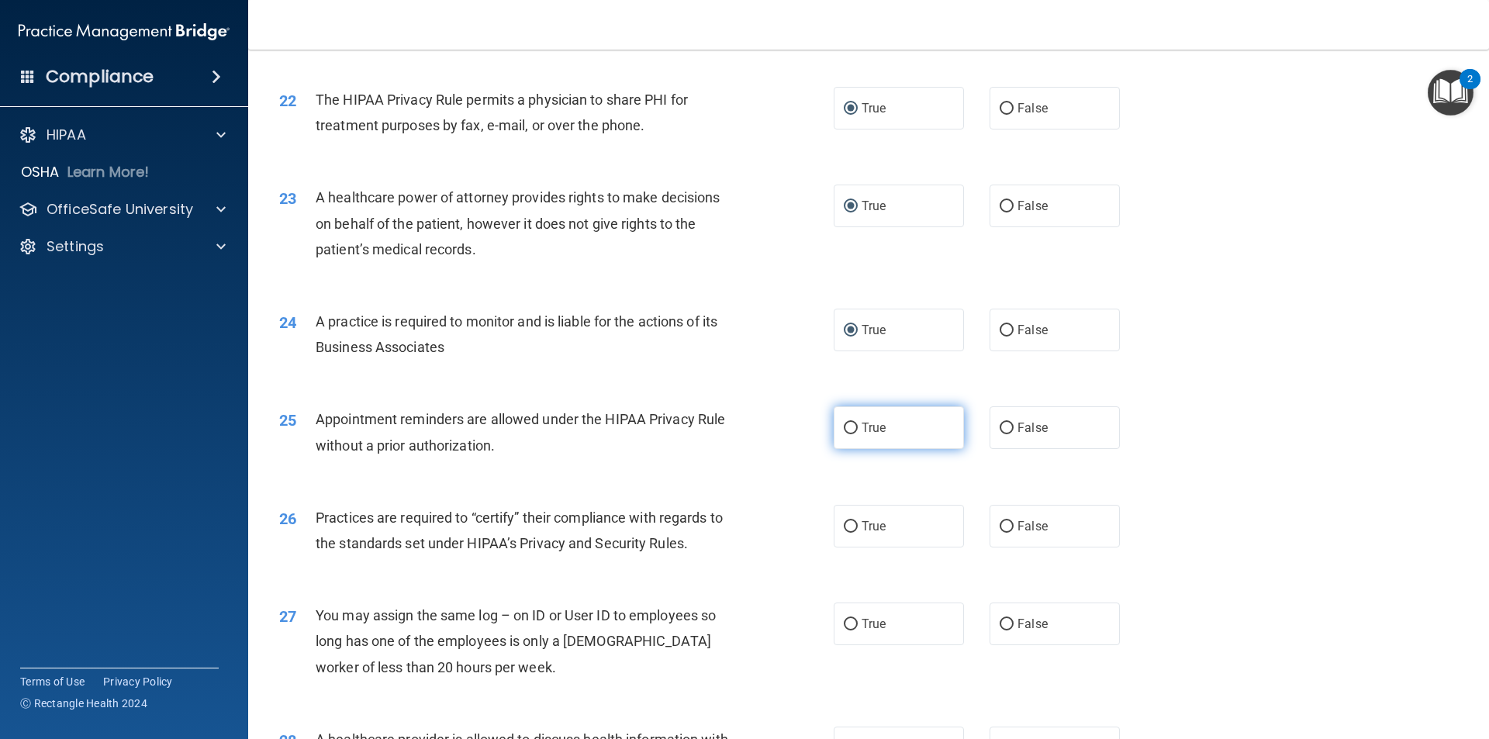
click at [846, 427] on input "True" at bounding box center [851, 429] width 14 height 12
radio input "true"
click at [849, 523] on input "True" at bounding box center [851, 527] width 14 height 12
radio input "true"
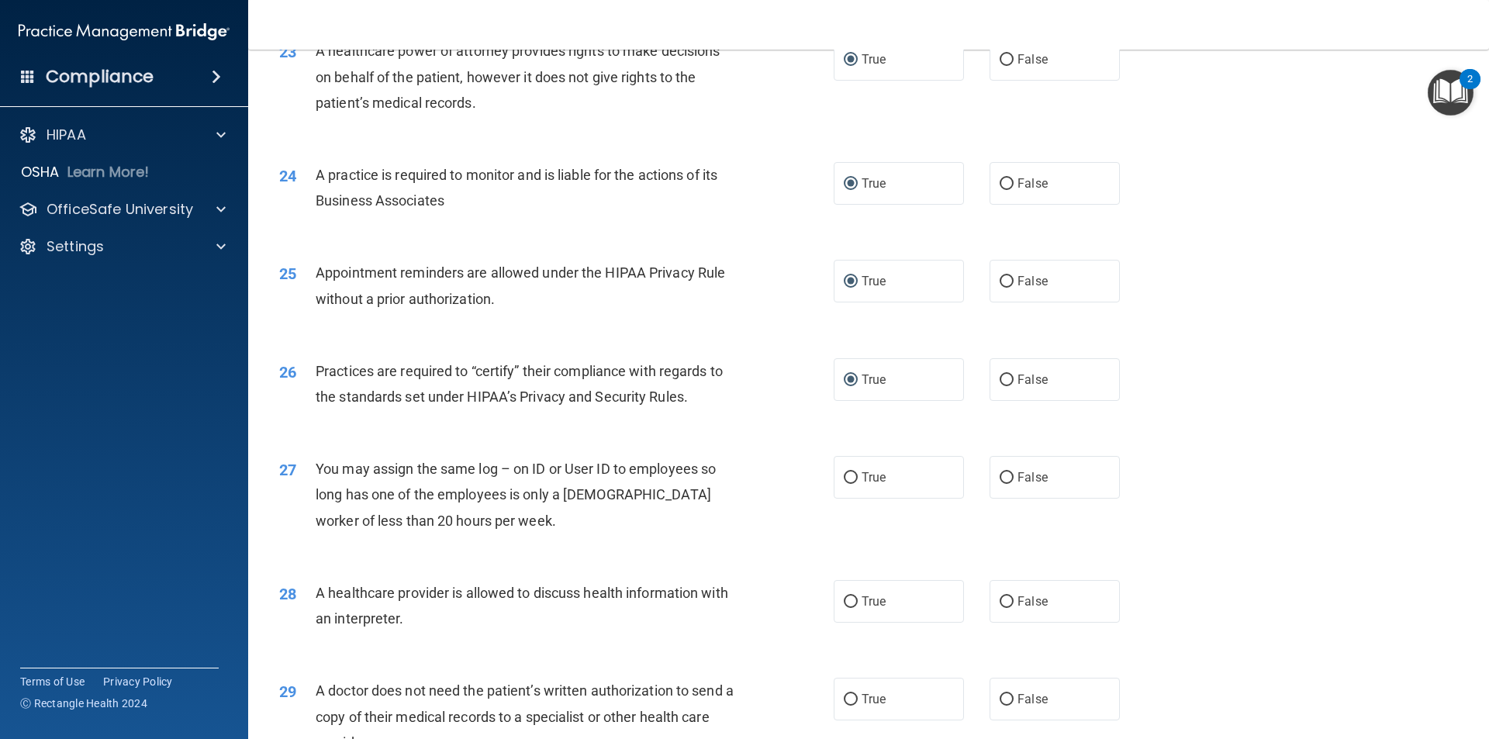
scroll to position [2637, 0]
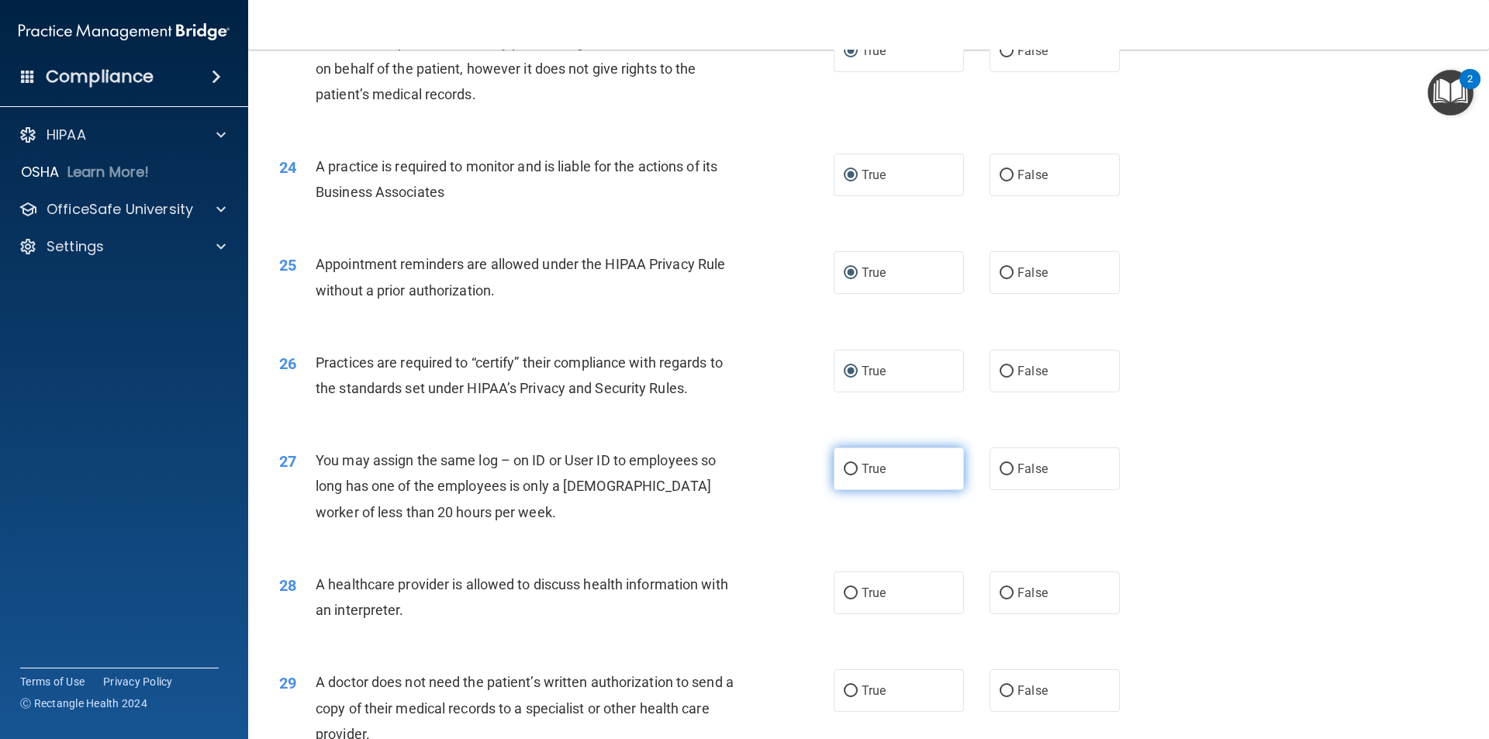
click at [845, 468] on input "True" at bounding box center [851, 470] width 14 height 12
radio input "true"
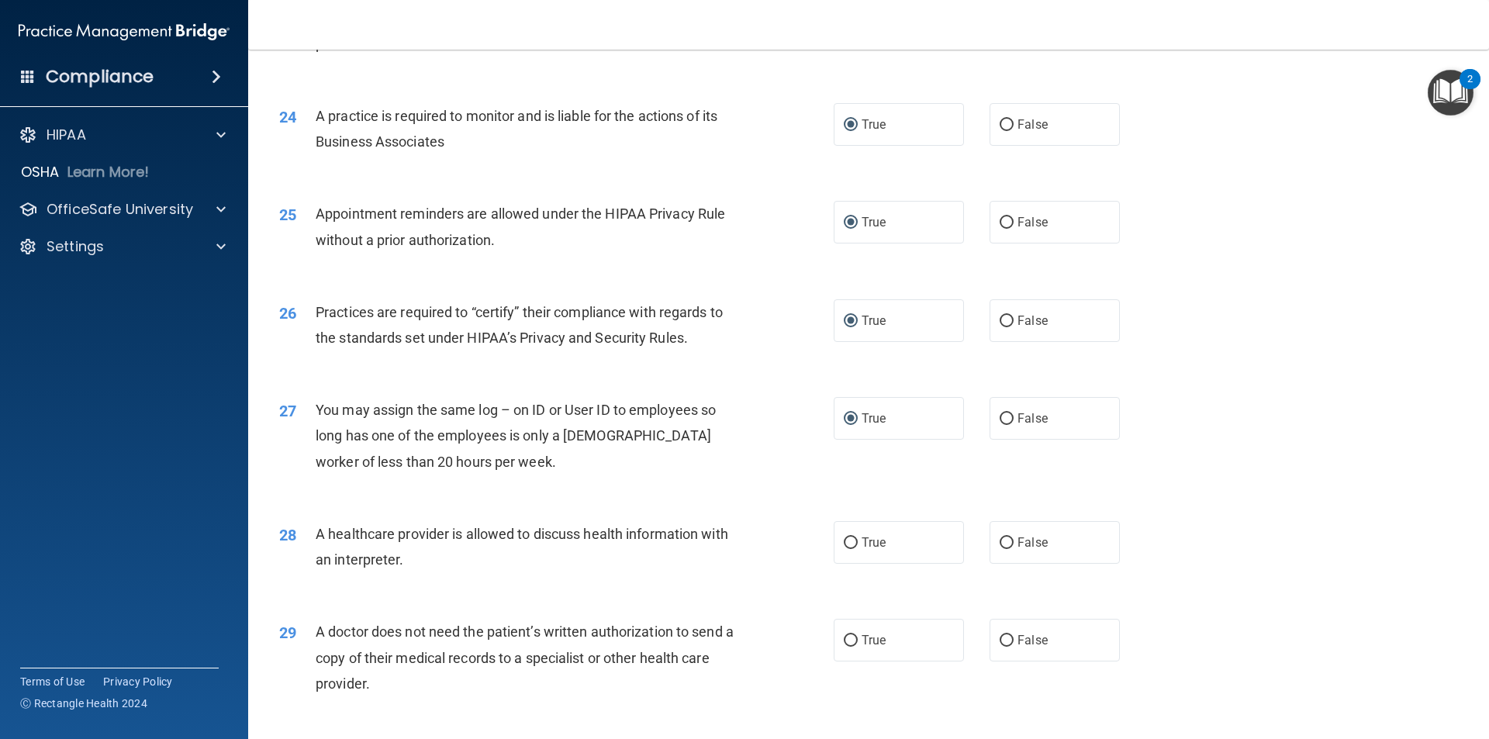
scroll to position [2714, 0]
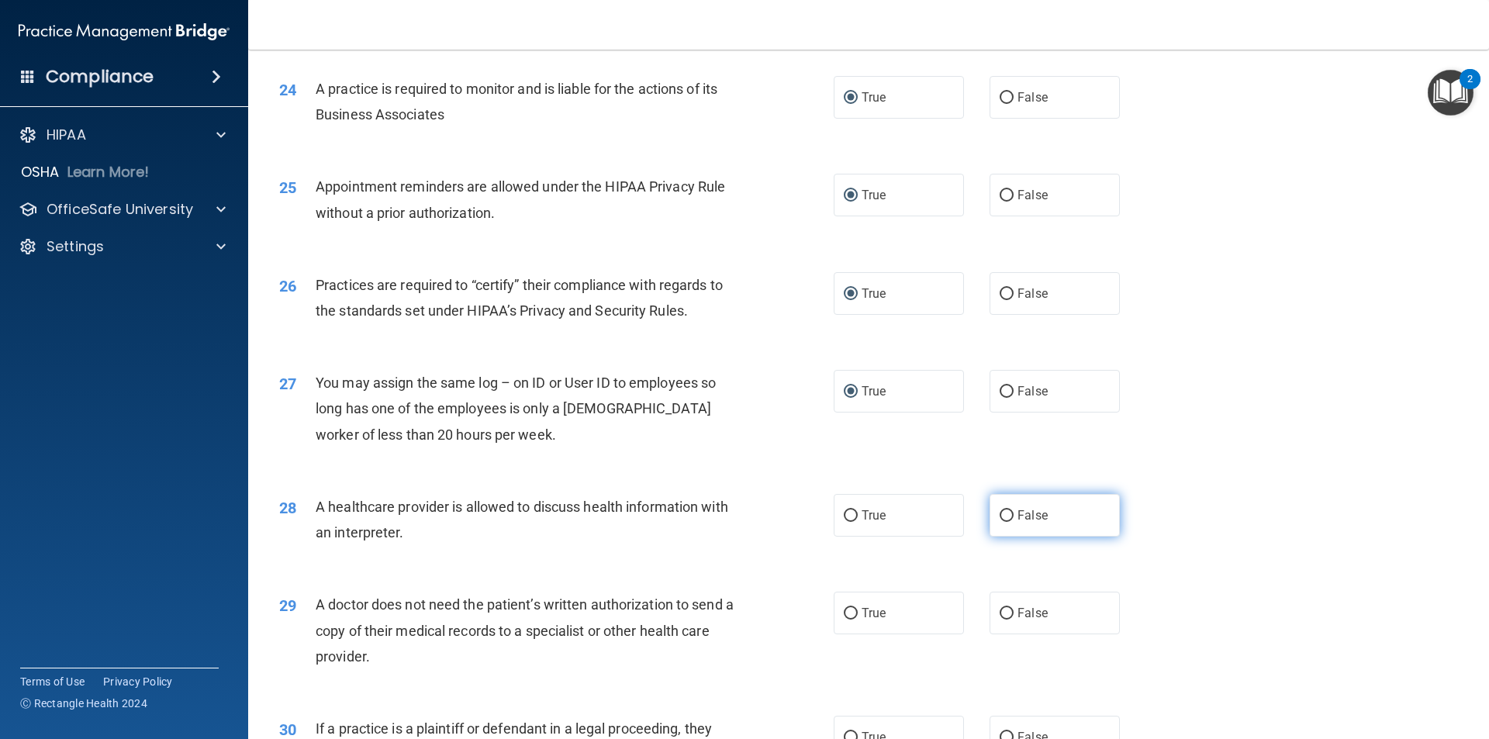
click at [1004, 514] on input "False" at bounding box center [1007, 516] width 14 height 12
radio input "true"
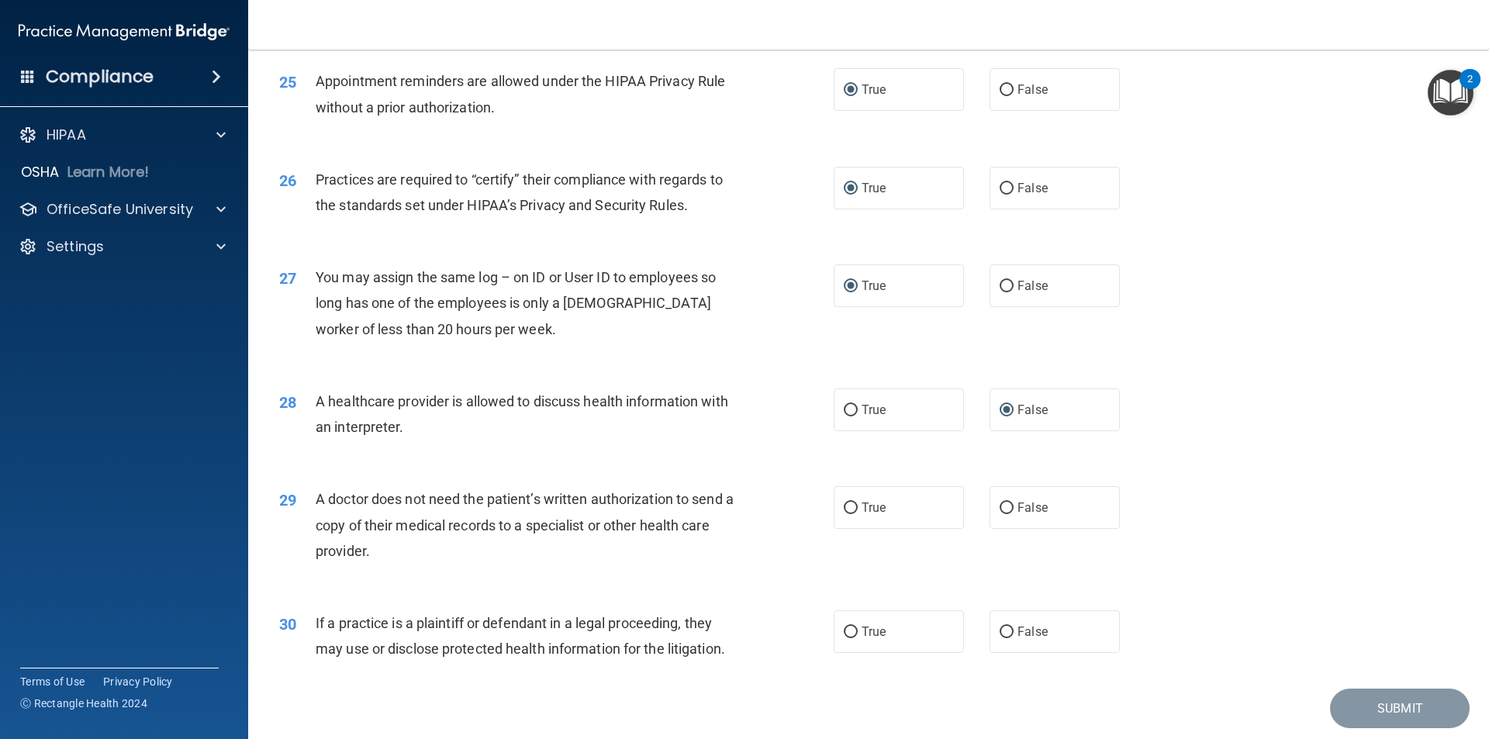
scroll to position [2869, 0]
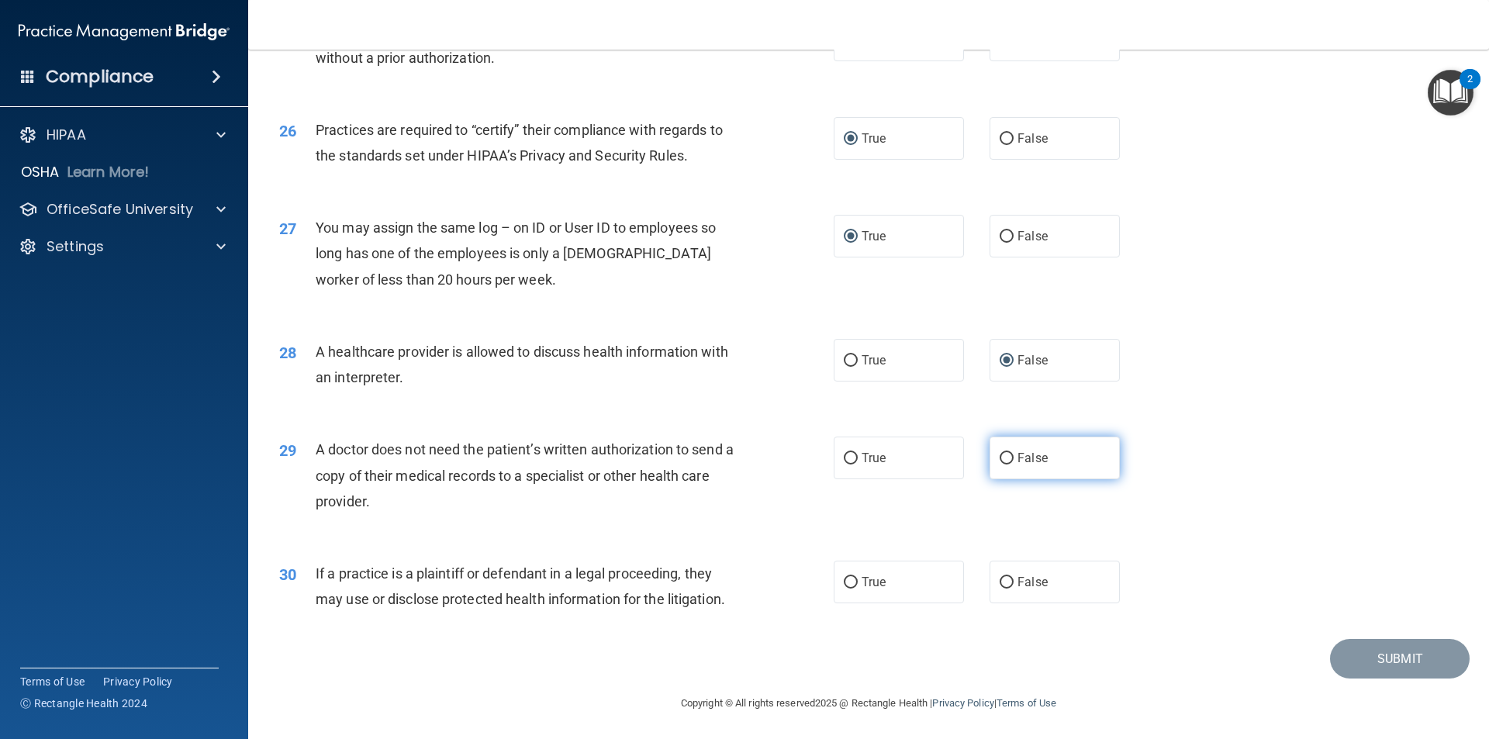
click at [1002, 458] on input "False" at bounding box center [1007, 459] width 14 height 12
radio input "true"
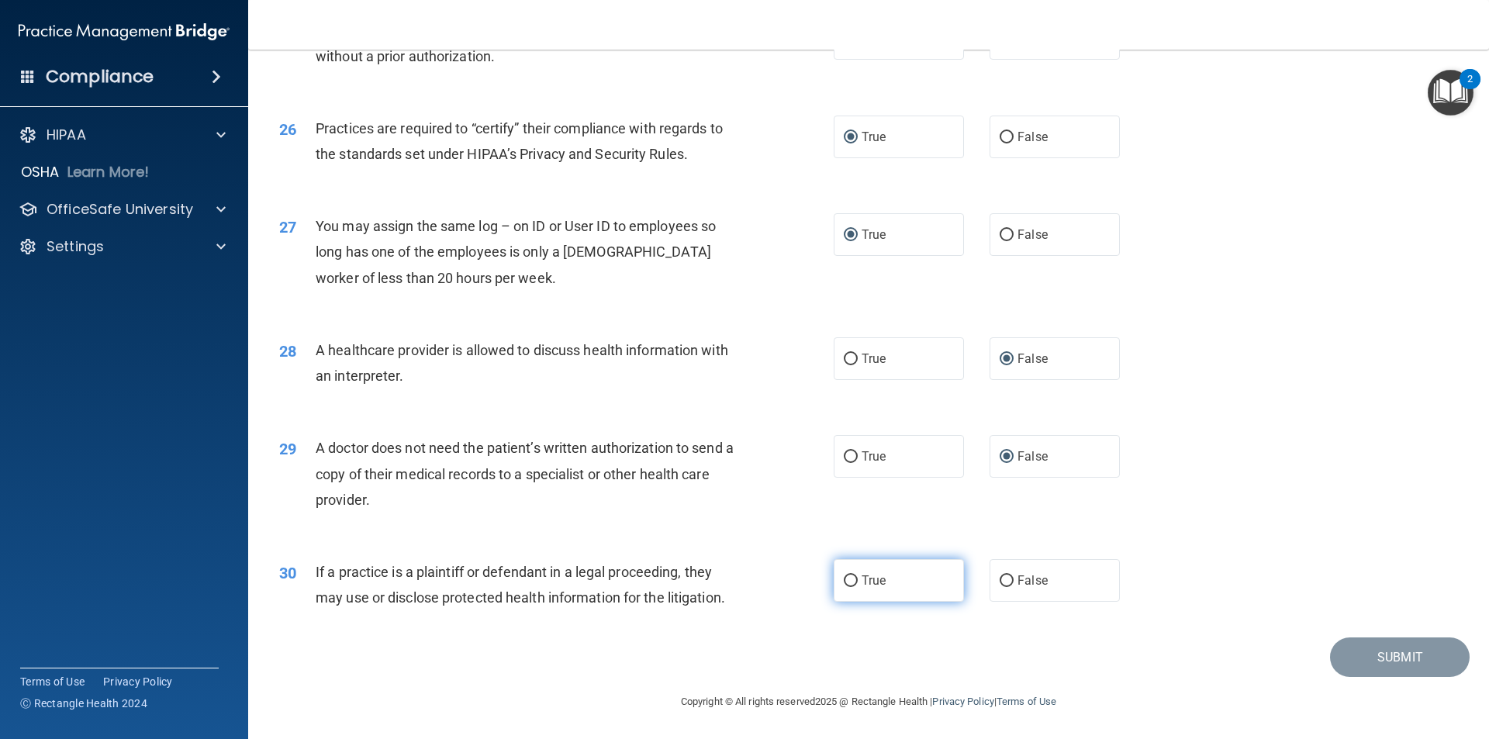
click at [844, 582] on input "True" at bounding box center [851, 581] width 14 height 12
radio input "true"
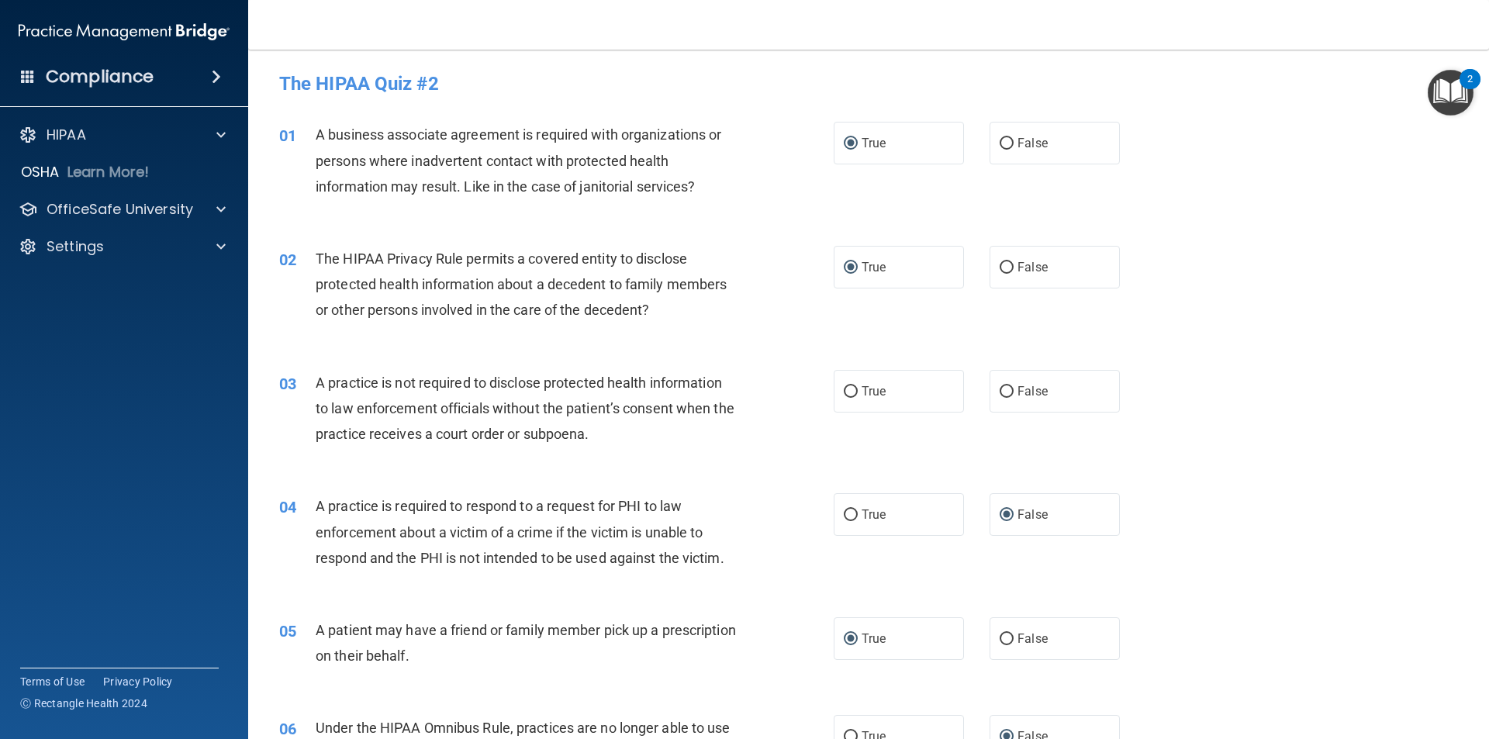
scroll to position [0, 0]
click at [849, 392] on input "True" at bounding box center [851, 393] width 14 height 12
radio input "true"
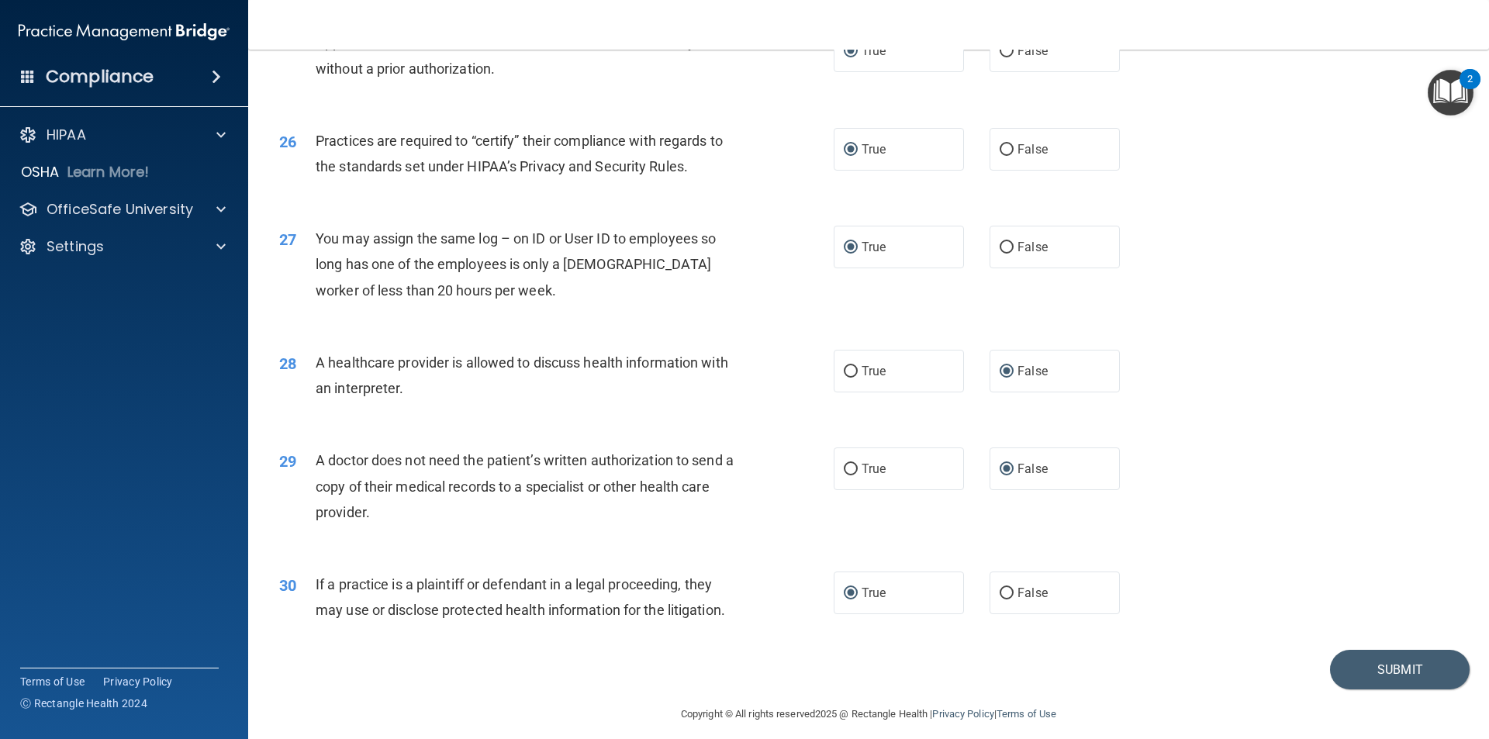
scroll to position [2871, 0]
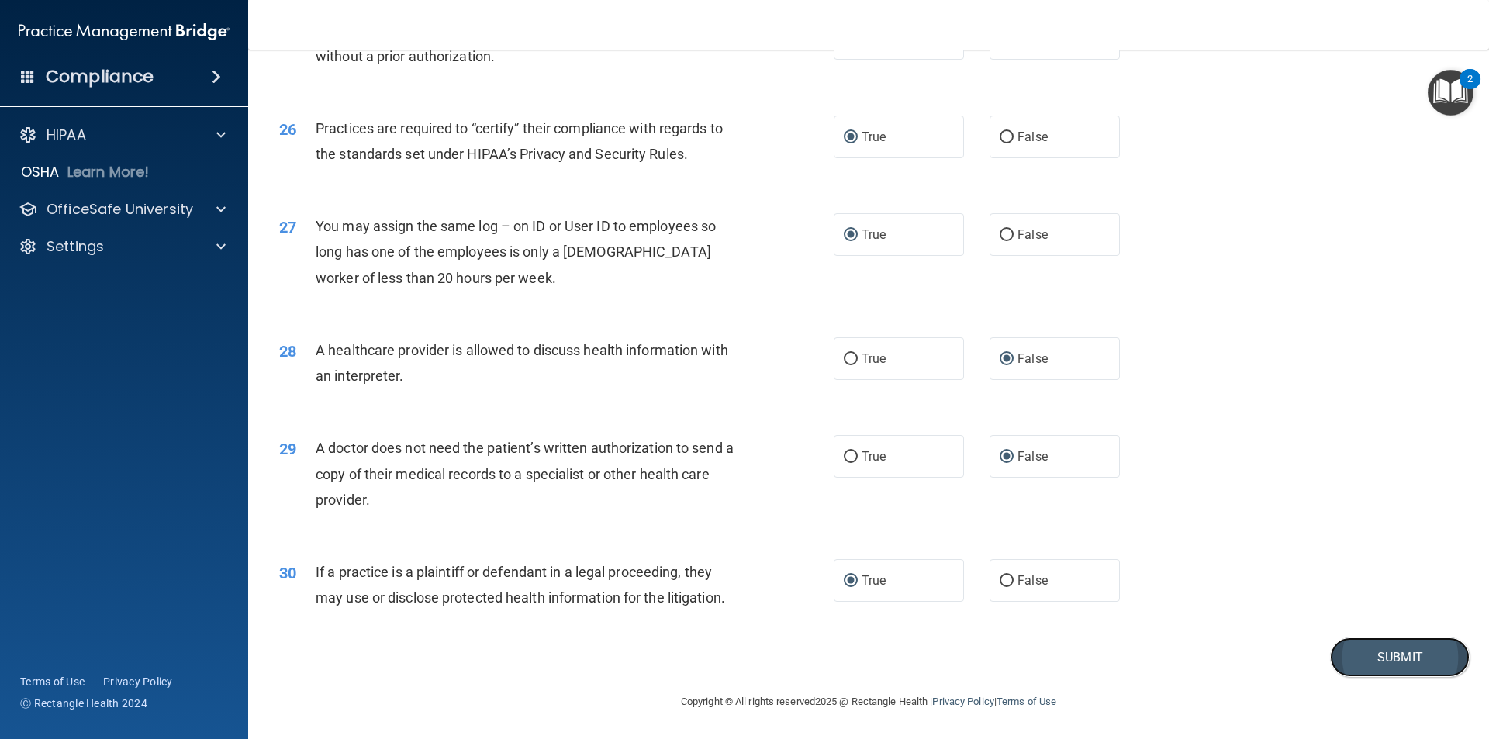
click at [1384, 662] on button "Submit" at bounding box center [1400, 657] width 140 height 40
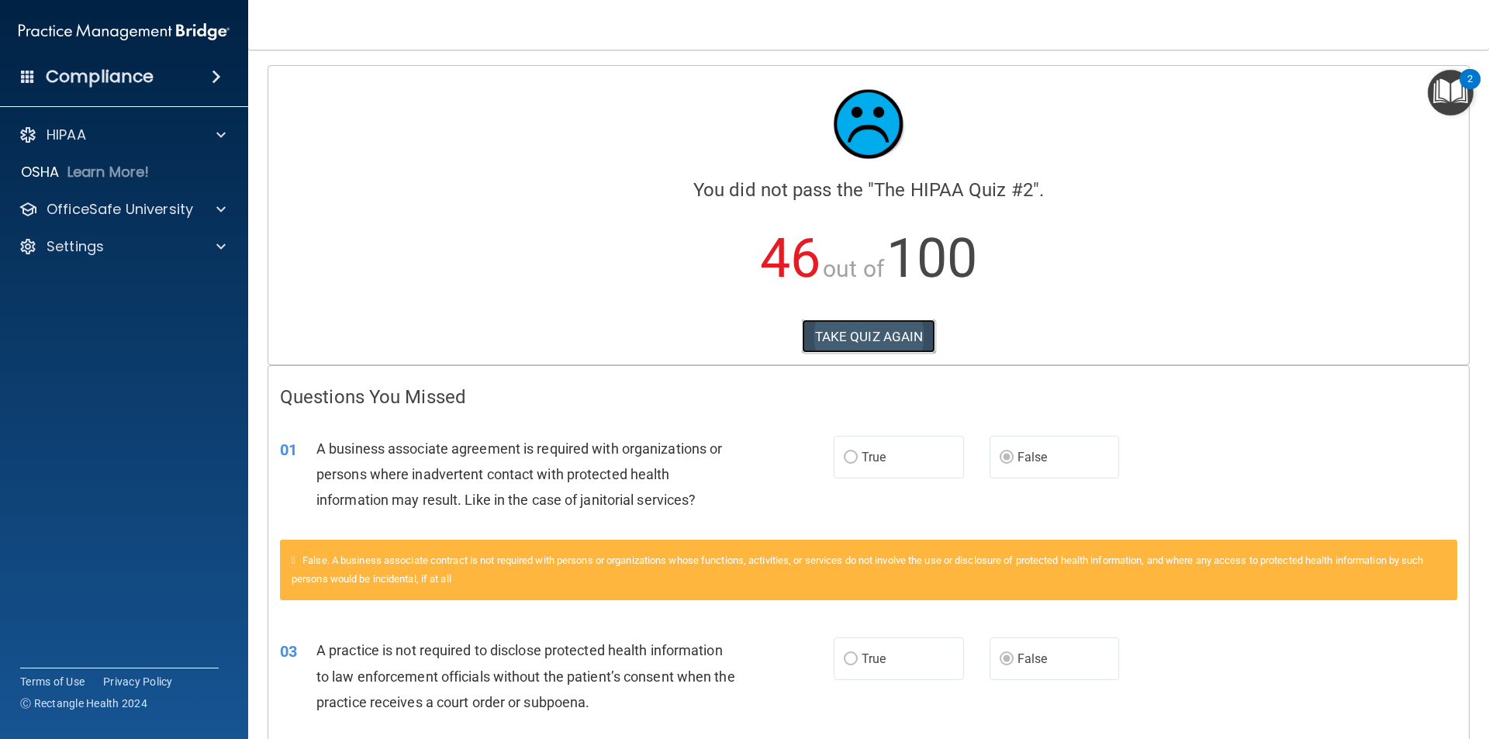
click at [885, 338] on button "TAKE QUIZ AGAIN" at bounding box center [869, 337] width 134 height 34
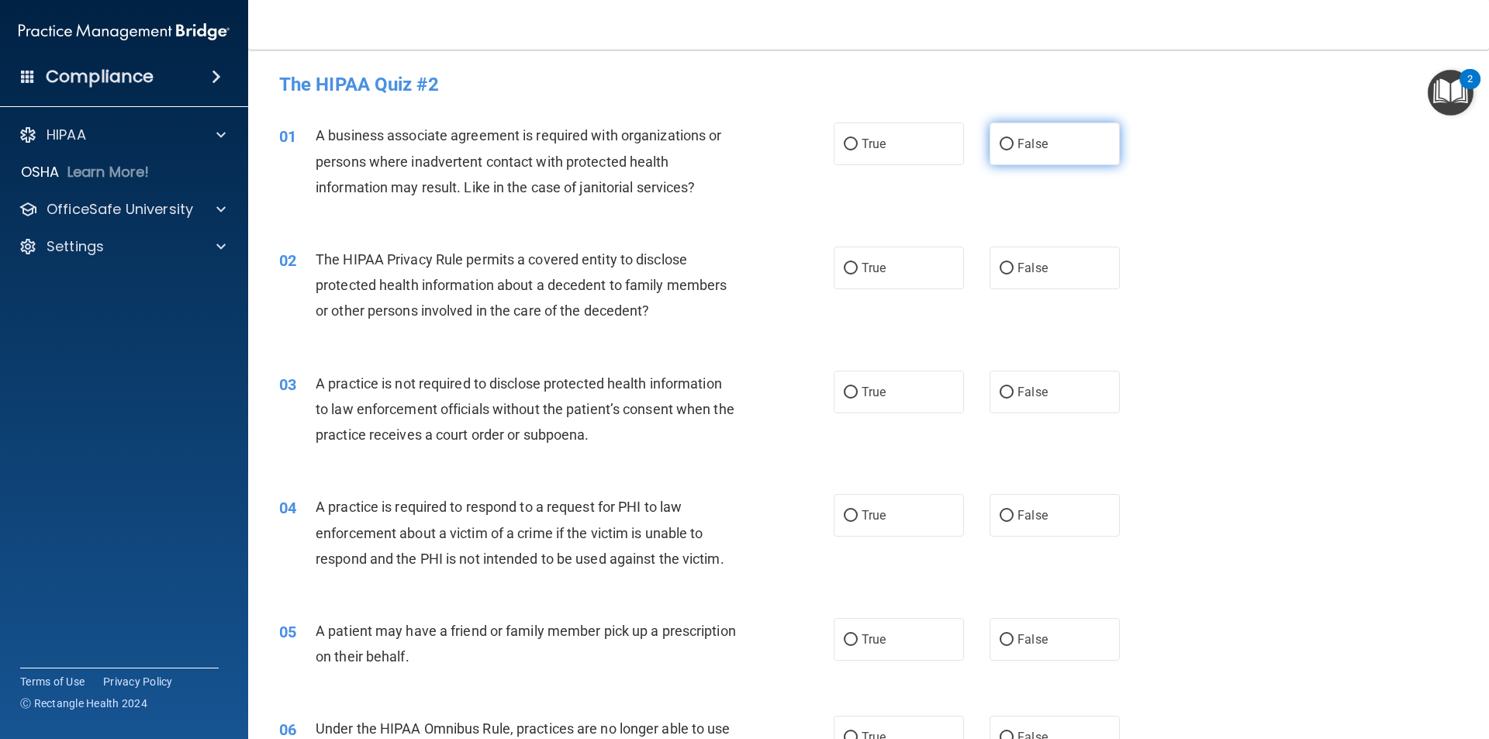
click at [1002, 143] on input "False" at bounding box center [1007, 145] width 14 height 12
radio input "true"
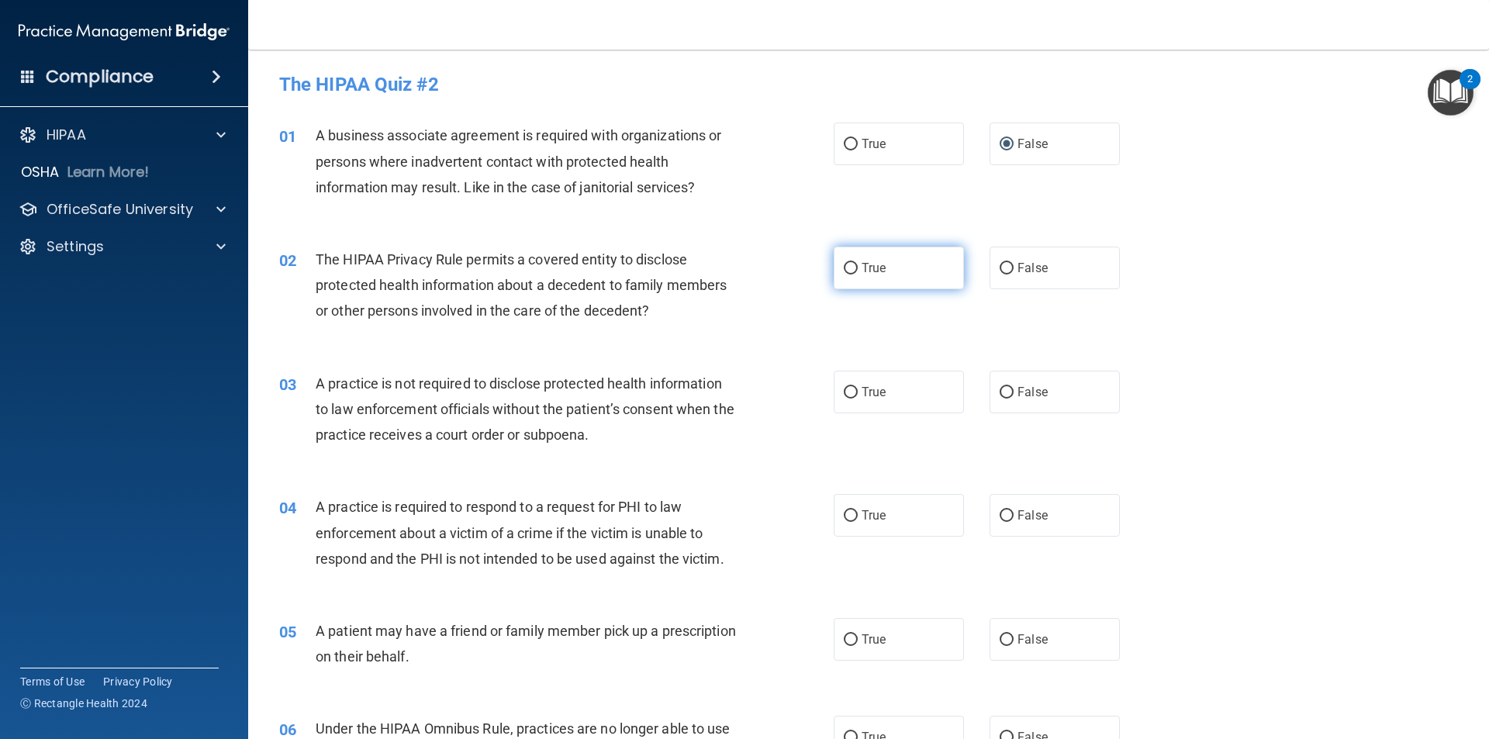
click at [844, 268] on input "True" at bounding box center [851, 269] width 14 height 12
radio input "true"
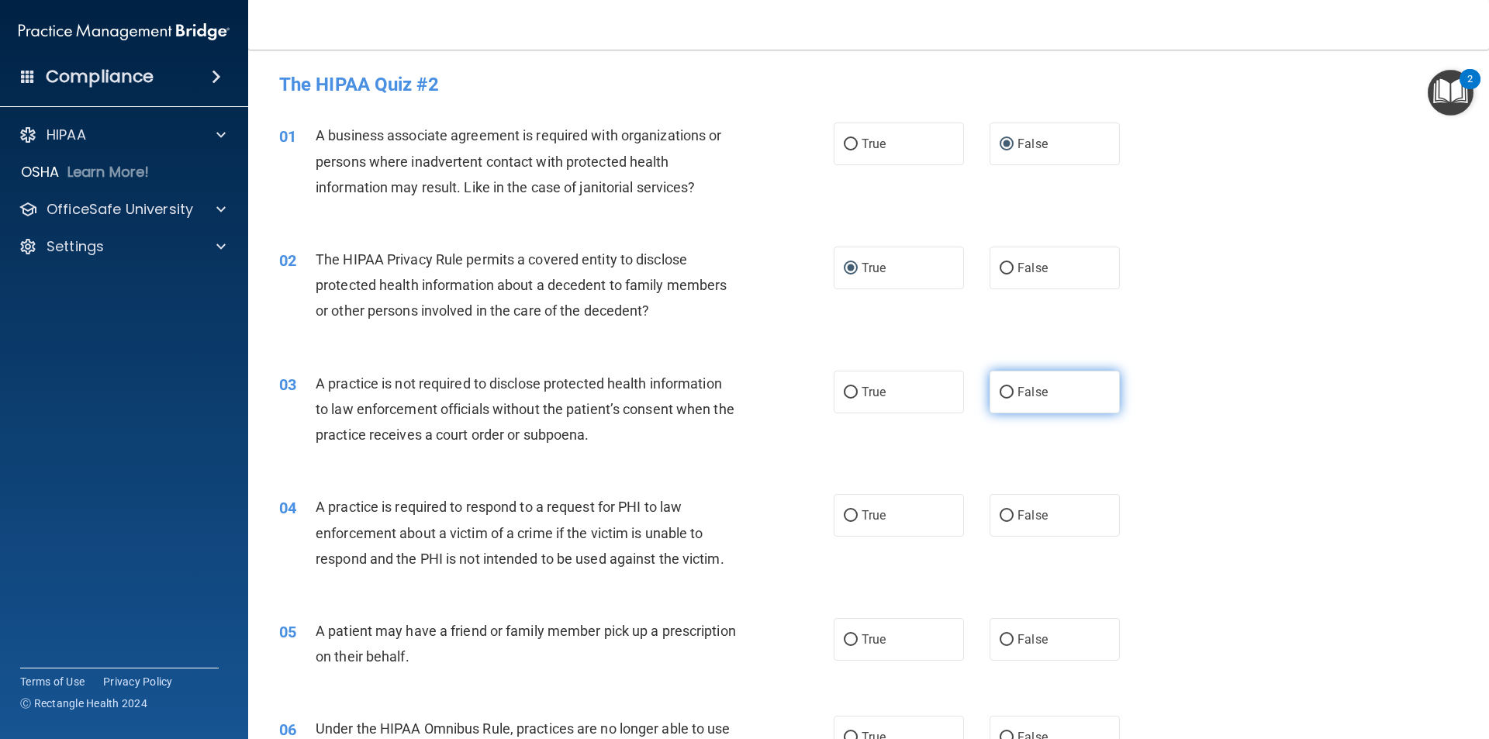
click at [1000, 394] on input "False" at bounding box center [1007, 393] width 14 height 12
radio input "true"
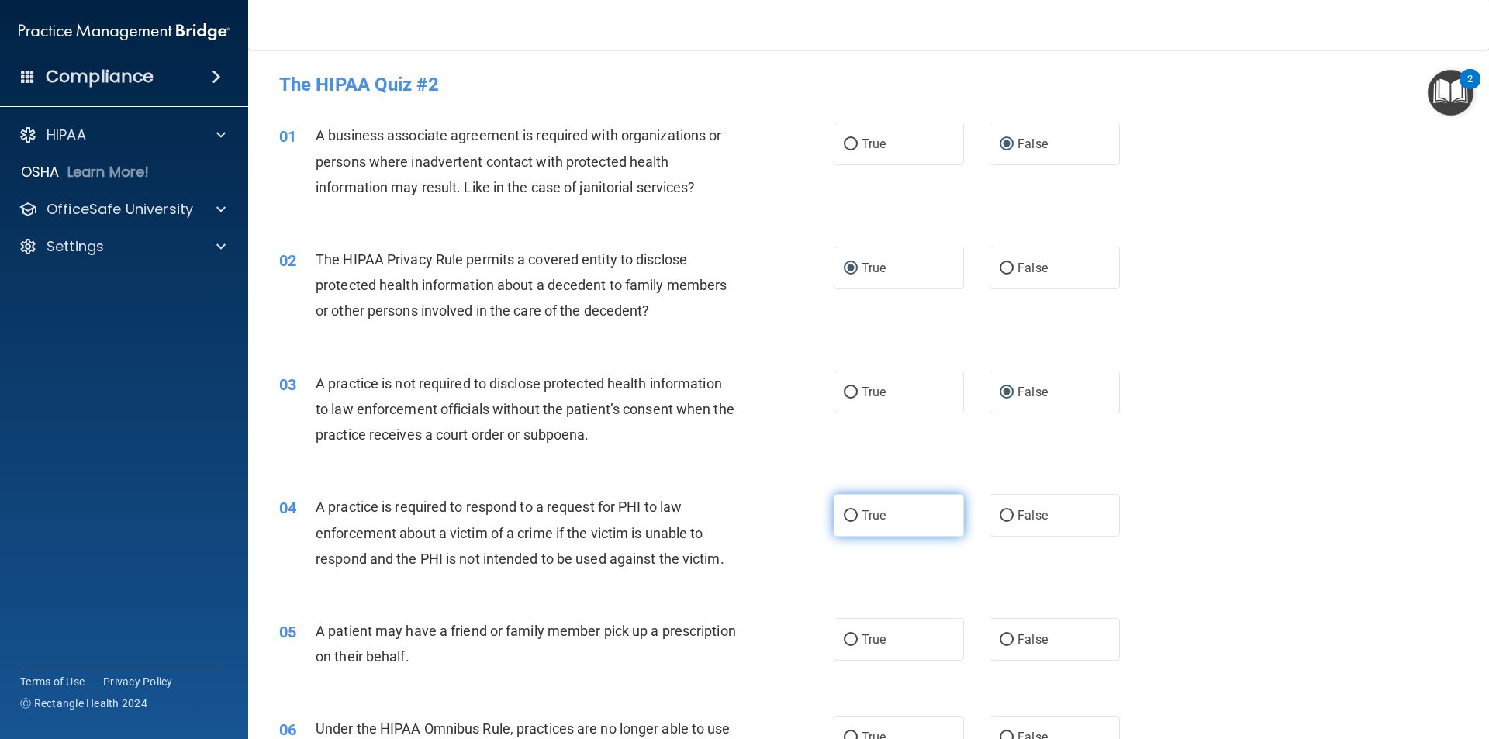
click at [851, 515] on input "True" at bounding box center [851, 516] width 14 height 12
radio input "true"
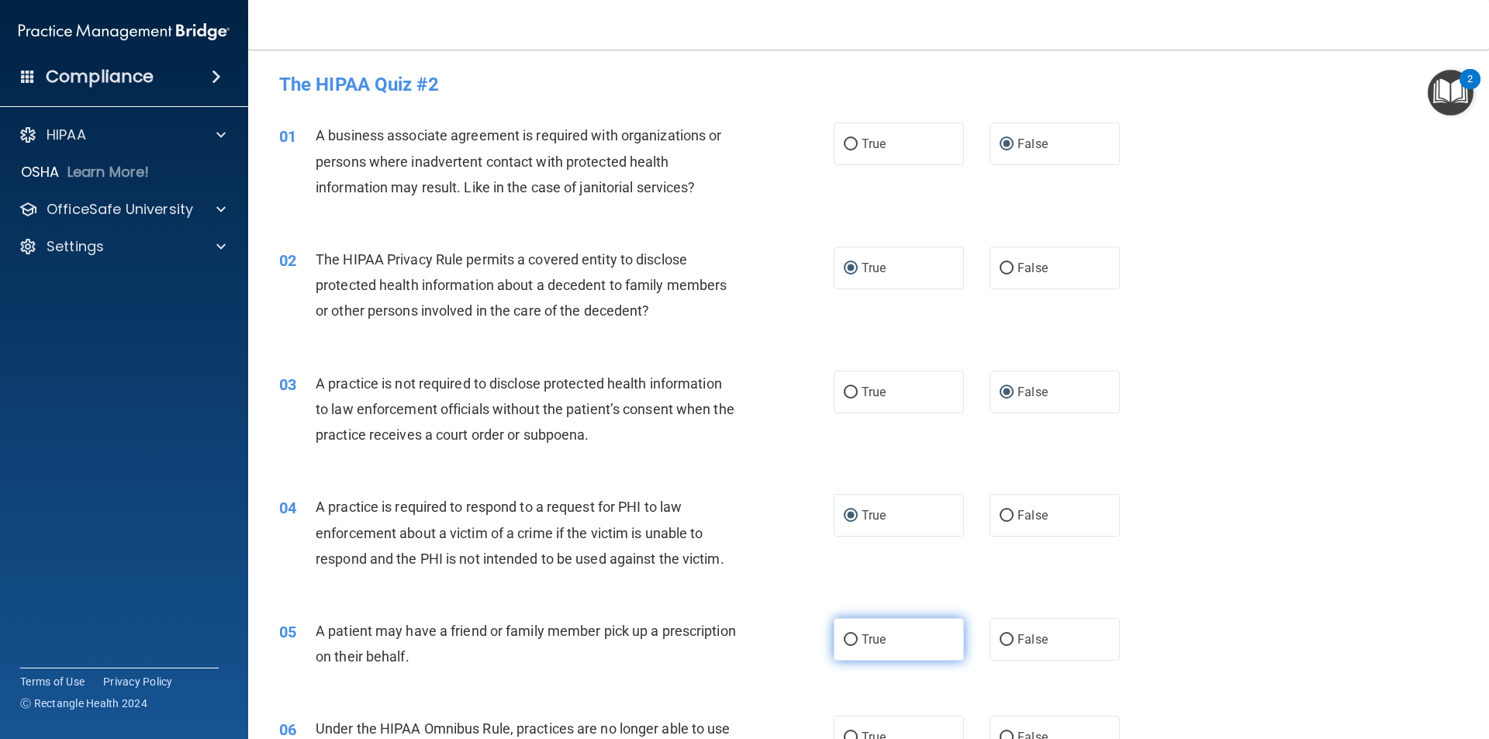
click at [848, 639] on input "True" at bounding box center [851, 640] width 14 height 12
radio input "true"
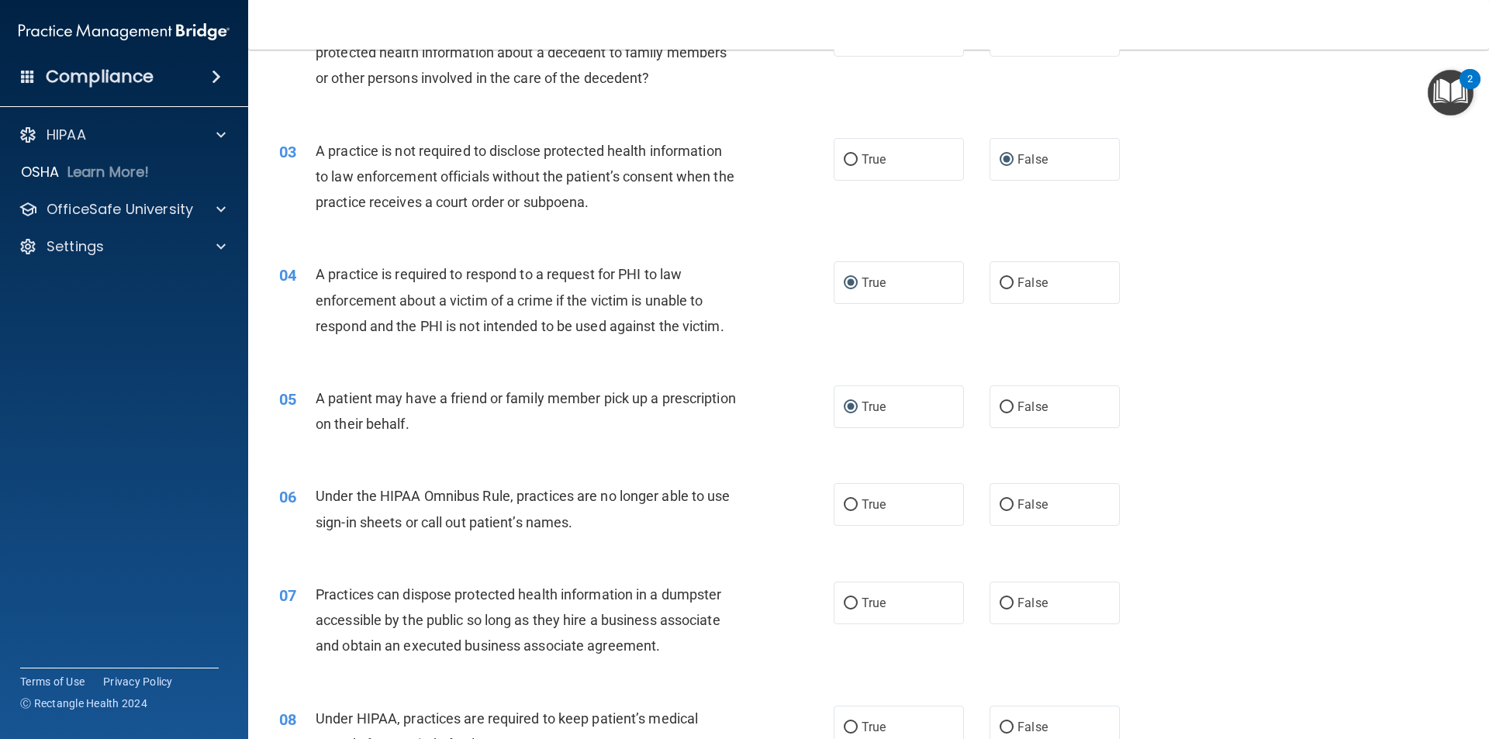
scroll to position [310, 0]
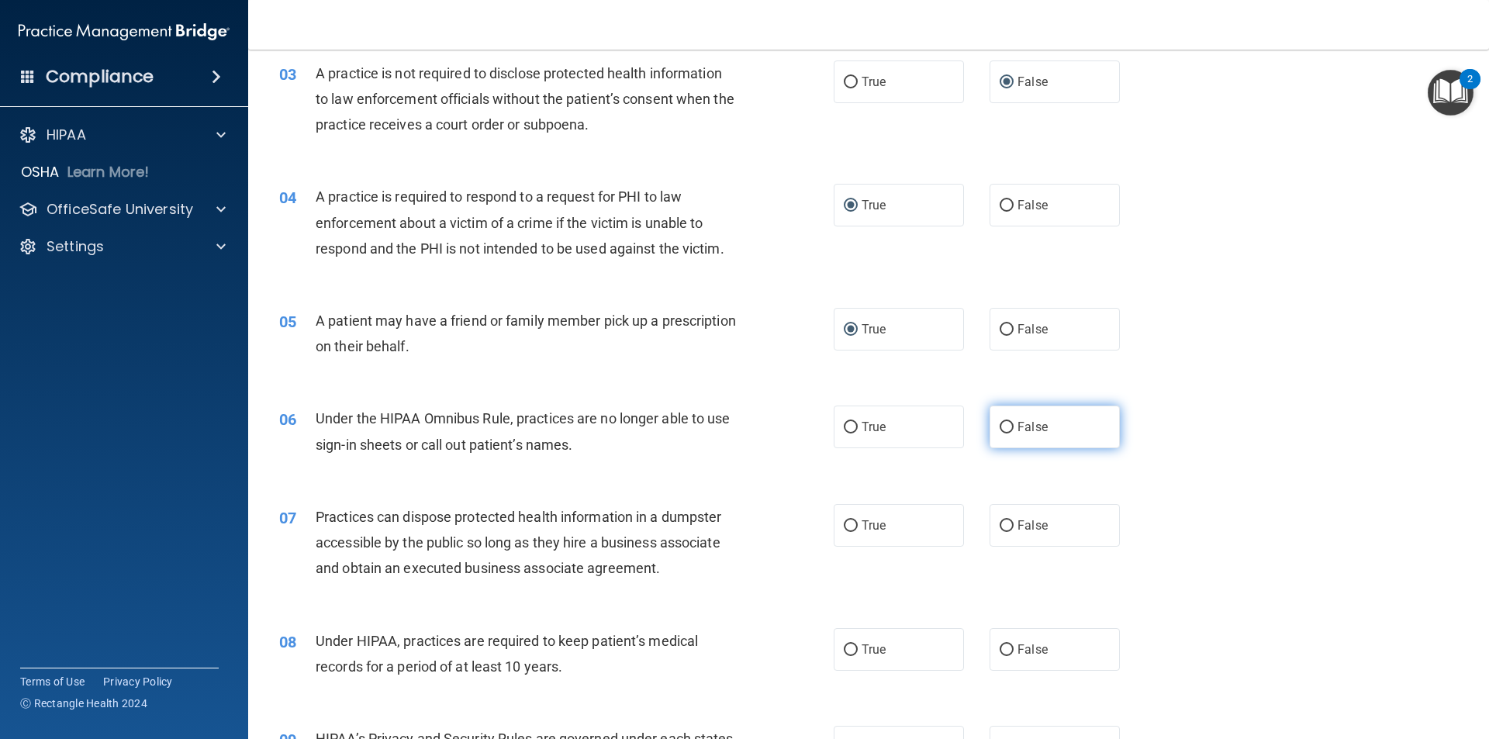
click at [1003, 424] on input "False" at bounding box center [1007, 428] width 14 height 12
radio input "true"
drag, startPoint x: 997, startPoint y: 523, endPoint x: 1175, endPoint y: 530, distance: 177.8
click at [1013, 523] on label "False" at bounding box center [1055, 525] width 130 height 43
click at [1013, 523] on input "False" at bounding box center [1007, 526] width 14 height 12
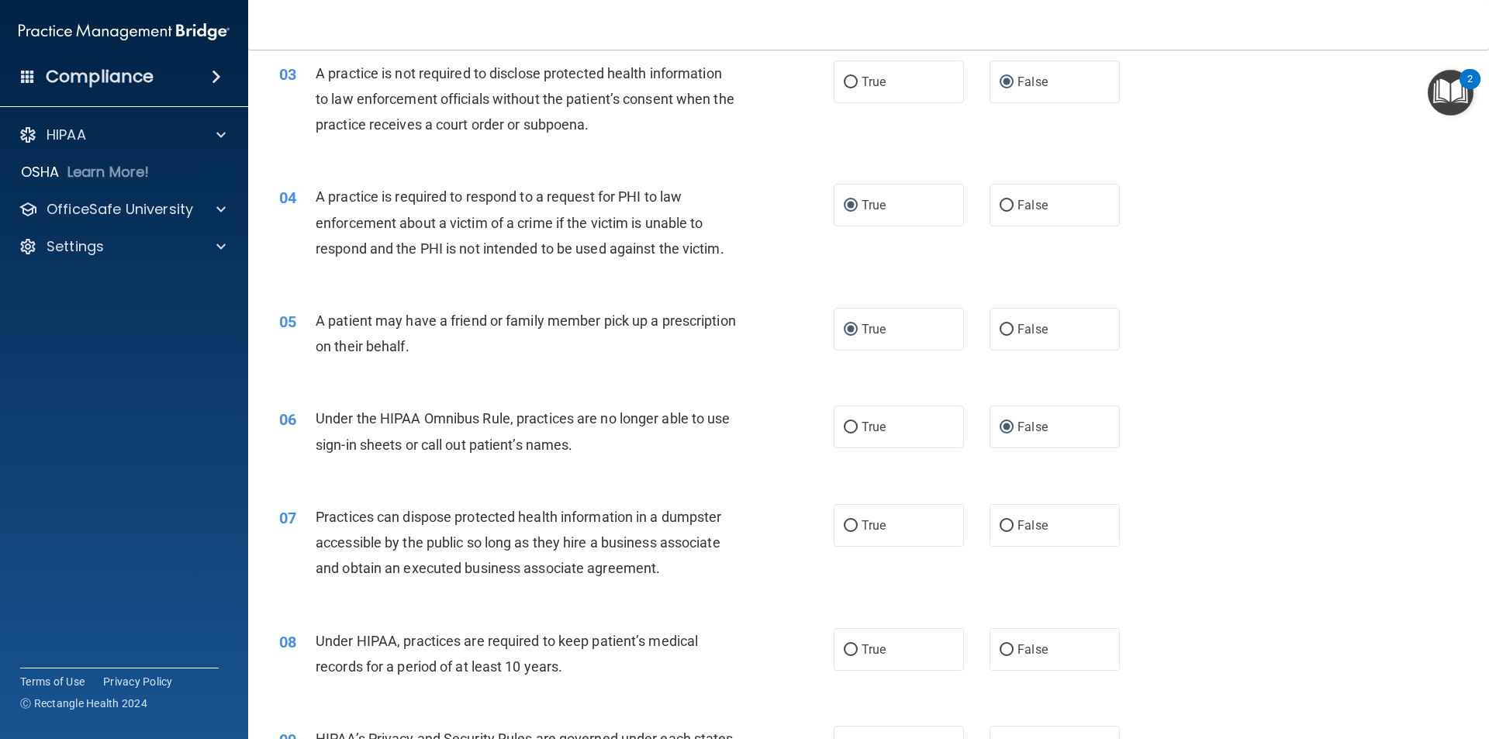
radio input "true"
click at [1001, 651] on input "False" at bounding box center [1007, 650] width 14 height 12
radio input "true"
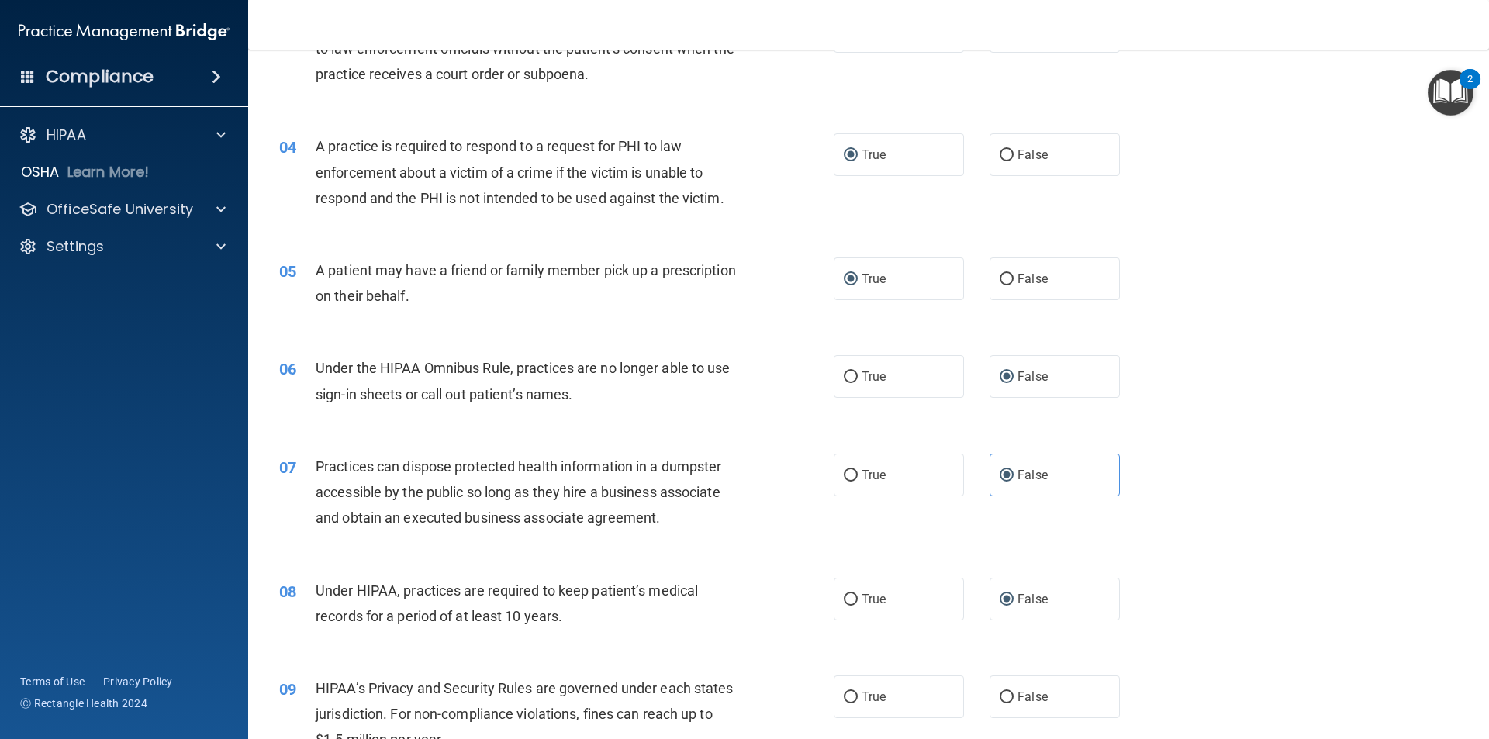
scroll to position [465, 0]
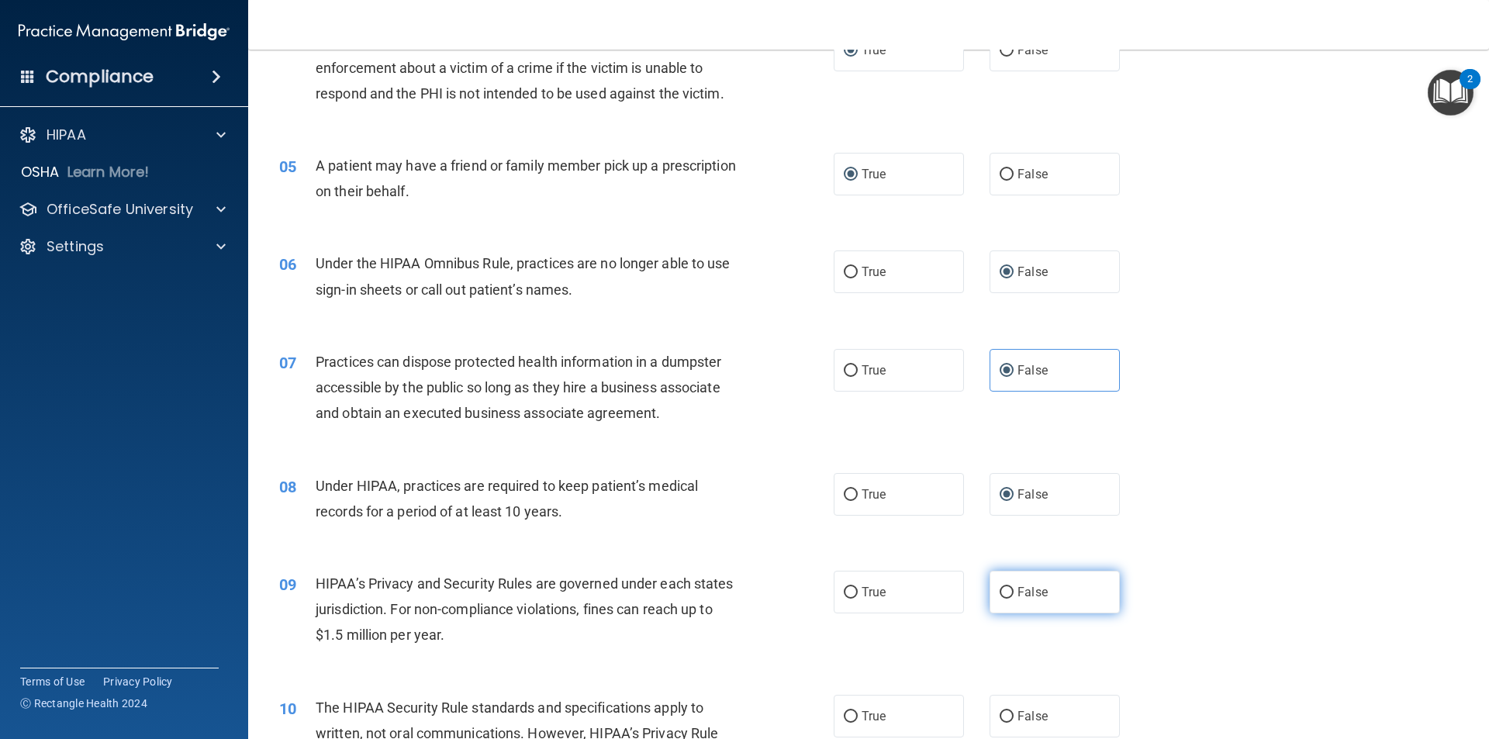
click at [1001, 594] on input "False" at bounding box center [1007, 593] width 14 height 12
radio input "true"
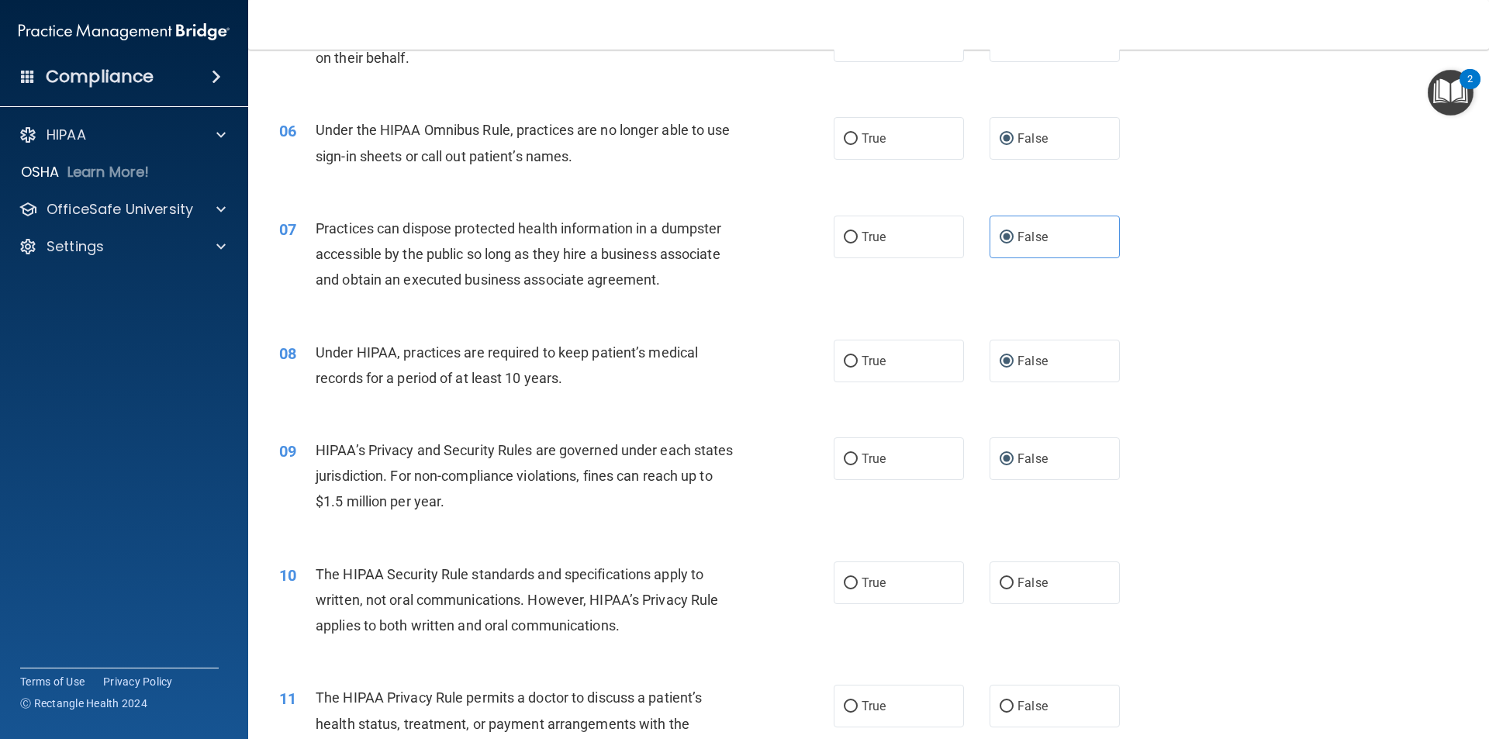
scroll to position [620, 0]
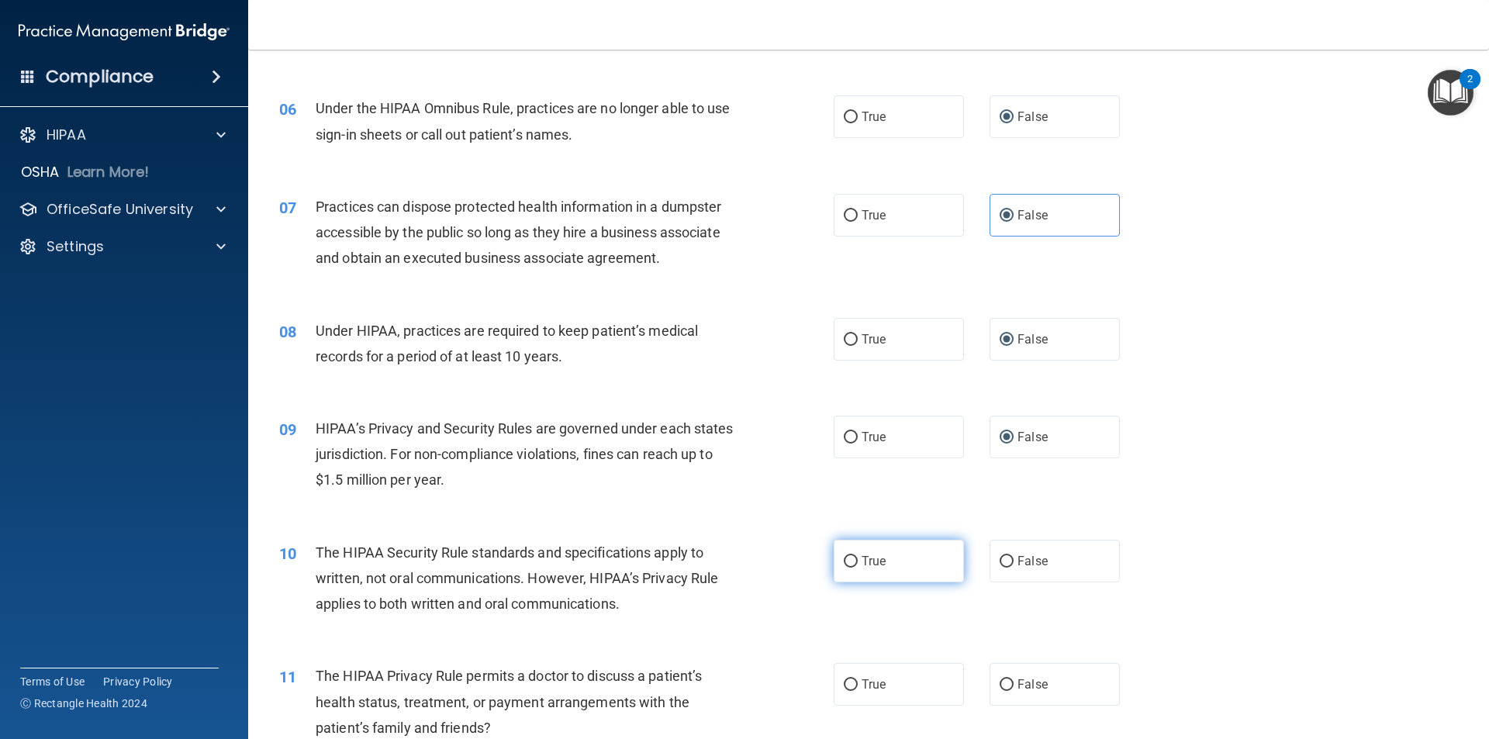
click at [844, 561] on input "True" at bounding box center [851, 562] width 14 height 12
radio input "true"
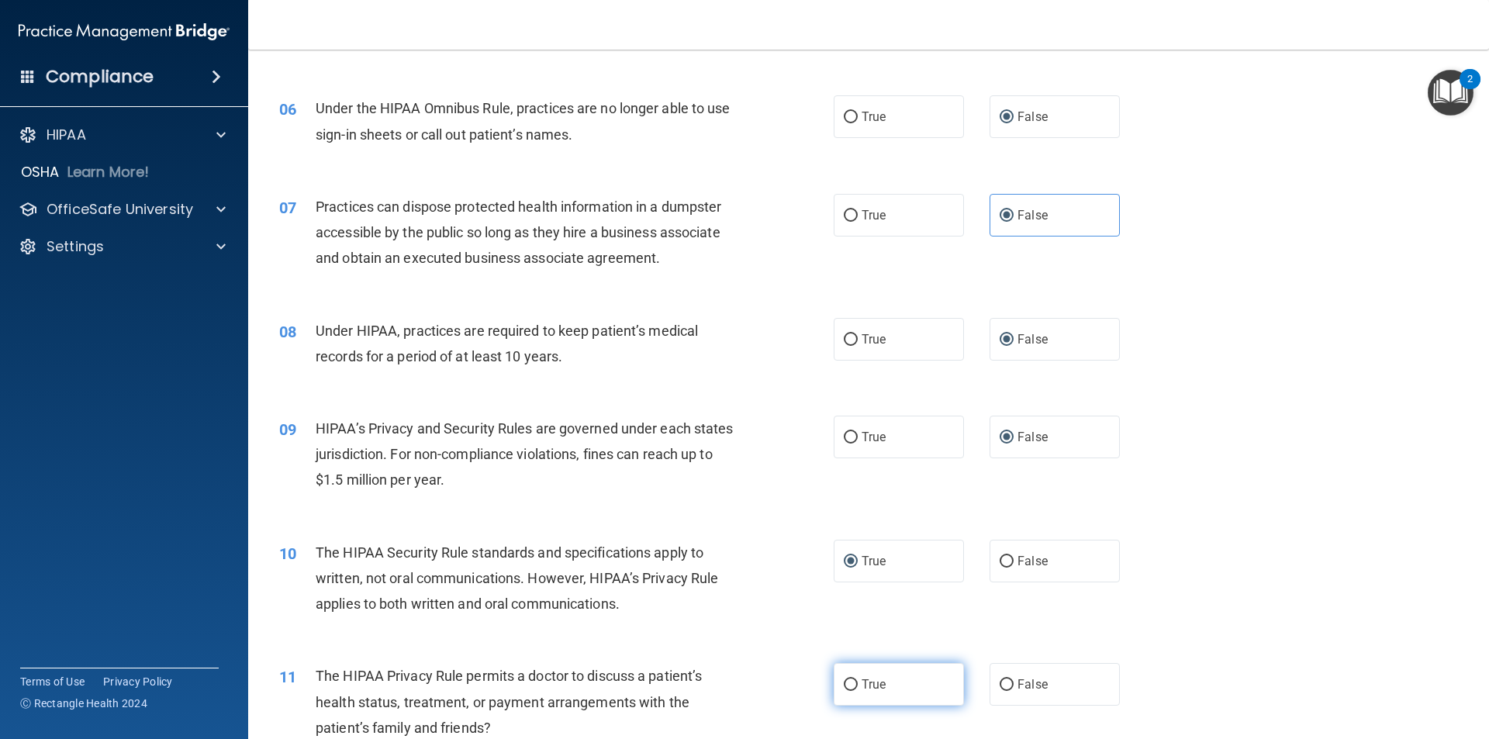
click at [846, 689] on input "True" at bounding box center [851, 685] width 14 height 12
radio input "true"
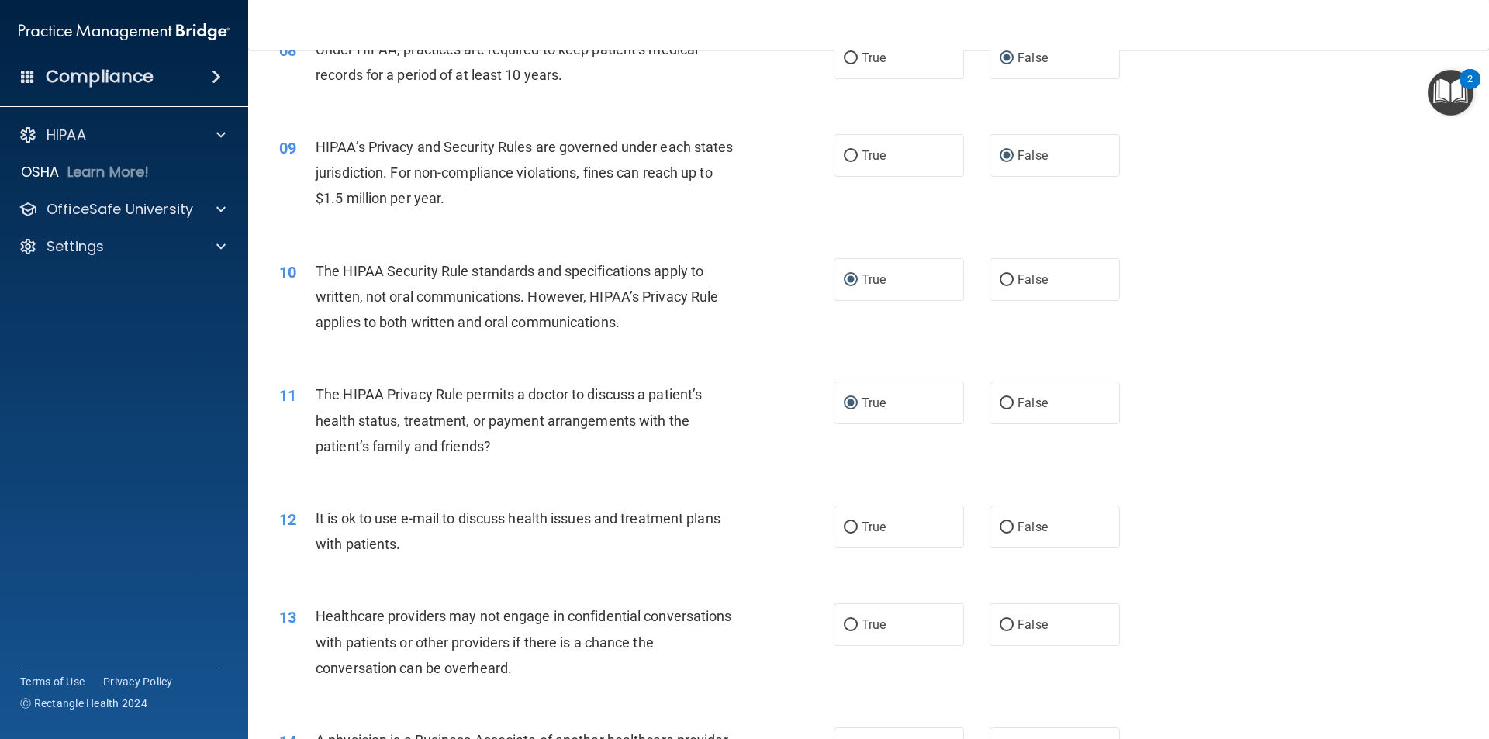
scroll to position [931, 0]
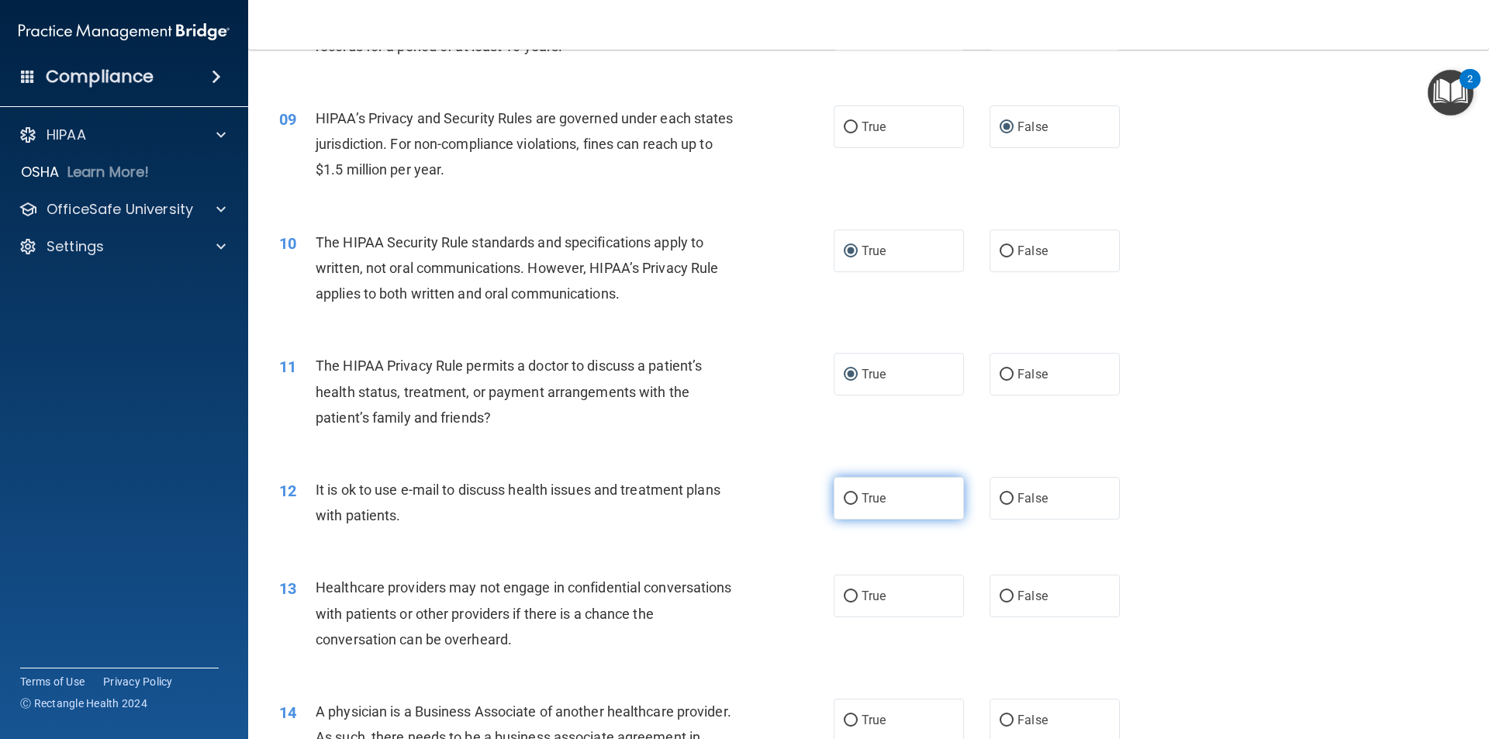
click at [848, 499] on input "True" at bounding box center [851, 499] width 14 height 12
radio input "true"
click at [1001, 601] on input "False" at bounding box center [1007, 597] width 14 height 12
radio input "true"
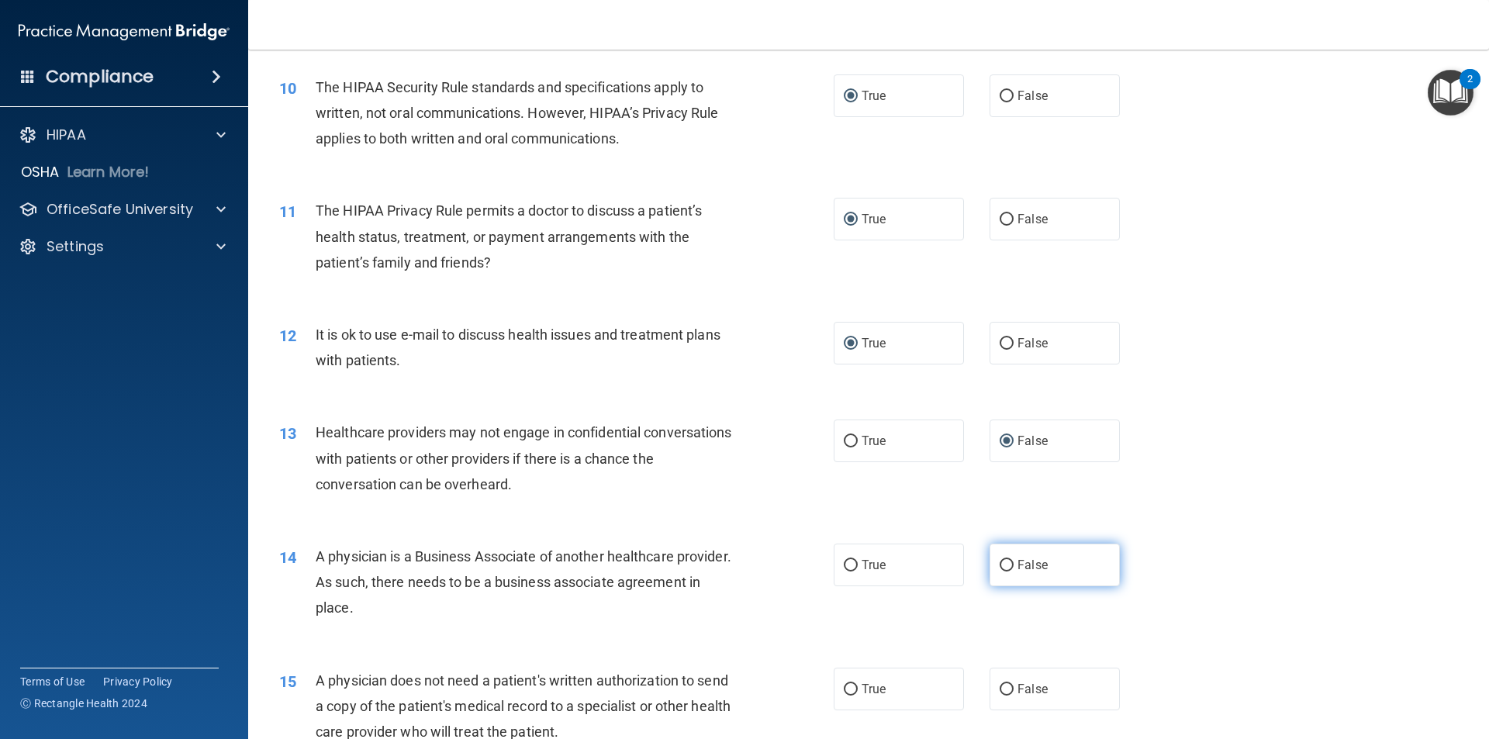
click at [1004, 565] on input "False" at bounding box center [1007, 566] width 14 height 12
radio input "true"
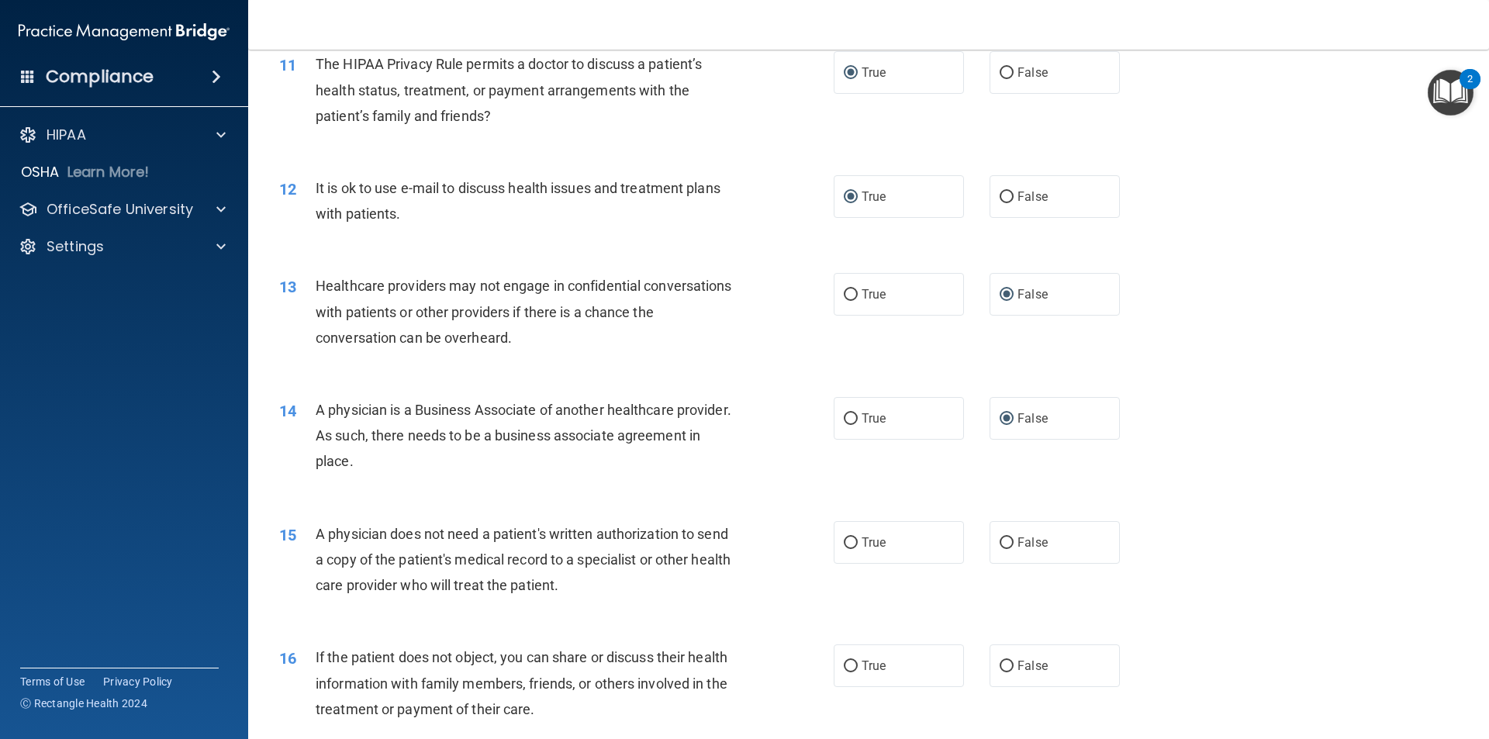
scroll to position [1241, 0]
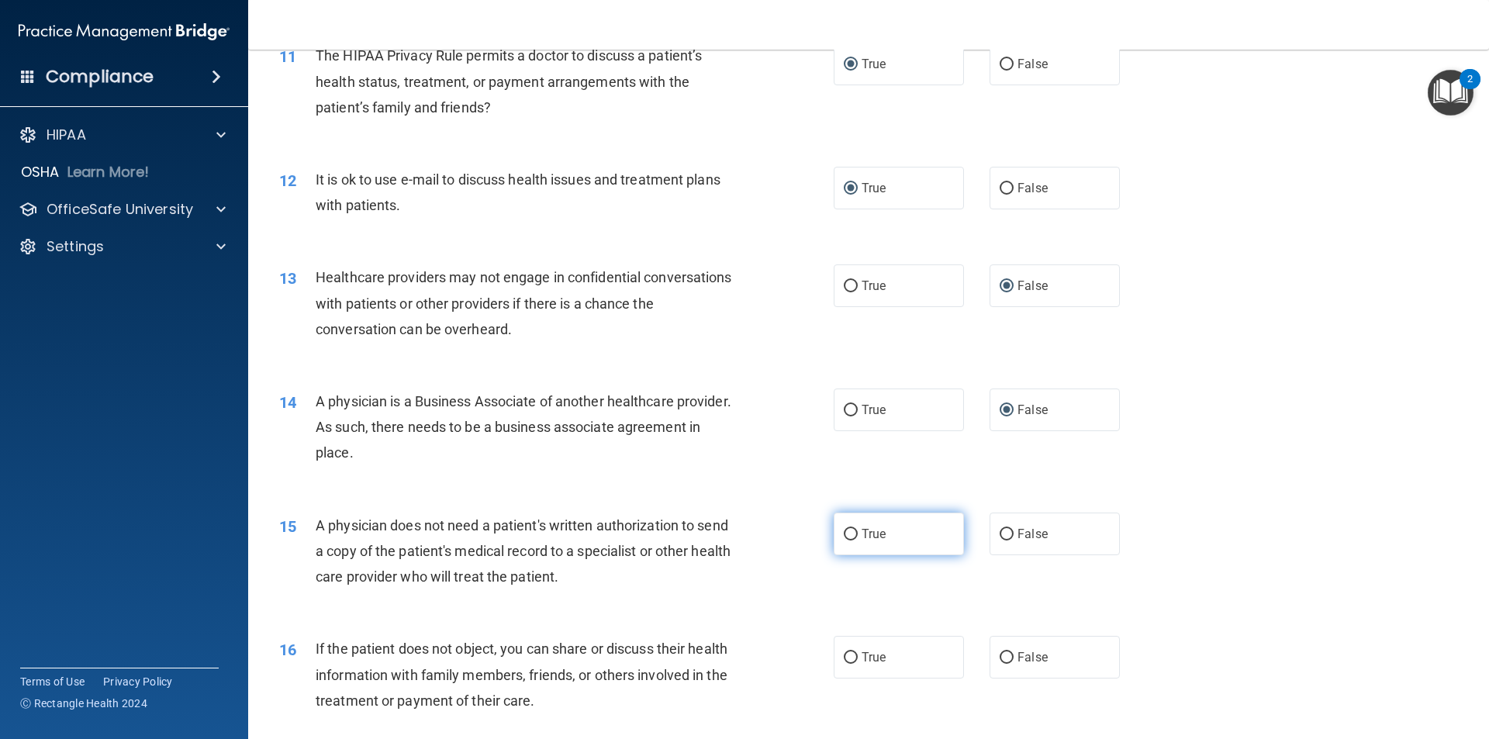
click at [846, 535] on input "True" at bounding box center [851, 535] width 14 height 12
radio input "true"
click at [848, 657] on input "True" at bounding box center [851, 658] width 14 height 12
radio input "true"
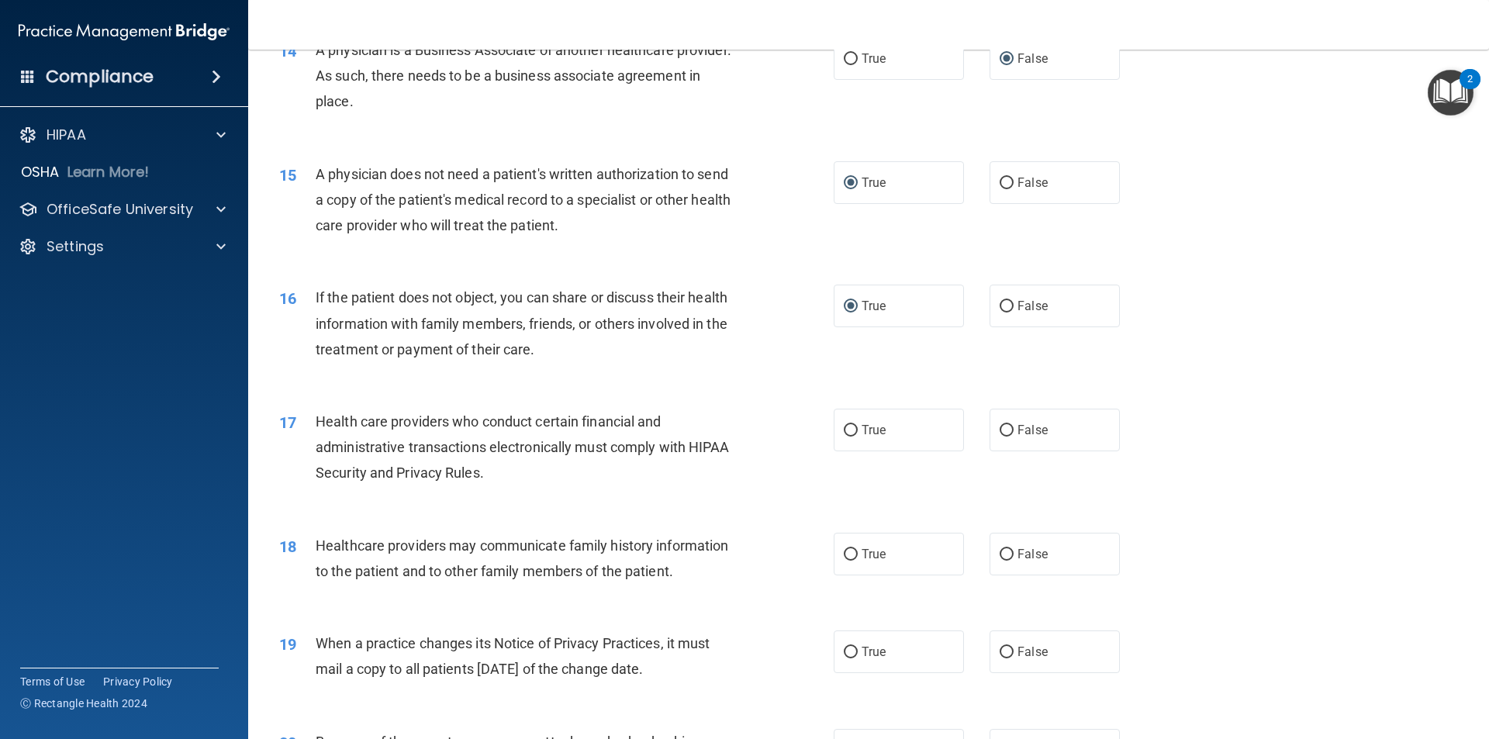
scroll to position [1629, 0]
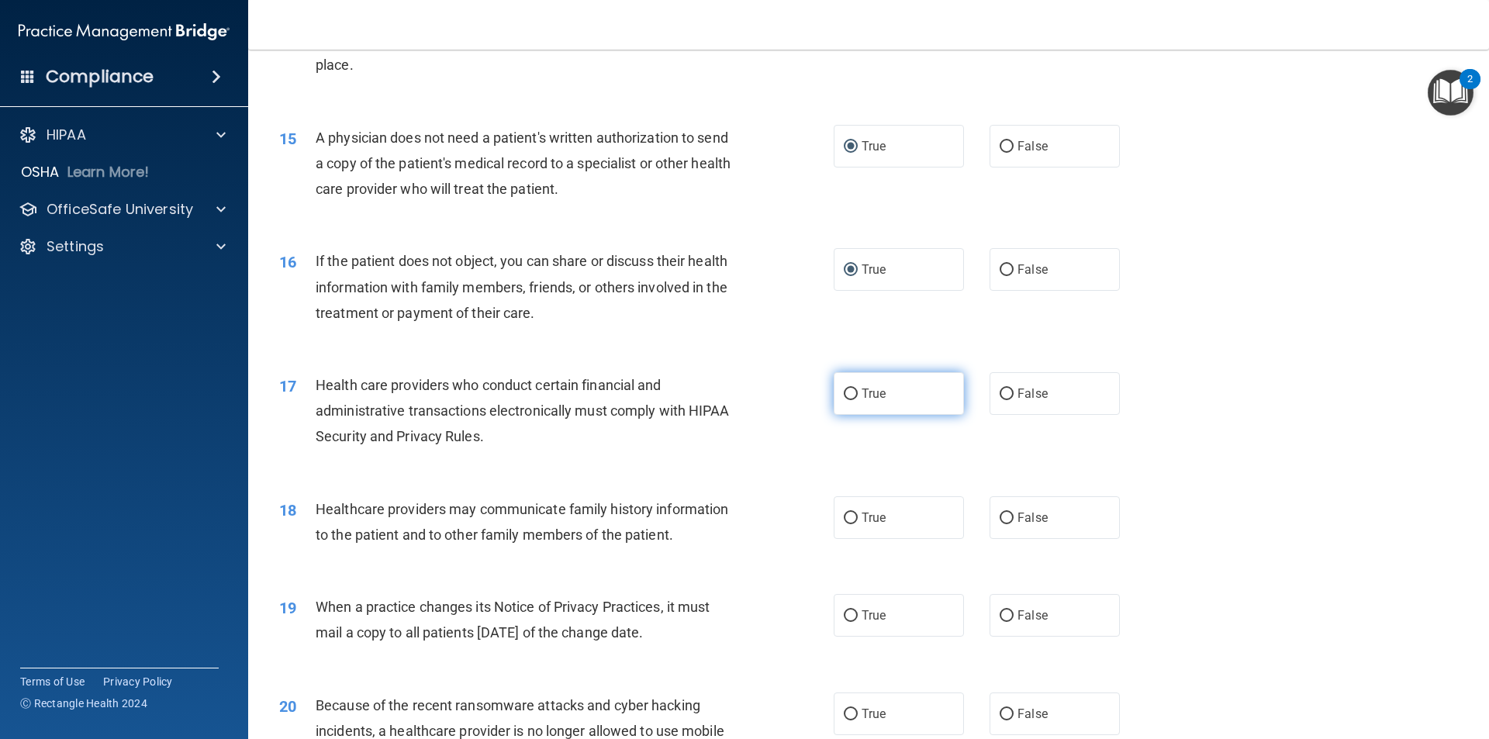
click at [846, 392] on input "True" at bounding box center [851, 395] width 14 height 12
radio input "true"
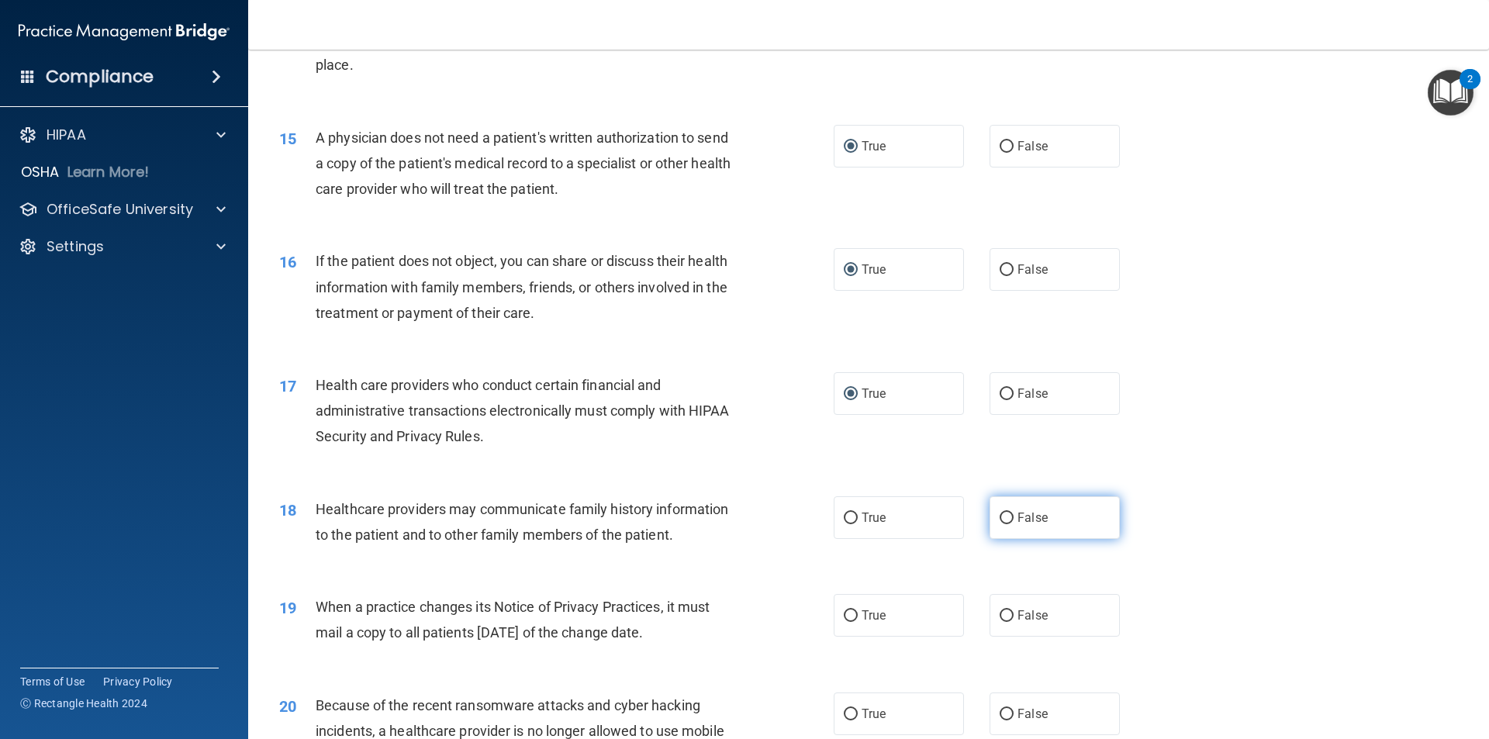
click at [1000, 513] on input "False" at bounding box center [1007, 519] width 14 height 12
radio input "true"
click at [1000, 613] on input "False" at bounding box center [1007, 616] width 14 height 12
radio input "true"
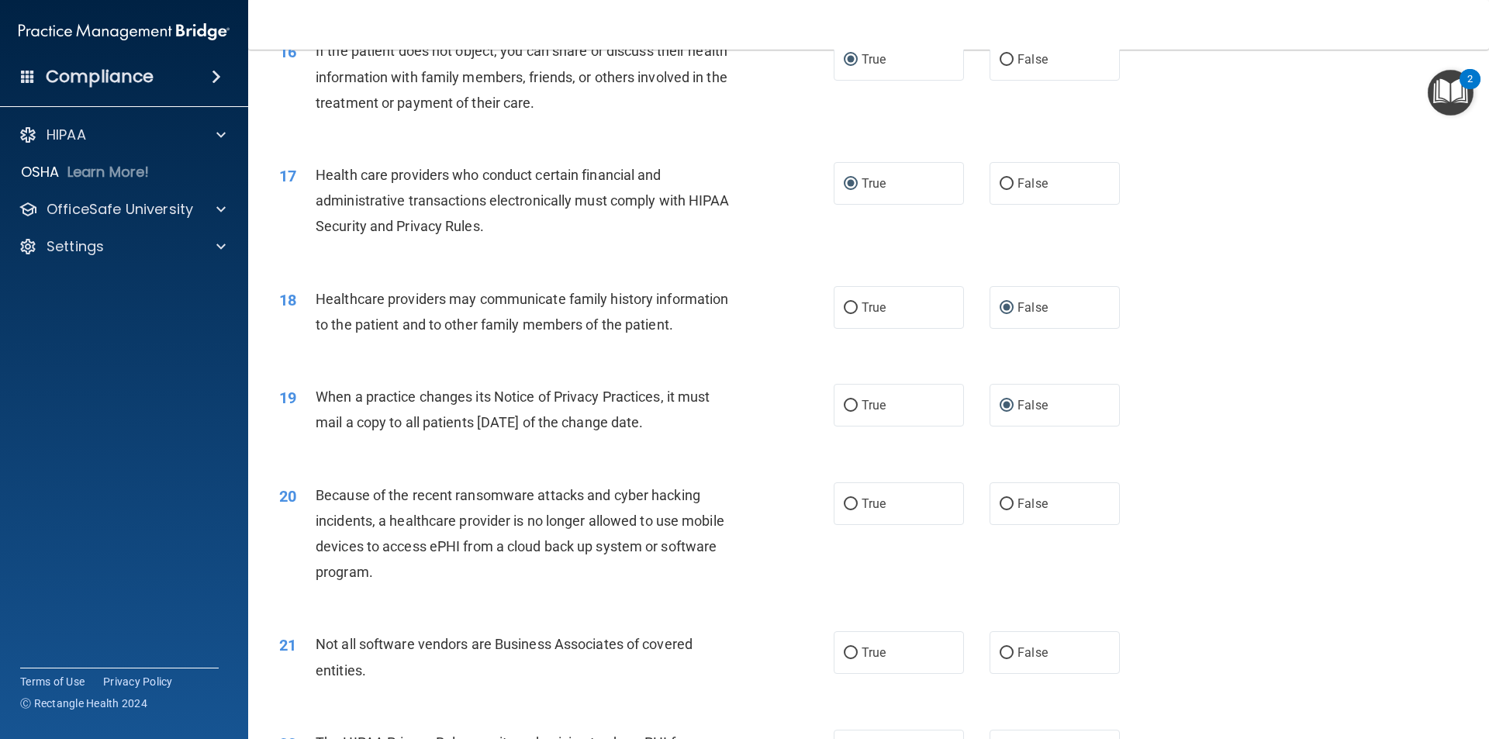
scroll to position [1861, 0]
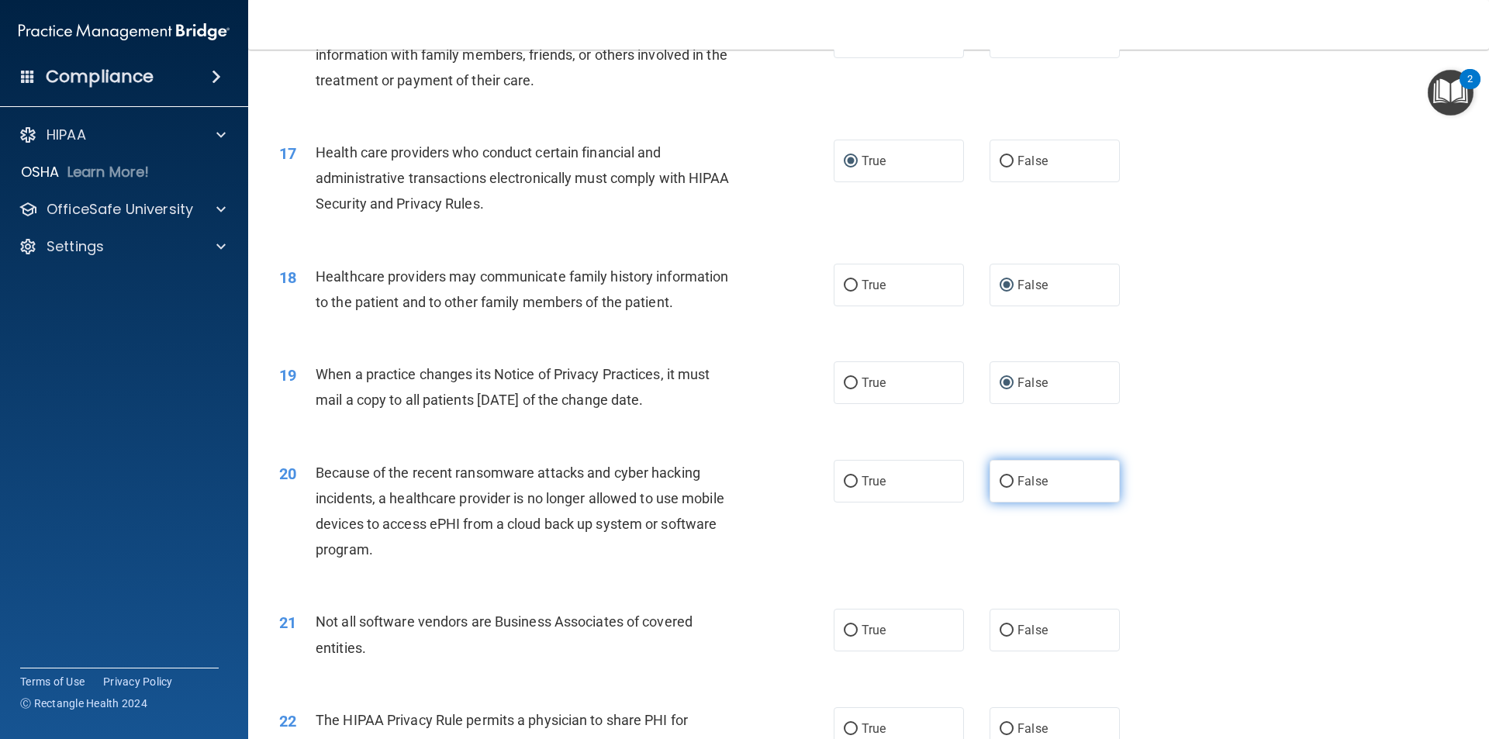
click at [1001, 481] on input "False" at bounding box center [1007, 482] width 14 height 12
radio input "true"
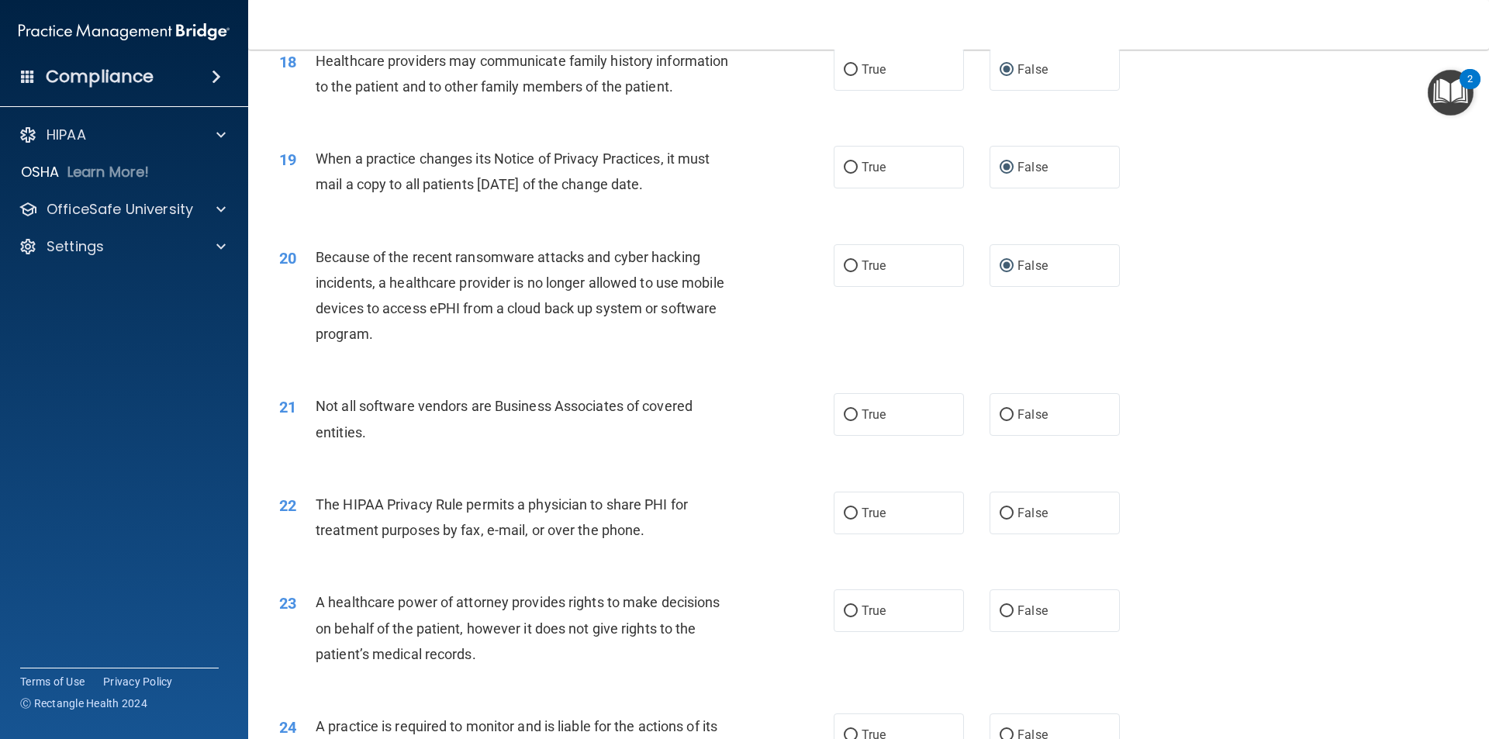
scroll to position [2094, 0]
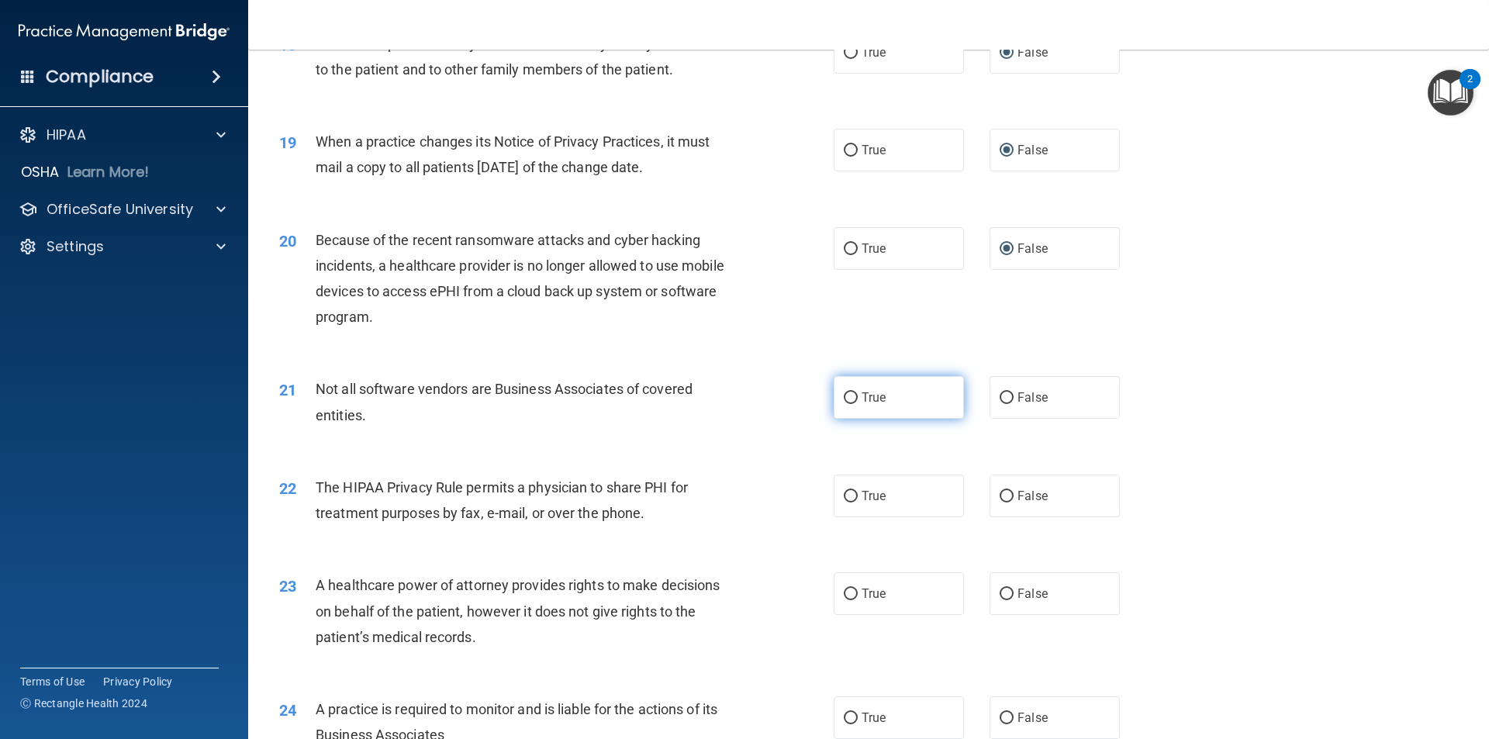
click at [847, 400] on input "True" at bounding box center [851, 398] width 14 height 12
radio input "true"
click at [846, 494] on input "True" at bounding box center [851, 497] width 14 height 12
radio input "true"
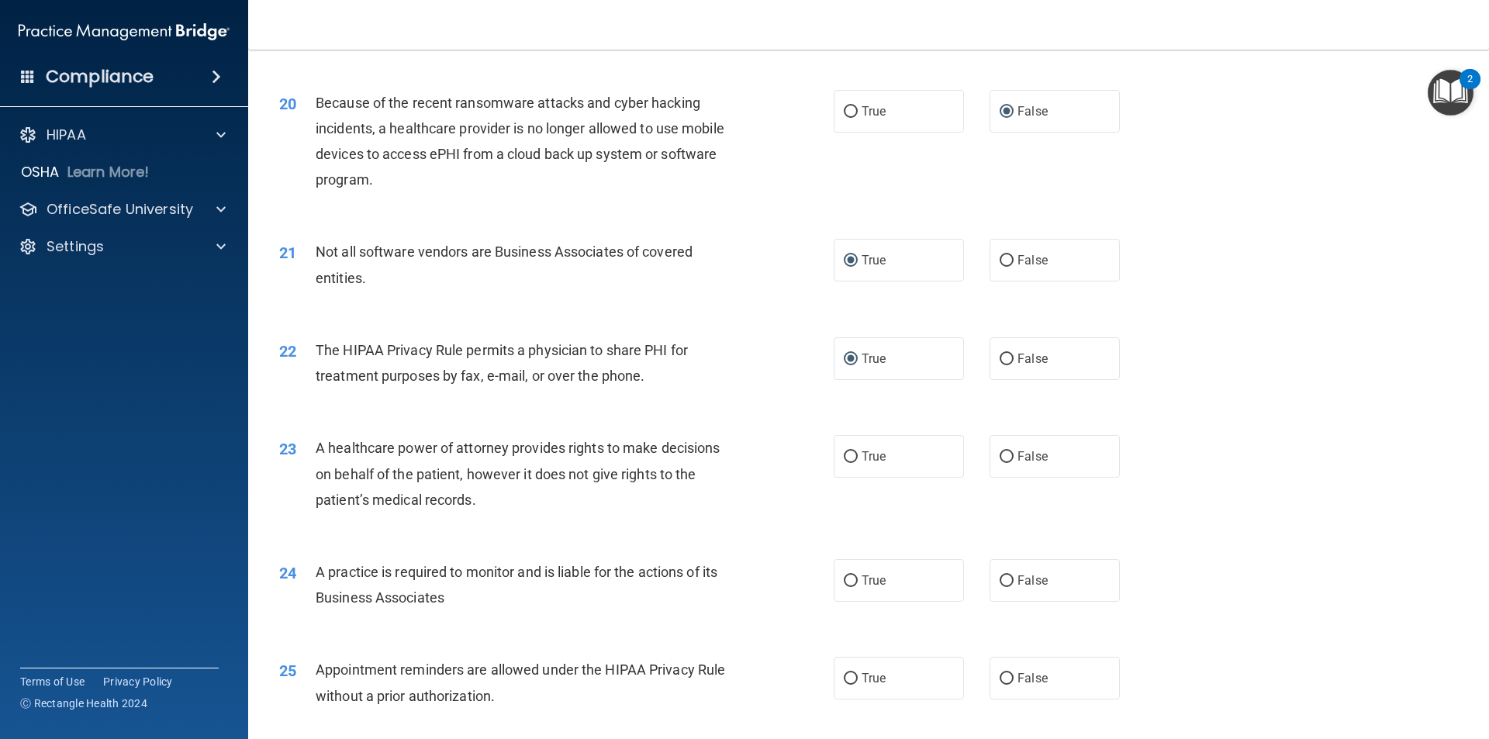
scroll to position [2249, 0]
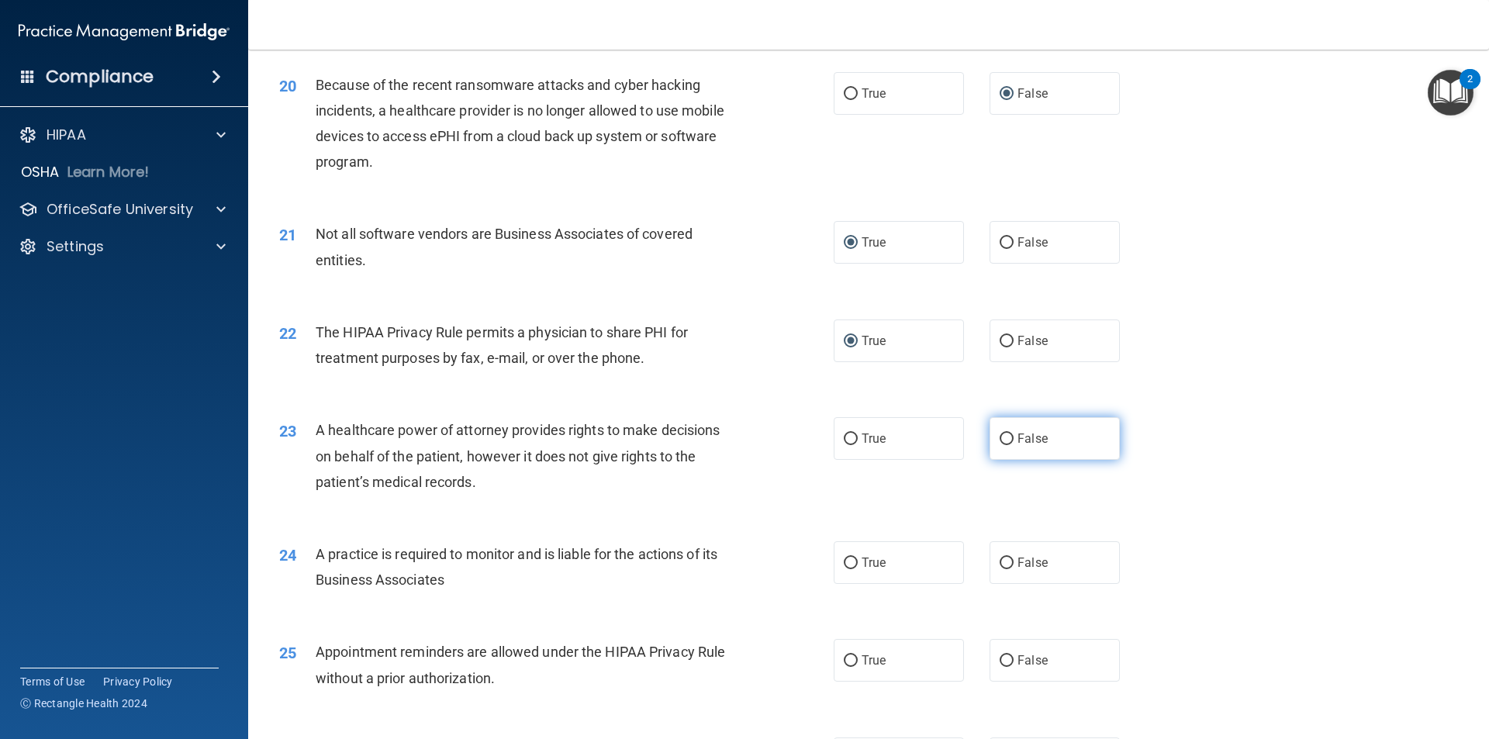
click at [1000, 437] on input "False" at bounding box center [1007, 440] width 14 height 12
radio input "true"
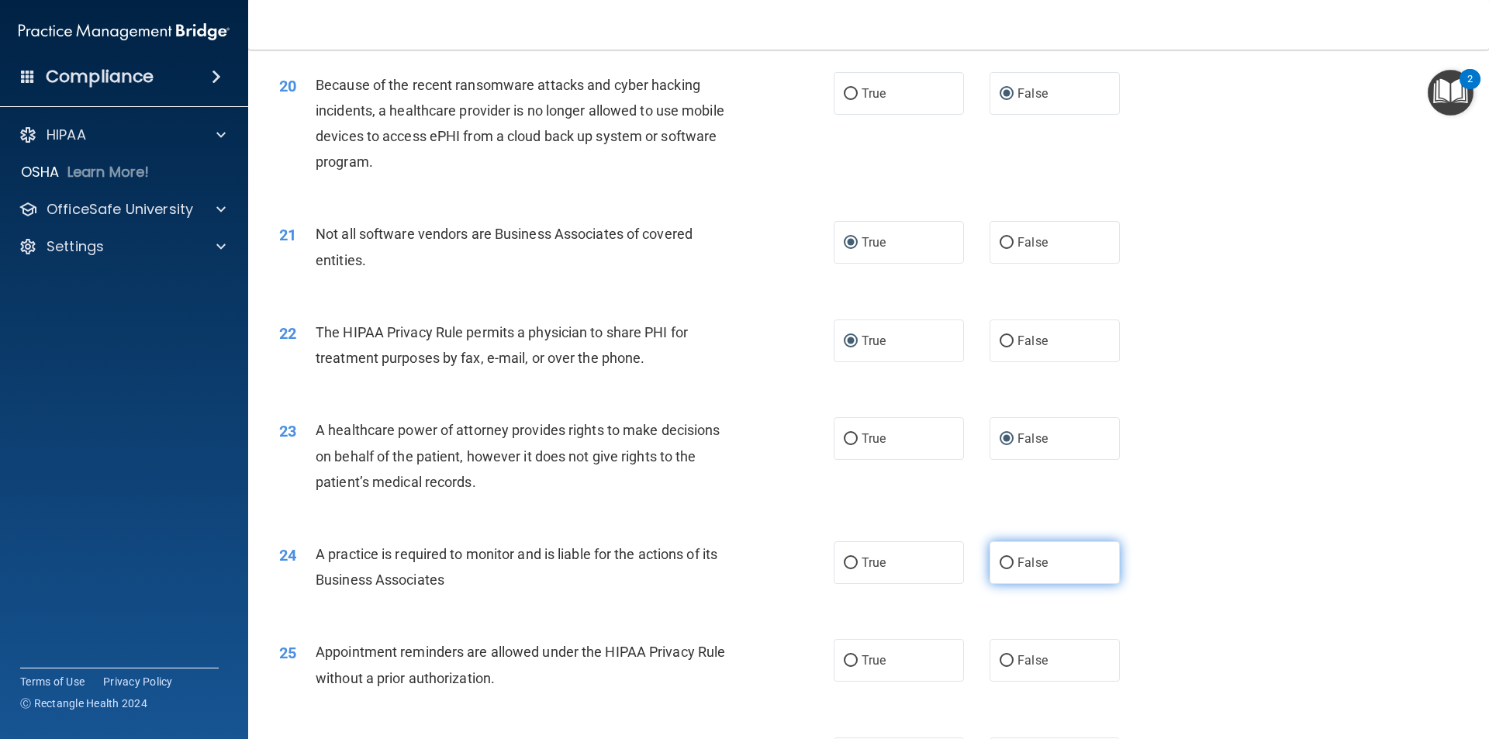
click at [1000, 561] on input "False" at bounding box center [1007, 564] width 14 height 12
radio input "true"
click at [844, 658] on input "True" at bounding box center [851, 661] width 14 height 12
radio input "true"
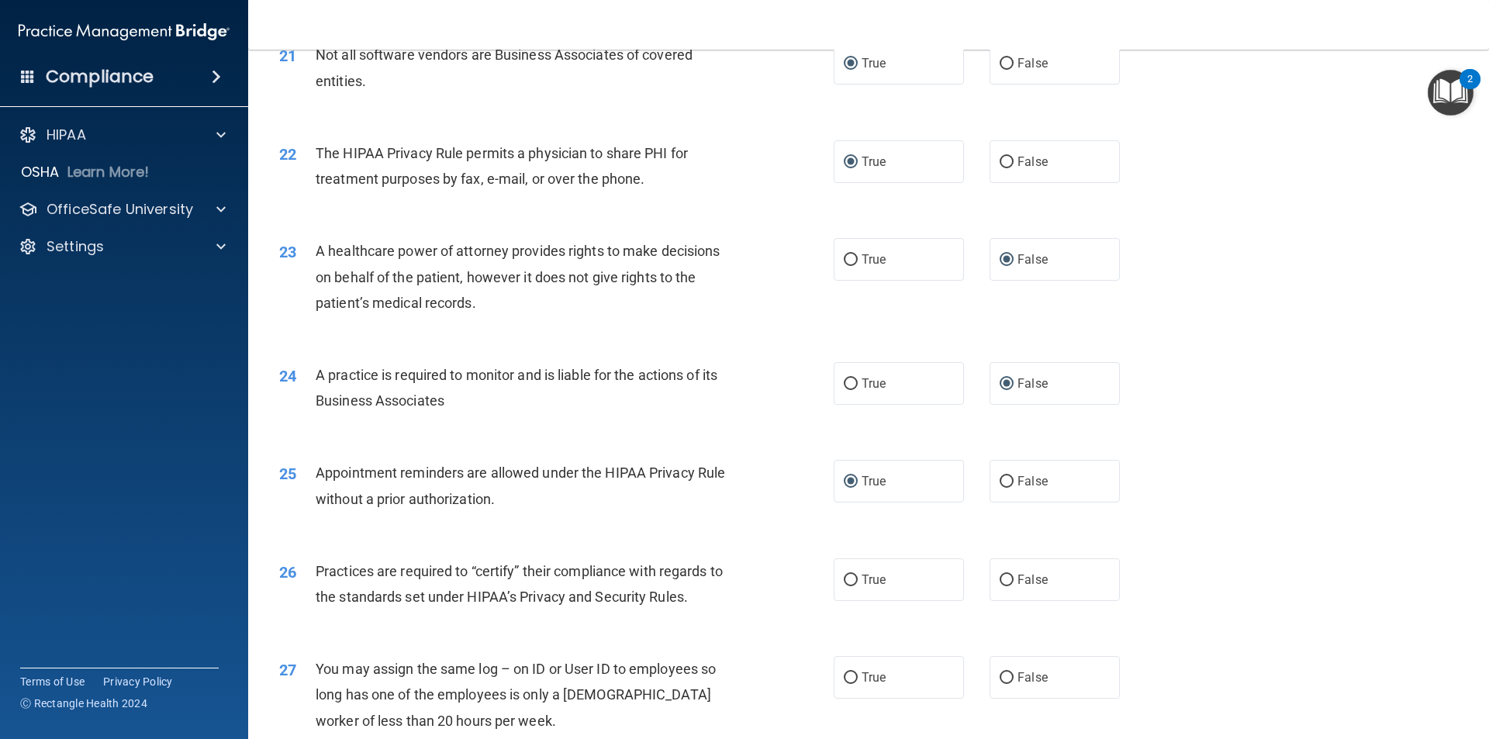
scroll to position [2482, 0]
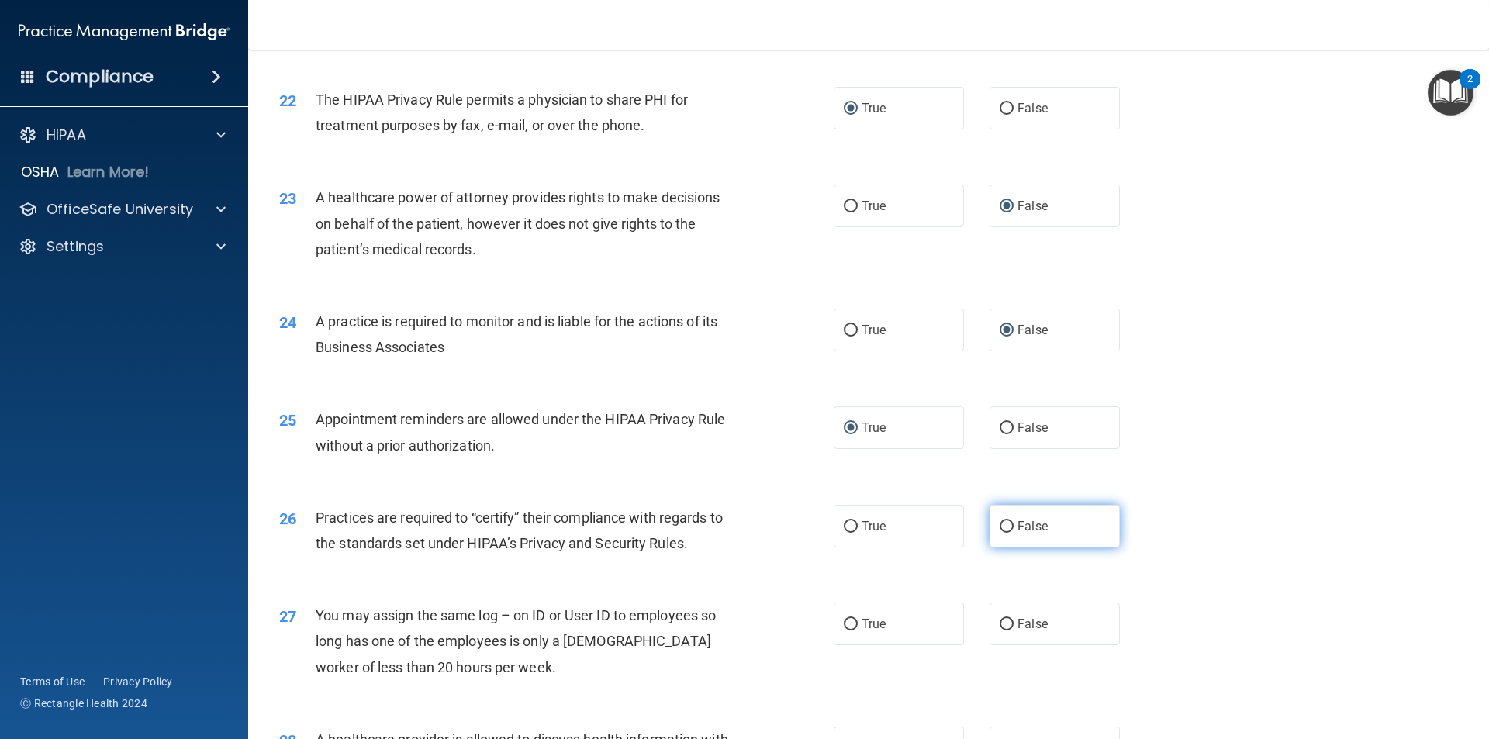
click at [1000, 525] on input "False" at bounding box center [1007, 527] width 14 height 12
radio input "true"
click at [1000, 623] on input "False" at bounding box center [1007, 625] width 14 height 12
radio input "true"
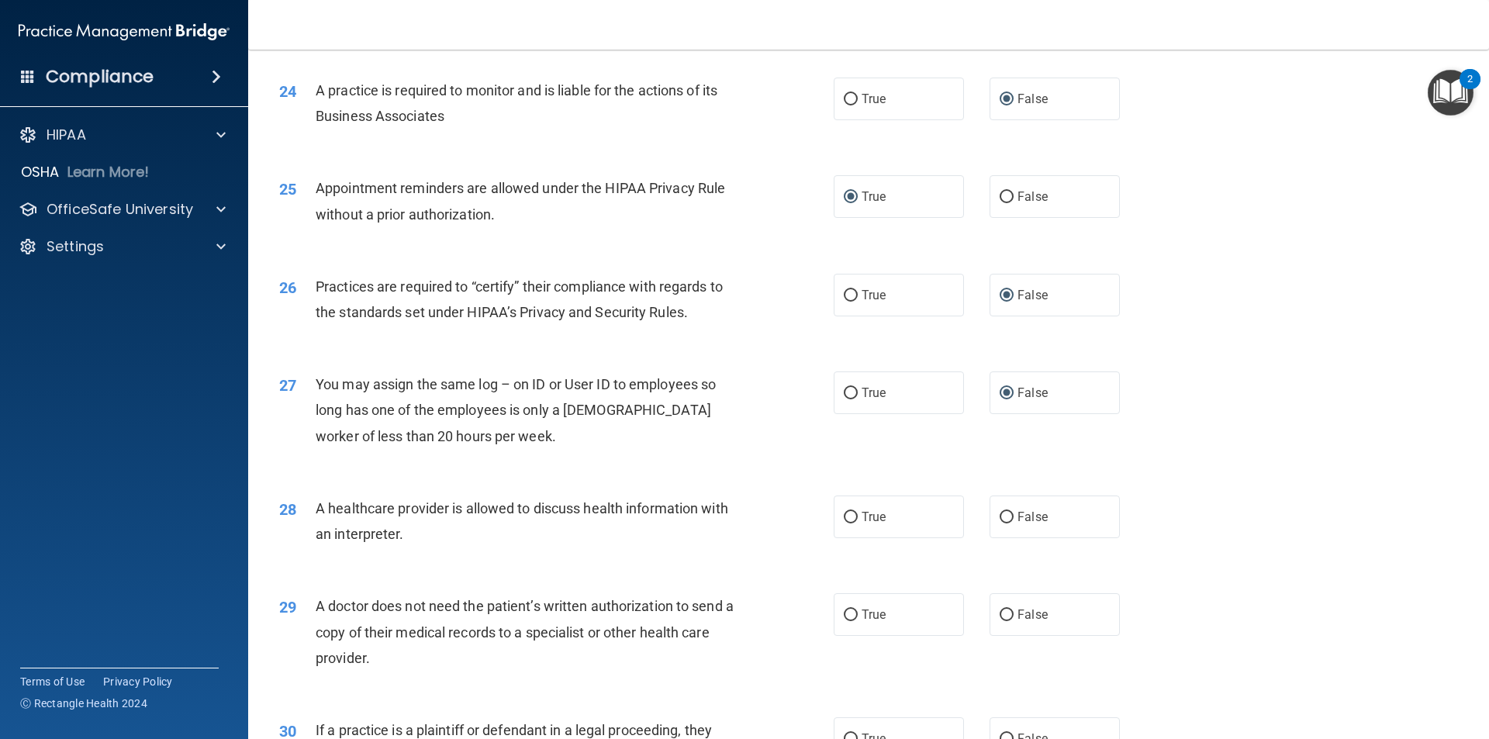
scroll to position [2714, 0]
click at [845, 516] on input "True" at bounding box center [851, 516] width 14 height 12
radio input "true"
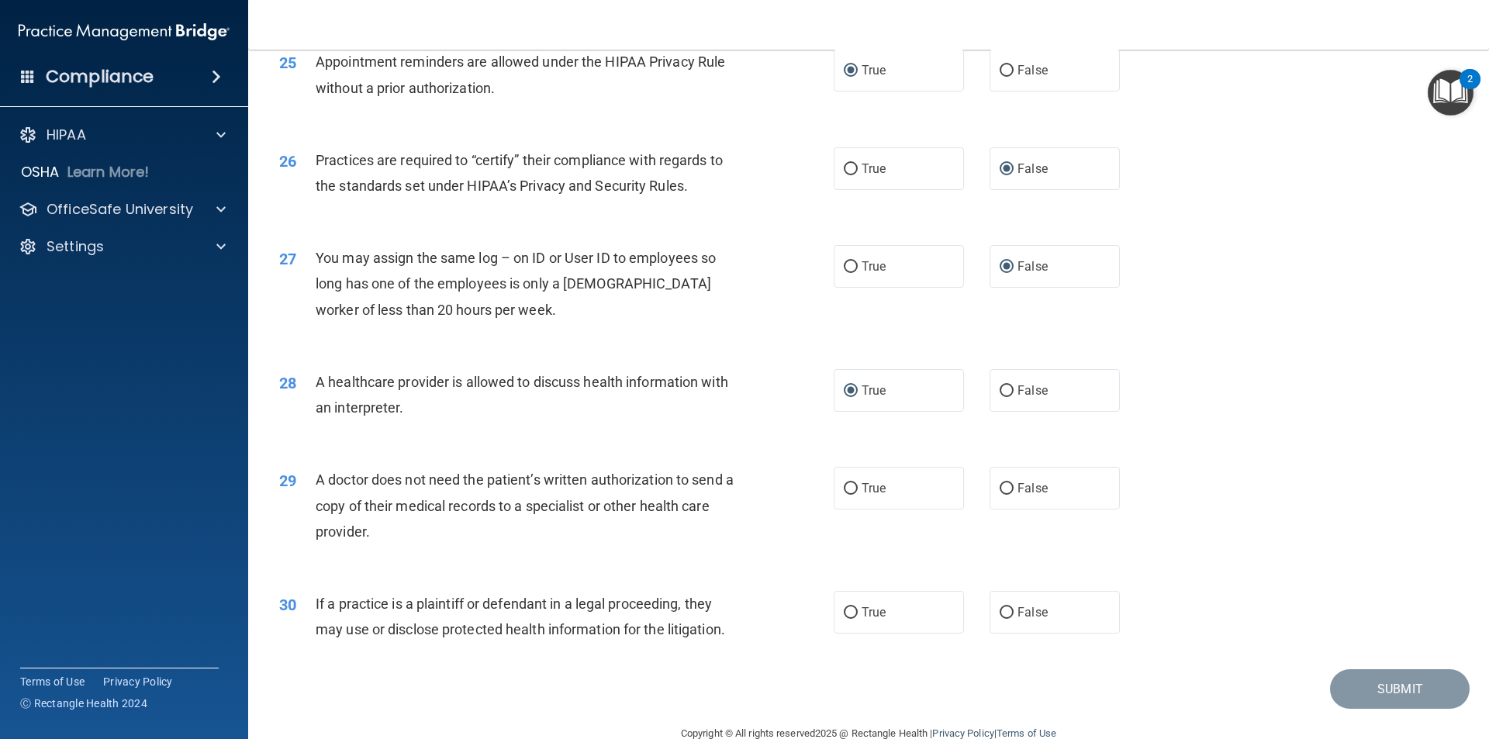
scroll to position [2871, 0]
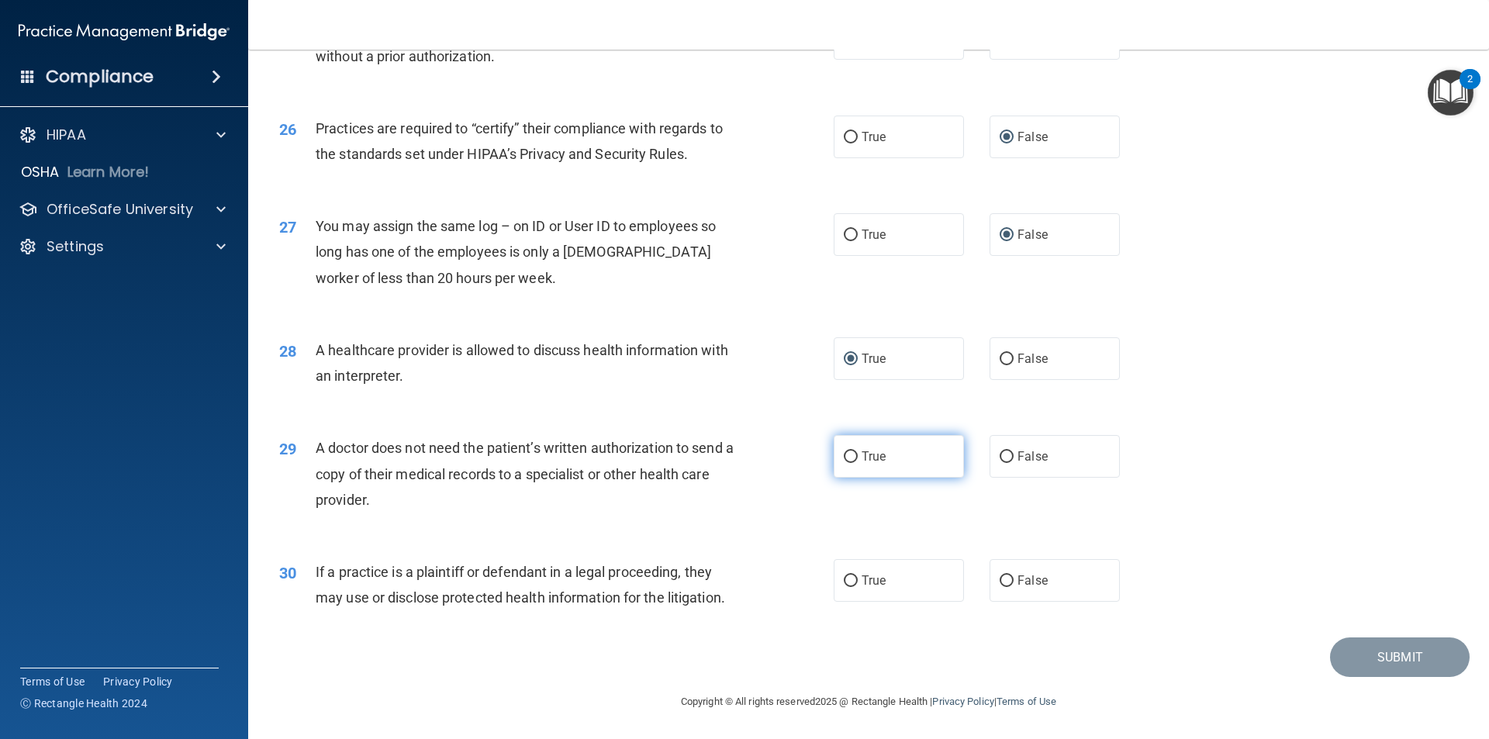
click at [848, 458] on input "True" at bounding box center [851, 457] width 14 height 12
radio input "true"
click at [848, 576] on input "True" at bounding box center [851, 581] width 14 height 12
radio input "true"
click at [1376, 649] on button "Submit" at bounding box center [1400, 657] width 140 height 40
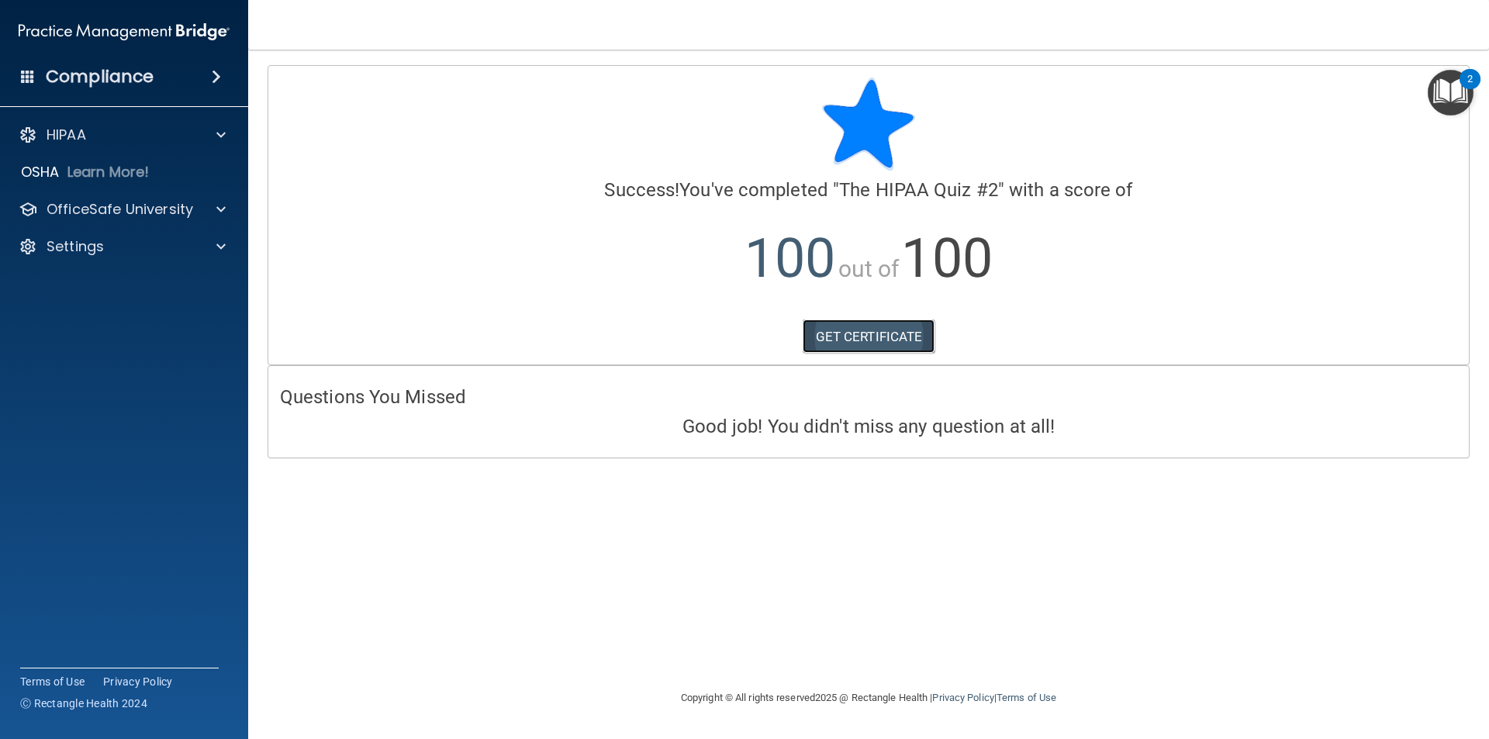
click at [852, 337] on link "GET CERTIFICATE" at bounding box center [869, 337] width 133 height 34
click at [220, 210] on span at bounding box center [220, 209] width 9 height 19
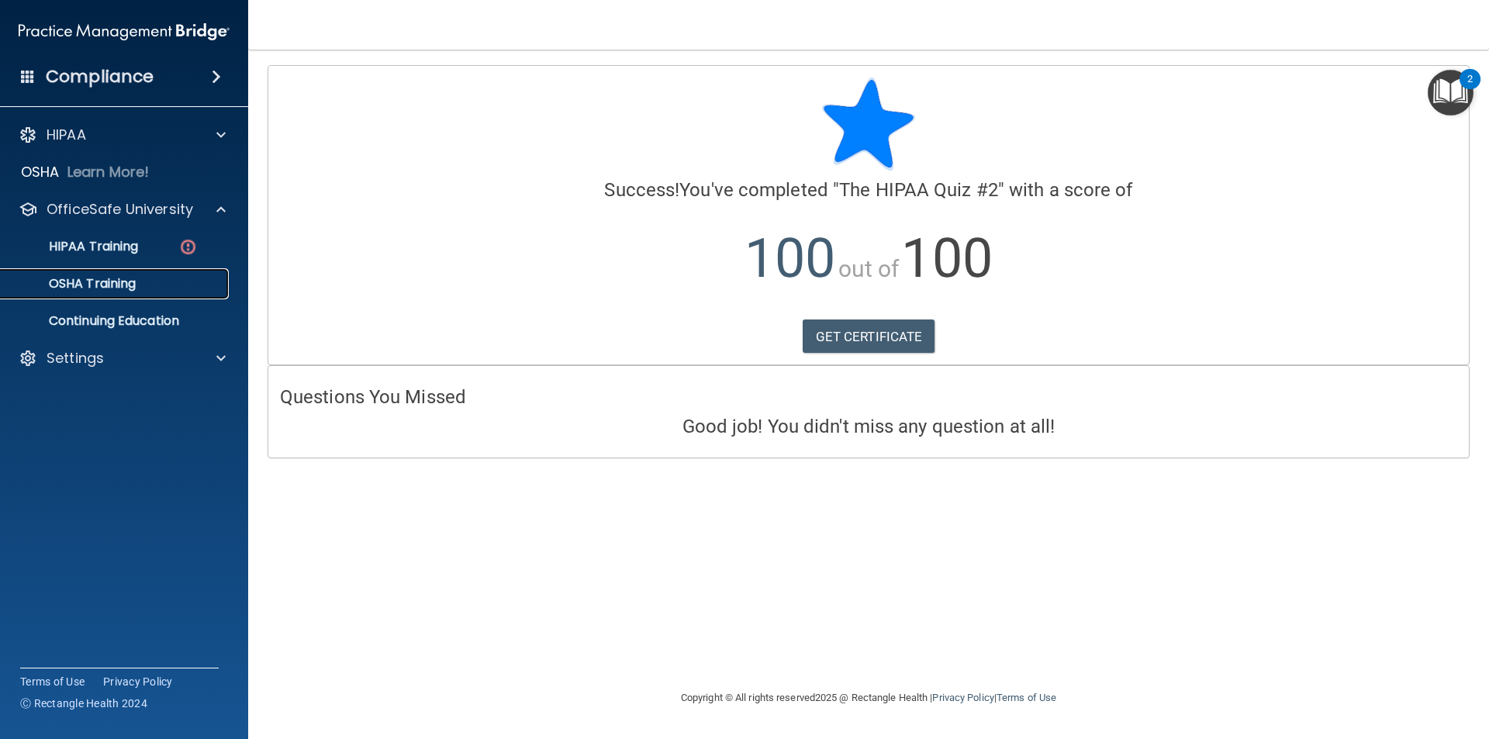
click at [124, 284] on p "OSHA Training" at bounding box center [73, 284] width 126 height 16
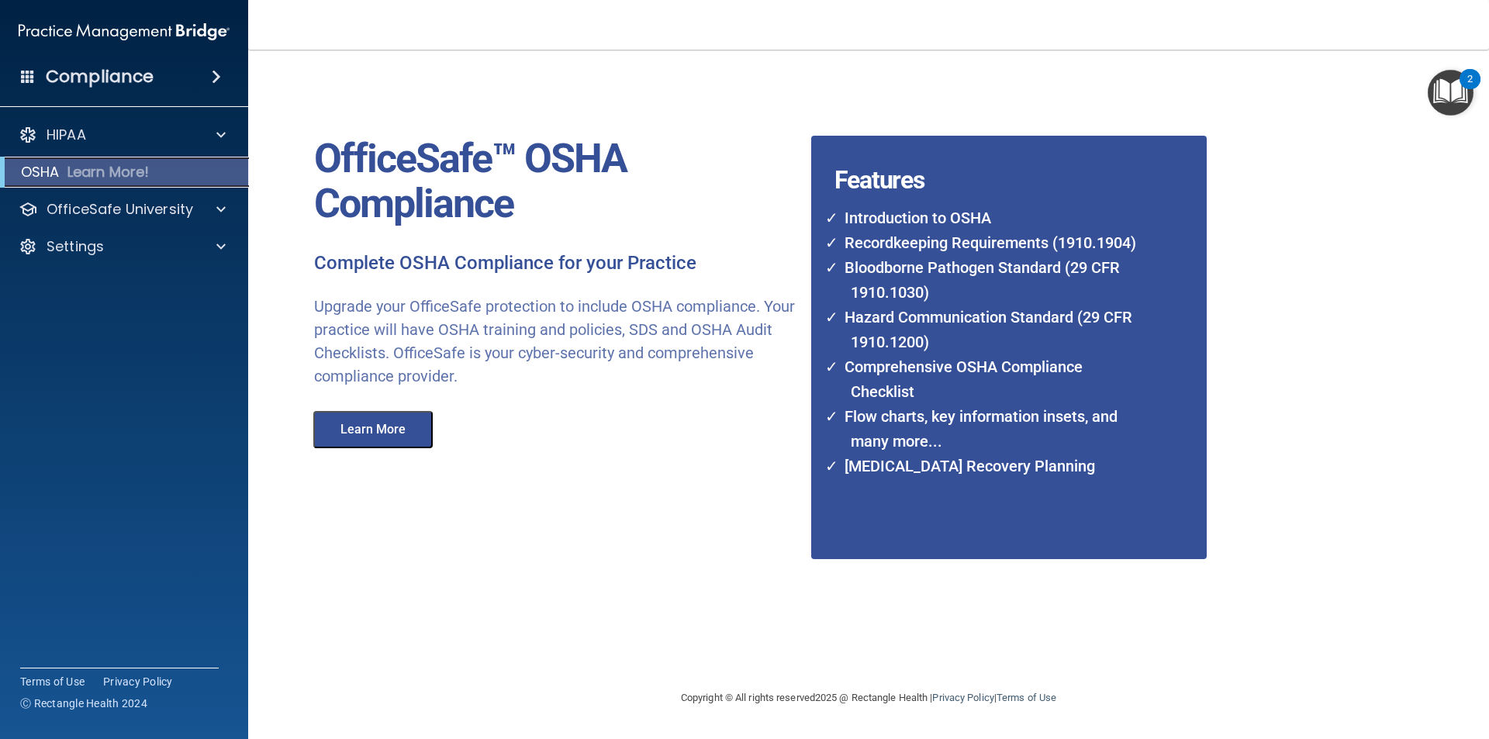
click at [114, 174] on p "Learn More!" at bounding box center [108, 172] width 82 height 19
click at [214, 205] on div at bounding box center [218, 209] width 39 height 19
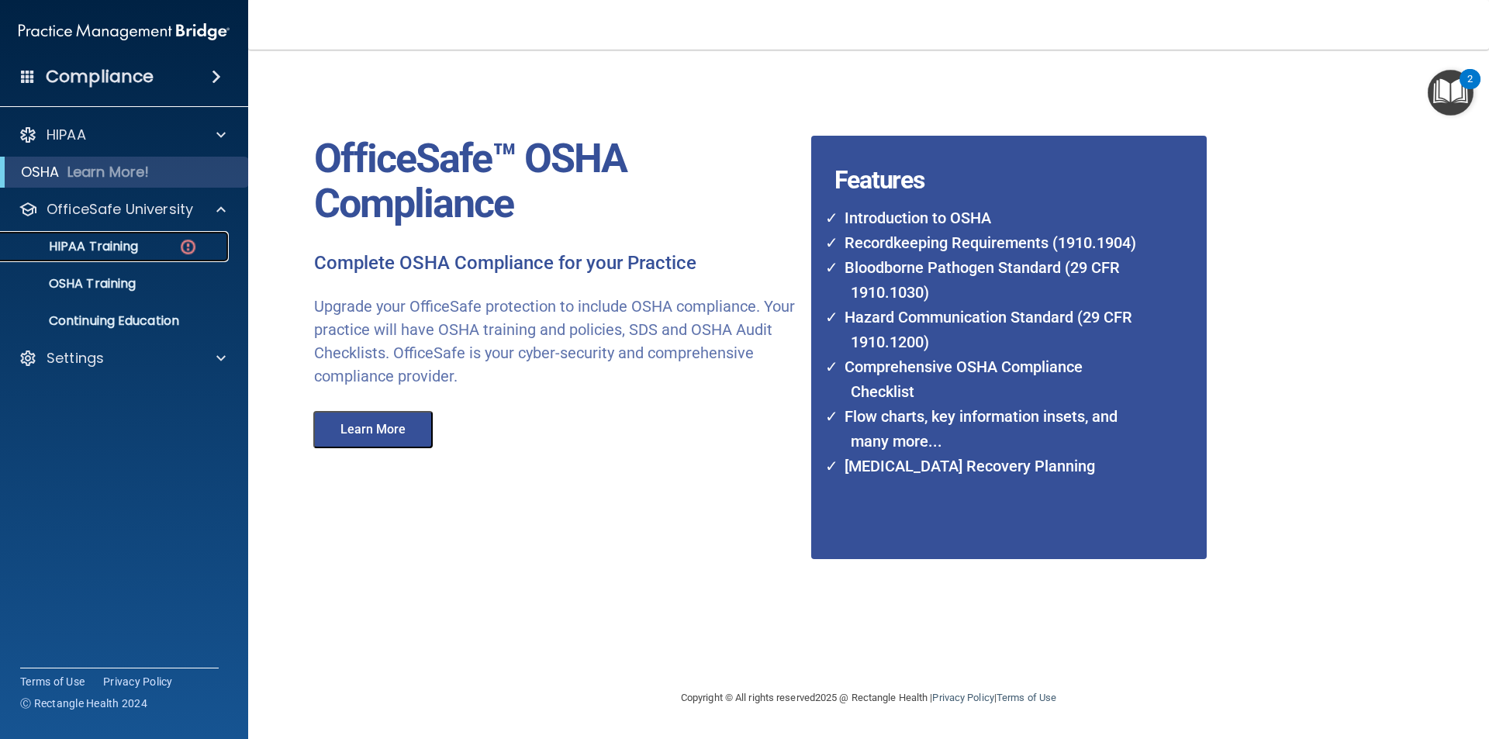
click at [143, 240] on div "HIPAA Training" at bounding box center [116, 247] width 212 height 16
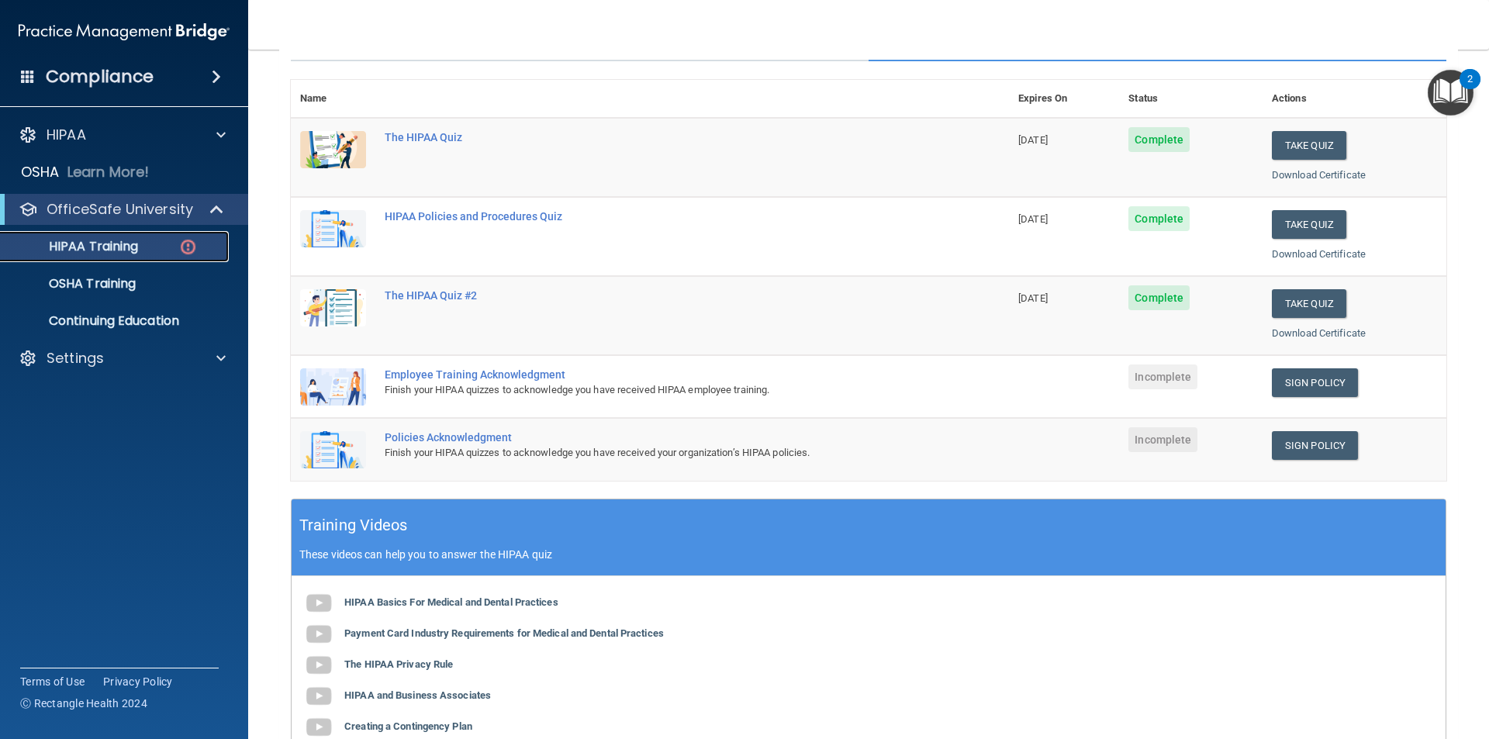
scroll to position [233, 0]
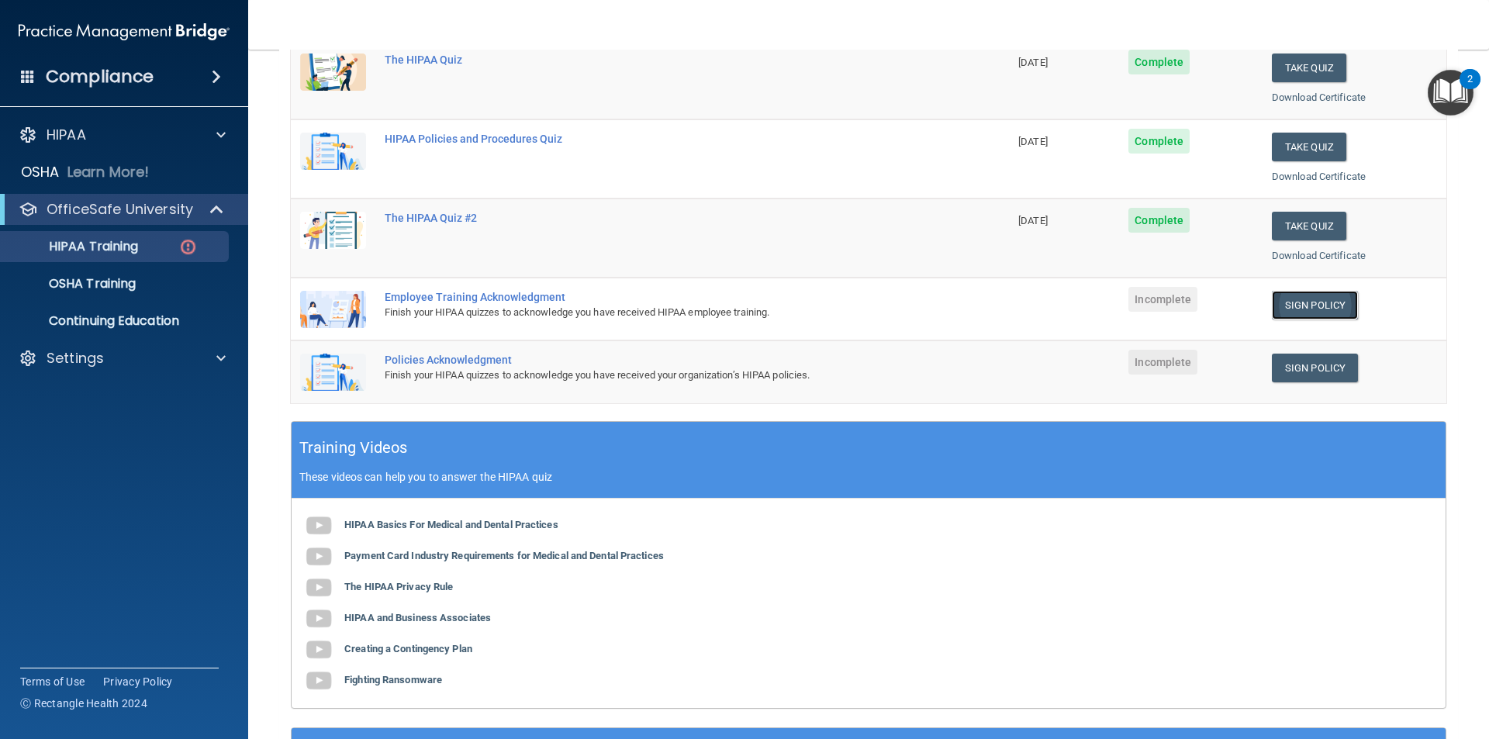
click at [1311, 299] on link "Sign Policy" at bounding box center [1315, 305] width 86 height 29
click at [478, 523] on b "HIPAA Basics For Medical and Dental Practices" at bounding box center [451, 525] width 214 height 12
click at [521, 552] on b "Payment Card Industry Requirements for Medical and Dental Practices" at bounding box center [504, 556] width 320 height 12
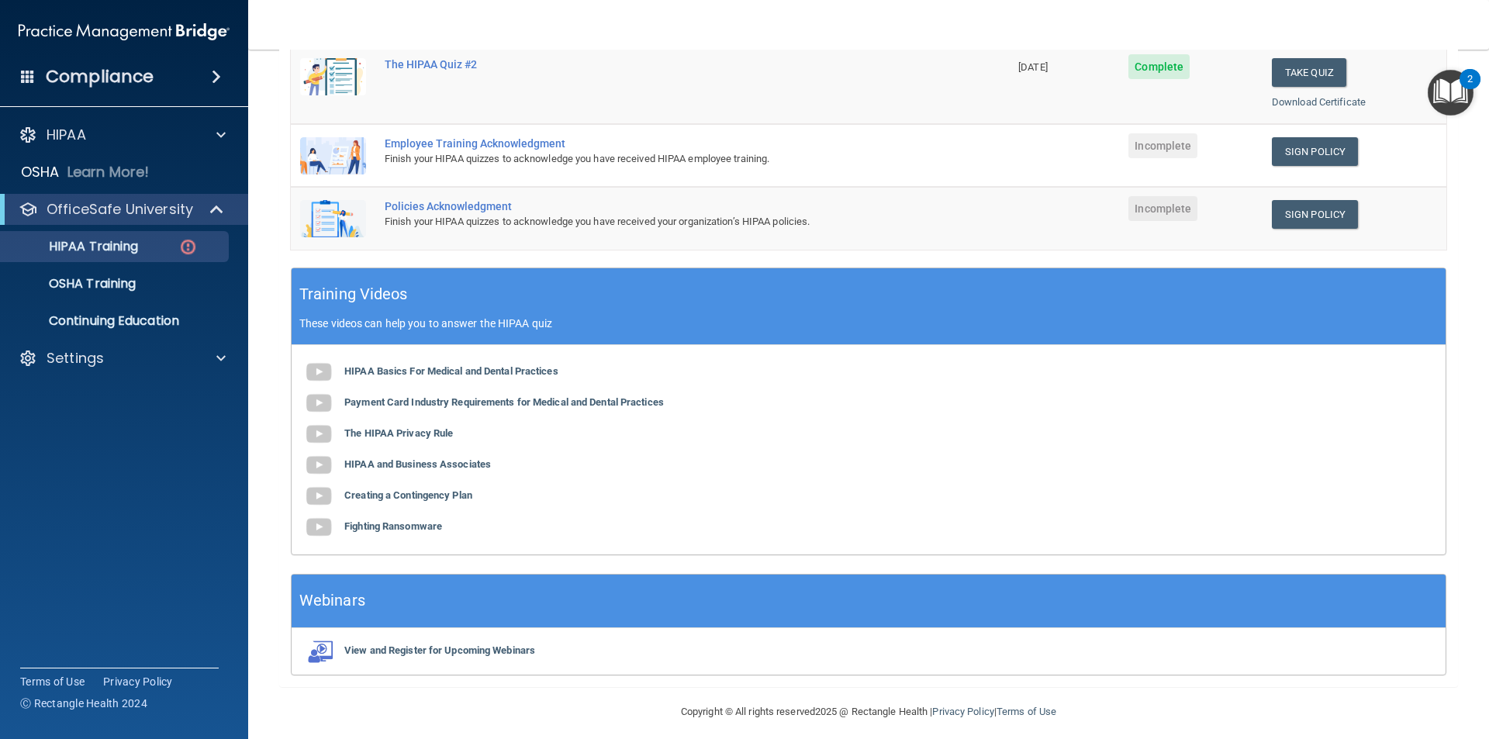
scroll to position [396, 0]
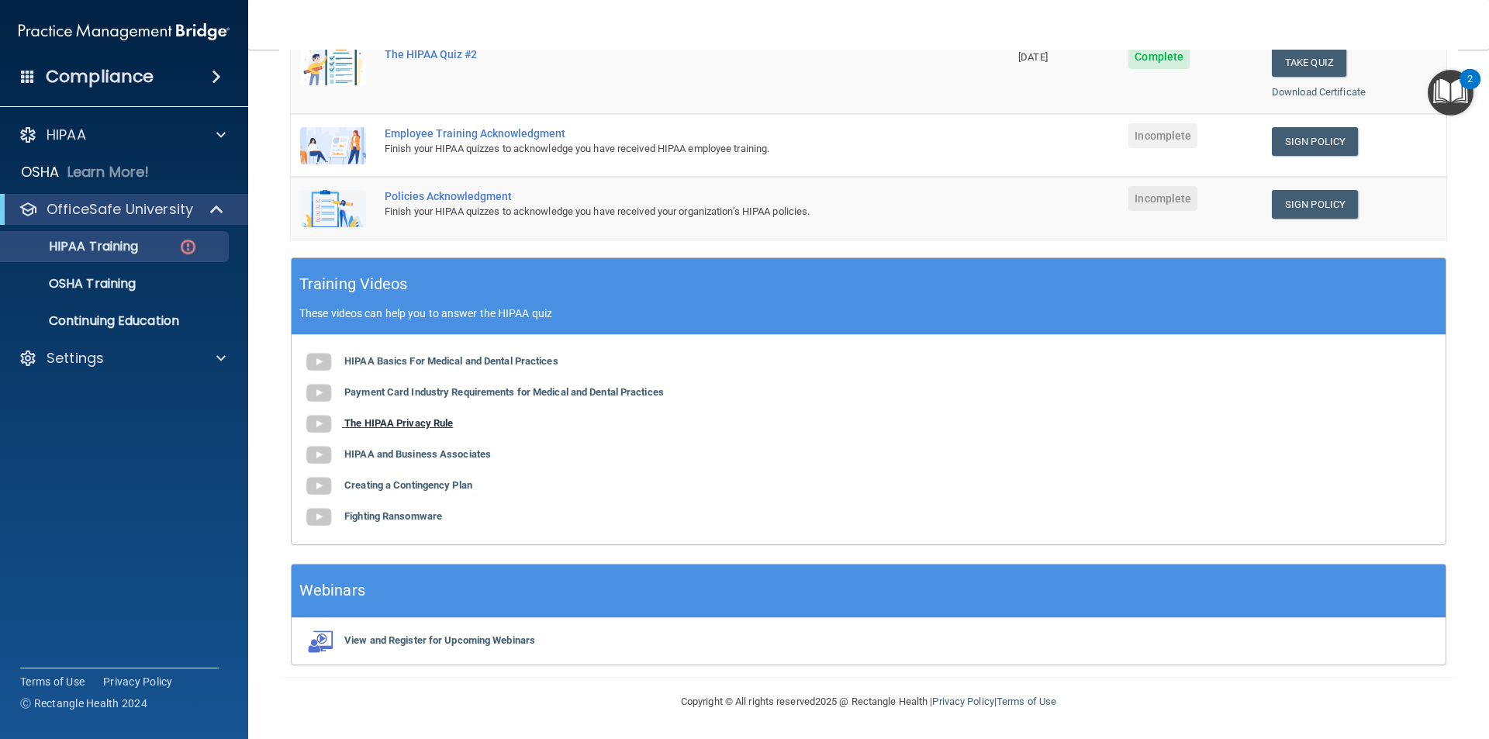
click at [430, 422] on b "The HIPAA Privacy Rule" at bounding box center [398, 423] width 109 height 12
click at [452, 450] on b "HIPAA and Business Associates" at bounding box center [417, 454] width 147 height 12
click at [392, 482] on b "Creating a Contingency Plan" at bounding box center [408, 485] width 128 height 12
click at [382, 514] on b "Fighting Ransomware" at bounding box center [393, 516] width 98 height 12
click at [357, 637] on b "View and Register for Upcoming Webinars" at bounding box center [439, 640] width 191 height 12
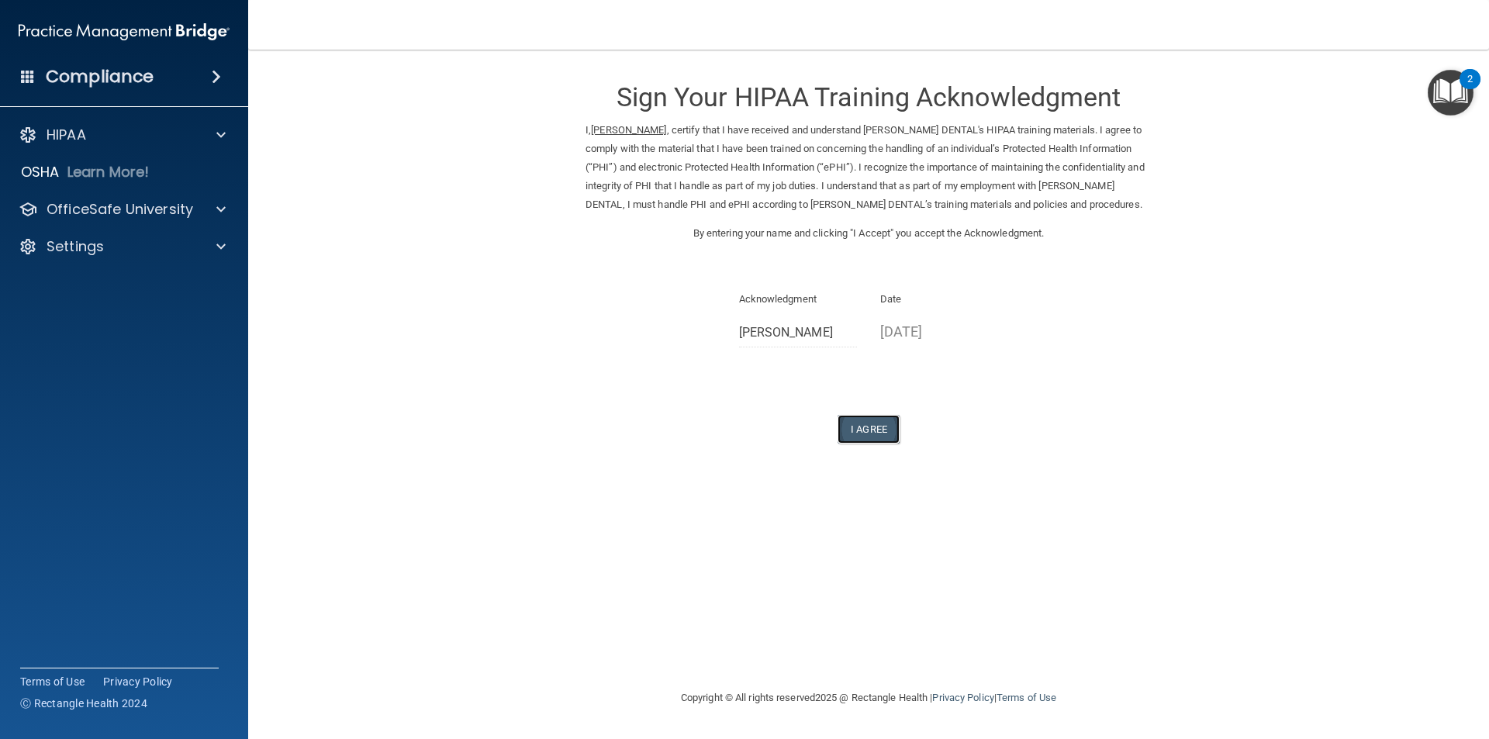
click at [883, 428] on button "I Agree" at bounding box center [869, 429] width 62 height 29
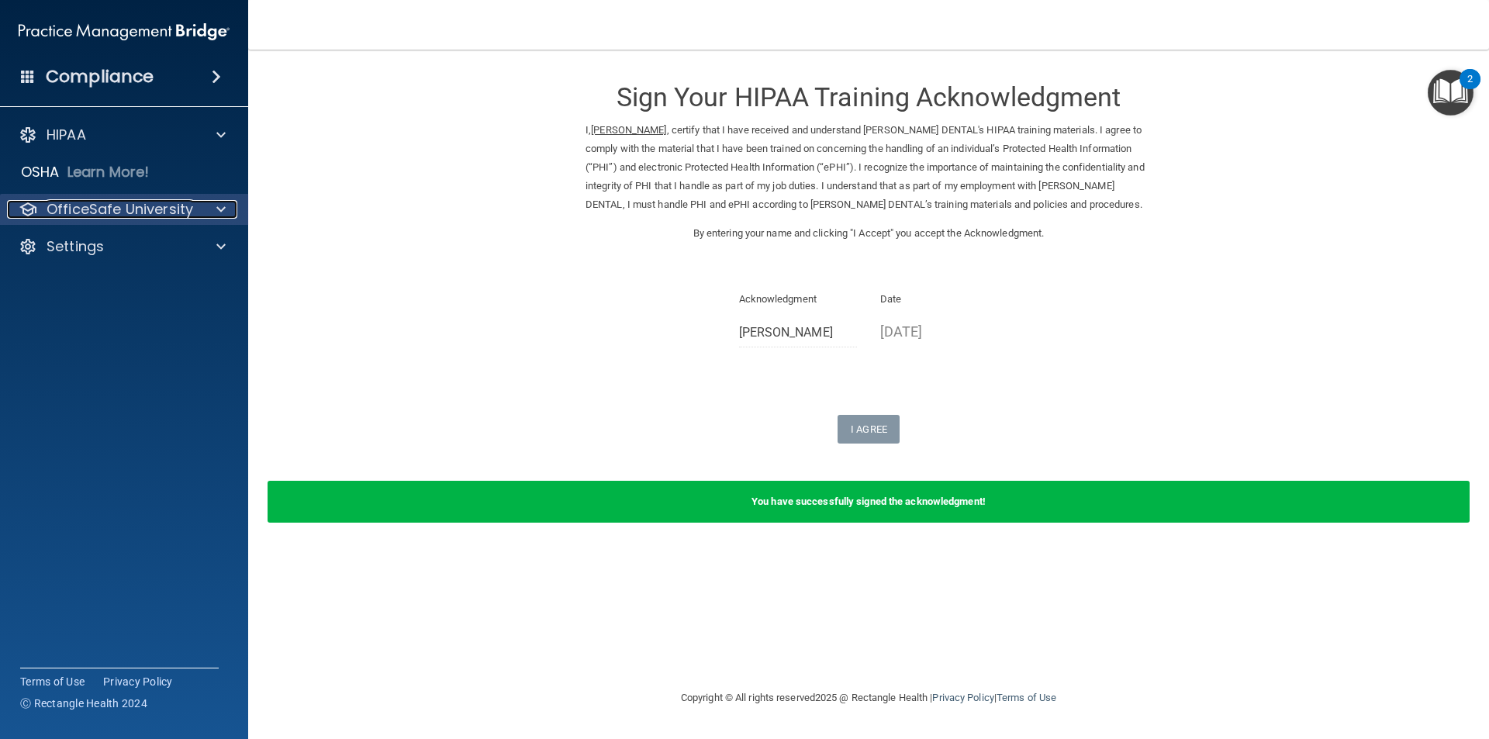
click at [215, 206] on div at bounding box center [218, 209] width 39 height 19
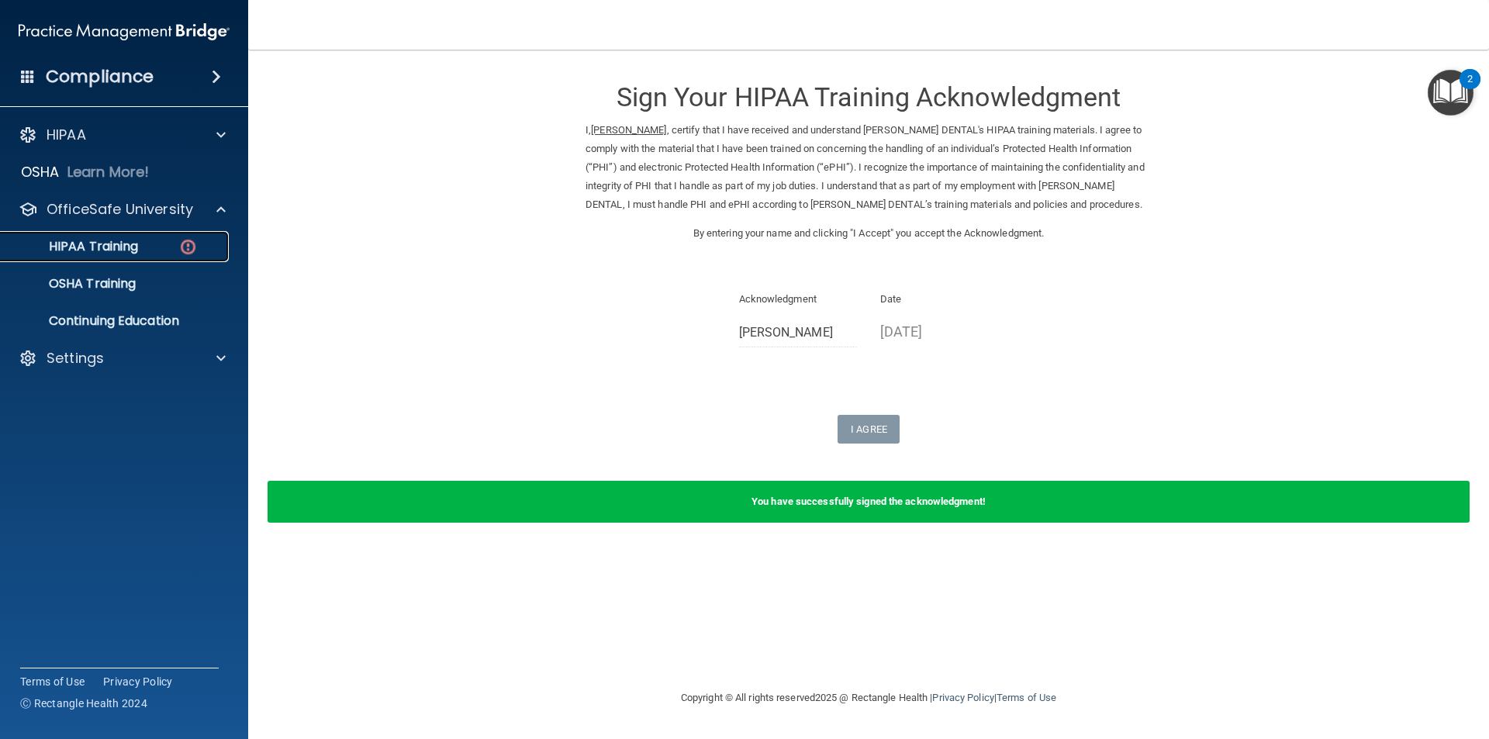
click at [161, 240] on div "HIPAA Training" at bounding box center [116, 247] width 212 height 16
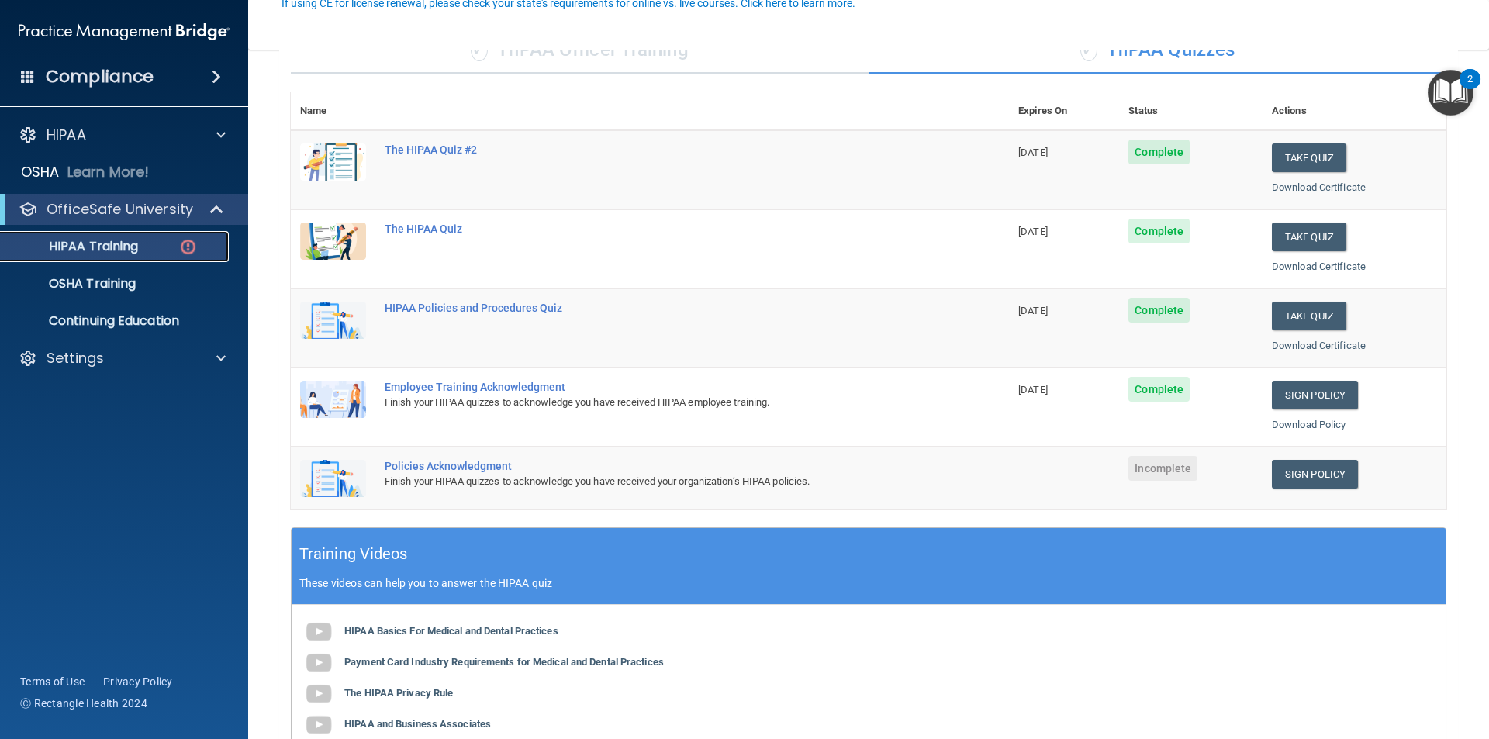
scroll to position [155, 0]
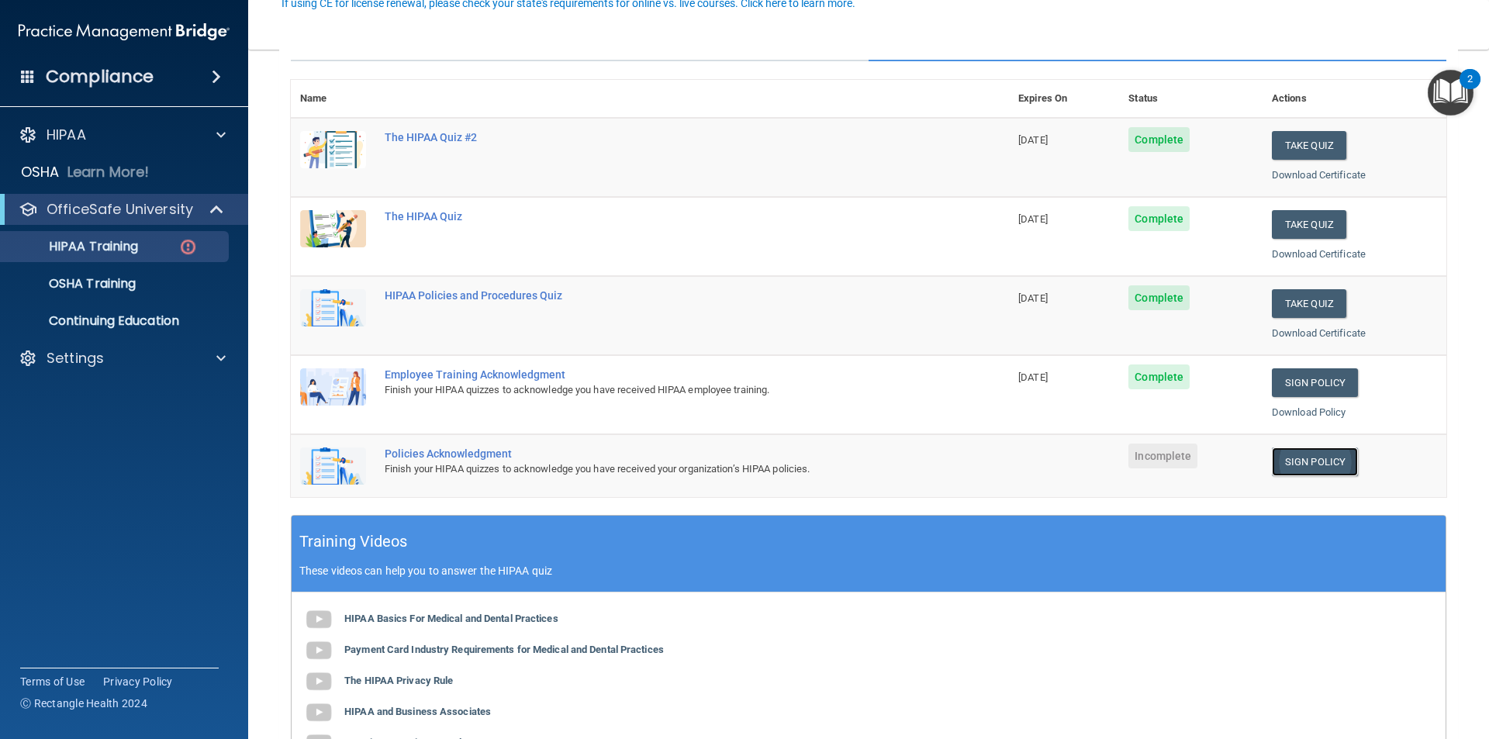
click at [1312, 459] on link "Sign Policy" at bounding box center [1315, 461] width 86 height 29
click at [1294, 462] on link "Sign Policy" at bounding box center [1315, 461] width 86 height 29
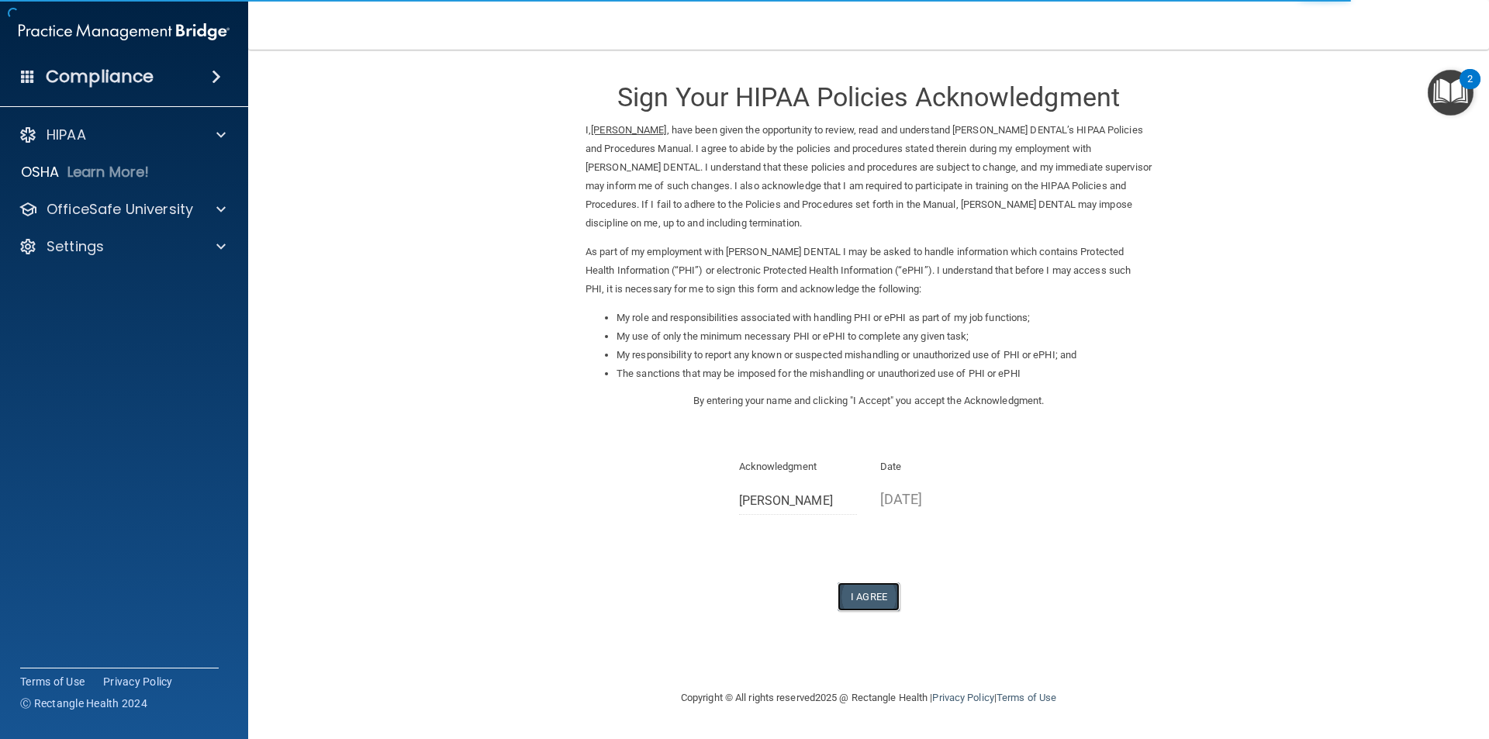
click at [862, 599] on button "I Agree" at bounding box center [869, 596] width 62 height 29
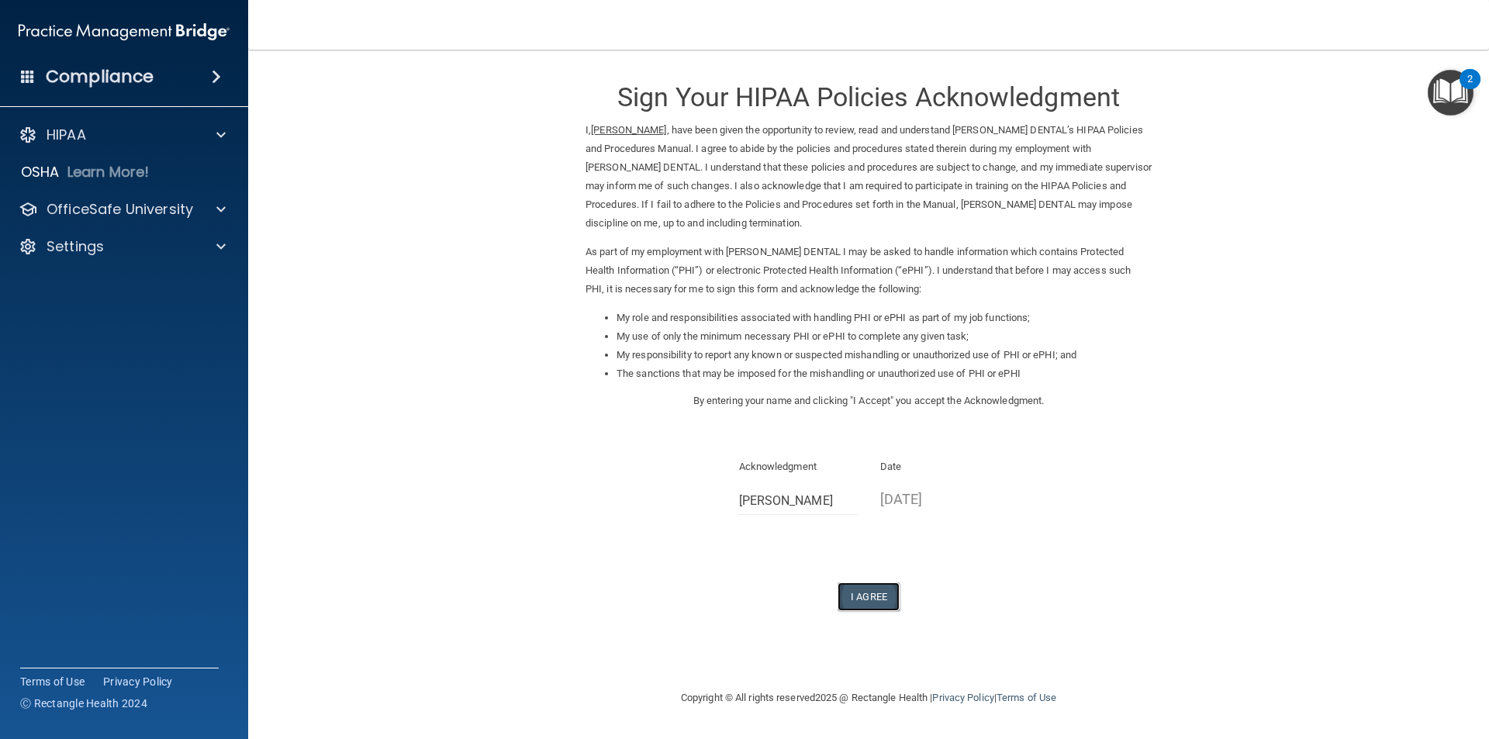
click at [868, 598] on button "I Agree" at bounding box center [869, 596] width 62 height 29
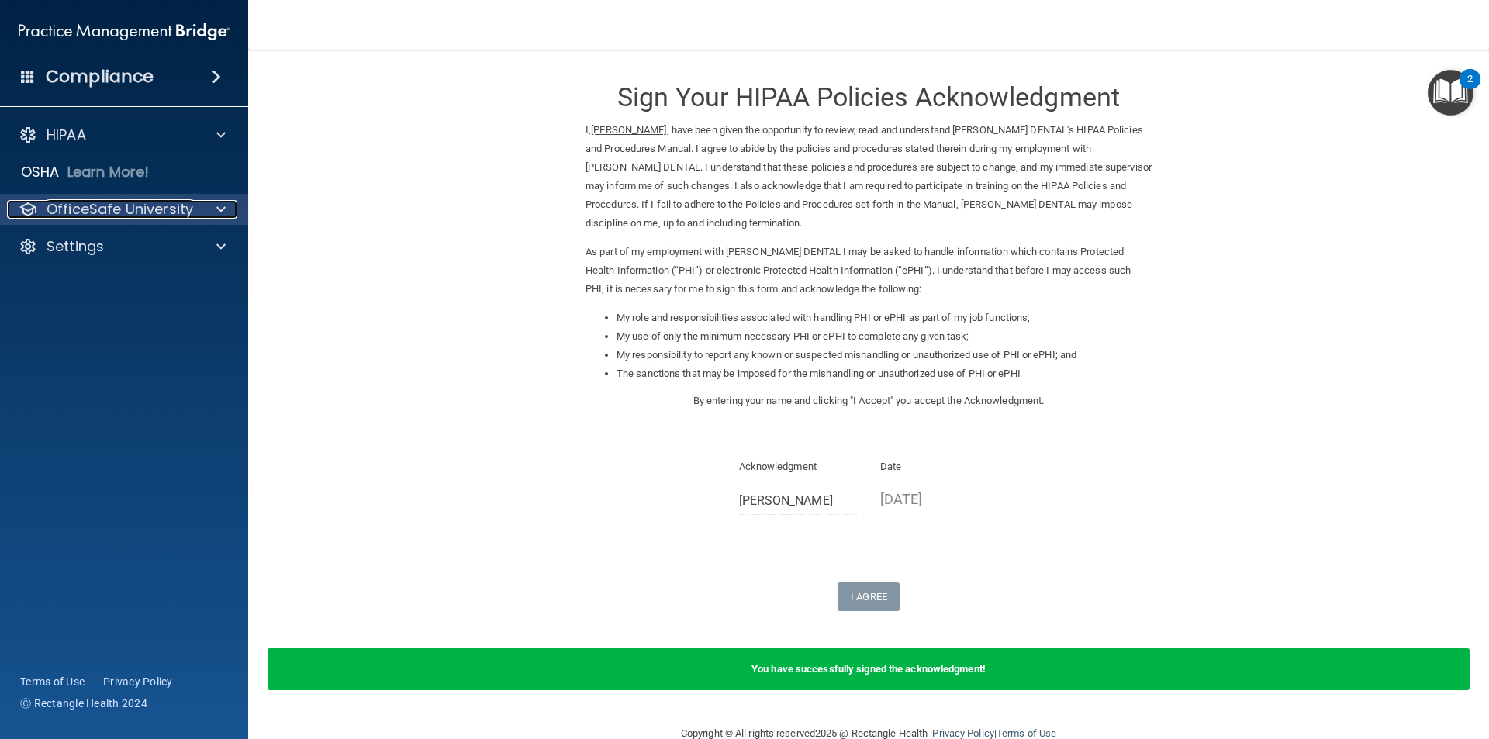
click at [223, 205] on span at bounding box center [220, 209] width 9 height 19
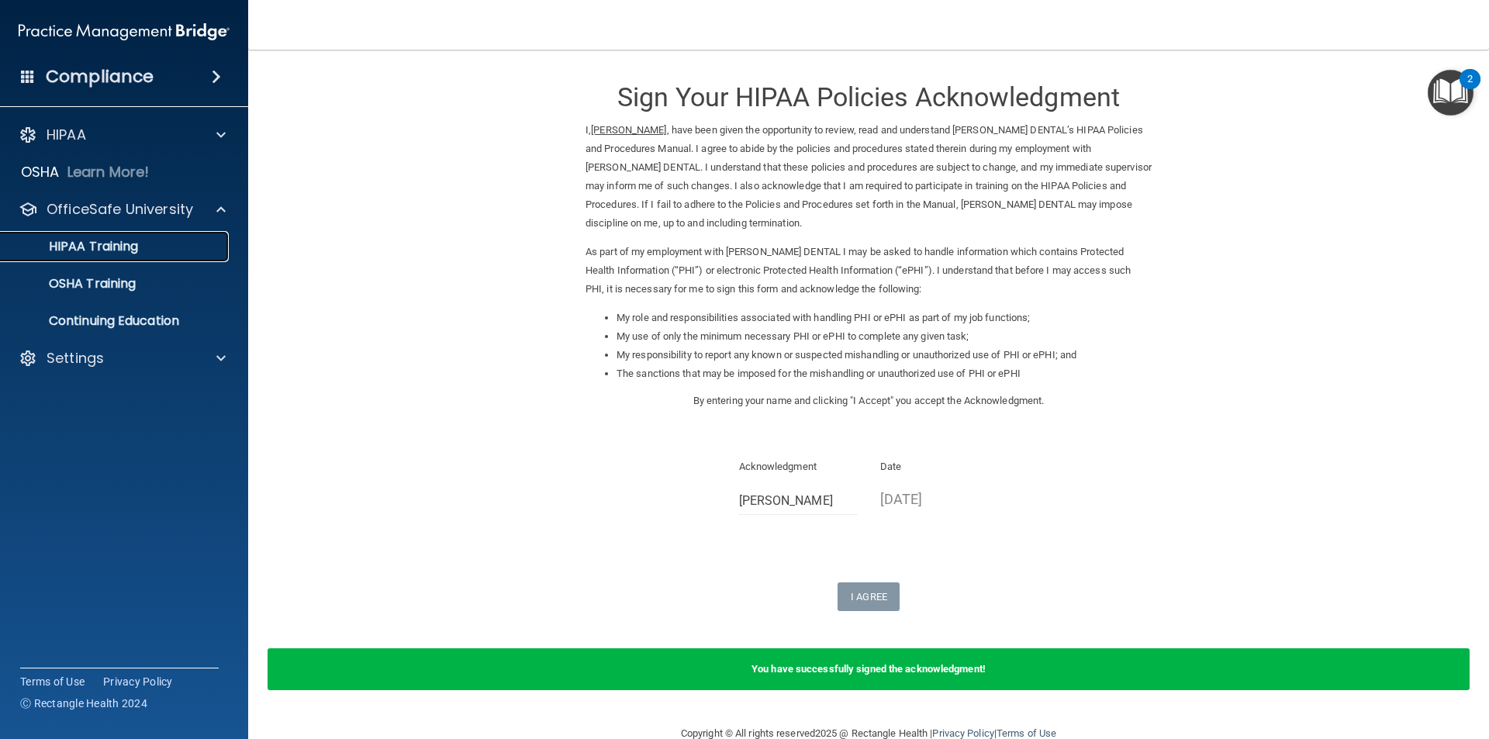
click at [148, 240] on div "HIPAA Training" at bounding box center [116, 247] width 212 height 16
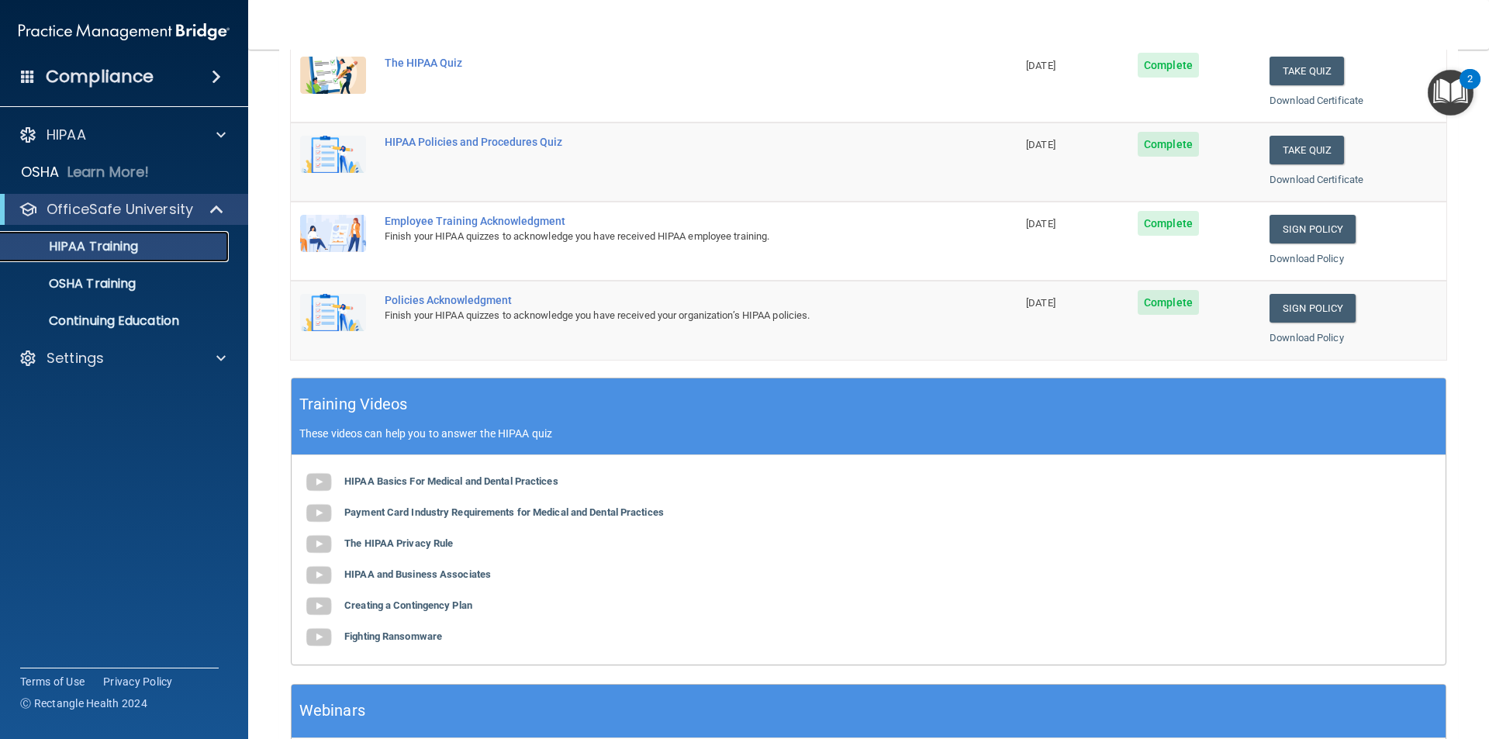
scroll to position [310, 0]
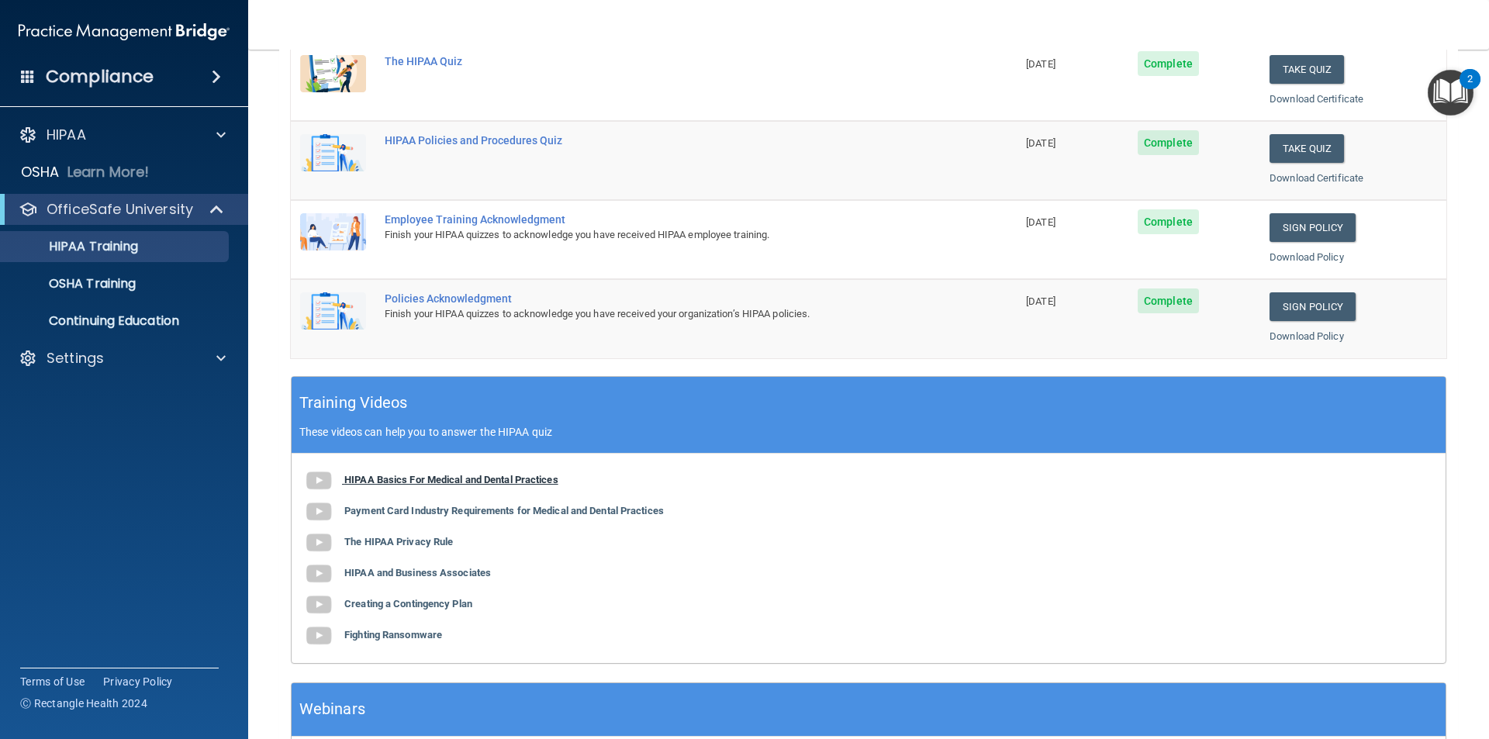
click at [364, 477] on b "HIPAA Basics For Medical and Dental Practices" at bounding box center [451, 480] width 214 height 12
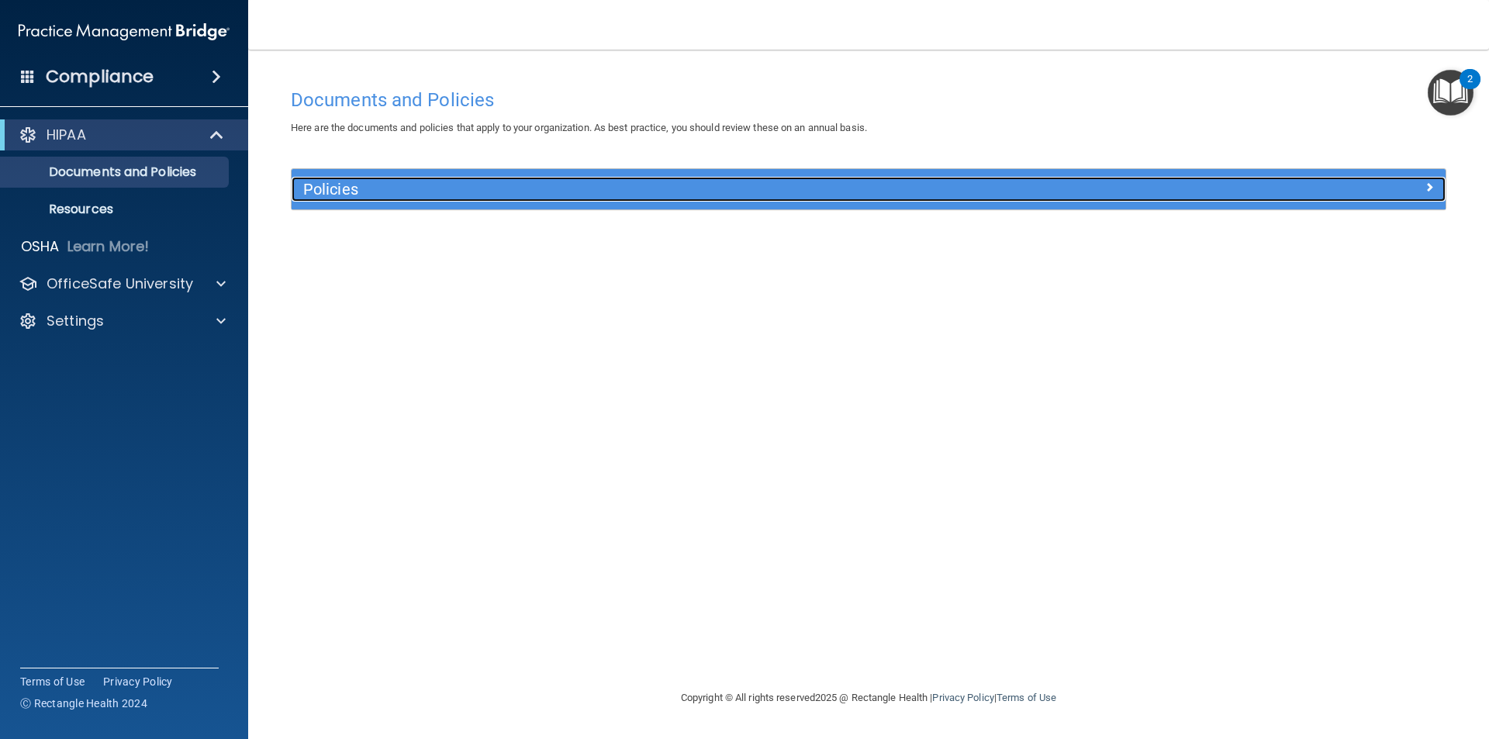
click at [1433, 191] on span at bounding box center [1429, 187] width 9 height 19
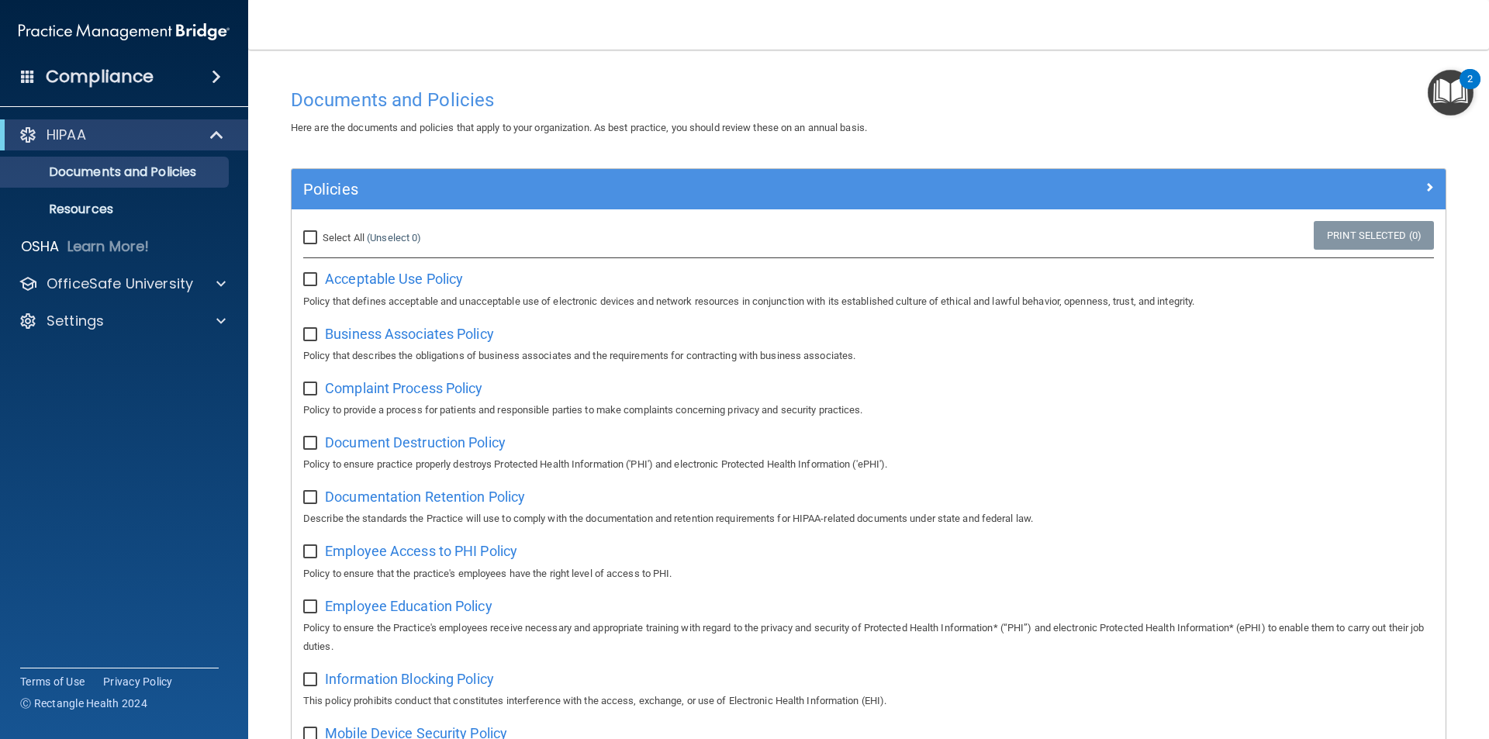
click at [314, 277] on input "checkbox" at bounding box center [312, 280] width 18 height 12
checkbox input "true"
drag, startPoint x: 313, startPoint y: 335, endPoint x: 302, endPoint y: 401, distance: 66.7
click at [313, 336] on input "checkbox" at bounding box center [312, 335] width 18 height 12
checkbox input "true"
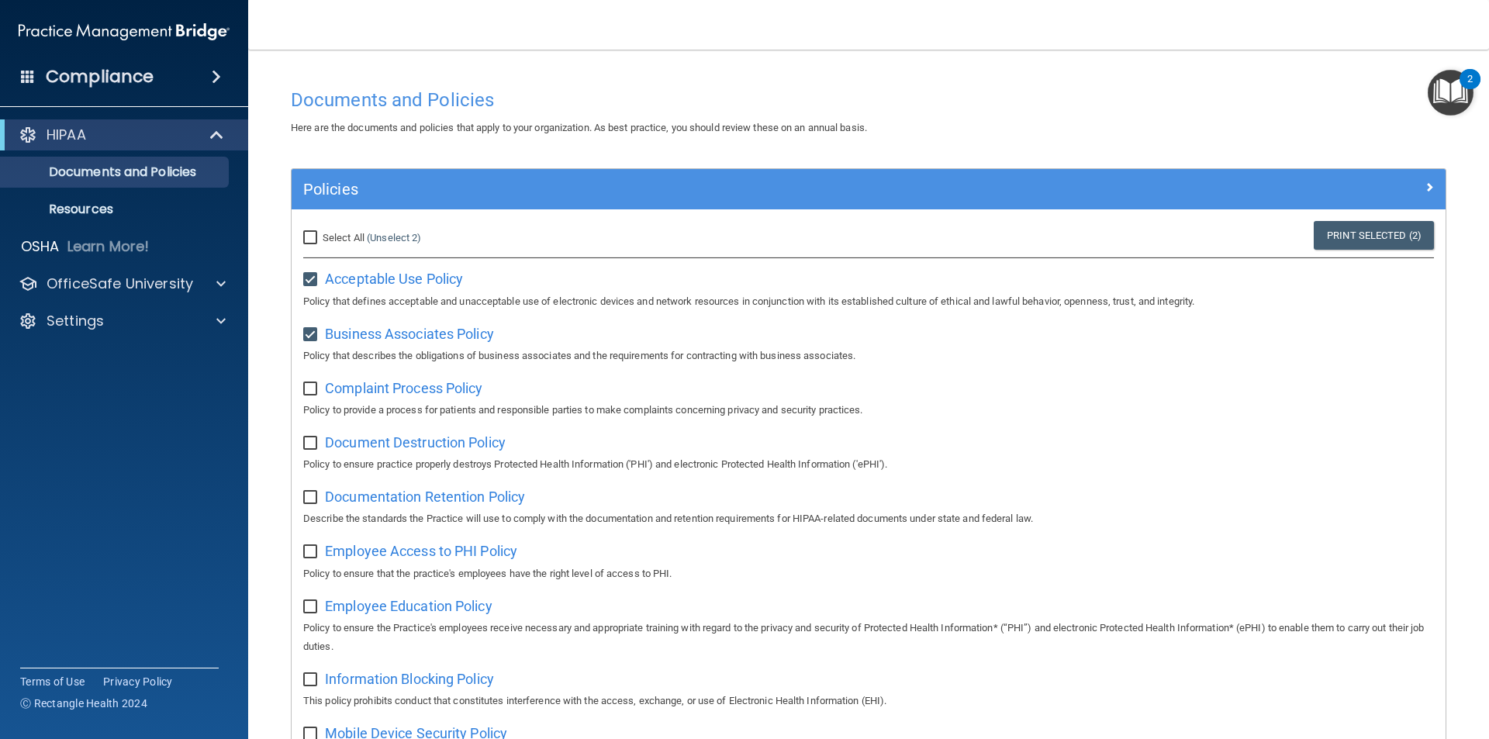
drag, startPoint x: 309, startPoint y: 391, endPoint x: 323, endPoint y: 453, distance: 63.6
click at [312, 405] on div "Complaint Process Policy Policy to provide a process for patients and responsib…" at bounding box center [868, 397] width 1131 height 44
click at [309, 391] on input "checkbox" at bounding box center [312, 389] width 18 height 12
checkbox input "true"
click at [313, 444] on input "checkbox" at bounding box center [312, 443] width 18 height 12
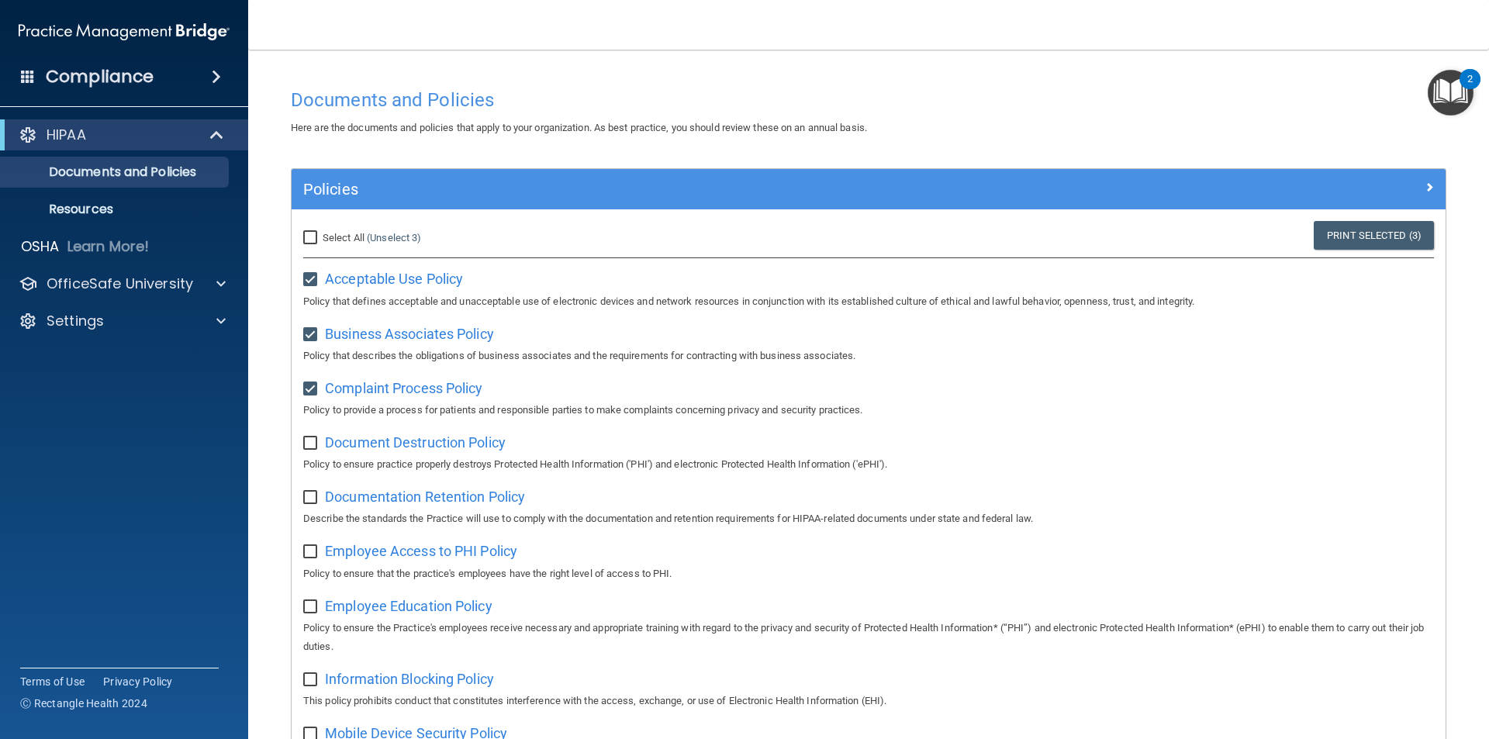
checkbox input "true"
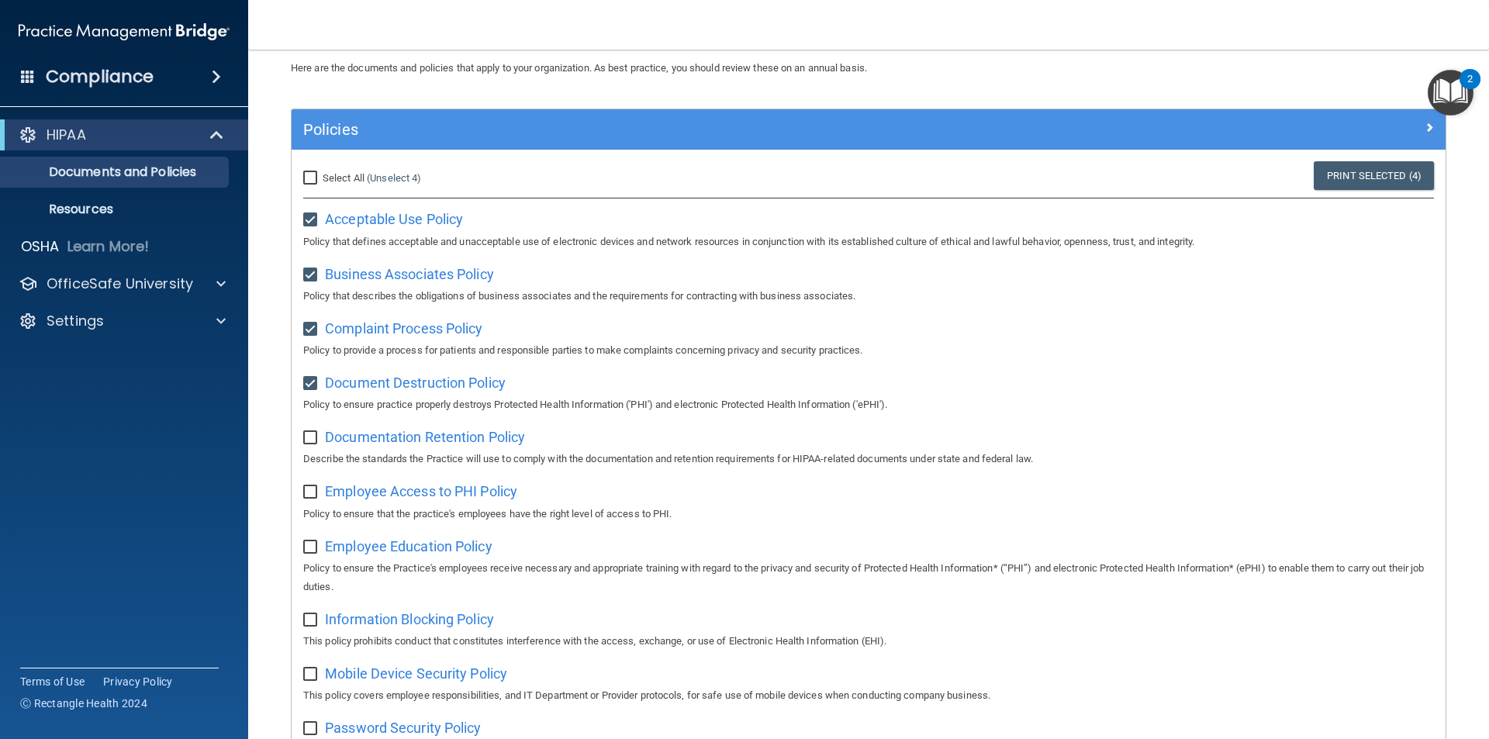
scroll to position [41, 0]
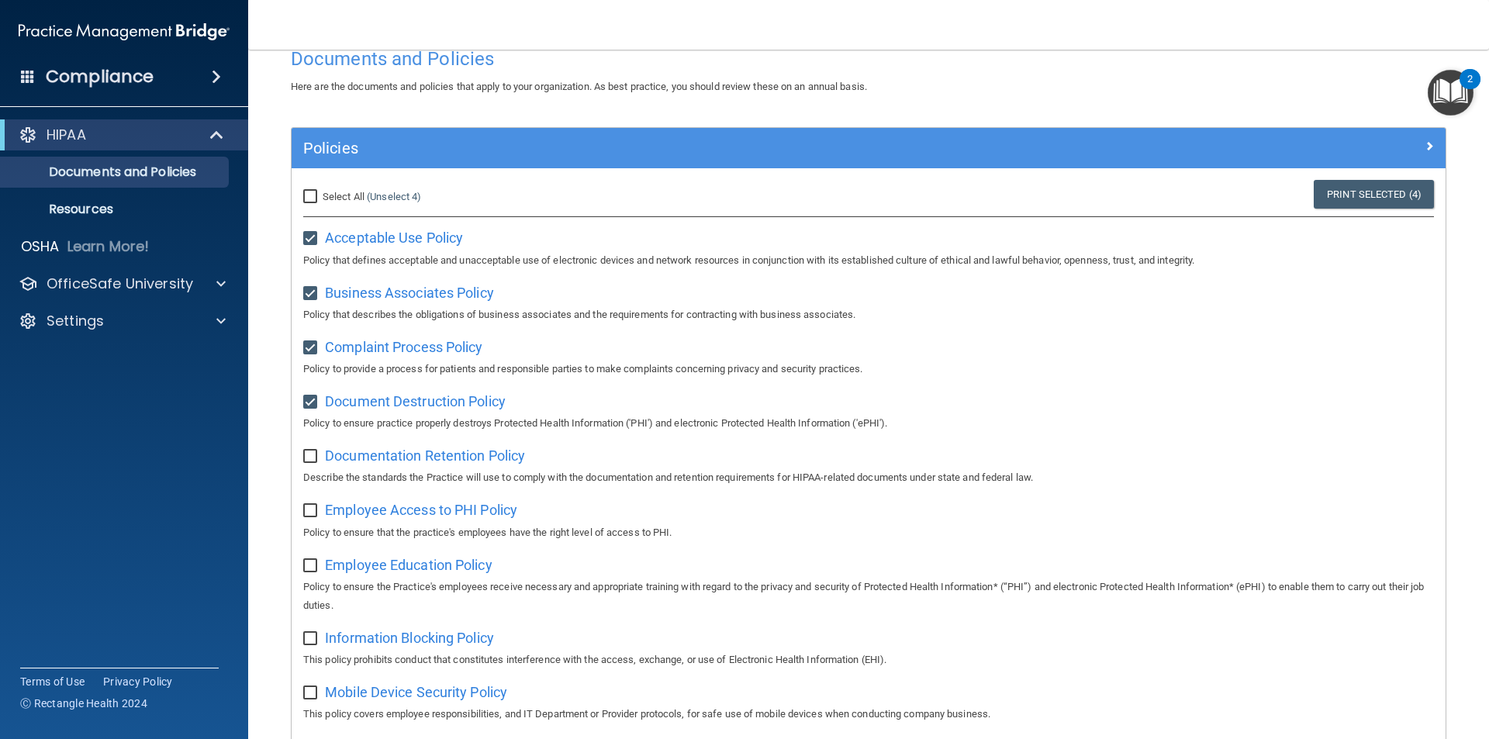
click at [312, 193] on input "Select All (Unselect 4) Unselect All" at bounding box center [312, 197] width 18 height 12
checkbox input "true"
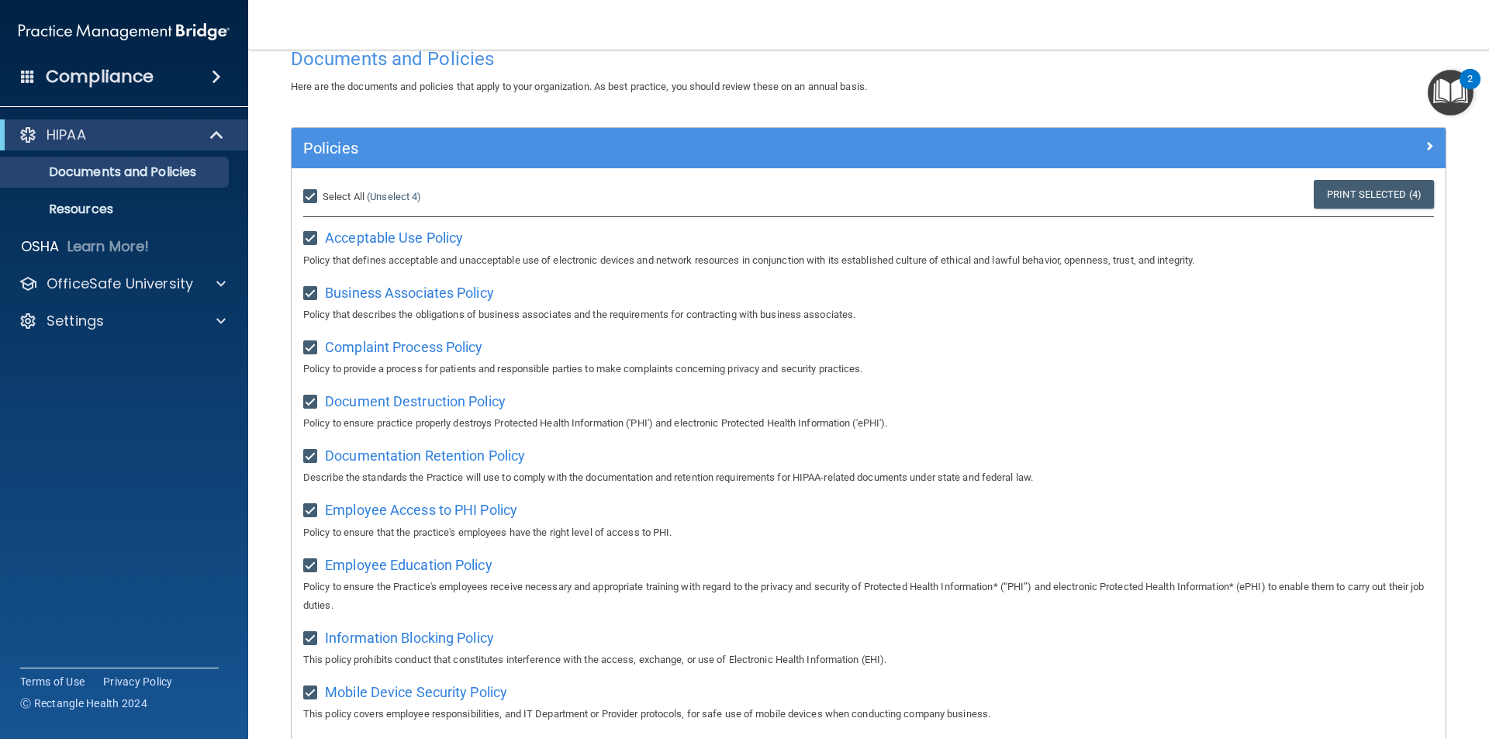
checkbox input "true"
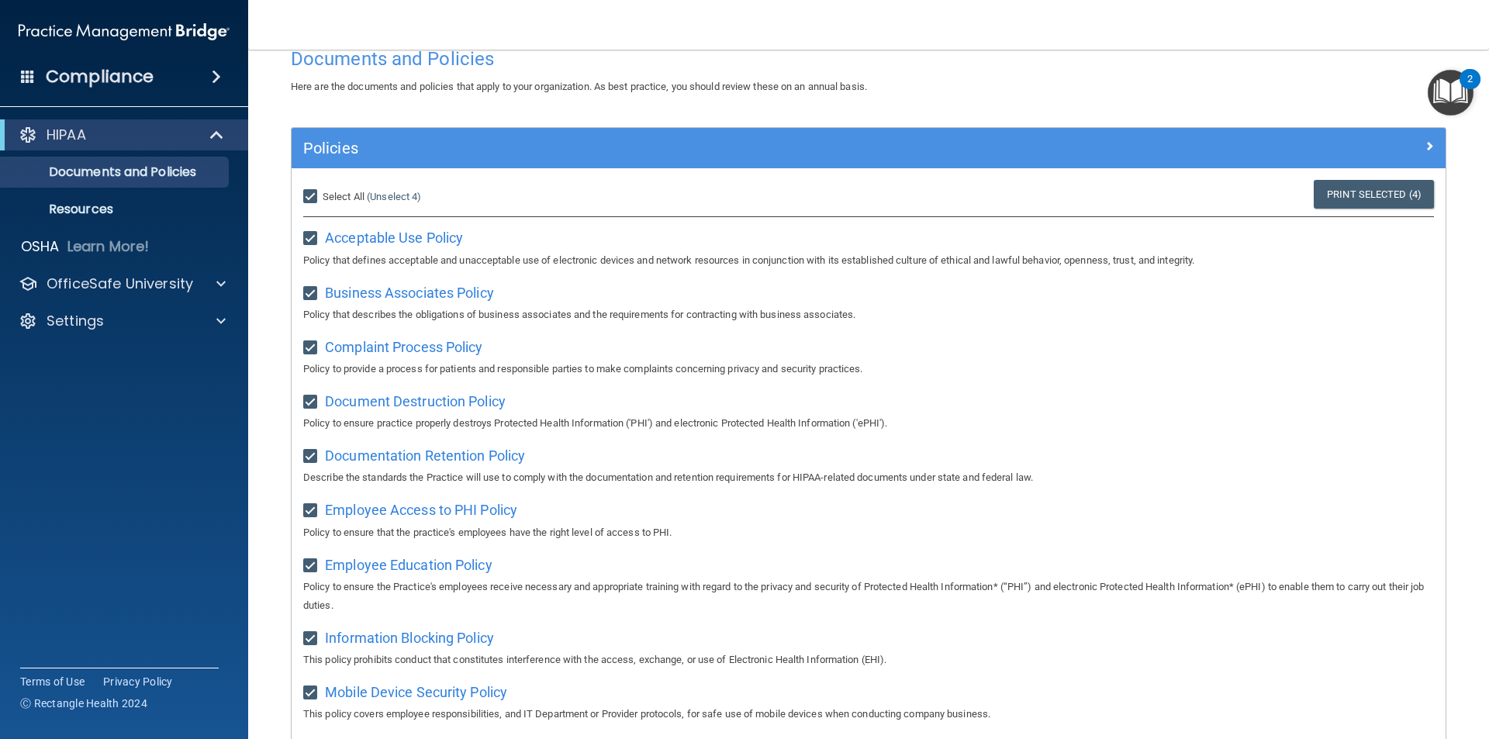
checkbox input "true"
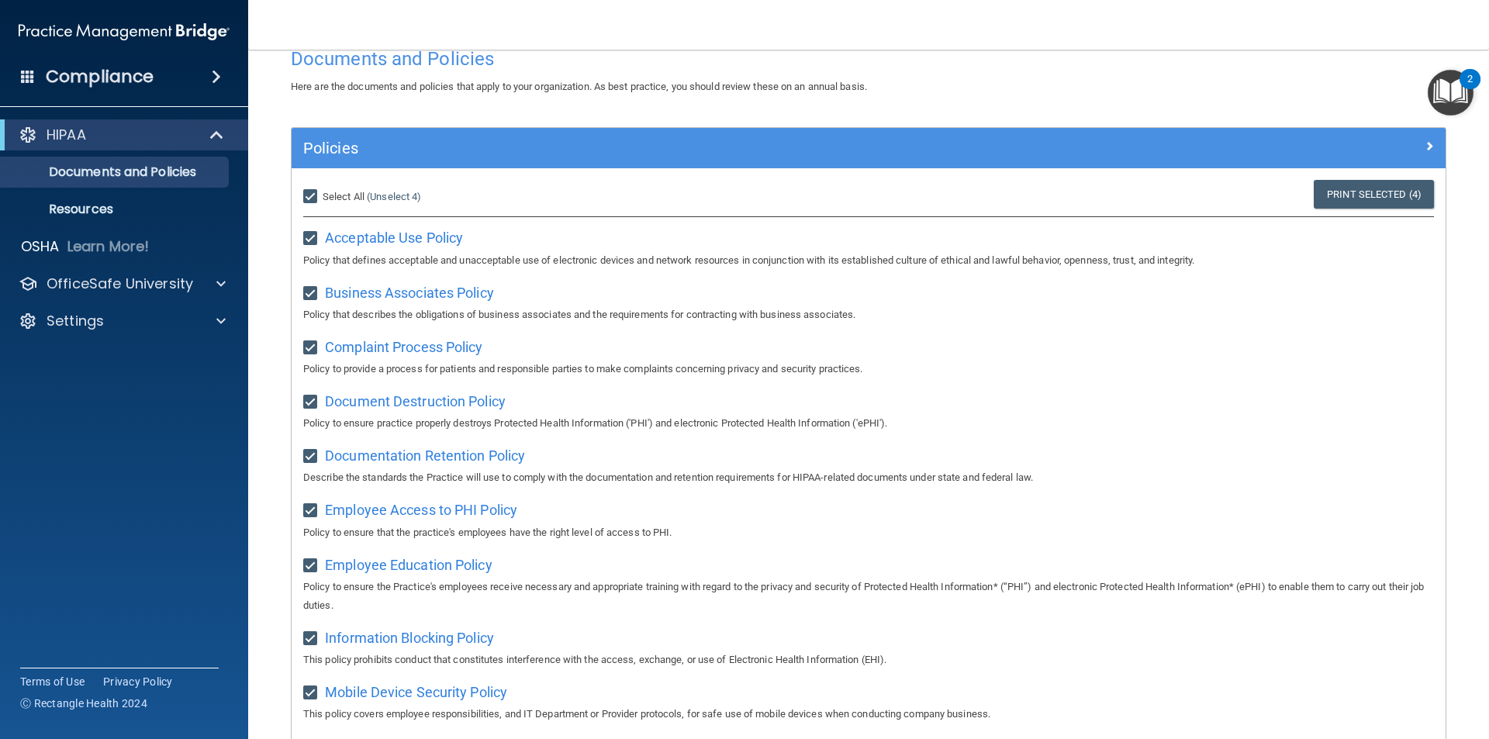
checkbox input "true"
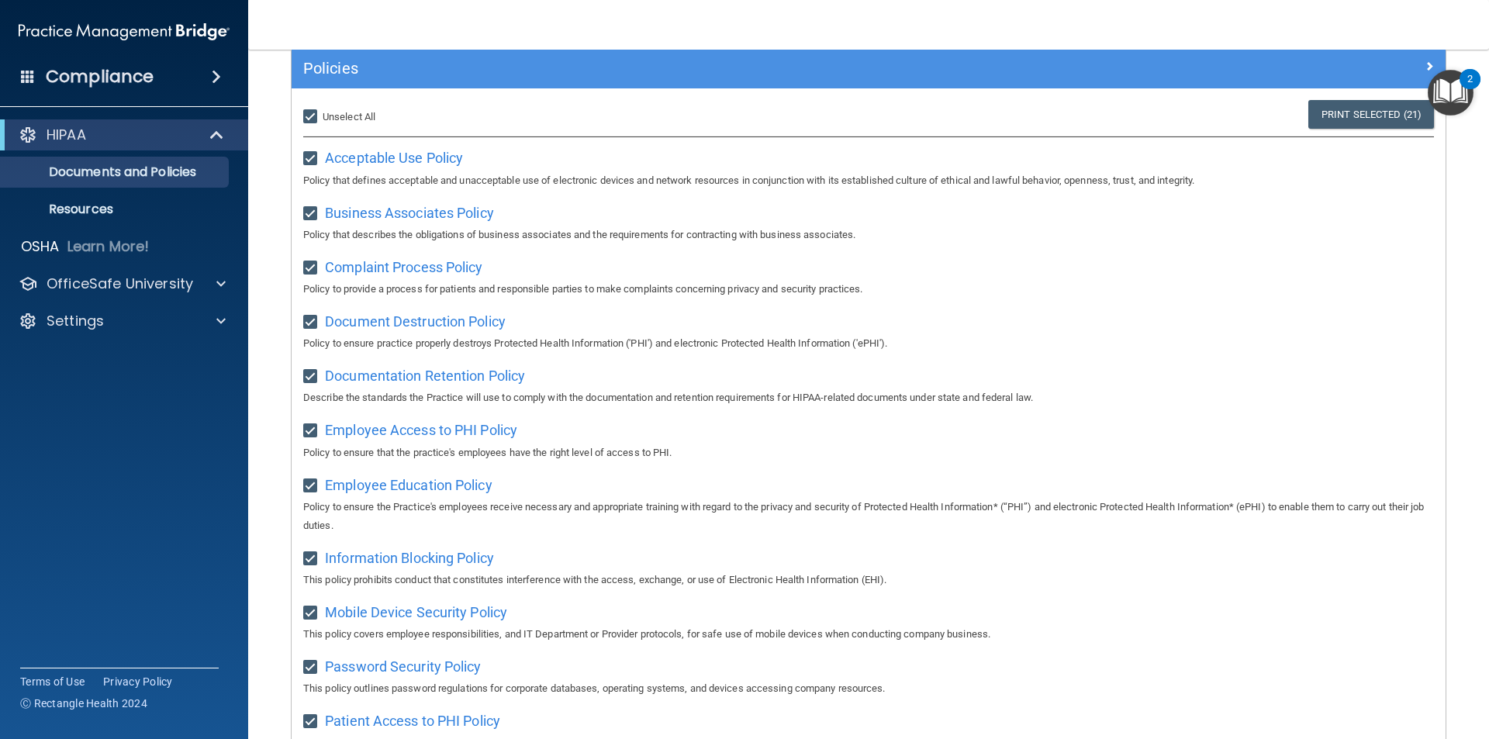
scroll to position [119, 0]
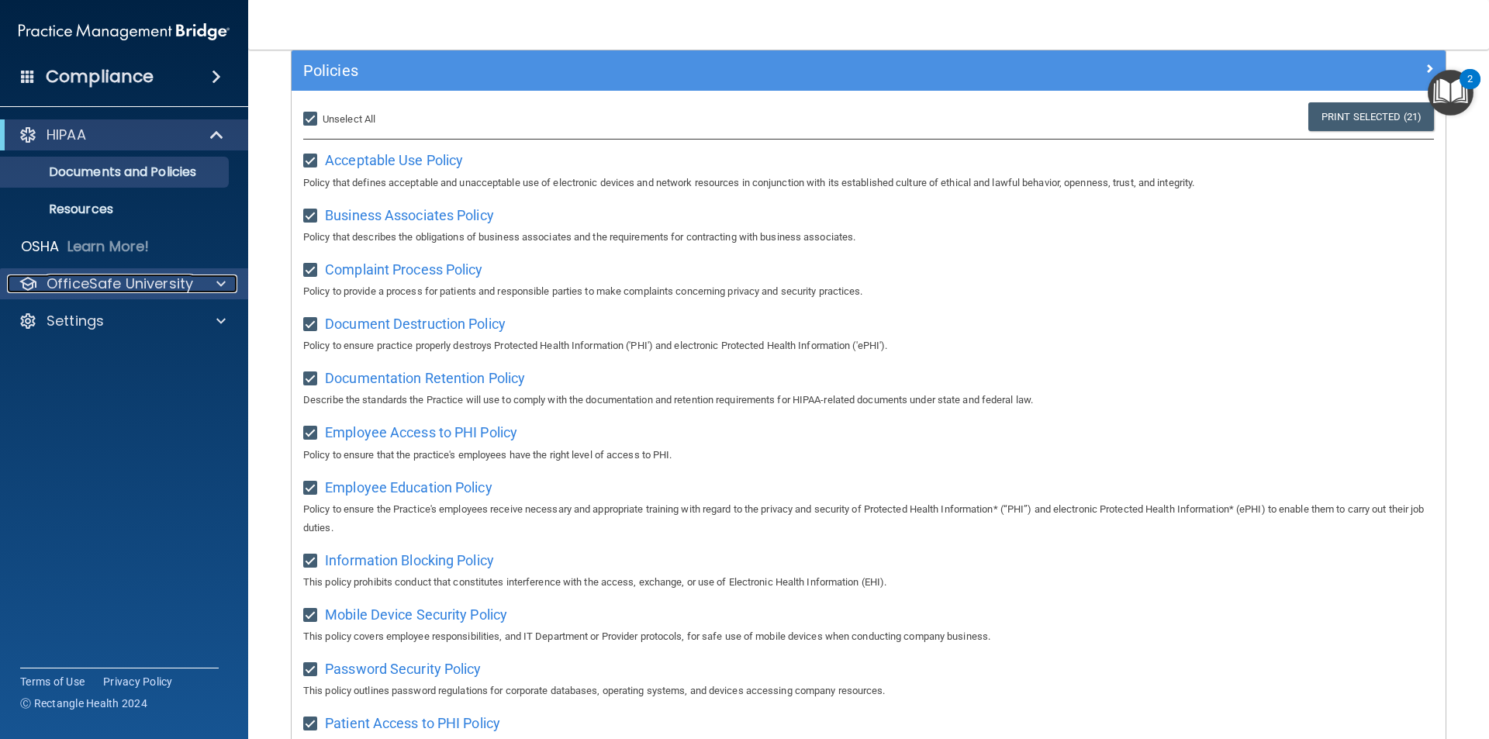
click at [217, 281] on span at bounding box center [220, 284] width 9 height 19
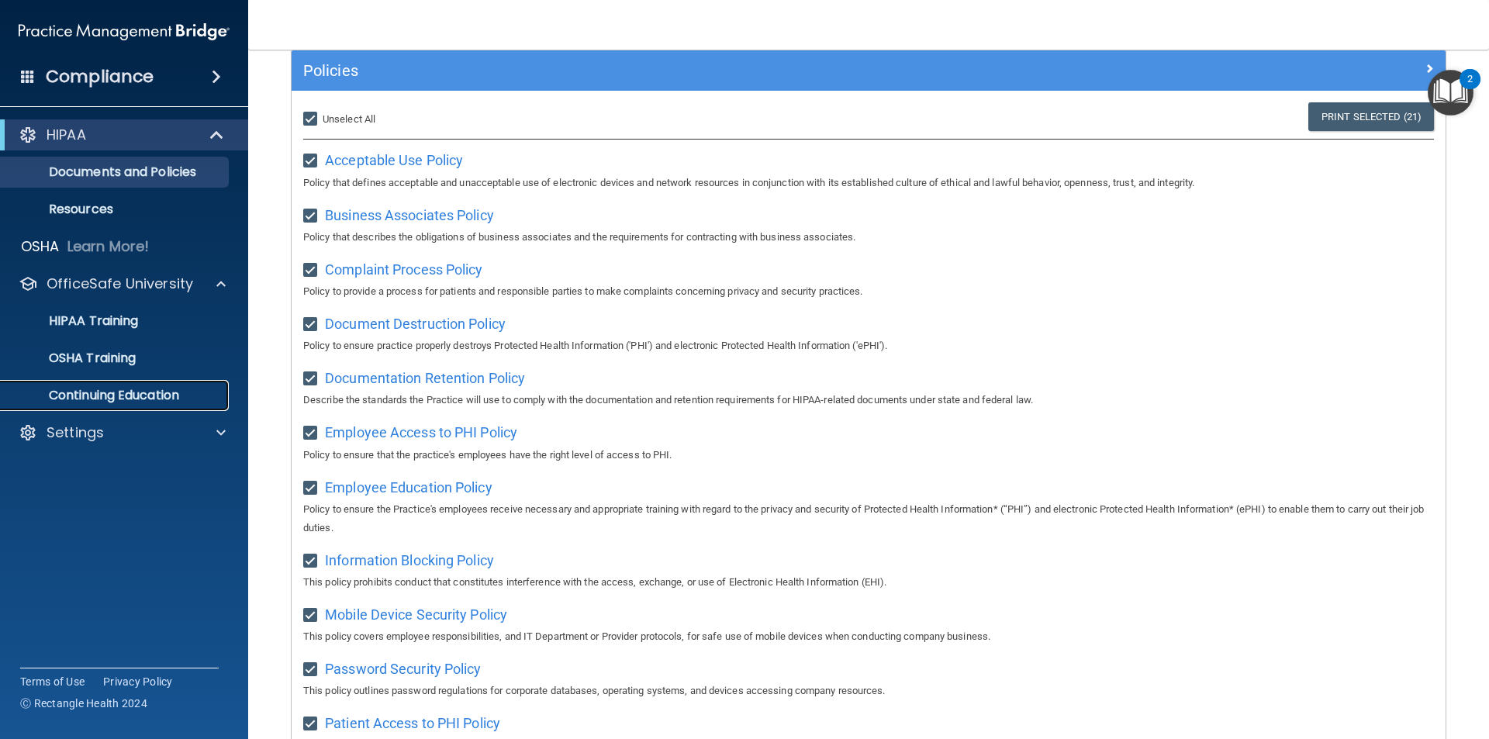
click at [159, 396] on p "Continuing Education" at bounding box center [116, 396] width 212 height 16
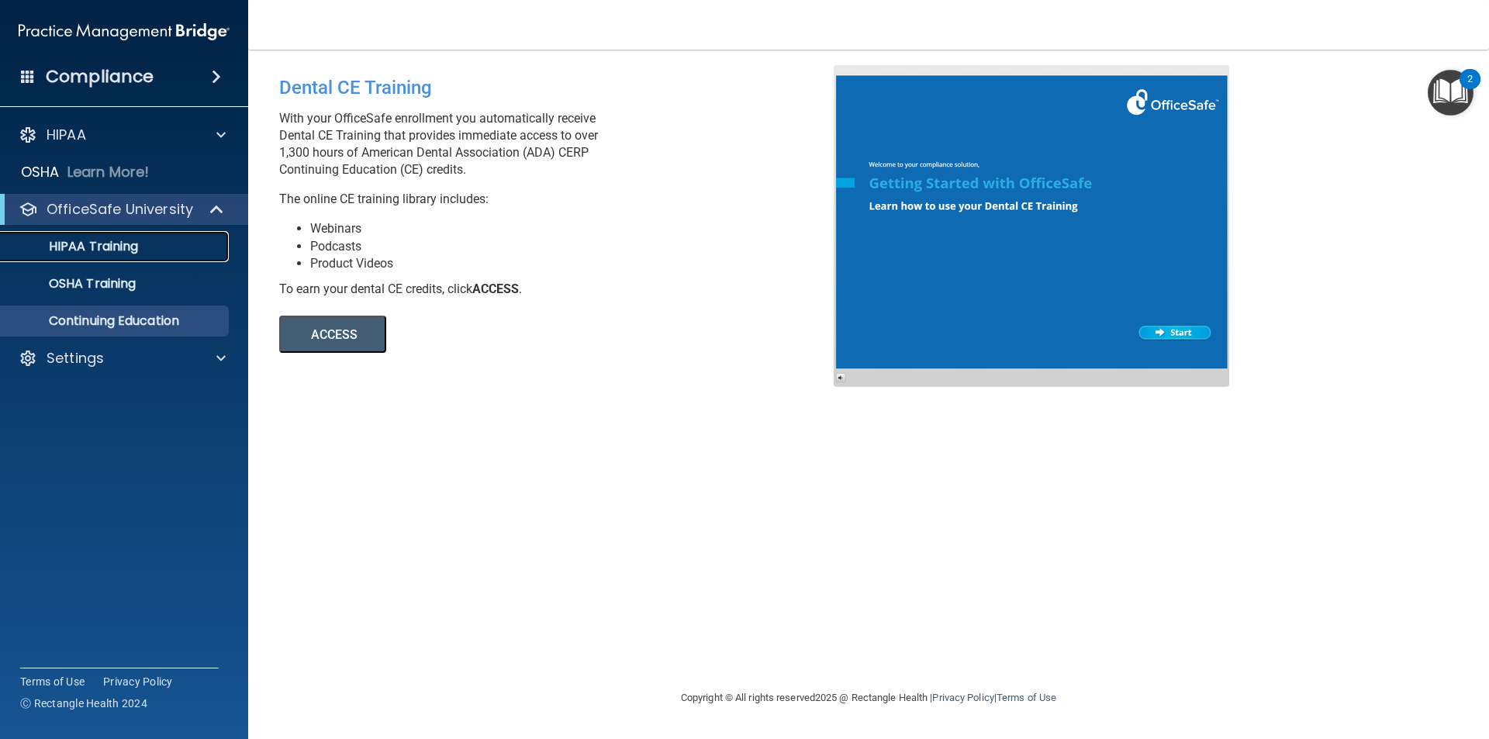
click at [142, 242] on div "HIPAA Training" at bounding box center [116, 247] width 212 height 16
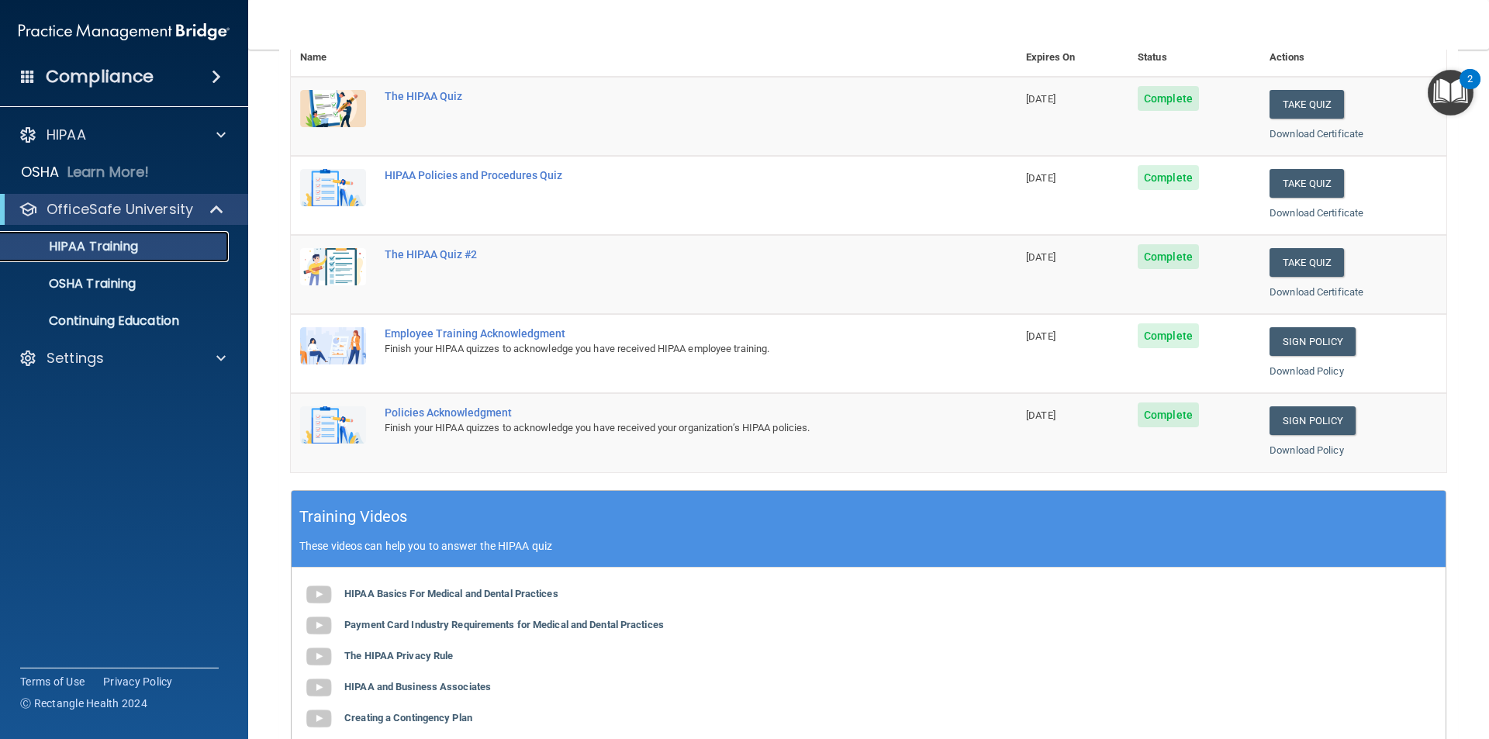
scroll to position [119, 0]
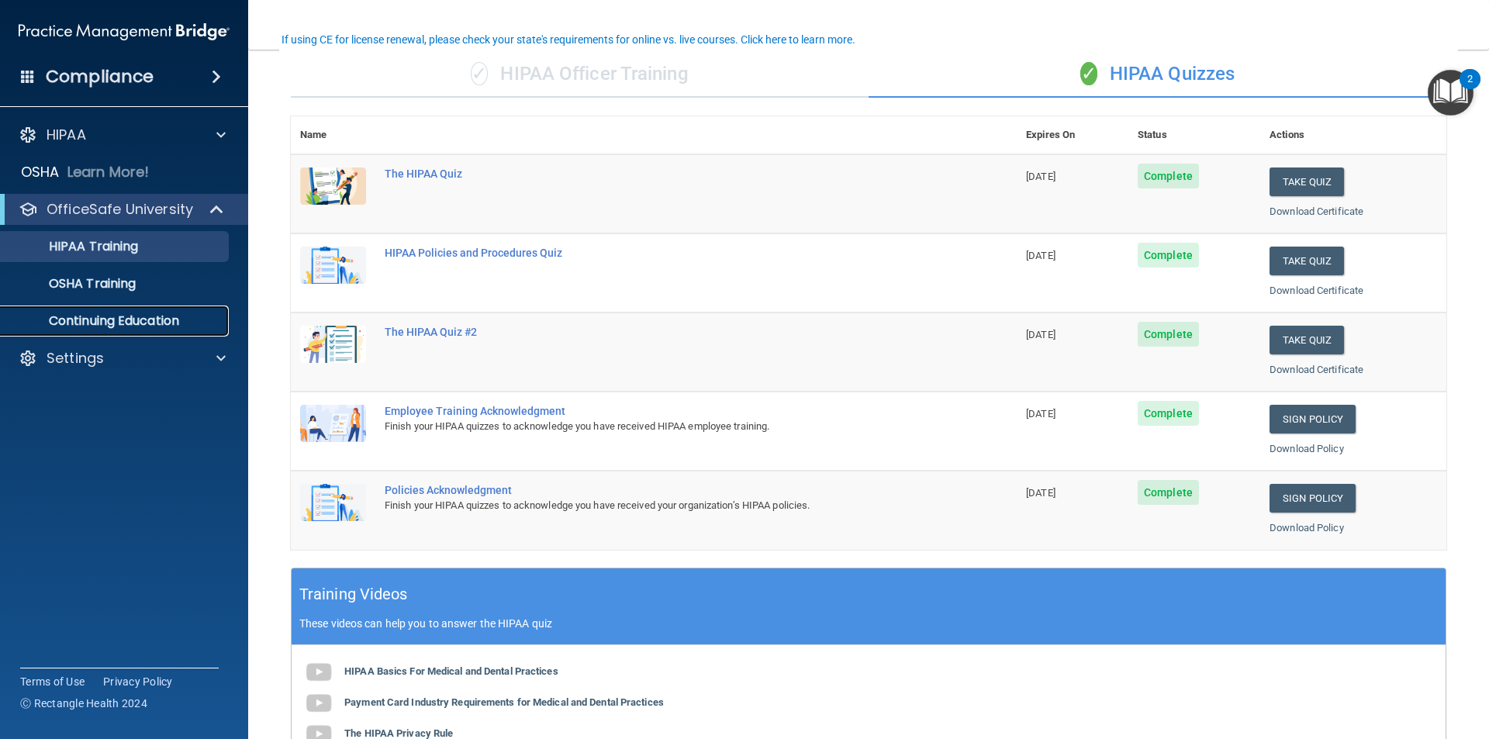
click at [154, 320] on p "Continuing Education" at bounding box center [116, 321] width 212 height 16
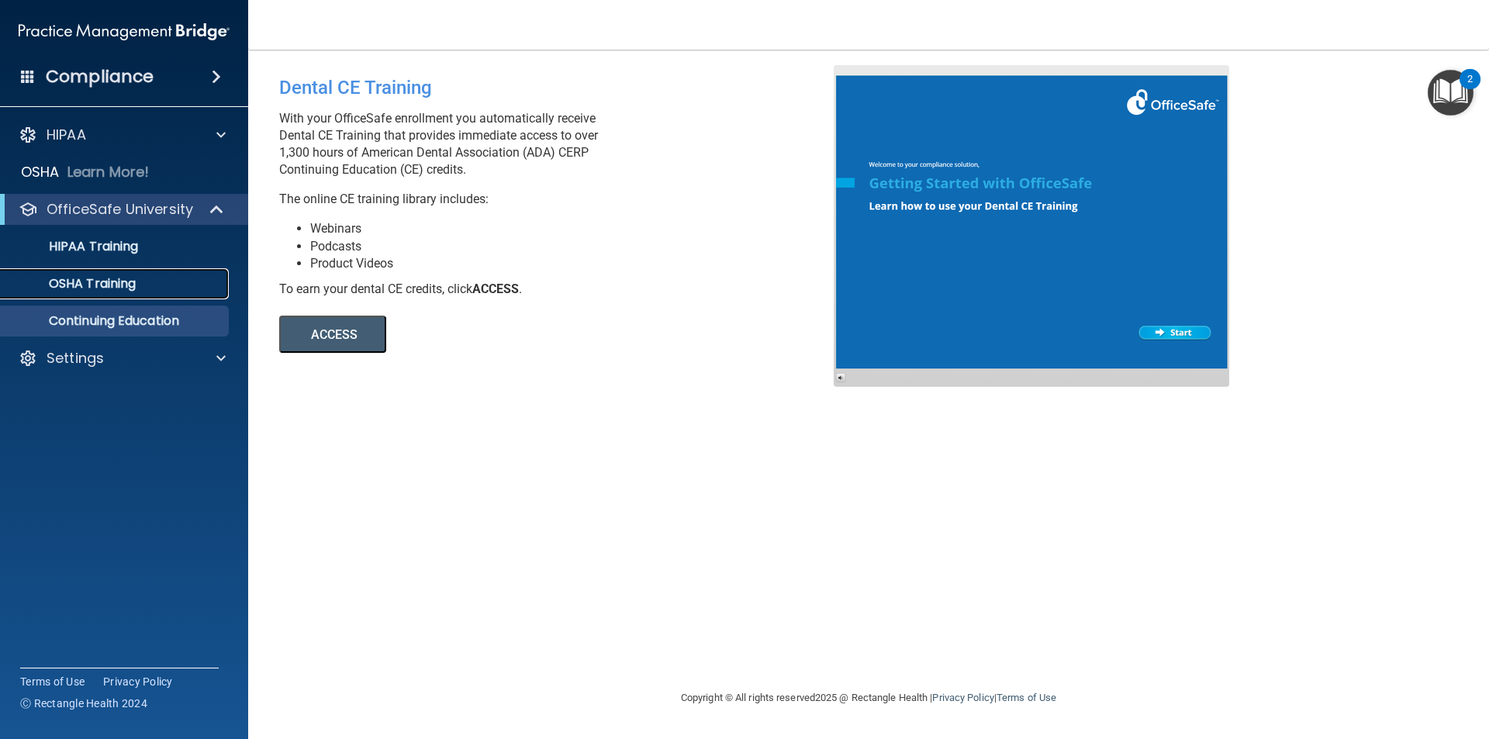
click at [114, 284] on p "OSHA Training" at bounding box center [73, 284] width 126 height 16
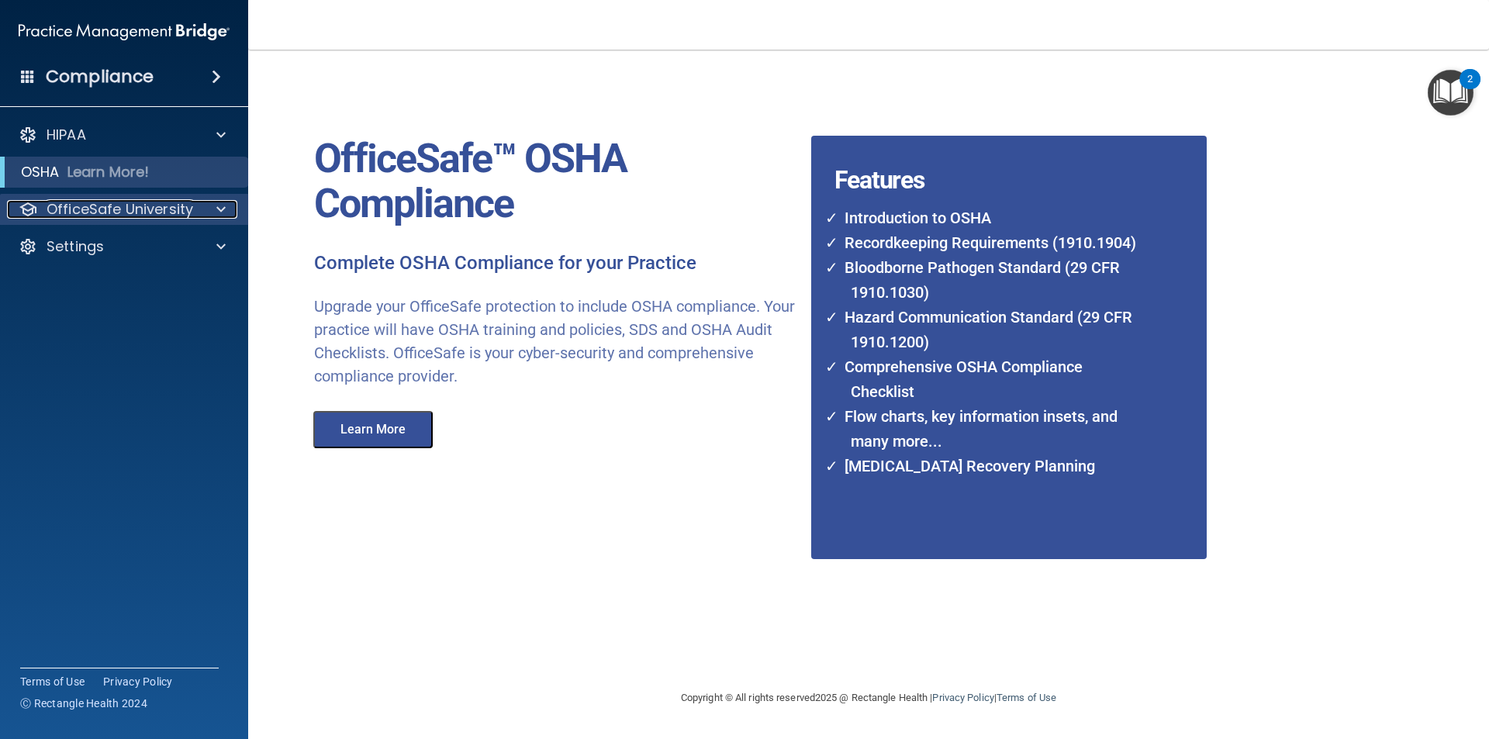
click at [224, 205] on span at bounding box center [220, 209] width 9 height 19
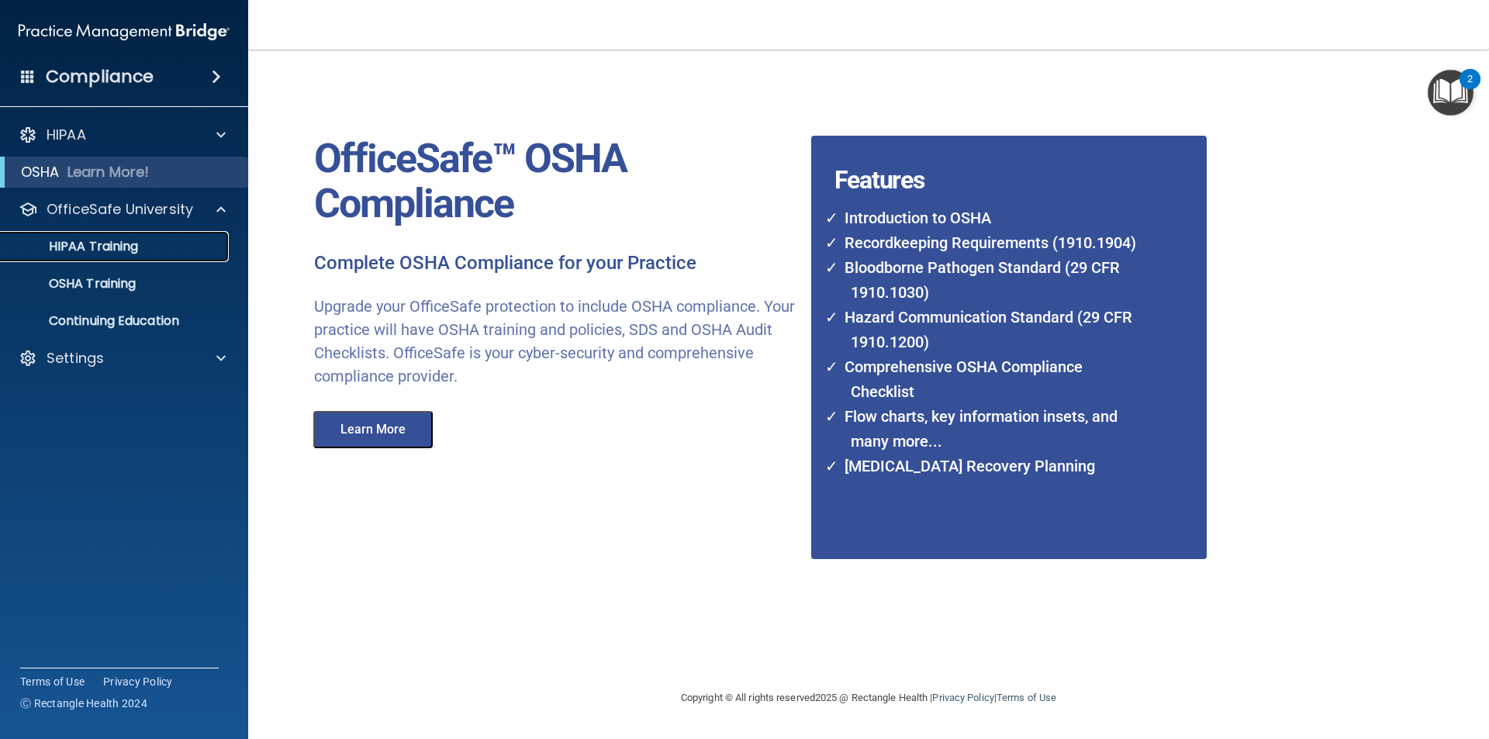
click at [138, 249] on p "HIPAA Training" at bounding box center [74, 247] width 128 height 16
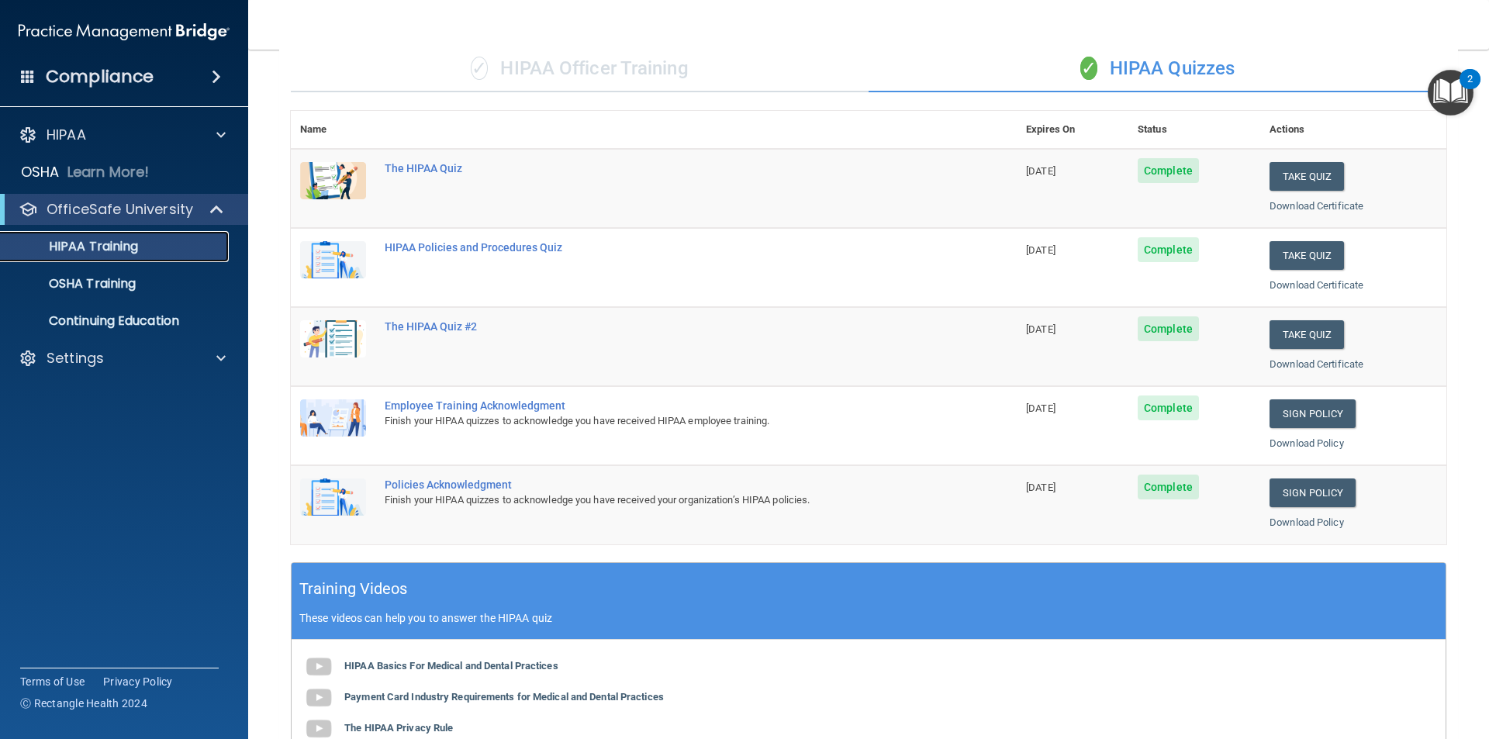
scroll to position [78, 0]
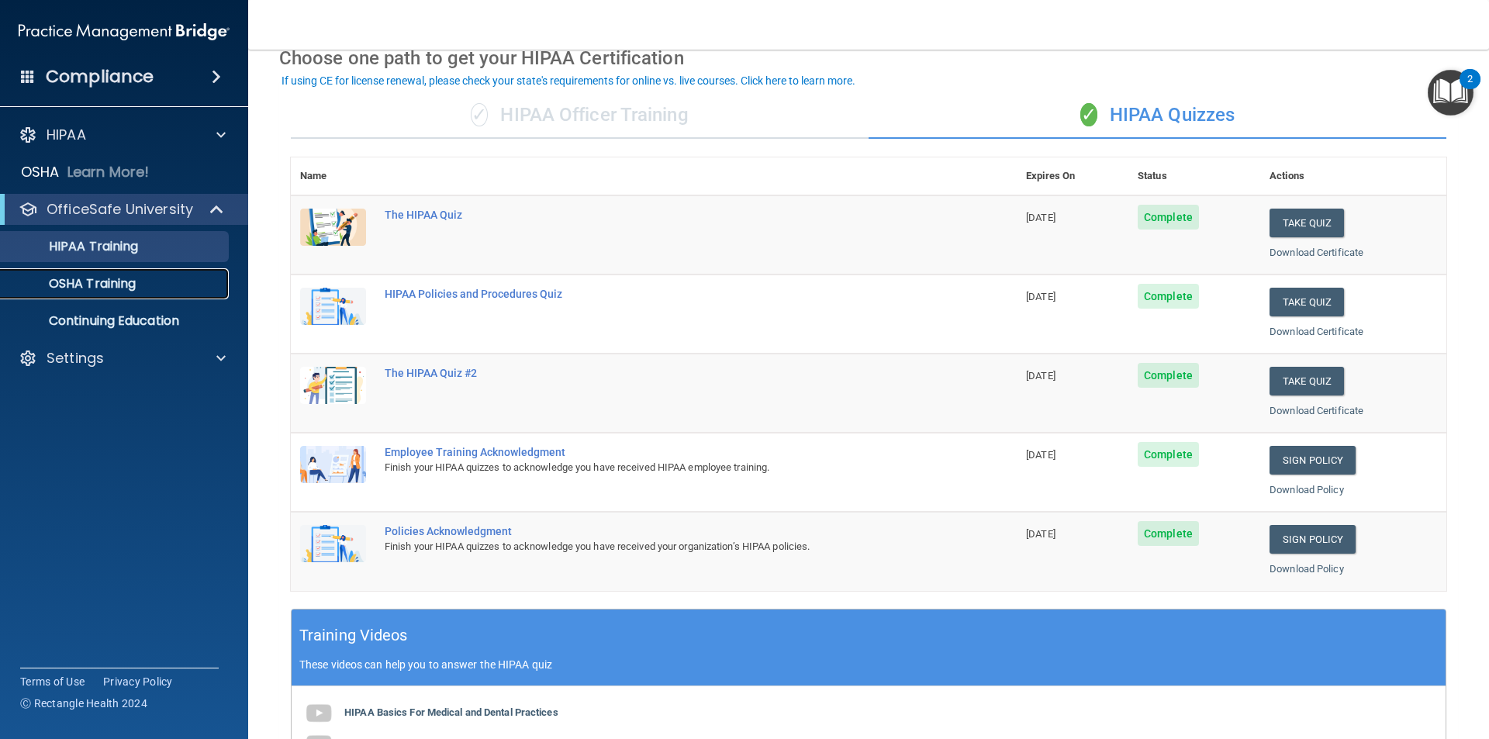
click at [117, 279] on p "OSHA Training" at bounding box center [73, 284] width 126 height 16
